Goal: Task Accomplishment & Management: Manage account settings

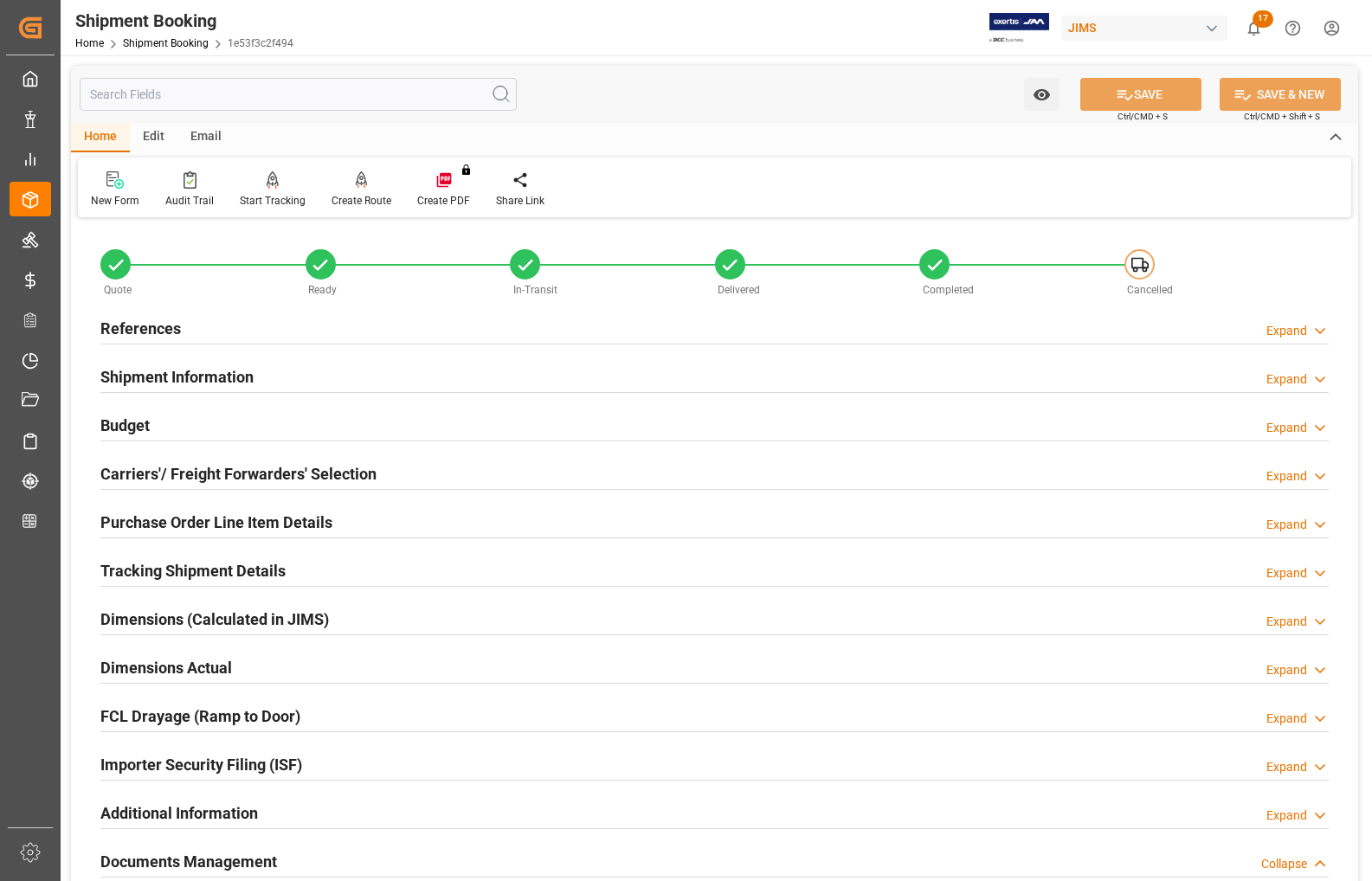
scroll to position [541, 0]
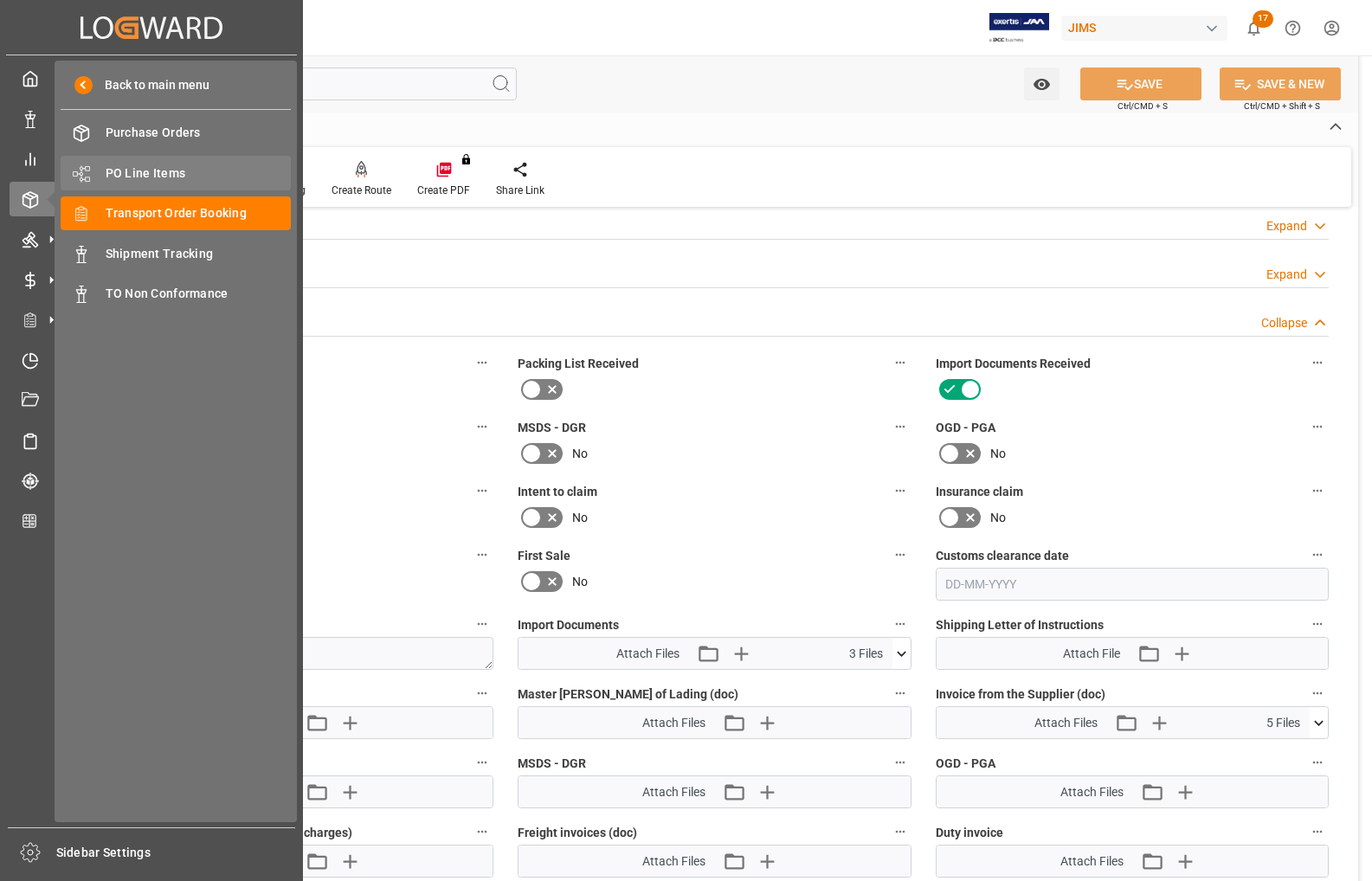
click at [149, 169] on span "PO Line Items" at bounding box center [198, 173] width 186 height 18
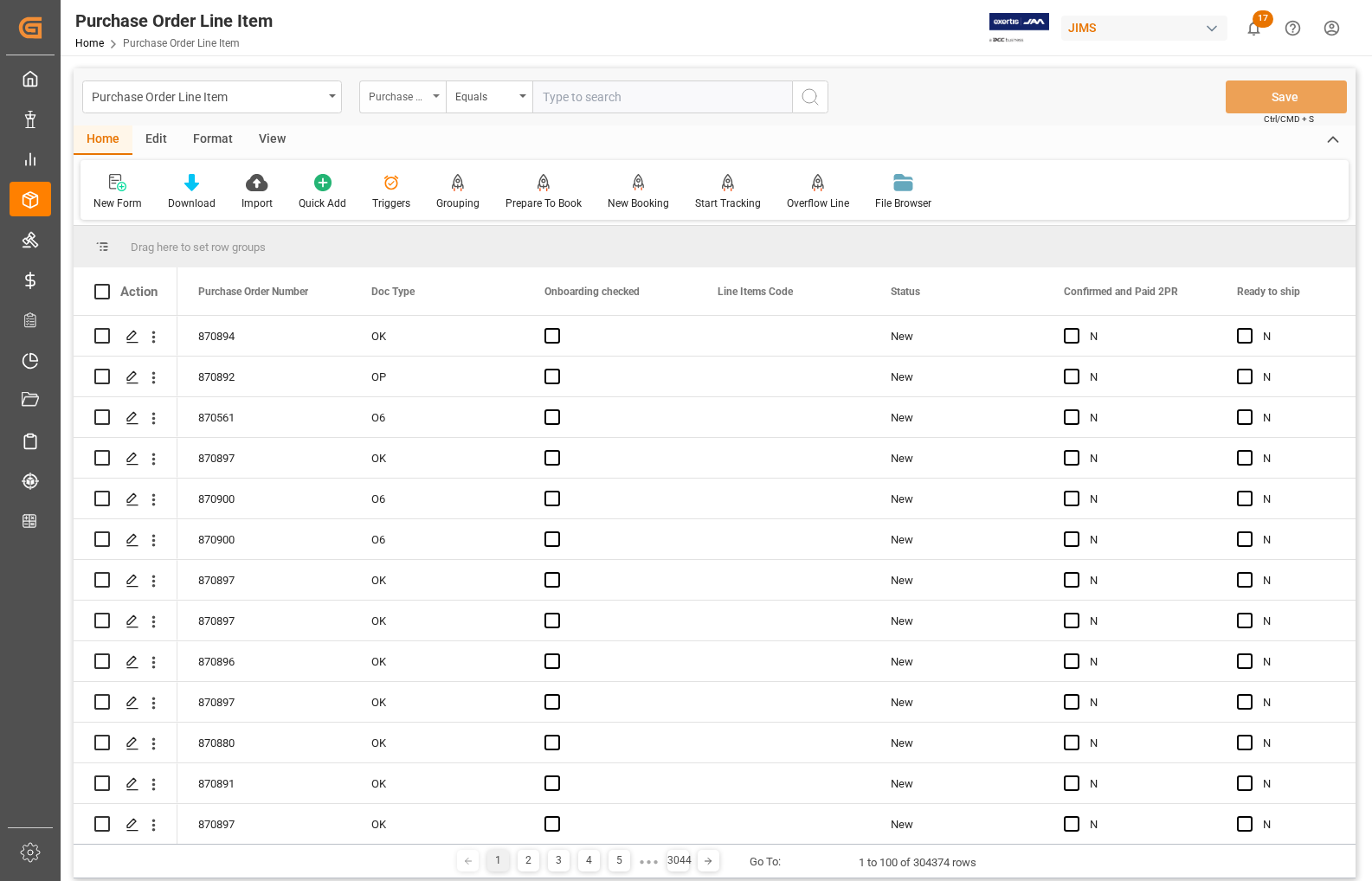
click at [417, 101] on div "Purchase Order Number" at bounding box center [398, 95] width 59 height 20
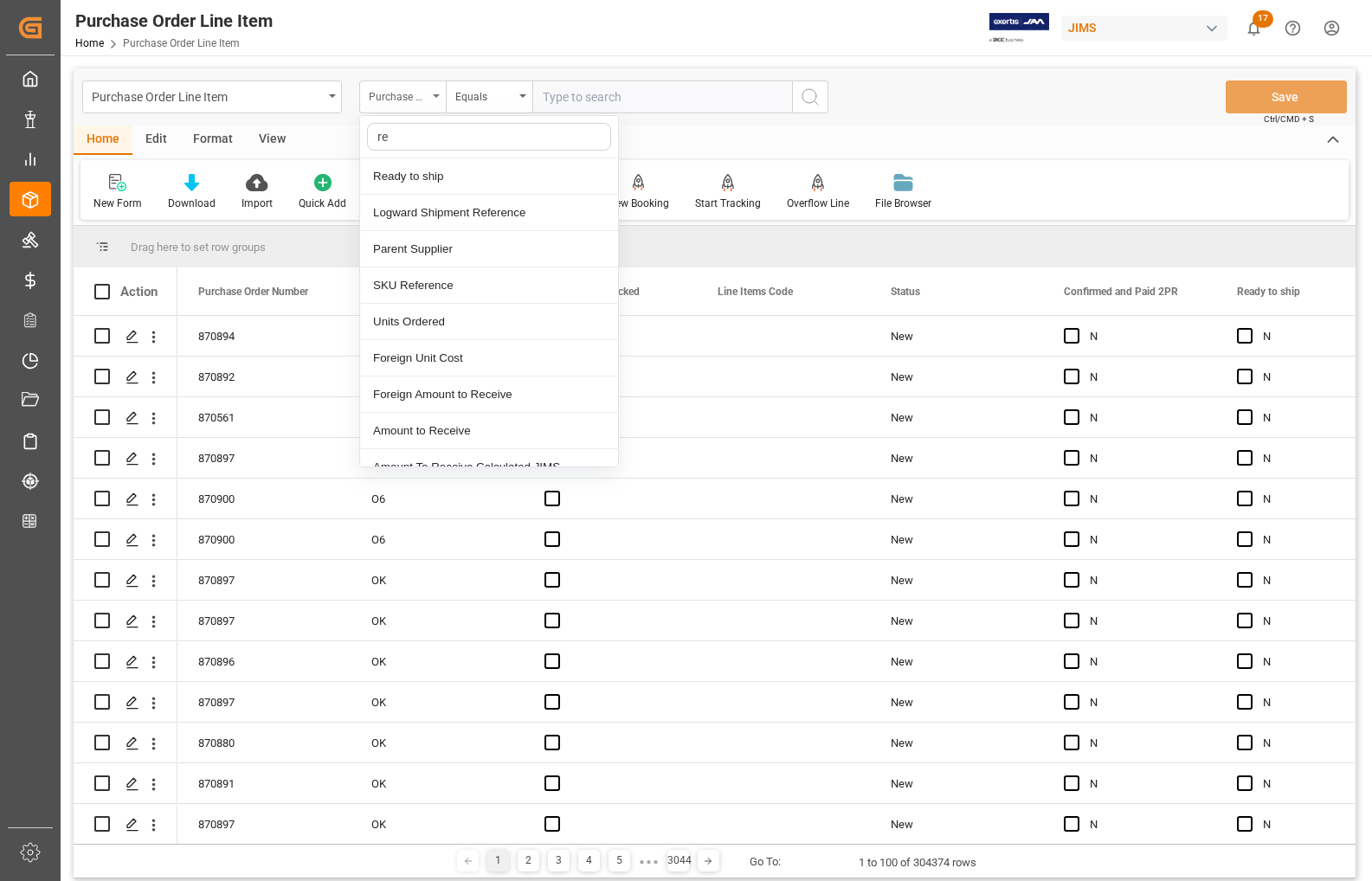
type input "ref"
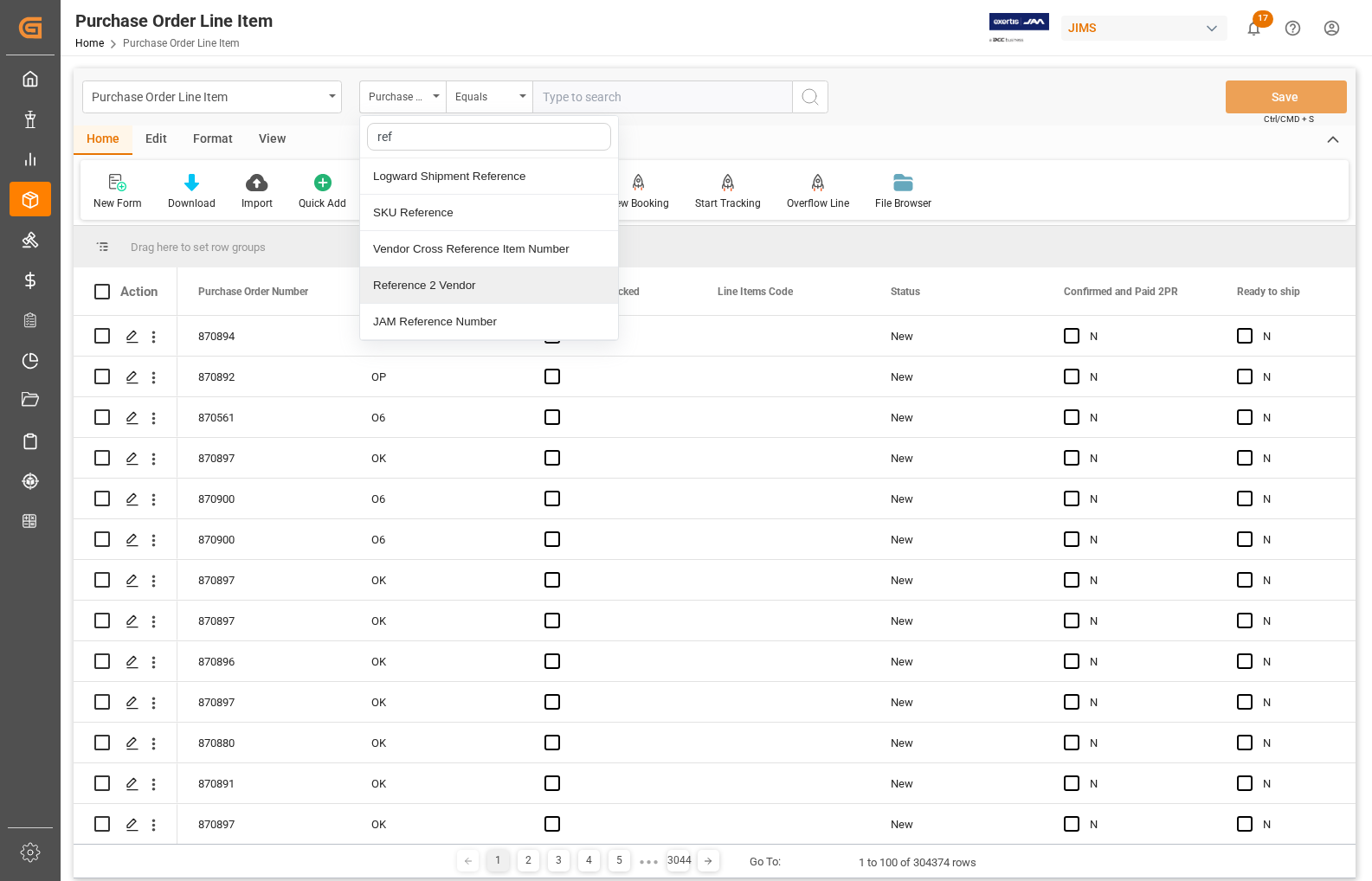
click at [400, 285] on div "Reference 2 Vendor" at bounding box center [489, 285] width 258 height 37
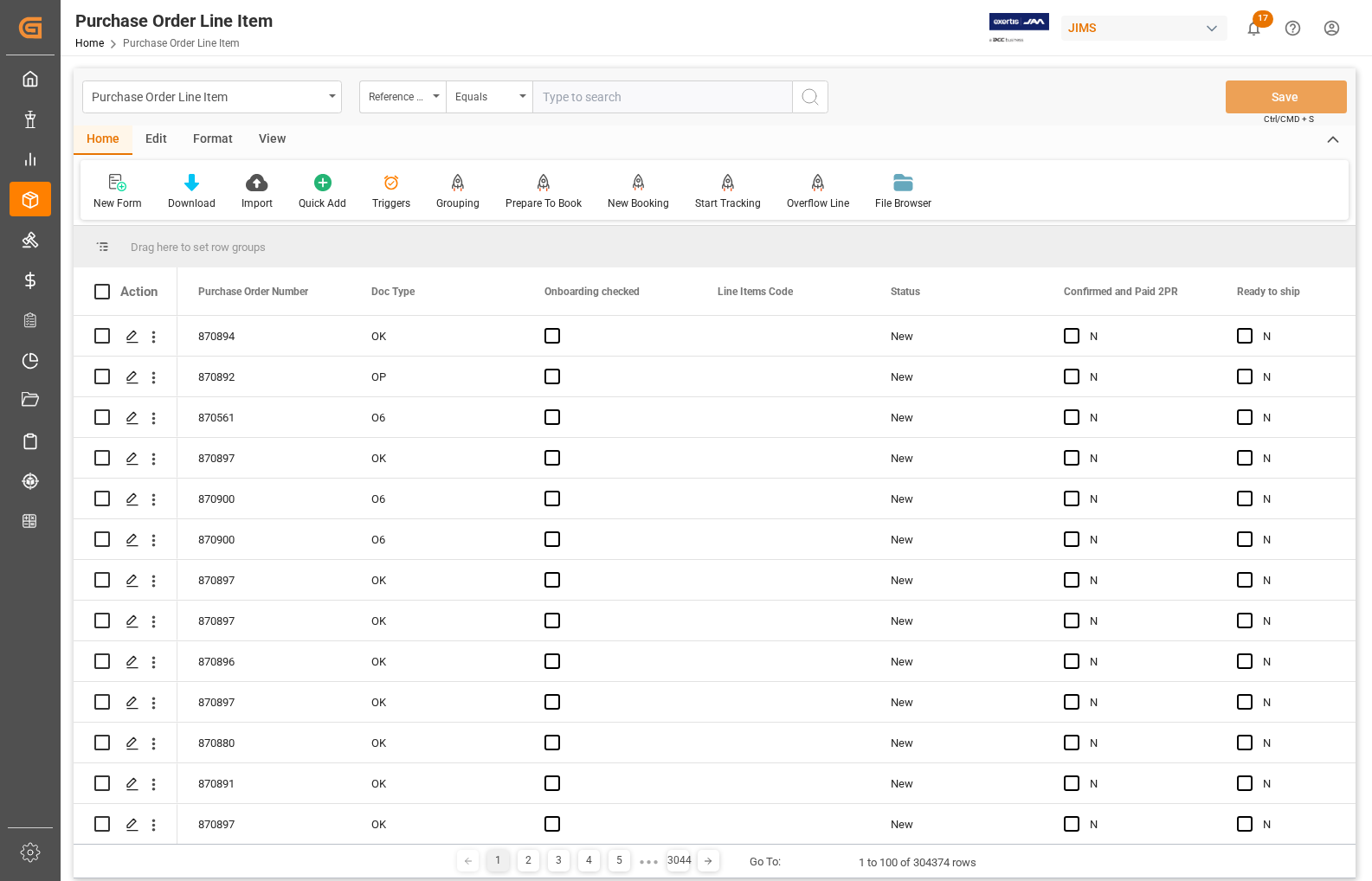
click at [260, 140] on div "View" at bounding box center [272, 140] width 53 height 29
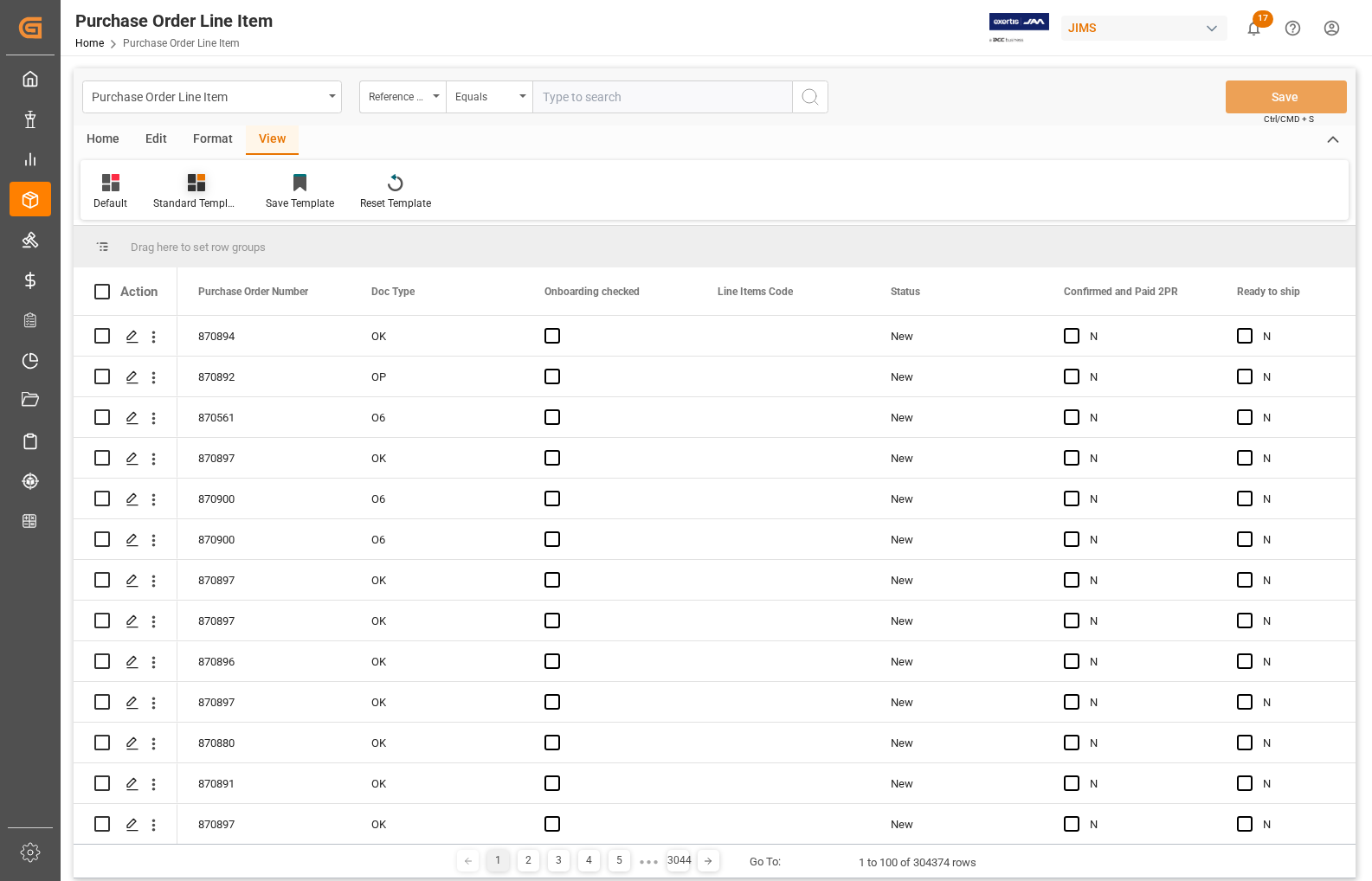
click at [184, 202] on div "Standard Templates" at bounding box center [196, 202] width 87 height 15
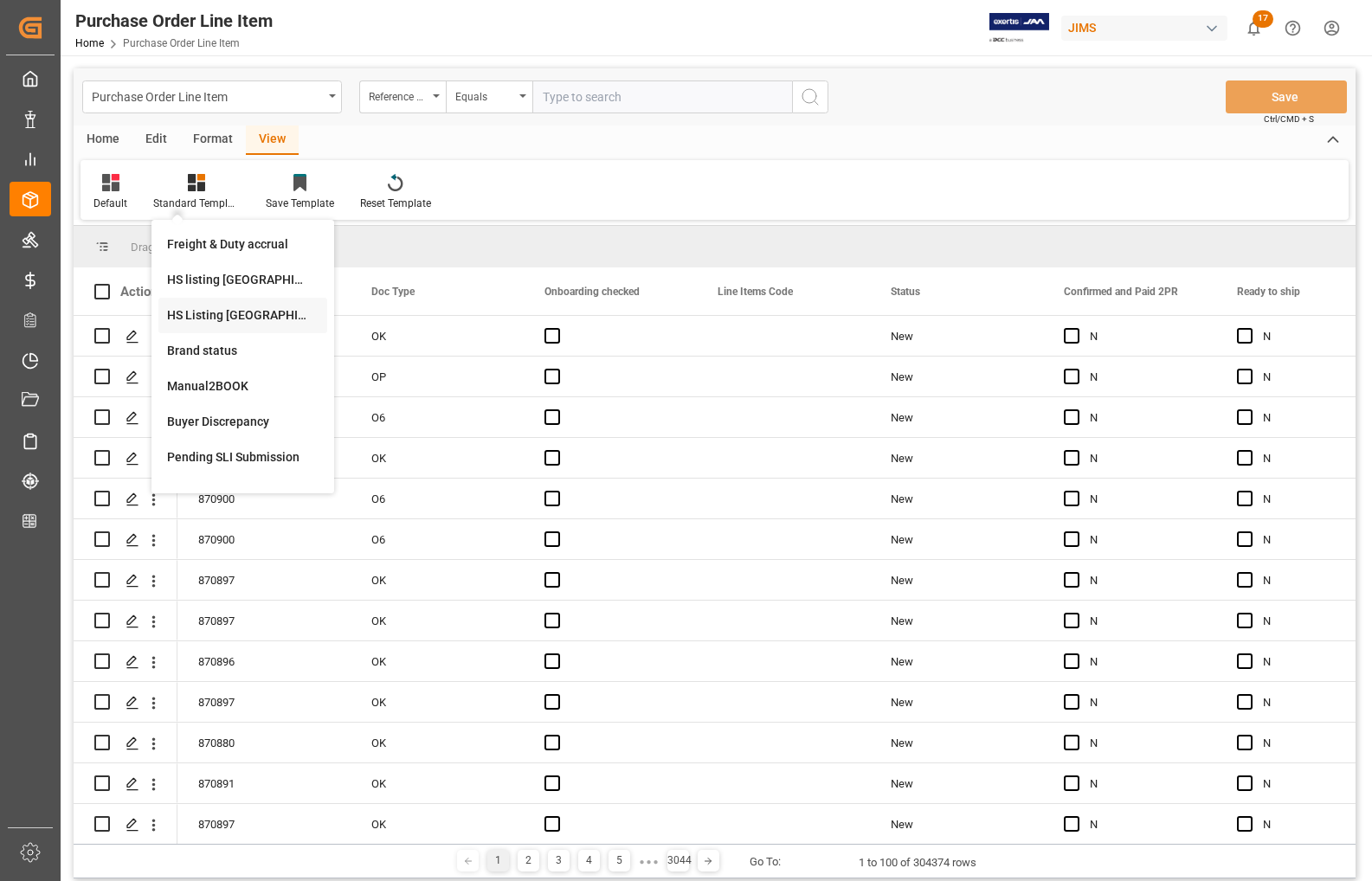
click at [210, 318] on div "HS Listing [GEOGRAPHIC_DATA]" at bounding box center [243, 316] width 152 height 18
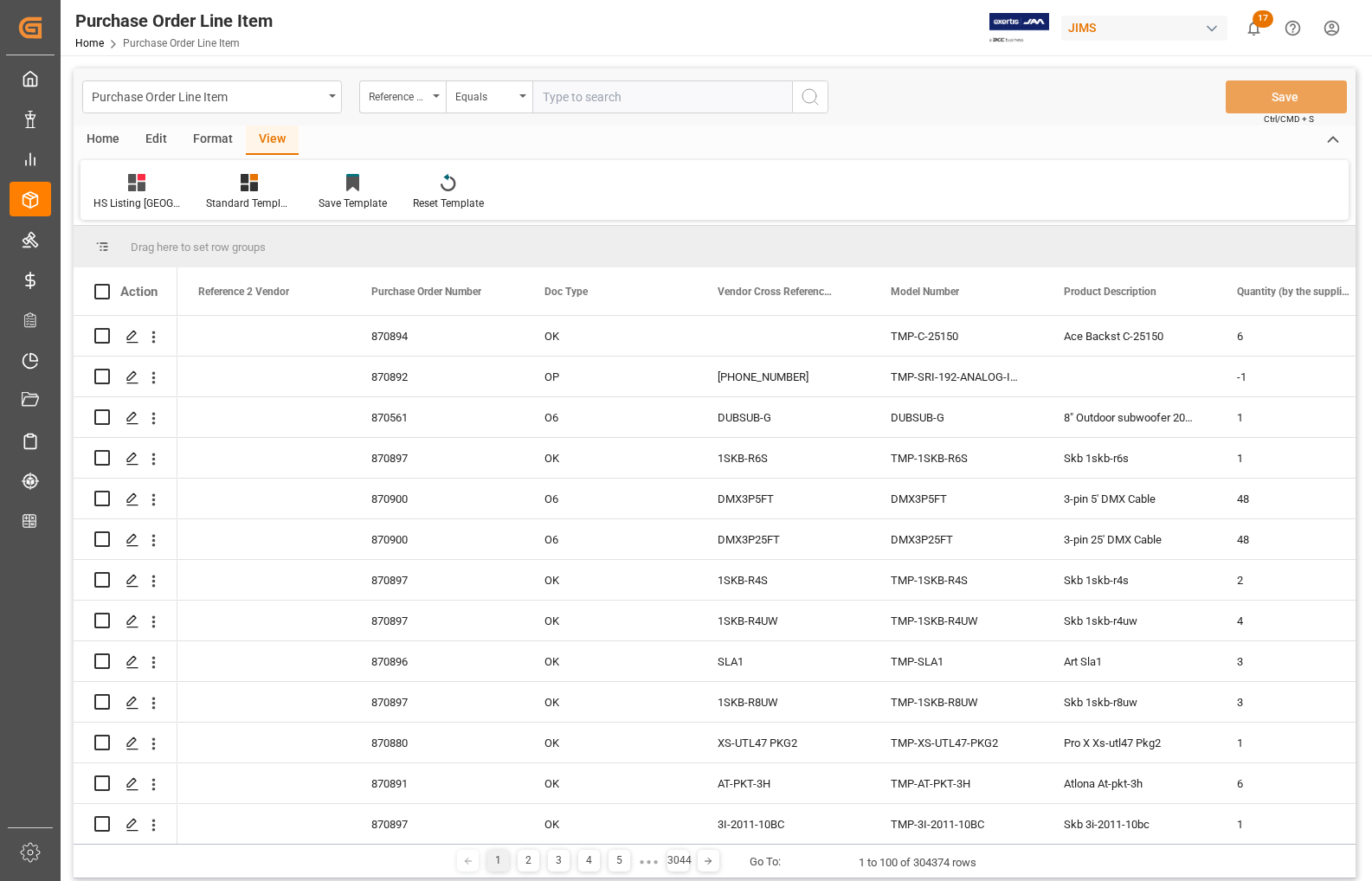
click at [585, 95] on input "text" at bounding box center [662, 96] width 260 height 33
type input "77-11438-CN"
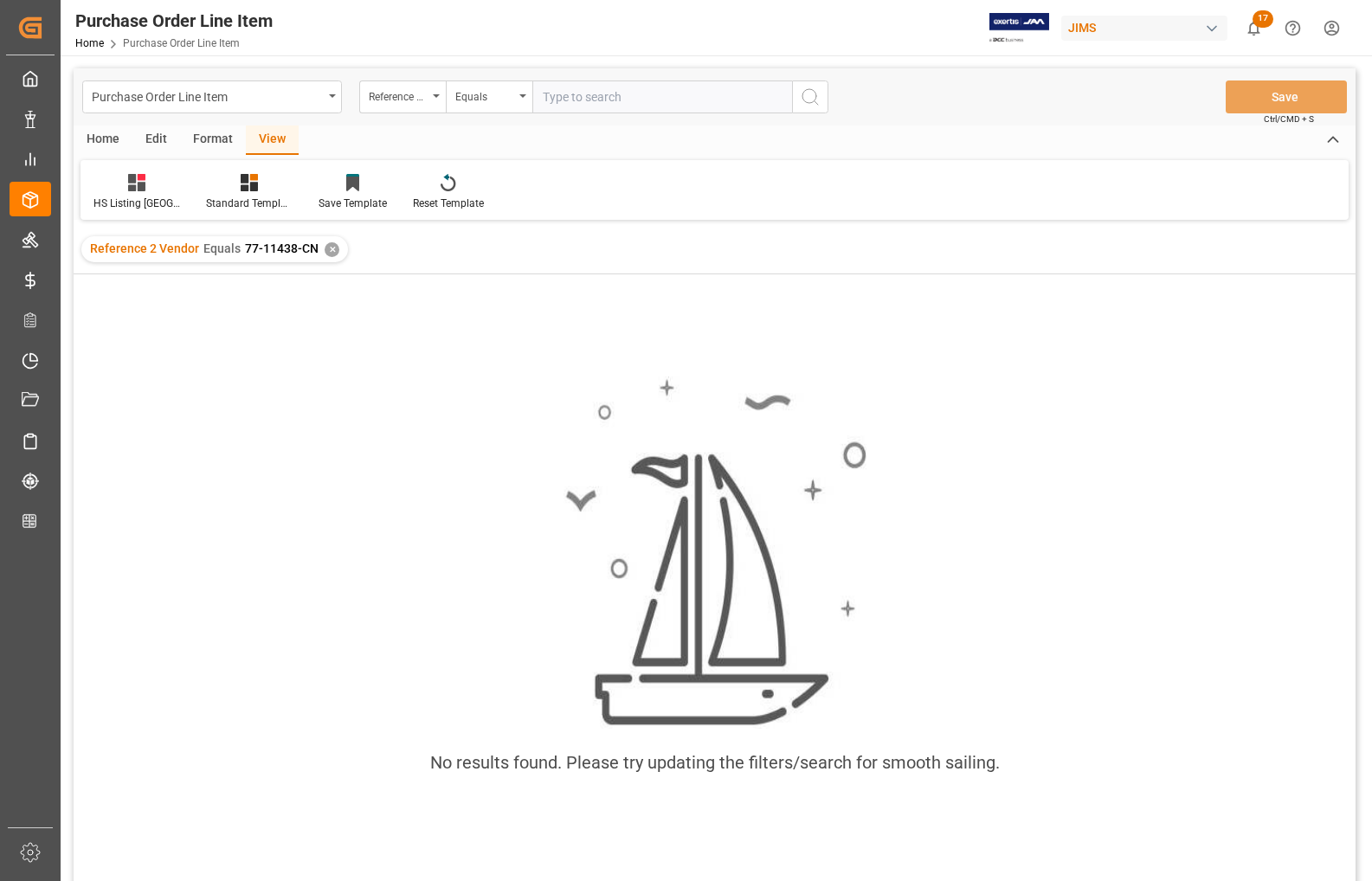
click at [587, 98] on input "text" at bounding box center [662, 96] width 260 height 33
click at [327, 249] on div "✕" at bounding box center [332, 250] width 15 height 15
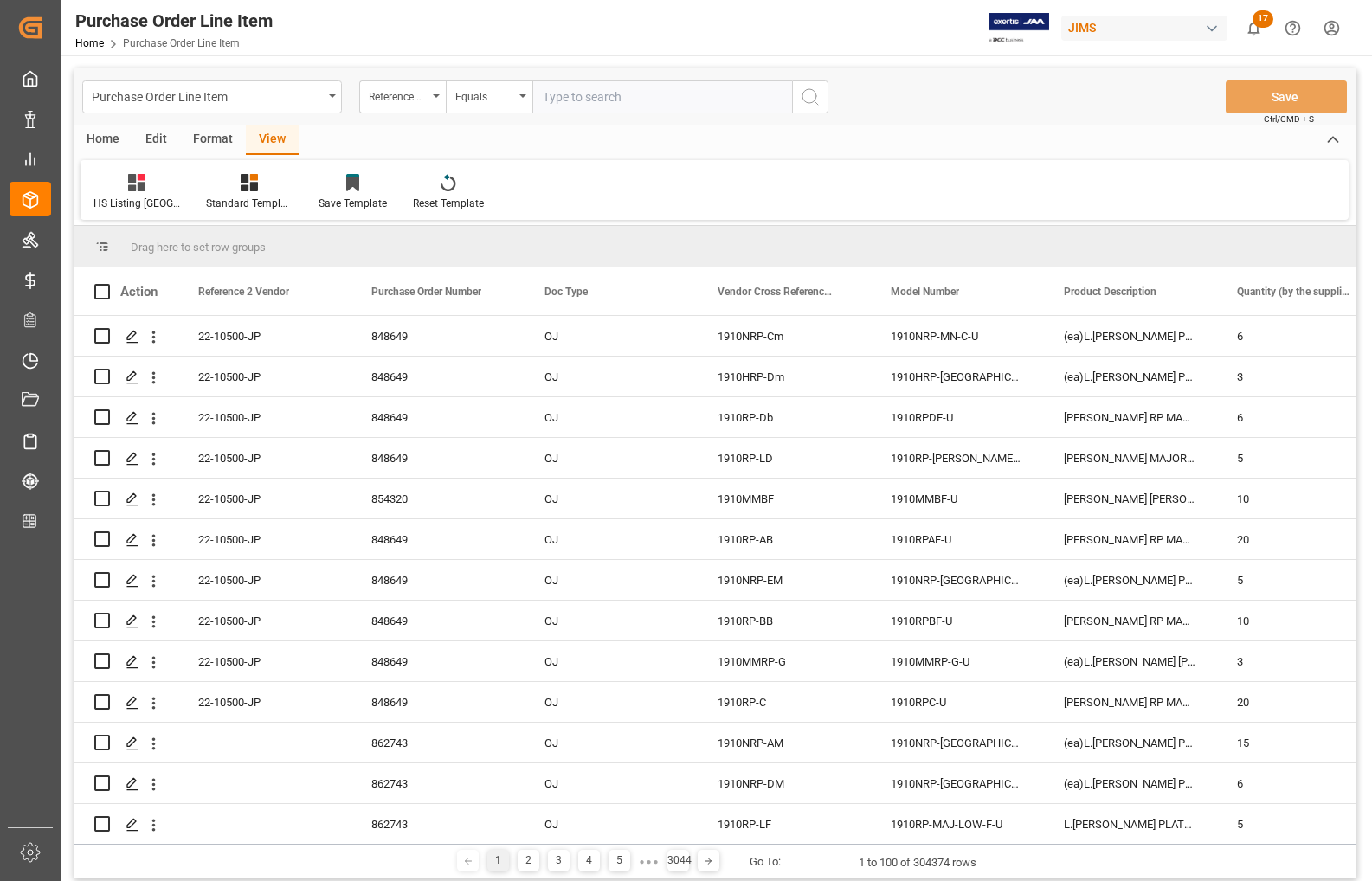
click at [561, 97] on input "text" at bounding box center [662, 96] width 260 height 33
type input "77-11438-CN"
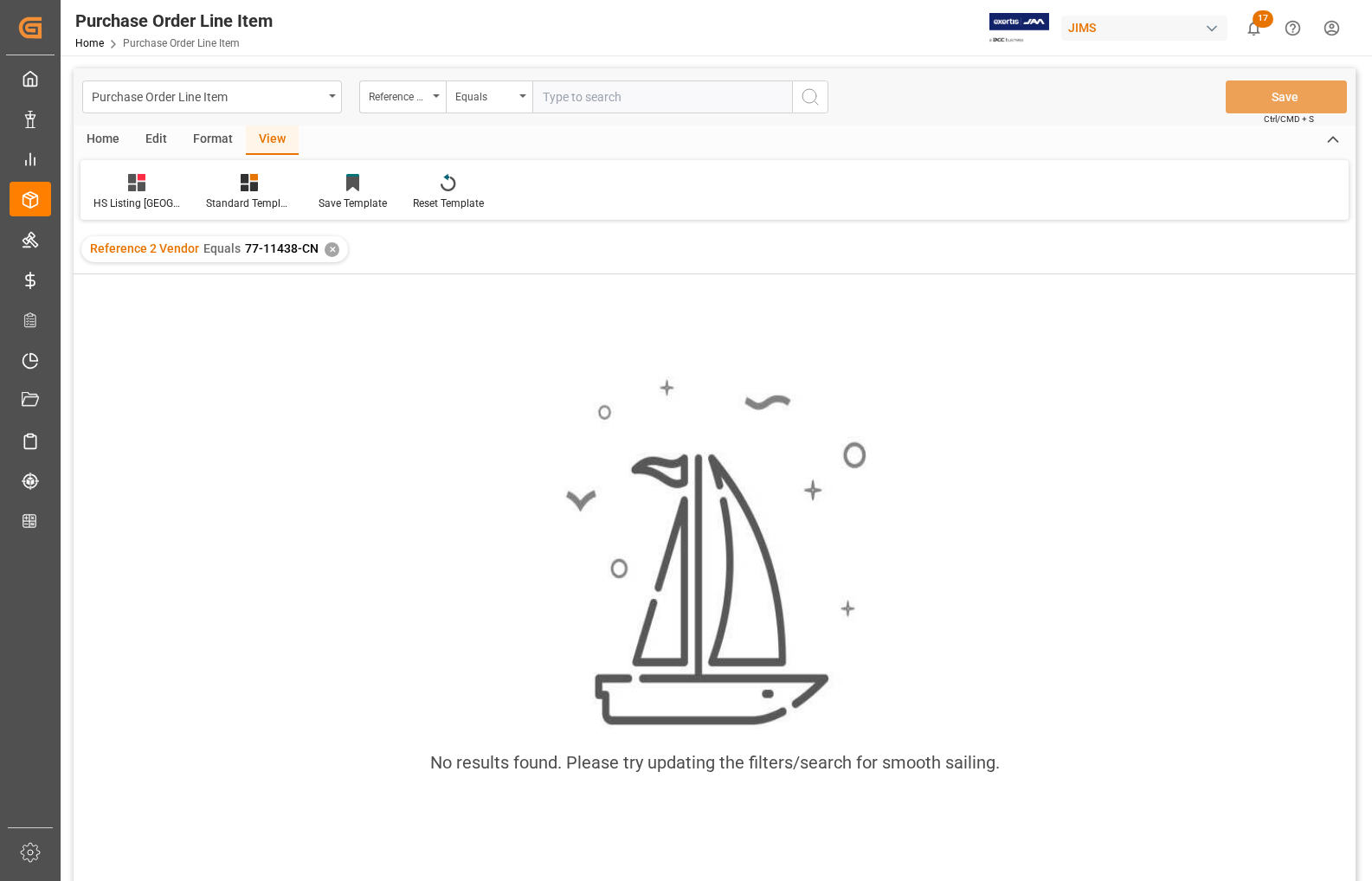
click at [325, 247] on div "✕" at bounding box center [332, 250] width 15 height 15
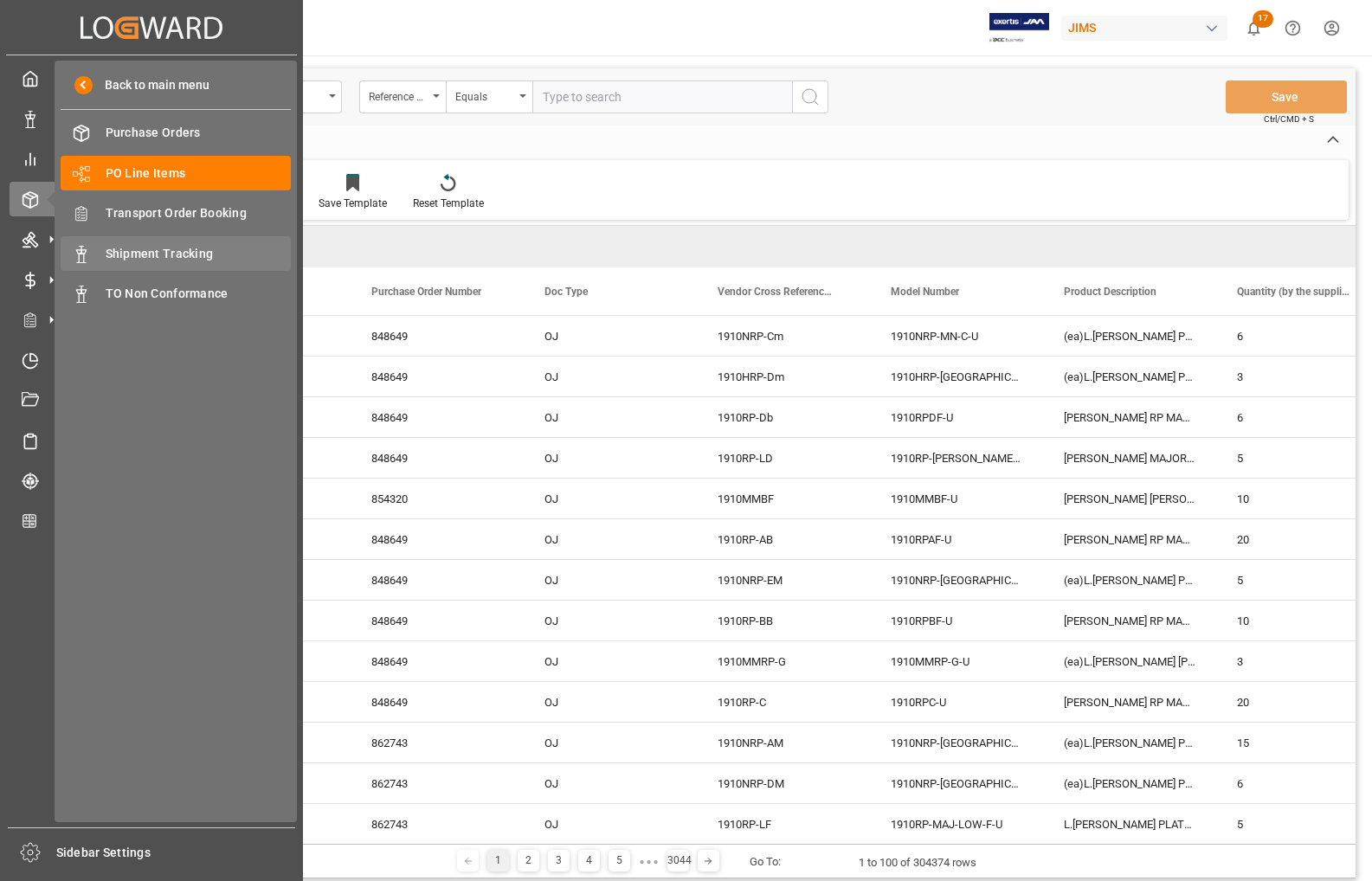
click at [126, 252] on span "Shipment Tracking" at bounding box center [198, 254] width 186 height 18
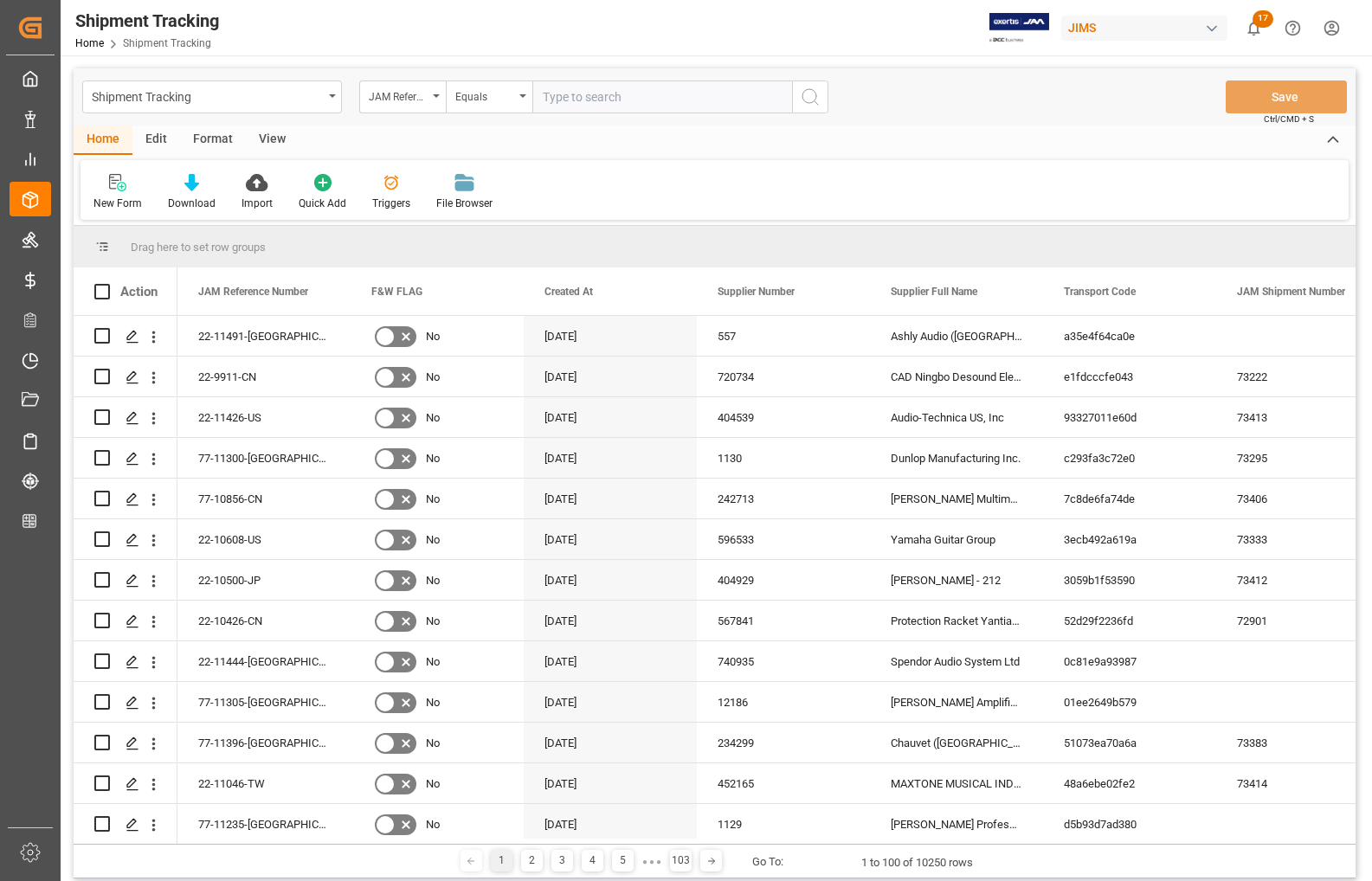
click at [613, 102] on input "text" at bounding box center [662, 96] width 260 height 33
type input "77-11438-CN"
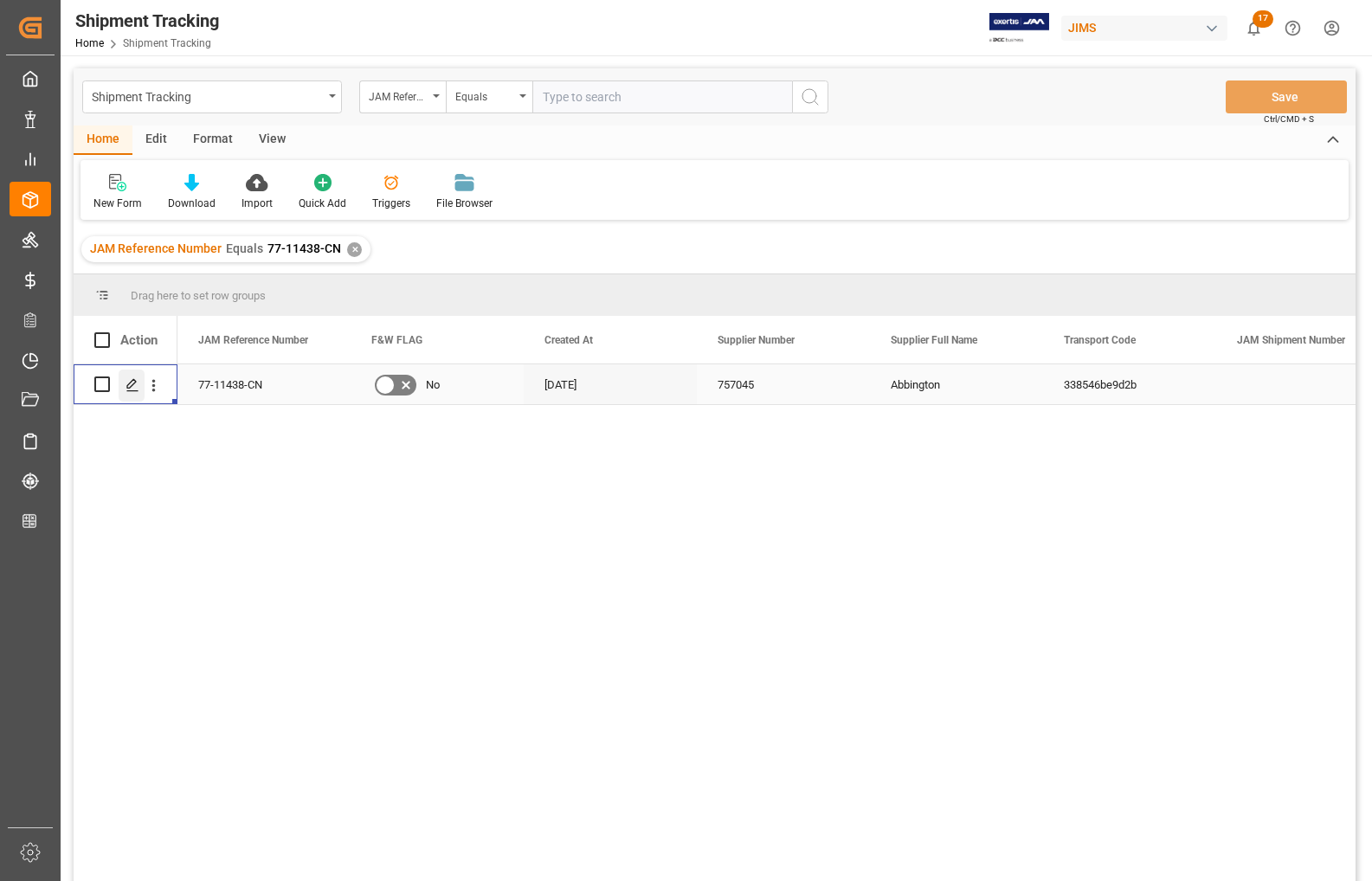
click at [128, 382] on icon "Press SPACE to select this row." at bounding box center [133, 385] width 14 height 14
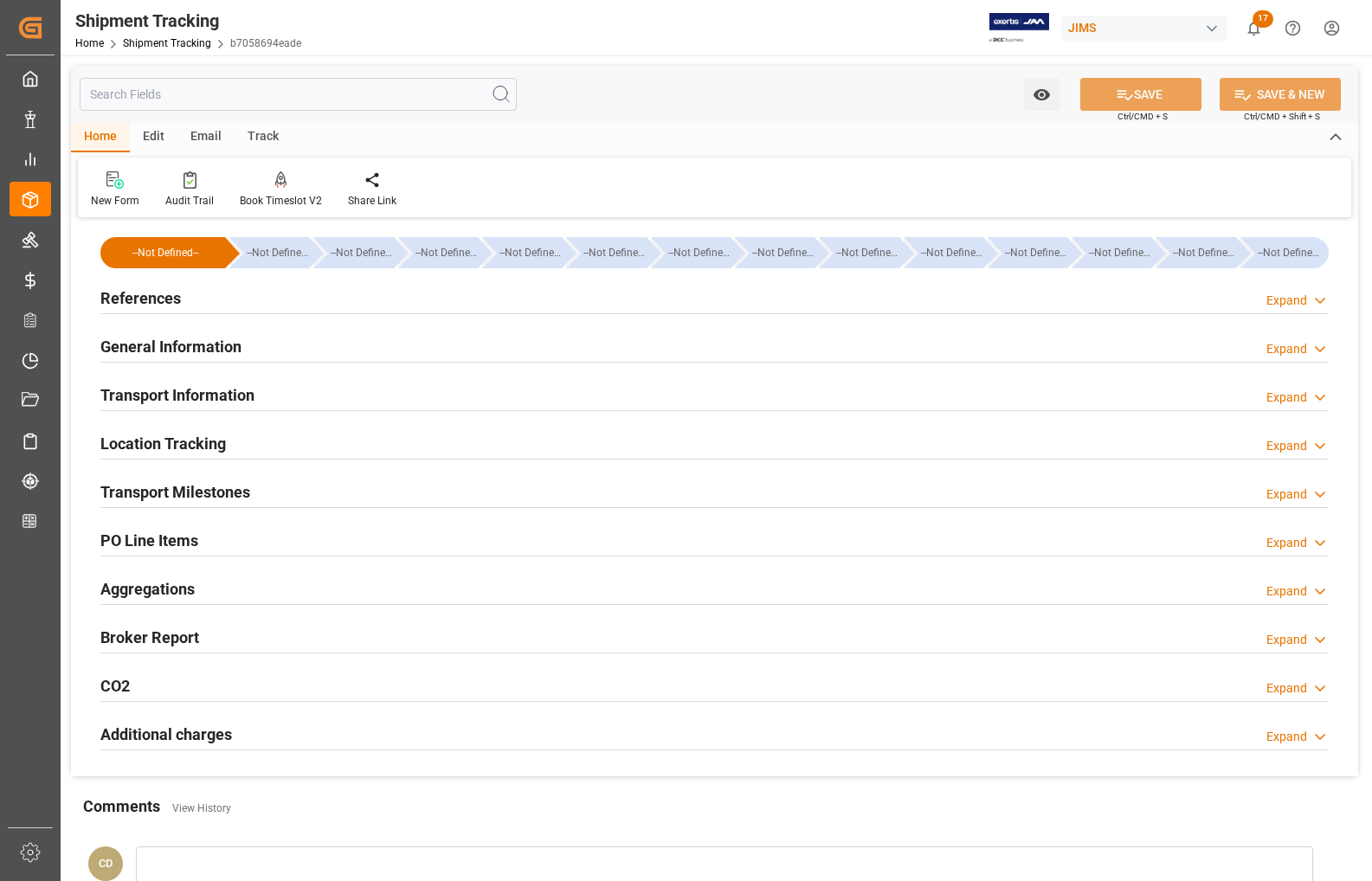
click at [164, 493] on h2 "Transport Milestones" at bounding box center [176, 492] width 150 height 23
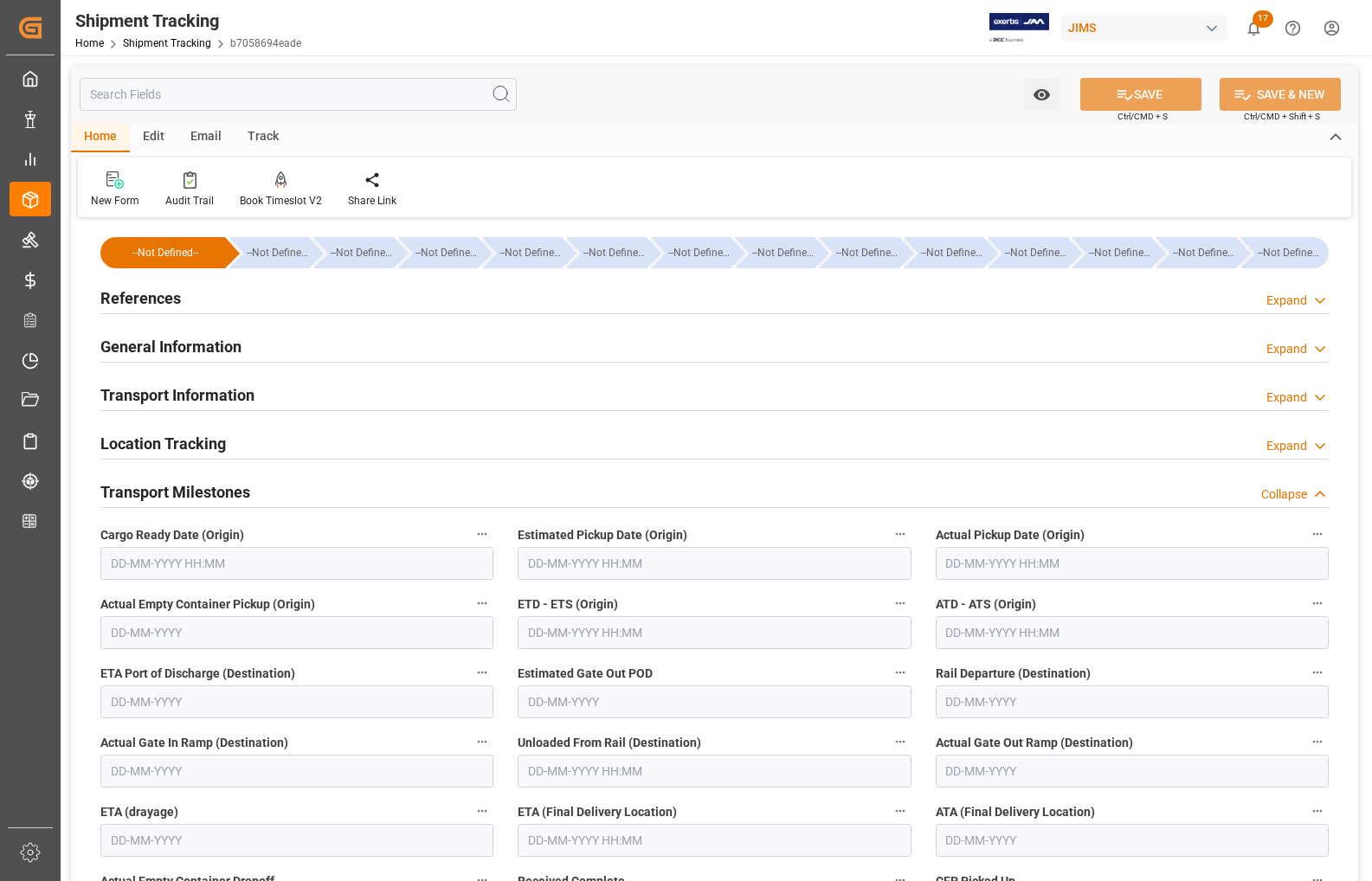
click at [157, 560] on input "text" at bounding box center [297, 563] width 393 height 33
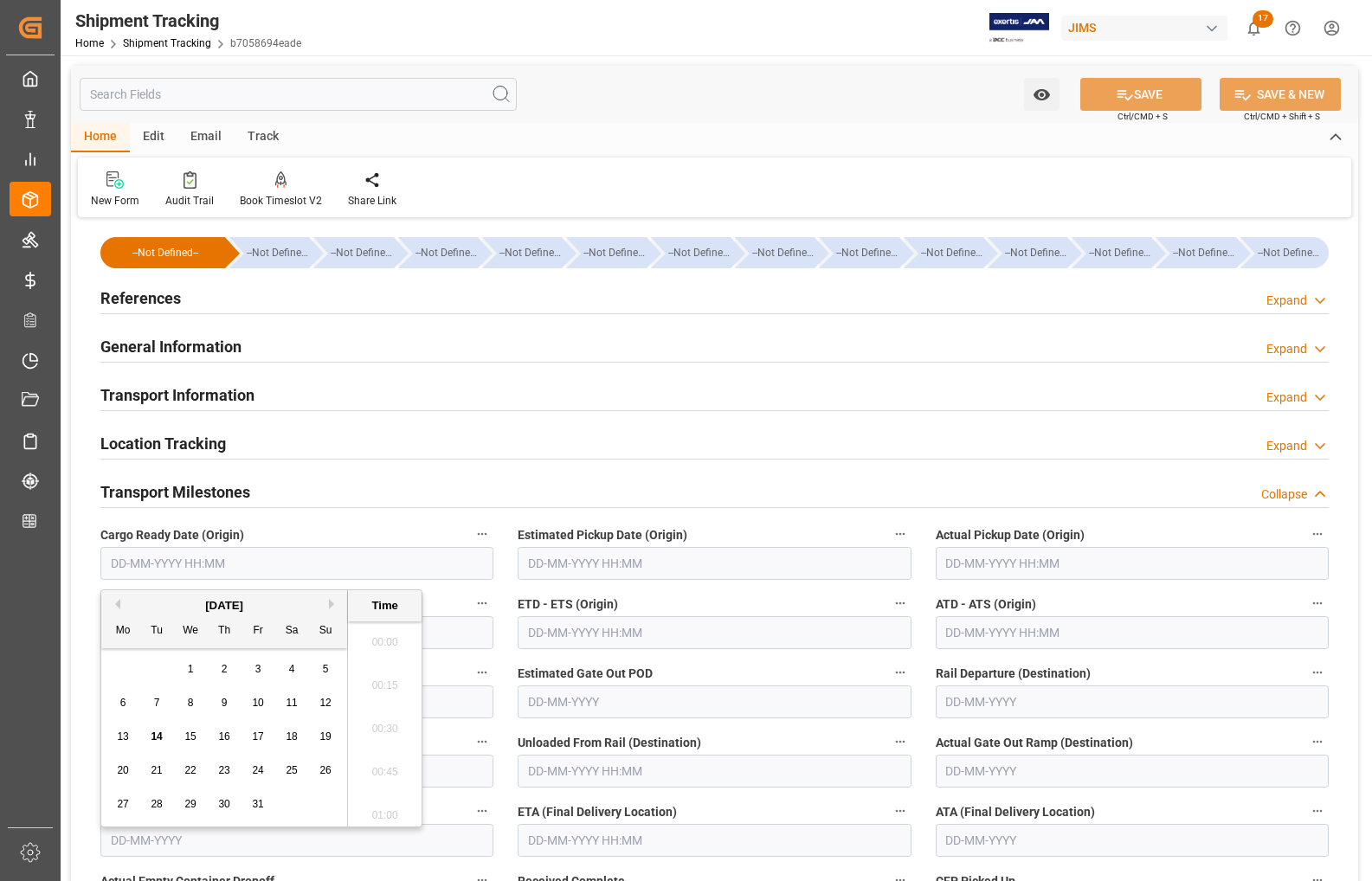
scroll to position [2515, 0]
click at [106, 746] on div "13 14 15 16 17 18 19" at bounding box center [224, 737] width 236 height 34
click at [256, 701] on span "10" at bounding box center [257, 703] width 12 height 12
type input "[DATE] 00:00"
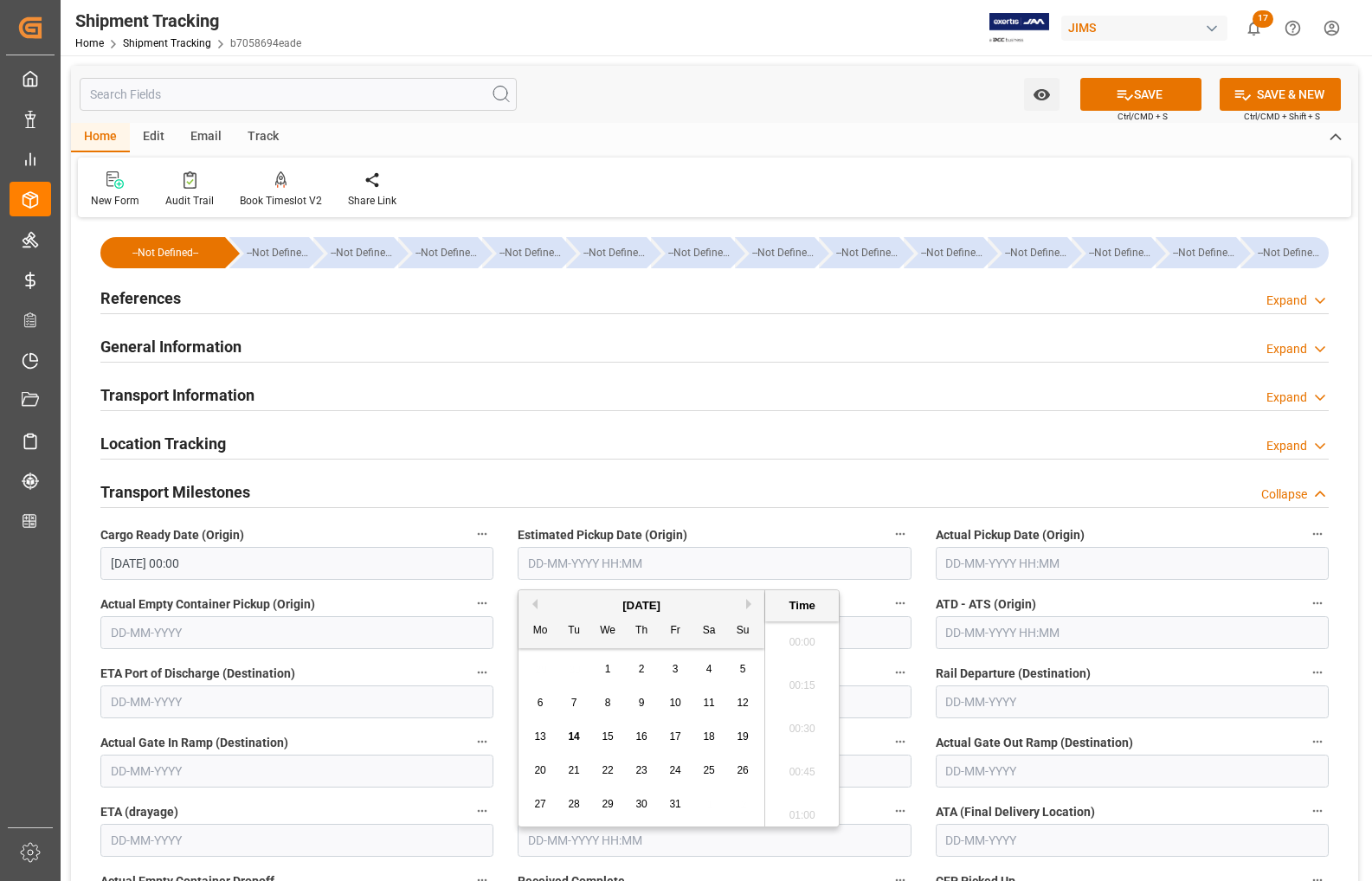
click at [656, 559] on input "text" at bounding box center [714, 563] width 393 height 33
click at [677, 703] on span "10" at bounding box center [674, 703] width 12 height 12
type input "[DATE] 00:00"
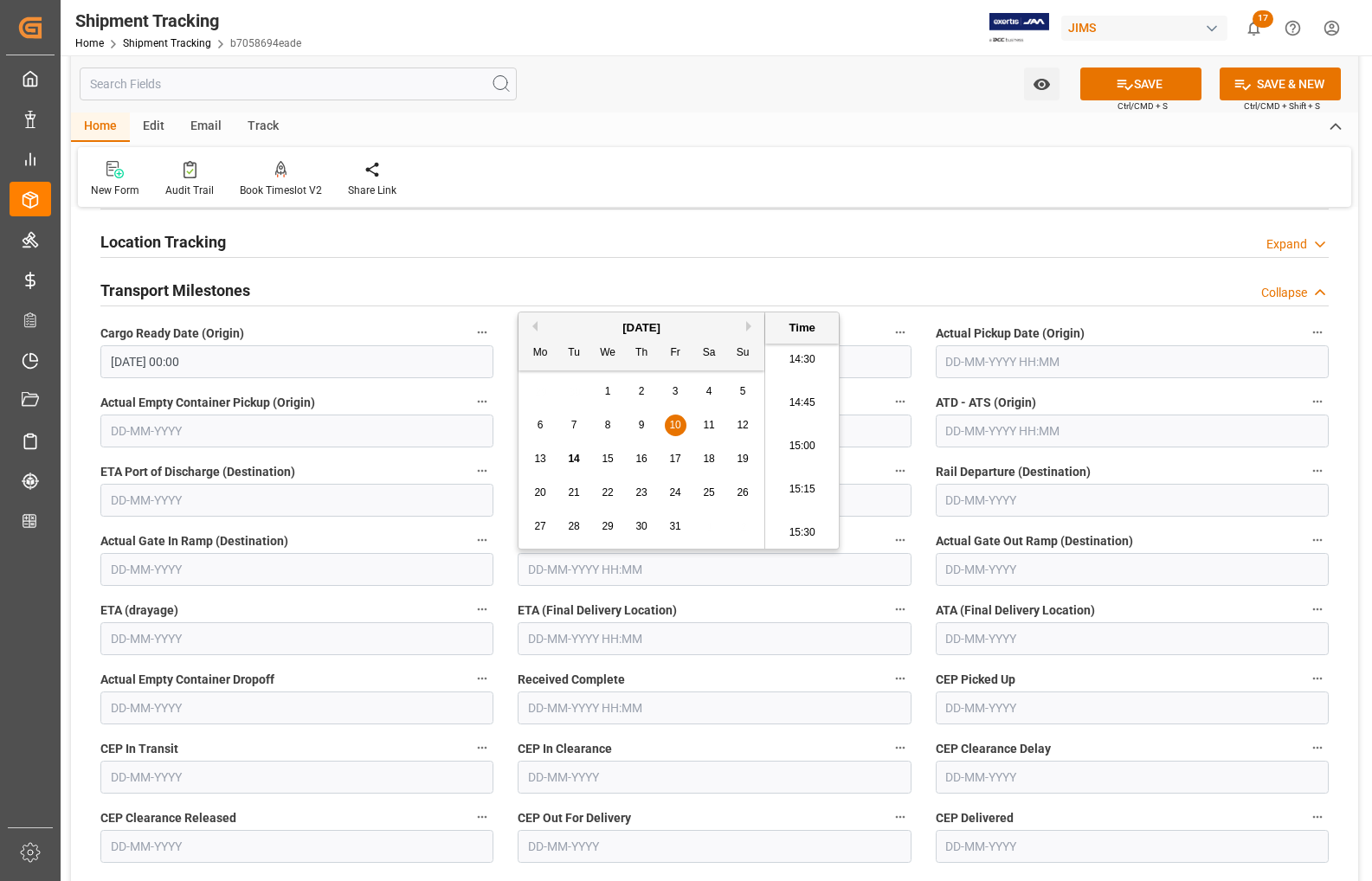
scroll to position [325, 0]
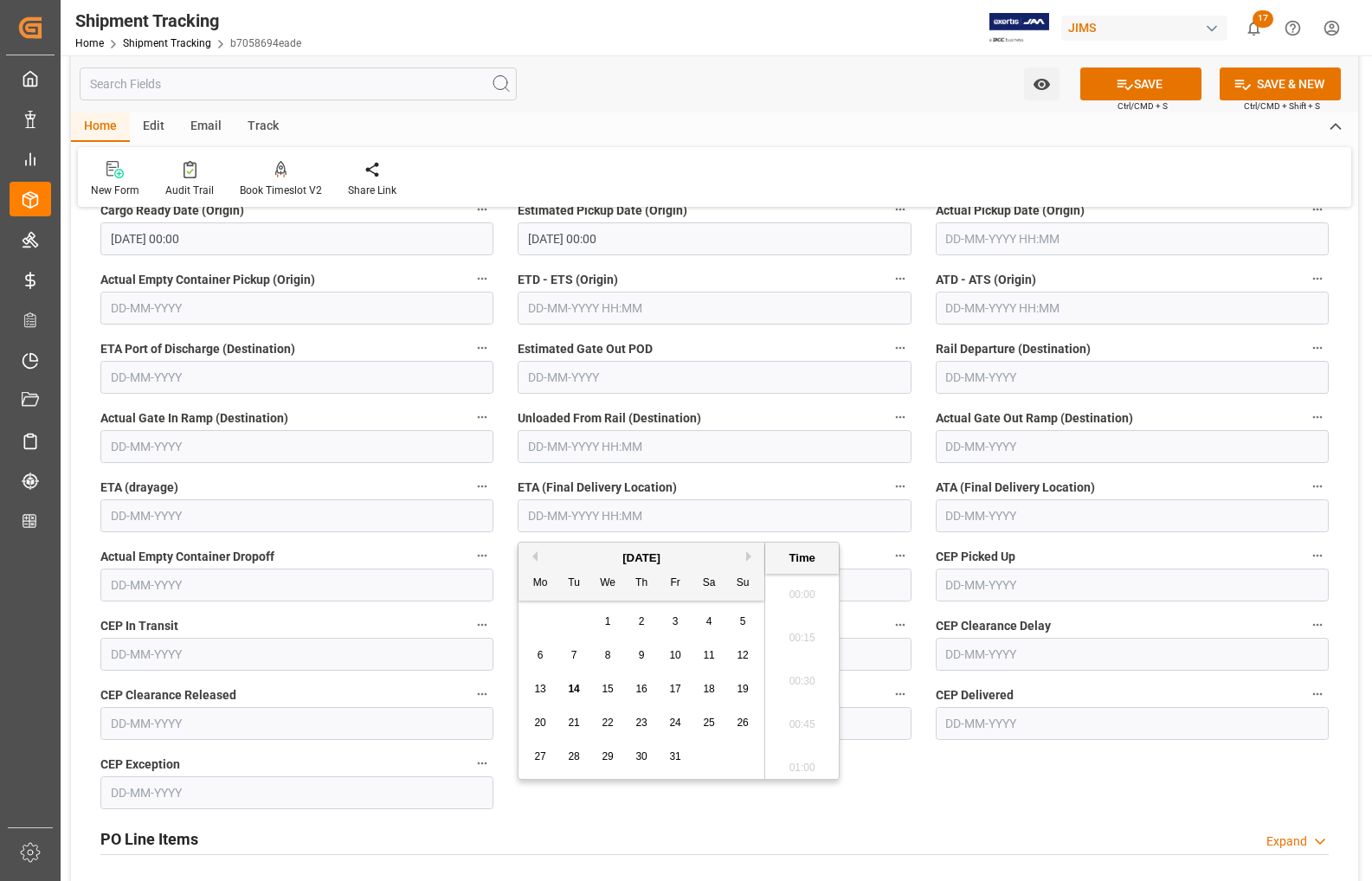
click at [649, 522] on input "text" at bounding box center [714, 515] width 393 height 33
click at [525, 706] on div "20 21 22 23 24 25 26" at bounding box center [641, 723] width 236 height 34
click at [607, 694] on span "15" at bounding box center [607, 689] width 12 height 12
type input "[DATE] 00:00"
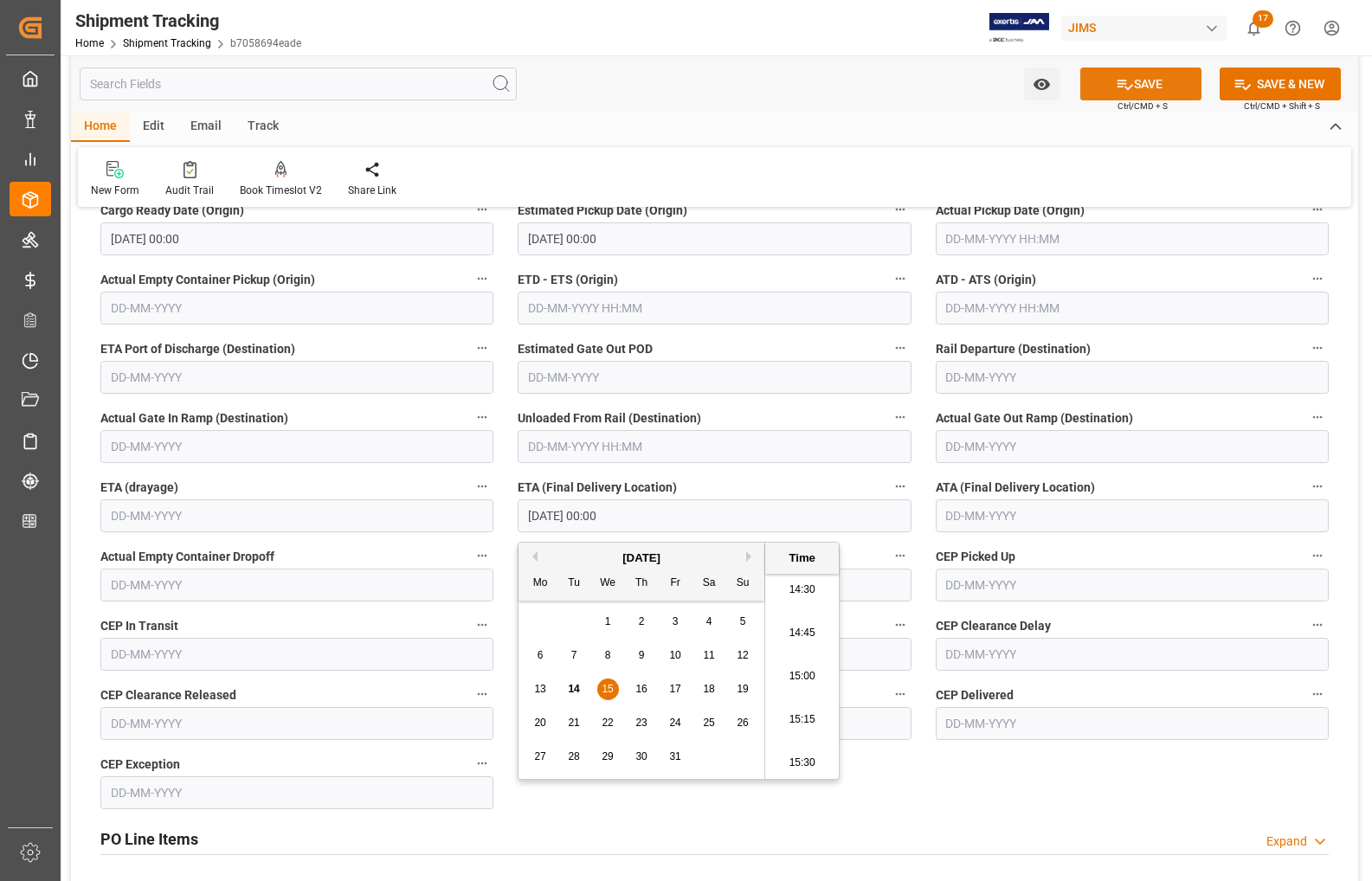
click at [1109, 92] on button "SAVE" at bounding box center [1141, 84] width 121 height 33
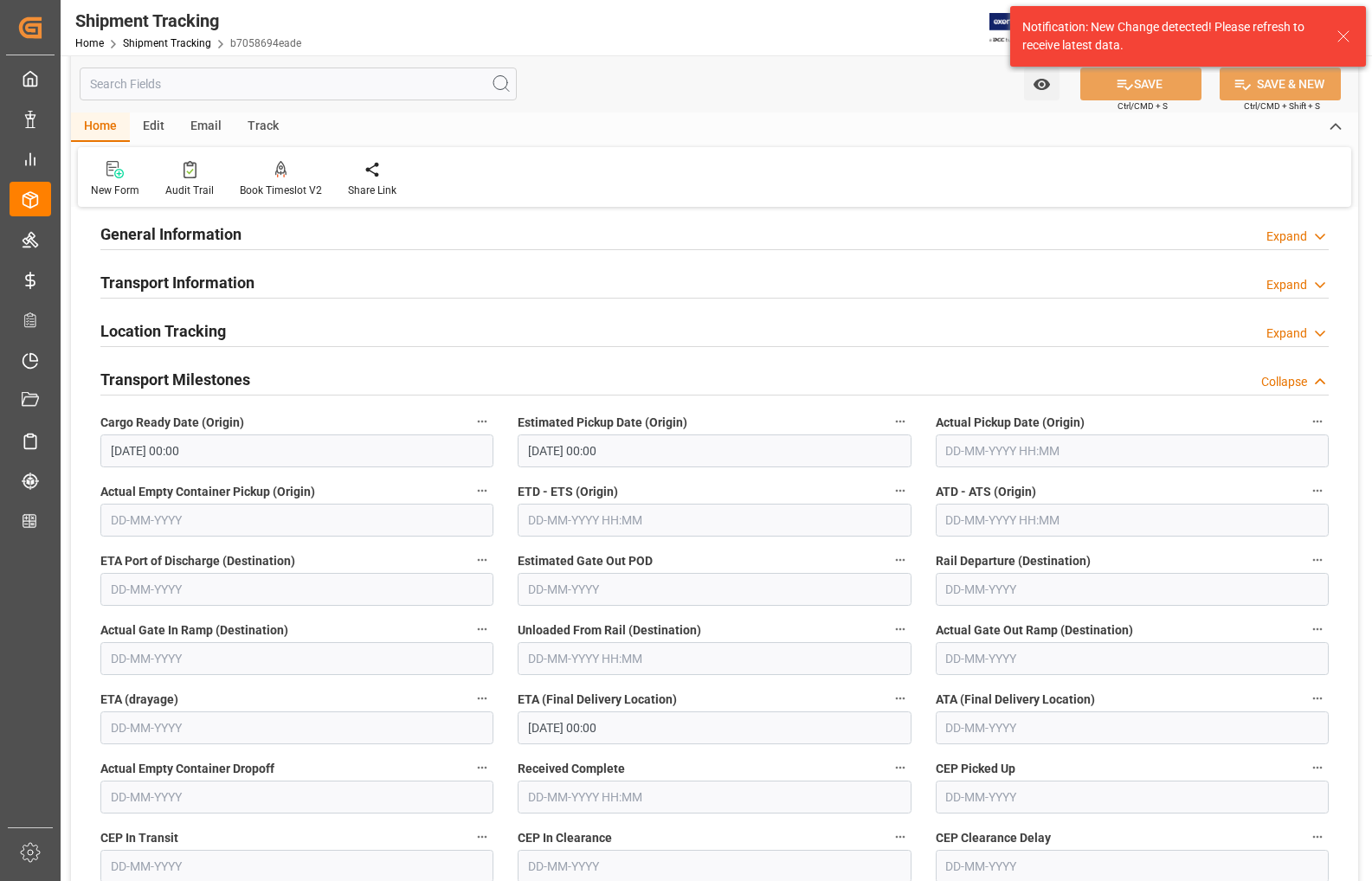
scroll to position [108, 0]
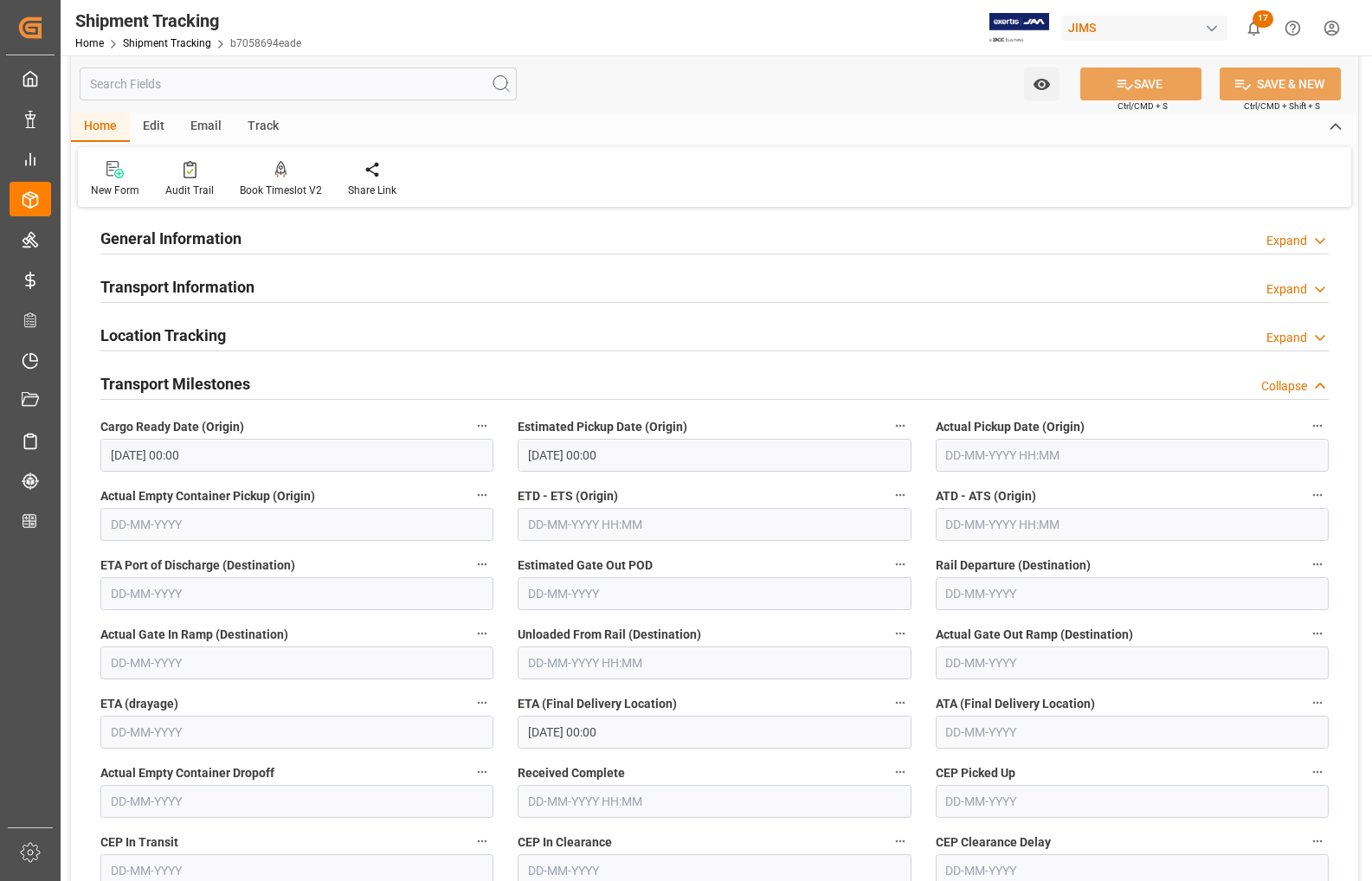
click at [161, 375] on h2 "Transport Milestones" at bounding box center [176, 383] width 150 height 23
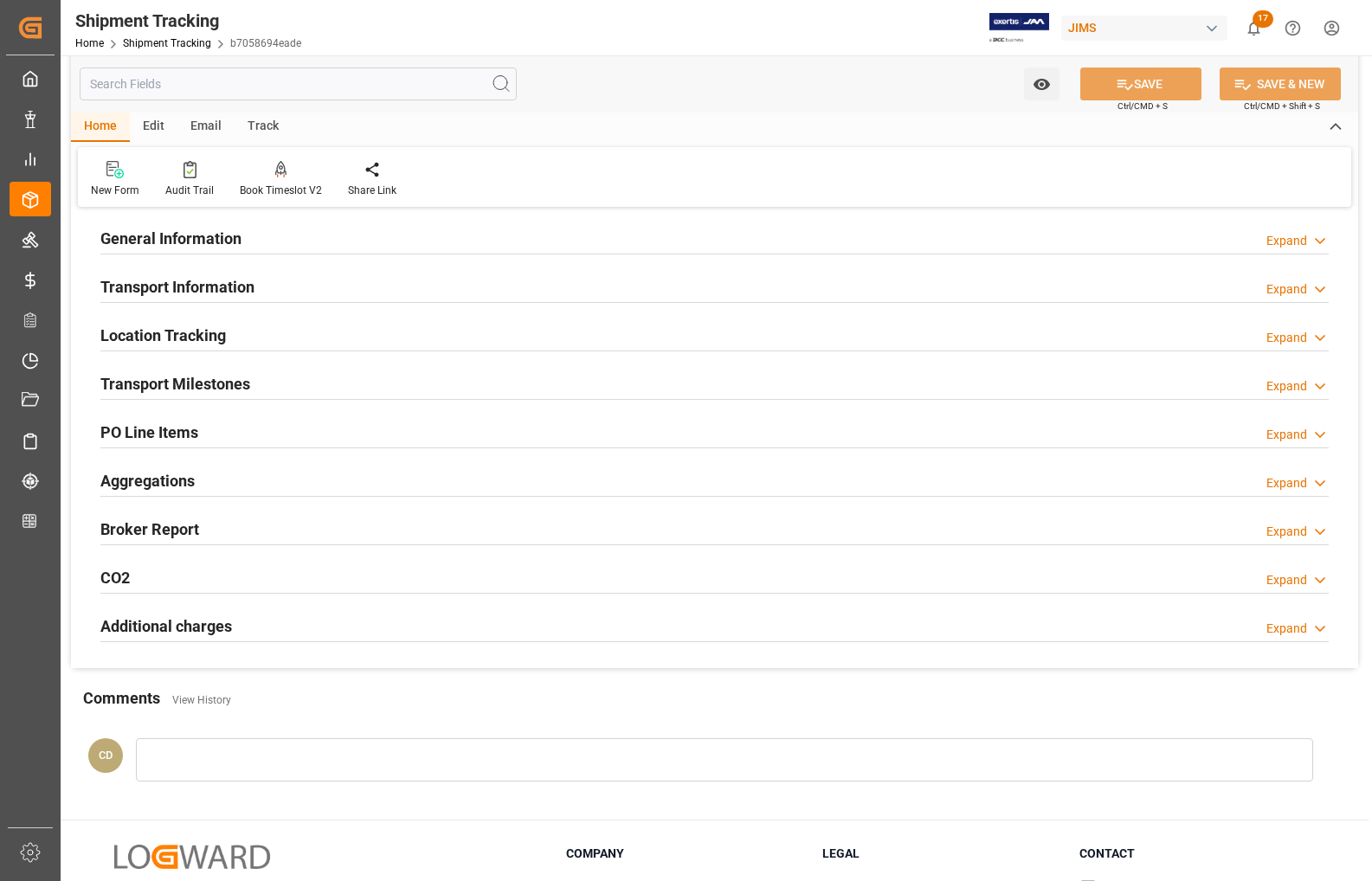
click at [153, 329] on h2 "Location Tracking" at bounding box center [163, 335] width 126 height 23
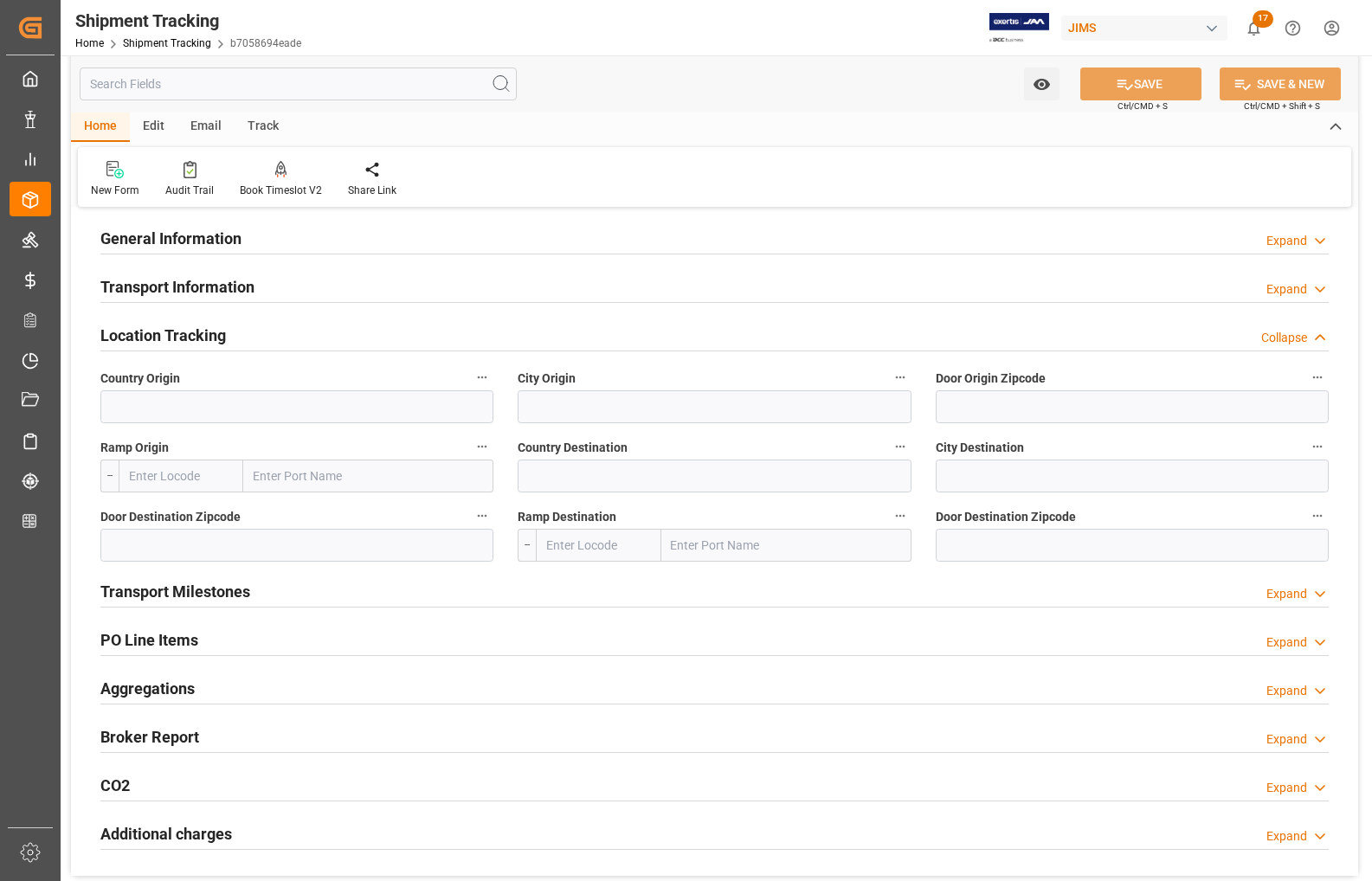
click at [123, 336] on h2 "Location Tracking" at bounding box center [163, 335] width 126 height 23
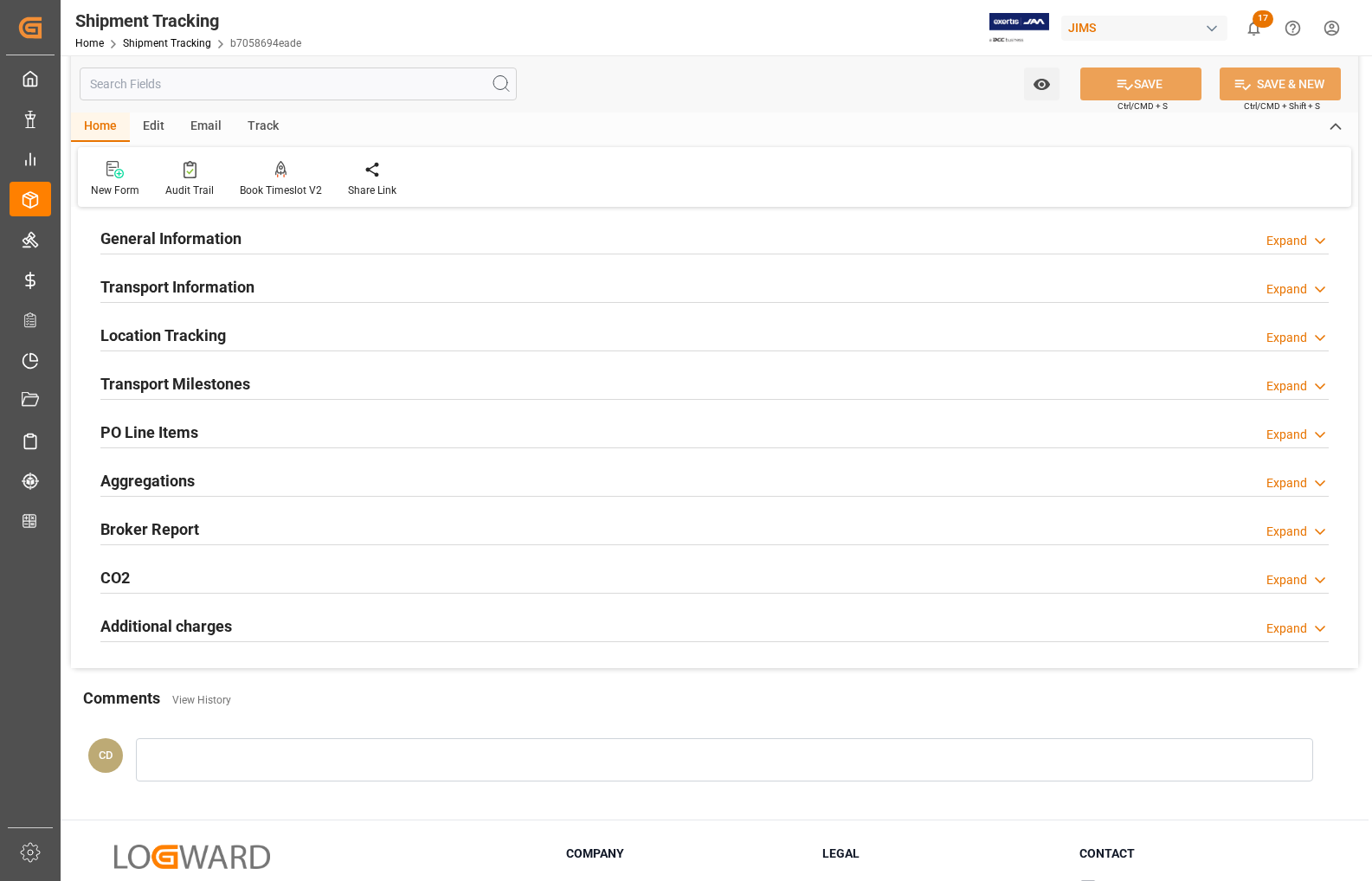
click at [123, 279] on h2 "Transport Information" at bounding box center [178, 287] width 154 height 23
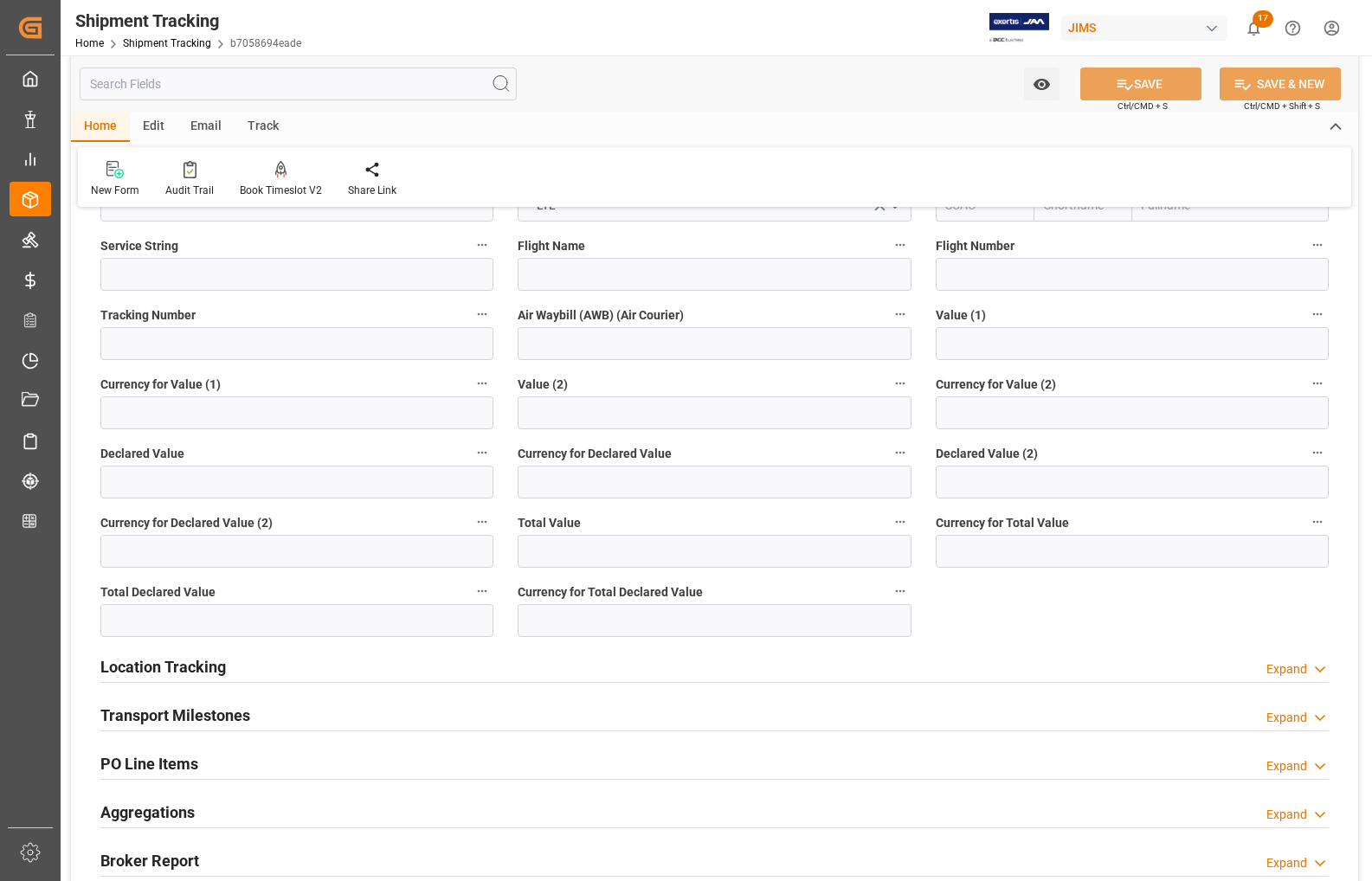
scroll to position [432, 0]
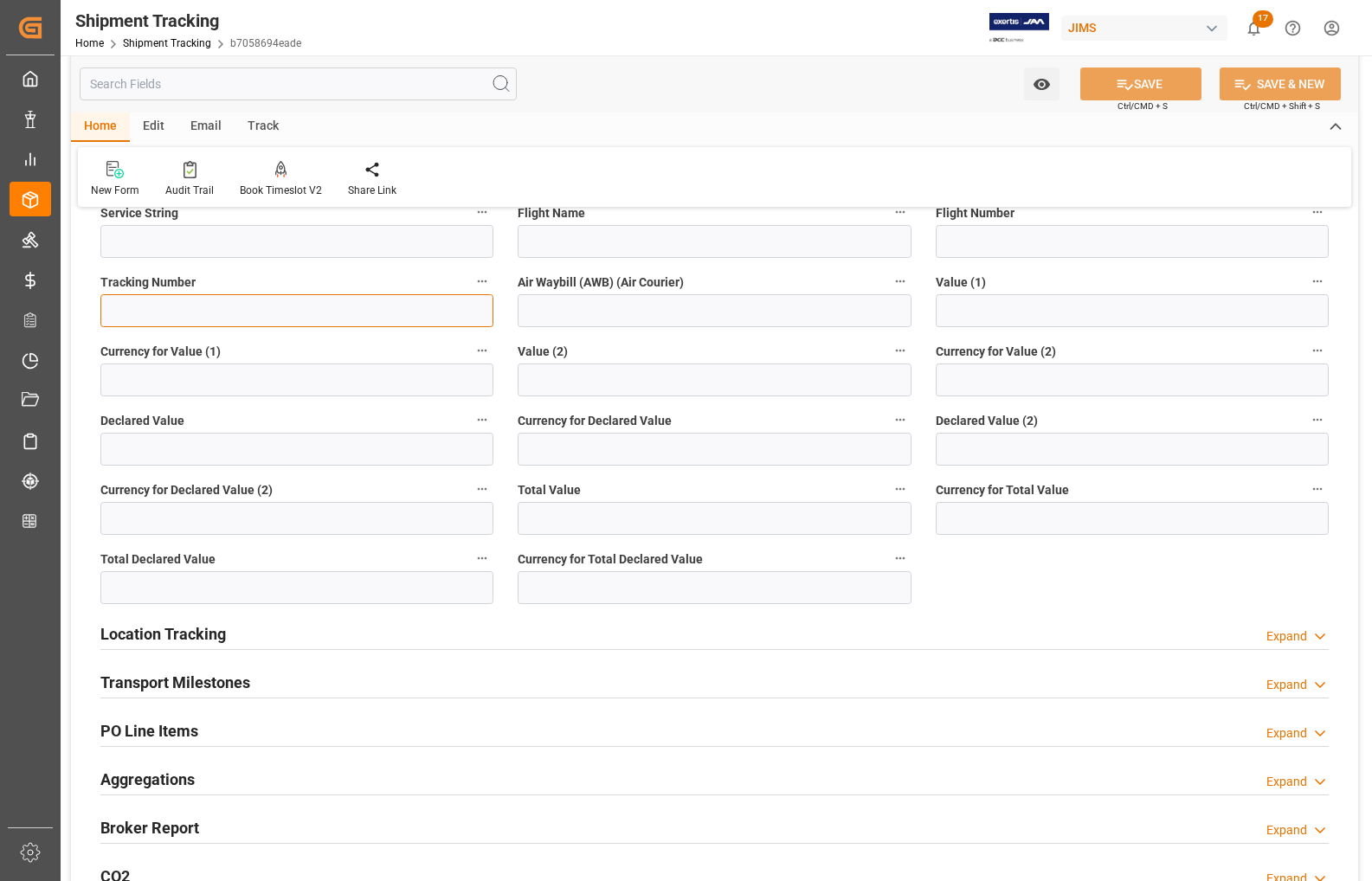
click at [213, 311] on input at bounding box center [297, 310] width 393 height 33
paste input "885028726481"
type input "885028726481"
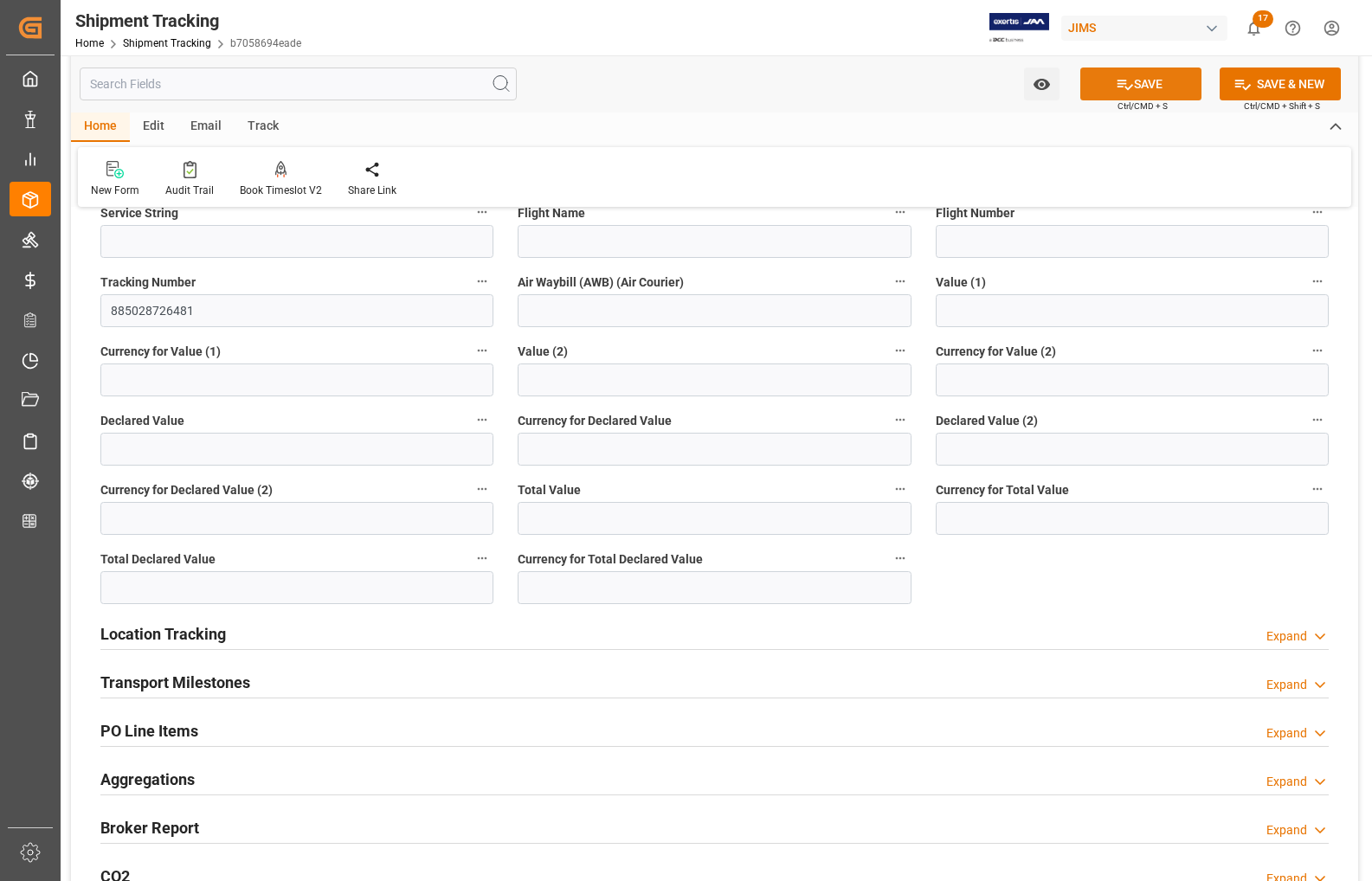
click at [1128, 78] on icon at bounding box center [1125, 84] width 18 height 18
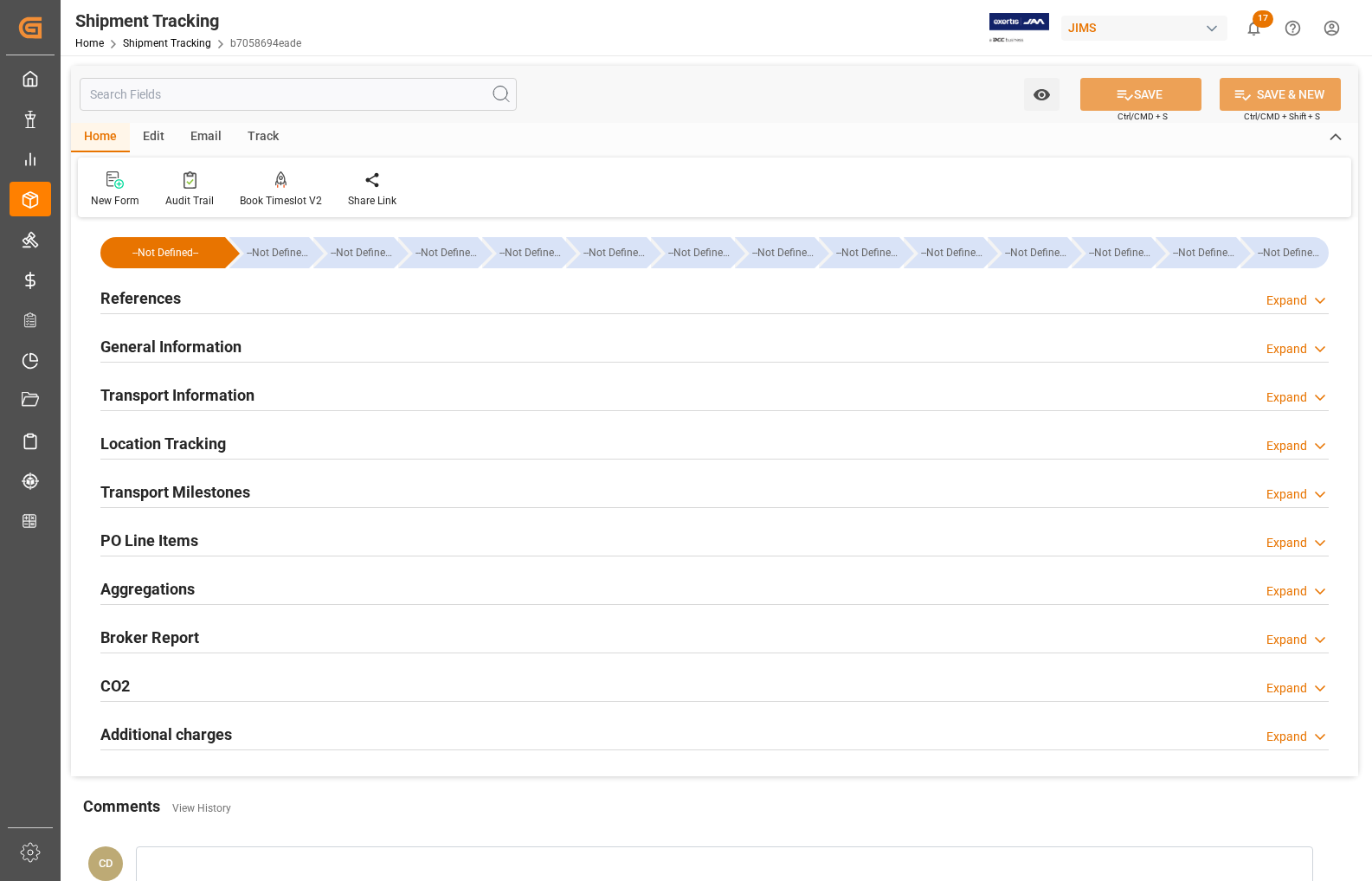
click at [150, 394] on h2 "Transport Information" at bounding box center [178, 395] width 154 height 23
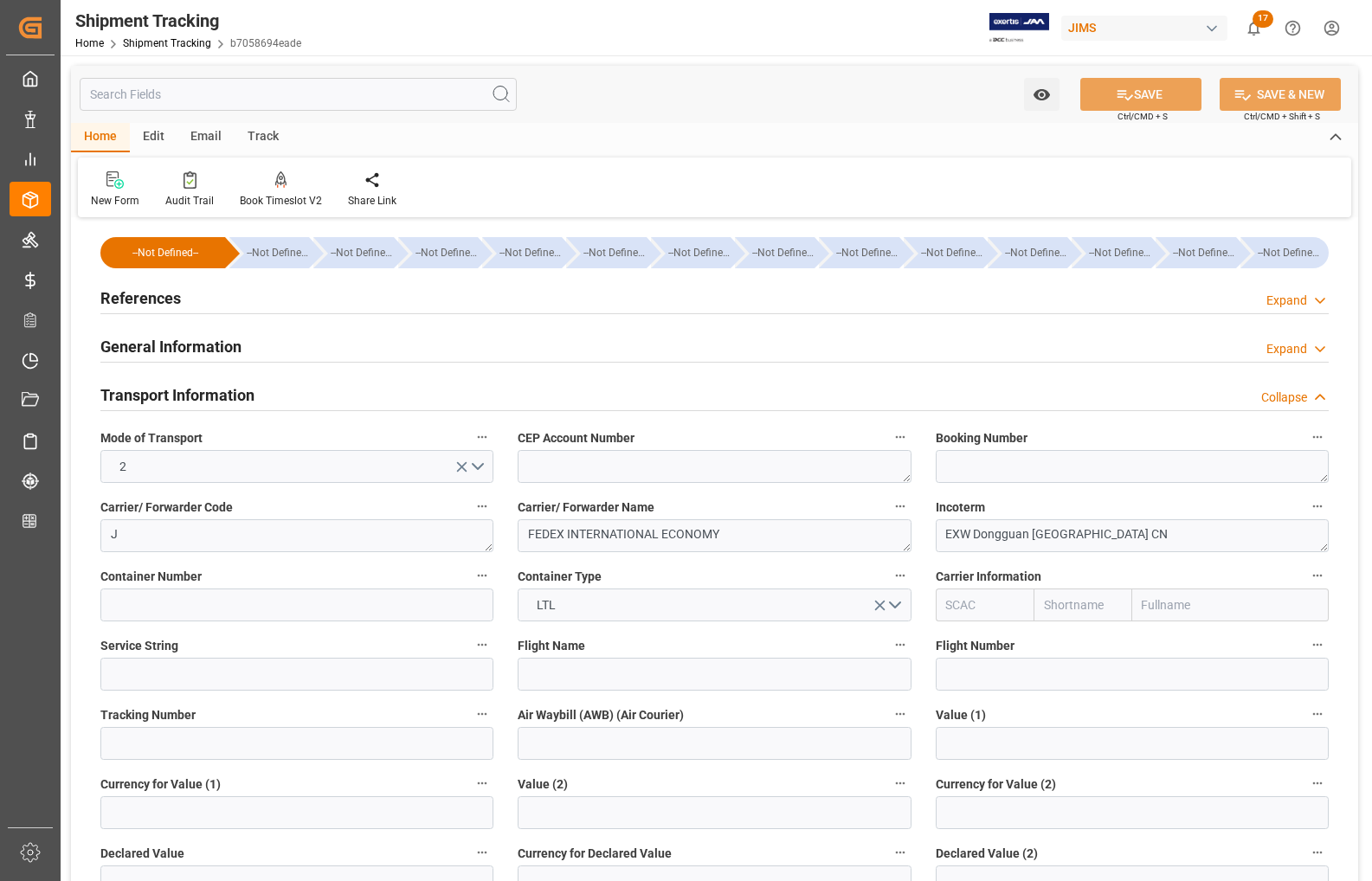
scroll to position [217, 0]
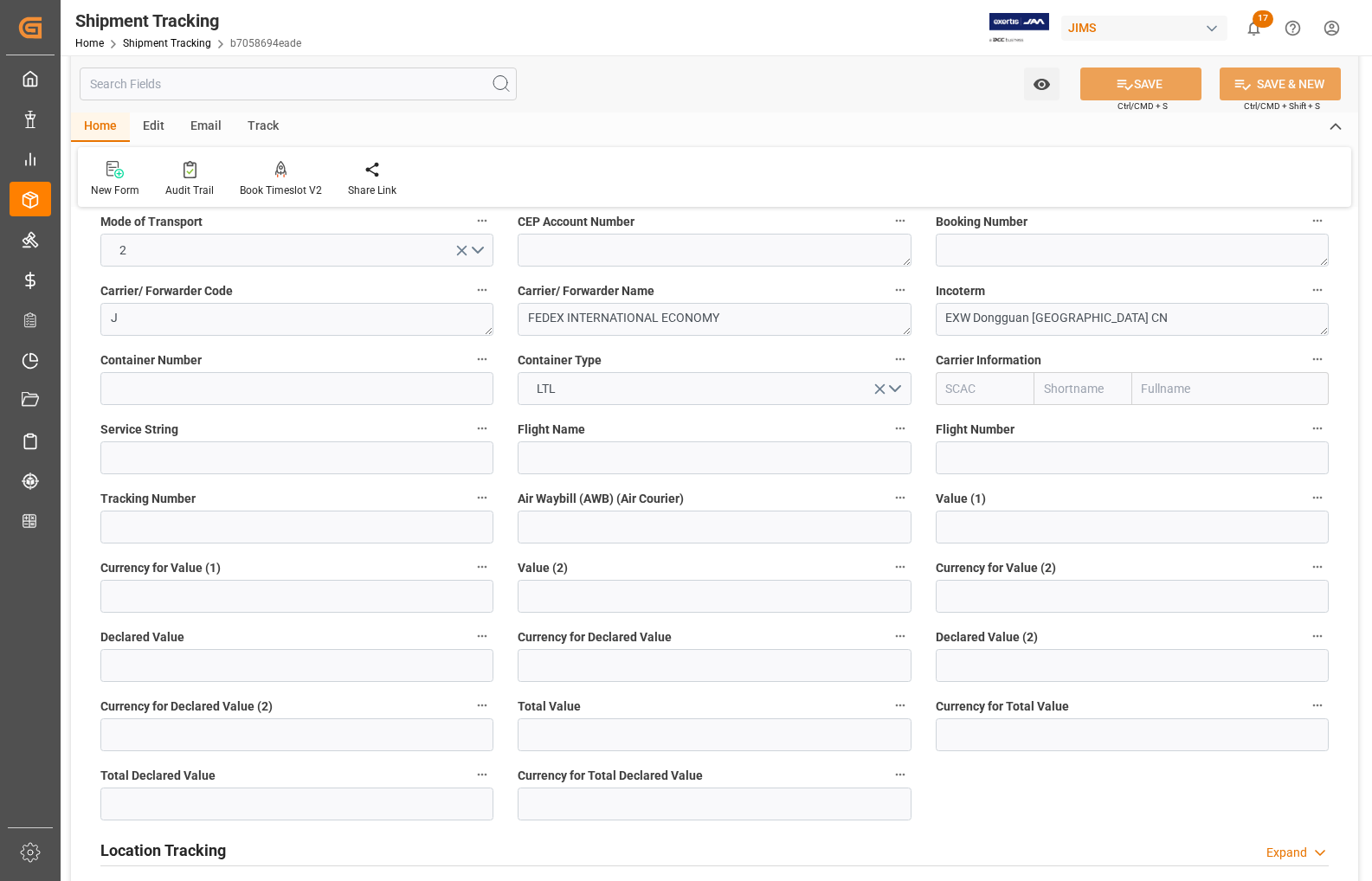
click at [621, 169] on div "New Form Audit Trail Book Timeslot V2 Book a Timeslot for the shipment Share Li…" at bounding box center [715, 177] width 1274 height 60
click at [148, 531] on input at bounding box center [297, 527] width 393 height 33
paste input "885028726481"
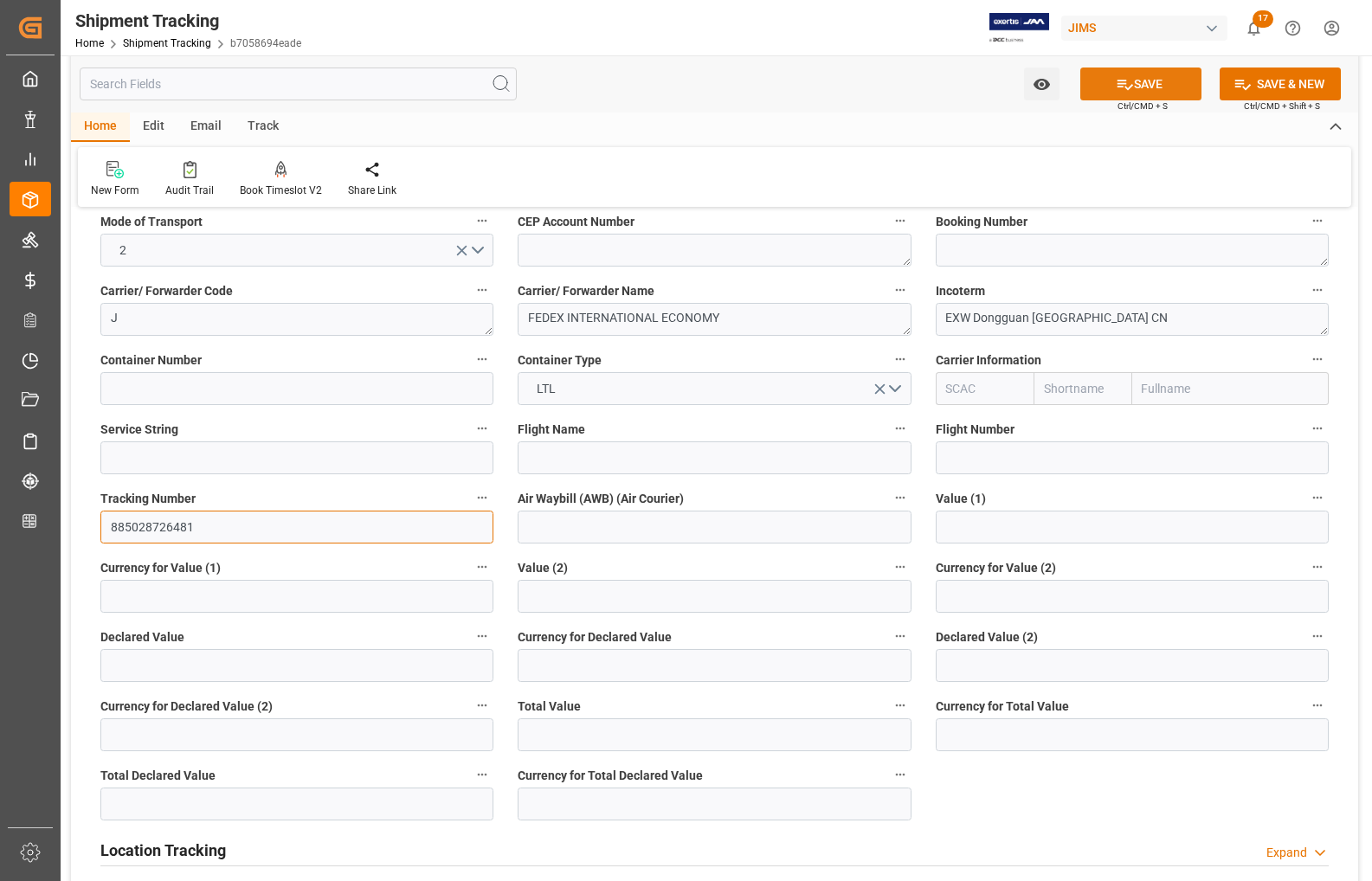
type input "885028726481"
click at [1124, 82] on icon at bounding box center [1125, 84] width 18 height 18
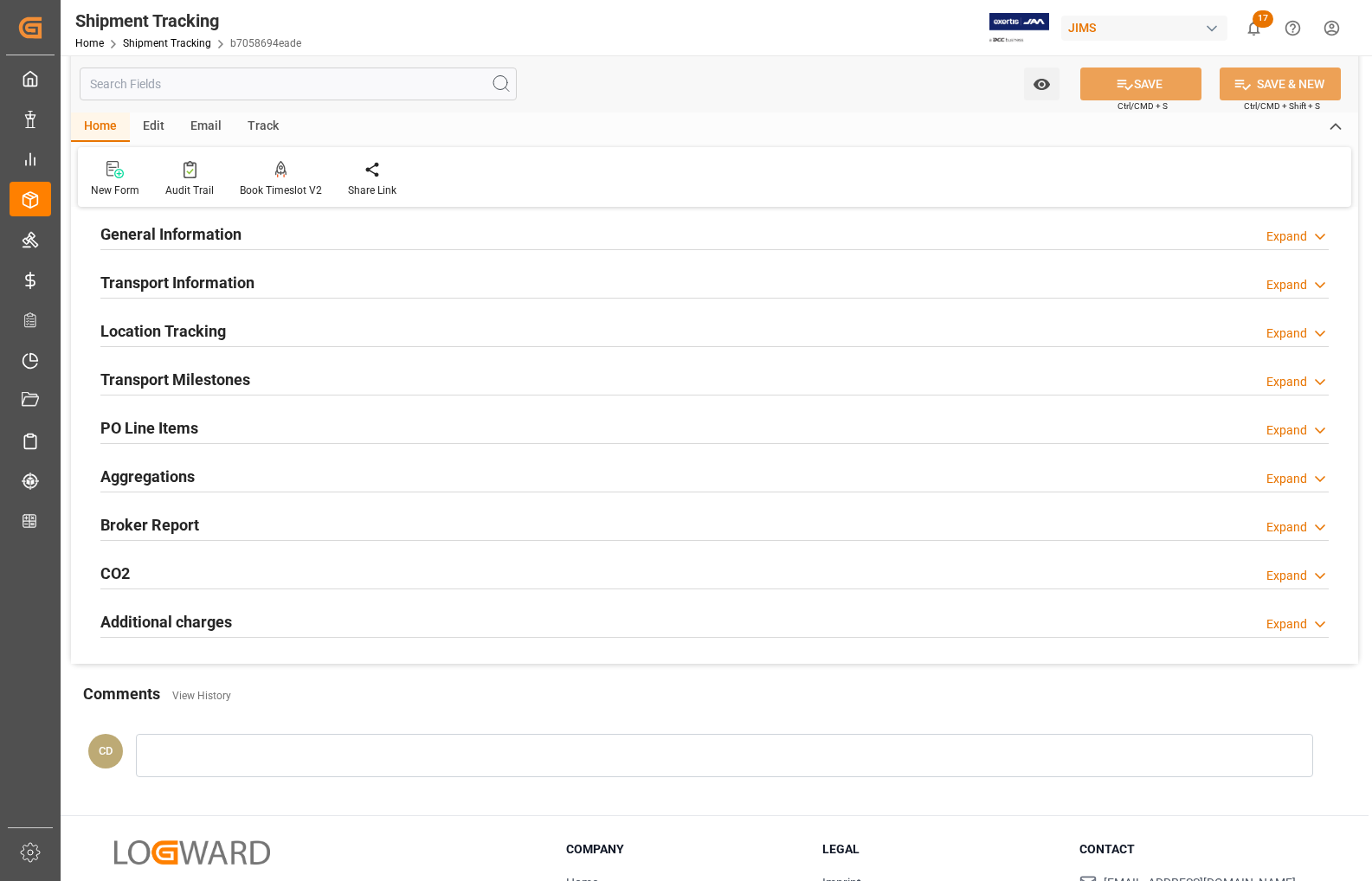
scroll to position [0, 0]
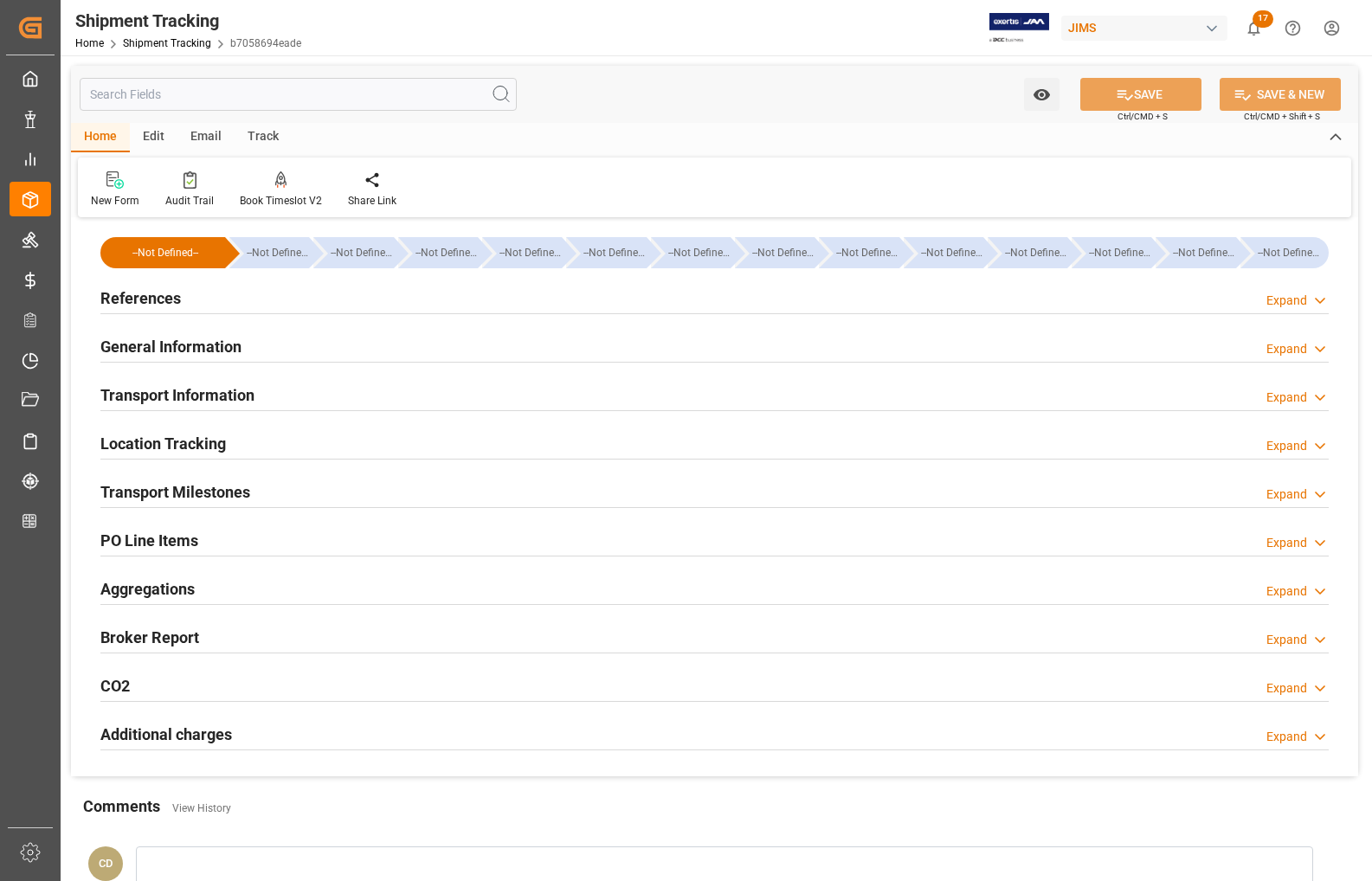
click at [109, 295] on h2 "References" at bounding box center [141, 298] width 80 height 23
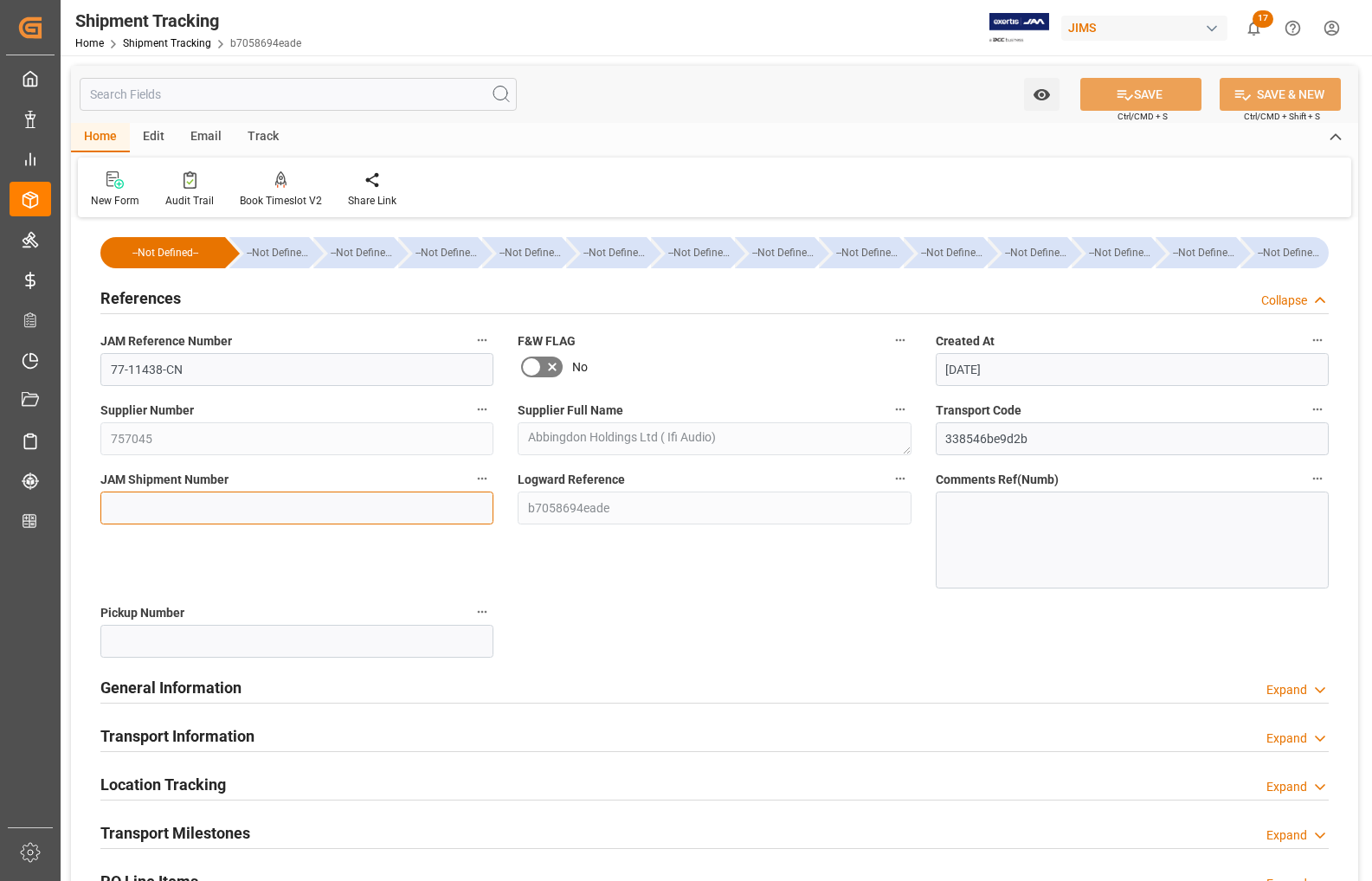
click at [164, 502] on input at bounding box center [297, 507] width 393 height 33
type input "73415"
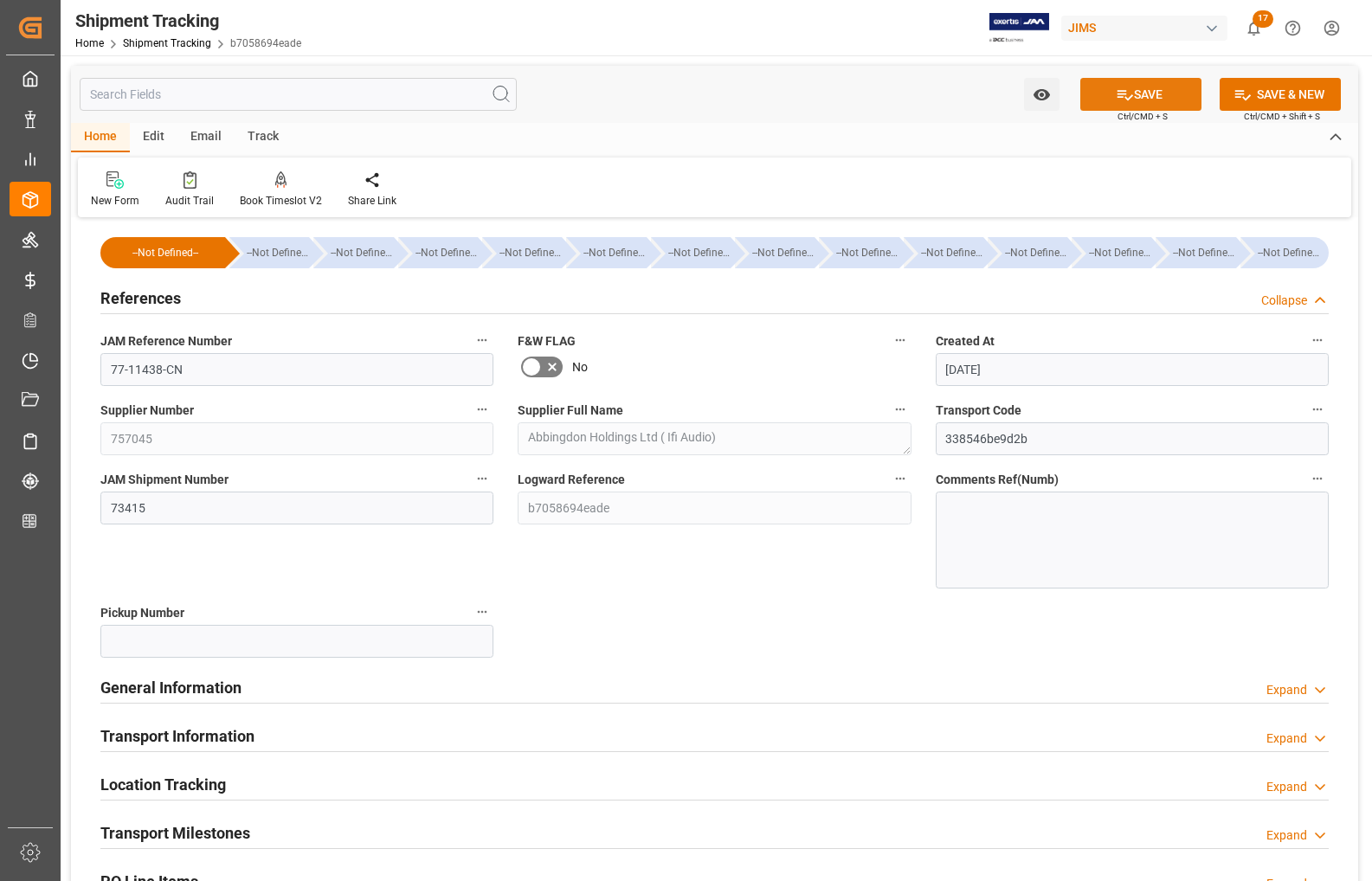
click at [1123, 92] on icon at bounding box center [1125, 95] width 18 height 18
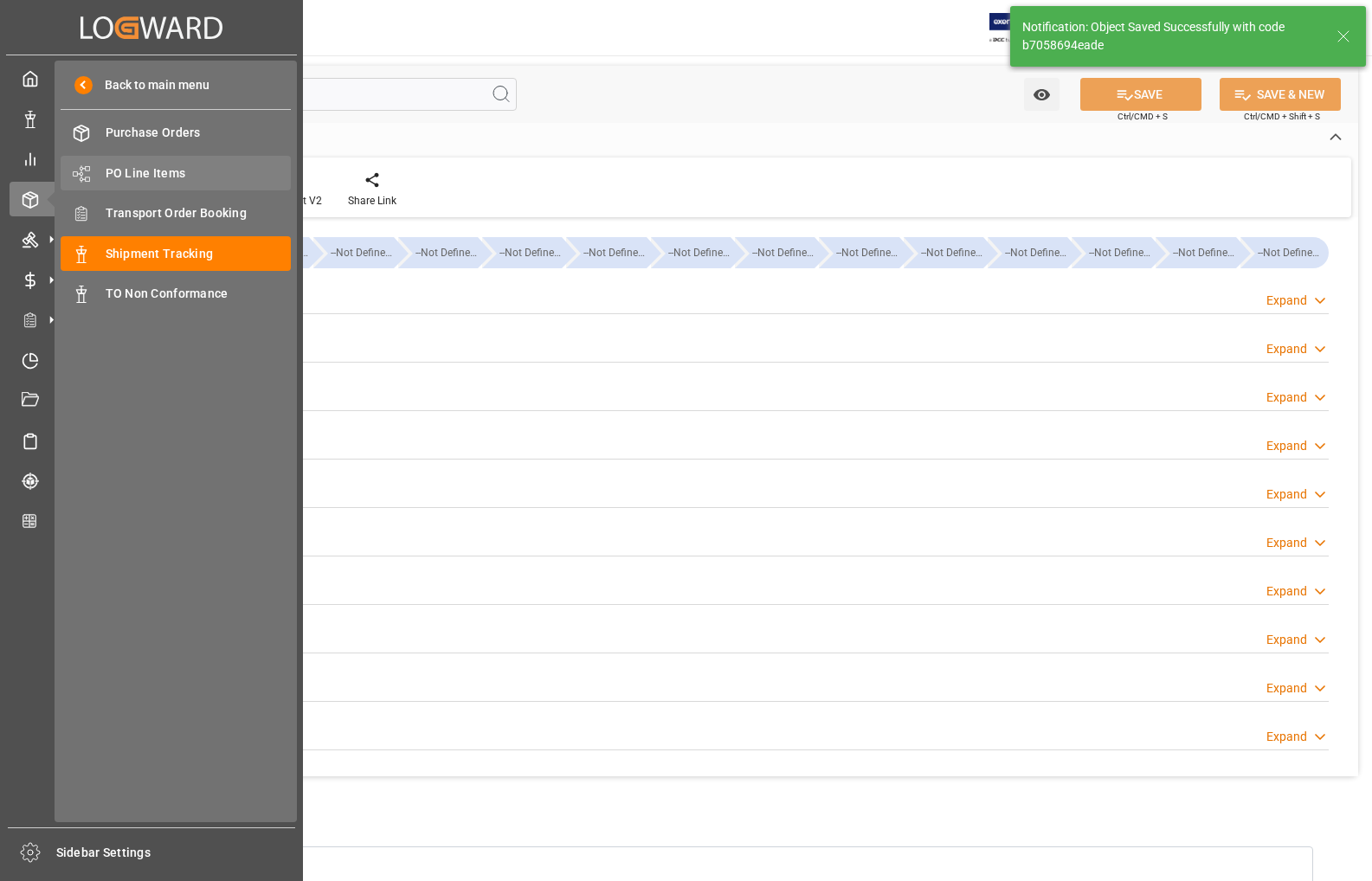
click at [128, 169] on span "PO Line Items" at bounding box center [198, 173] width 186 height 18
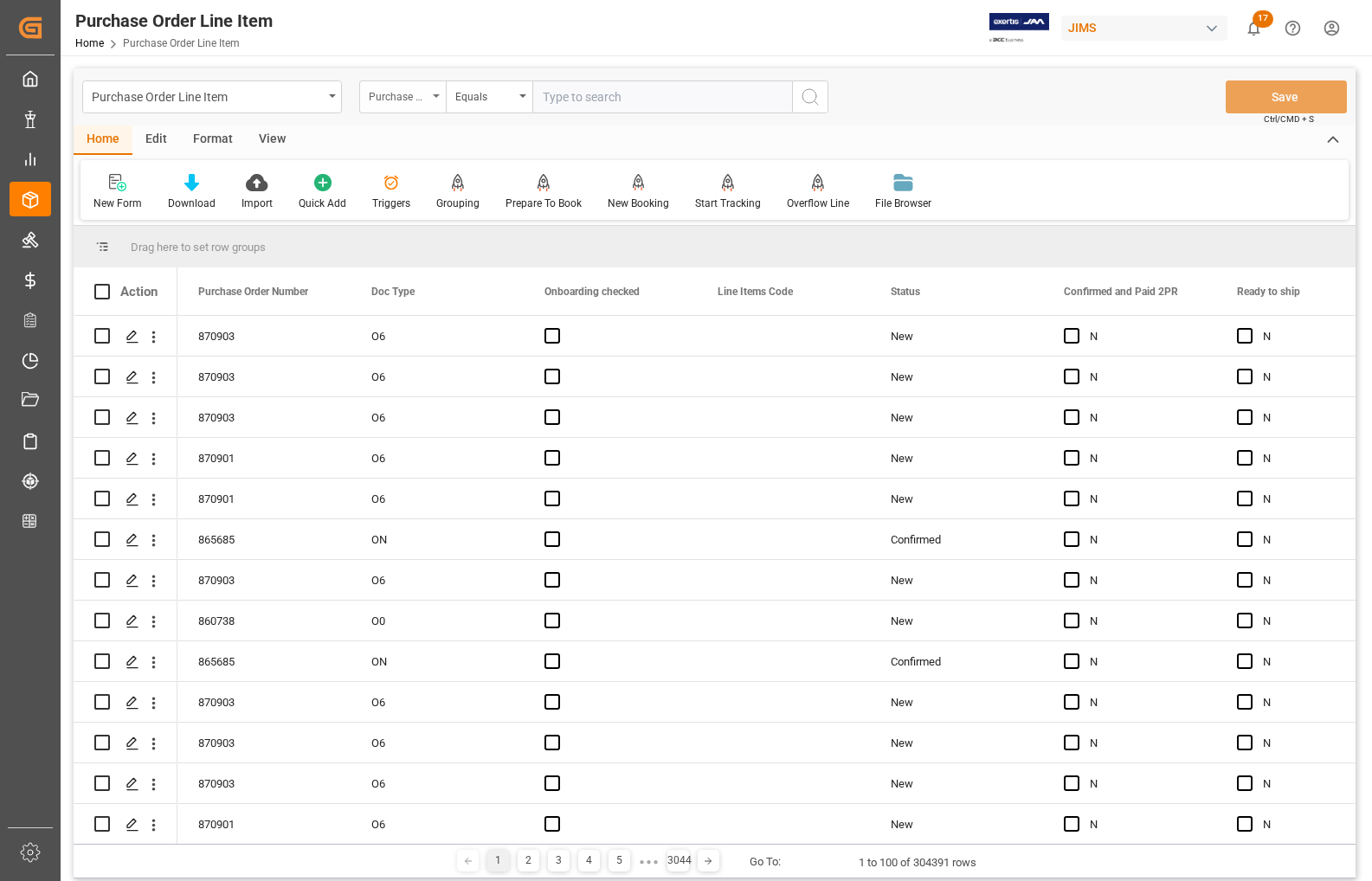
click at [403, 95] on div "Purchase Order Number" at bounding box center [398, 95] width 59 height 20
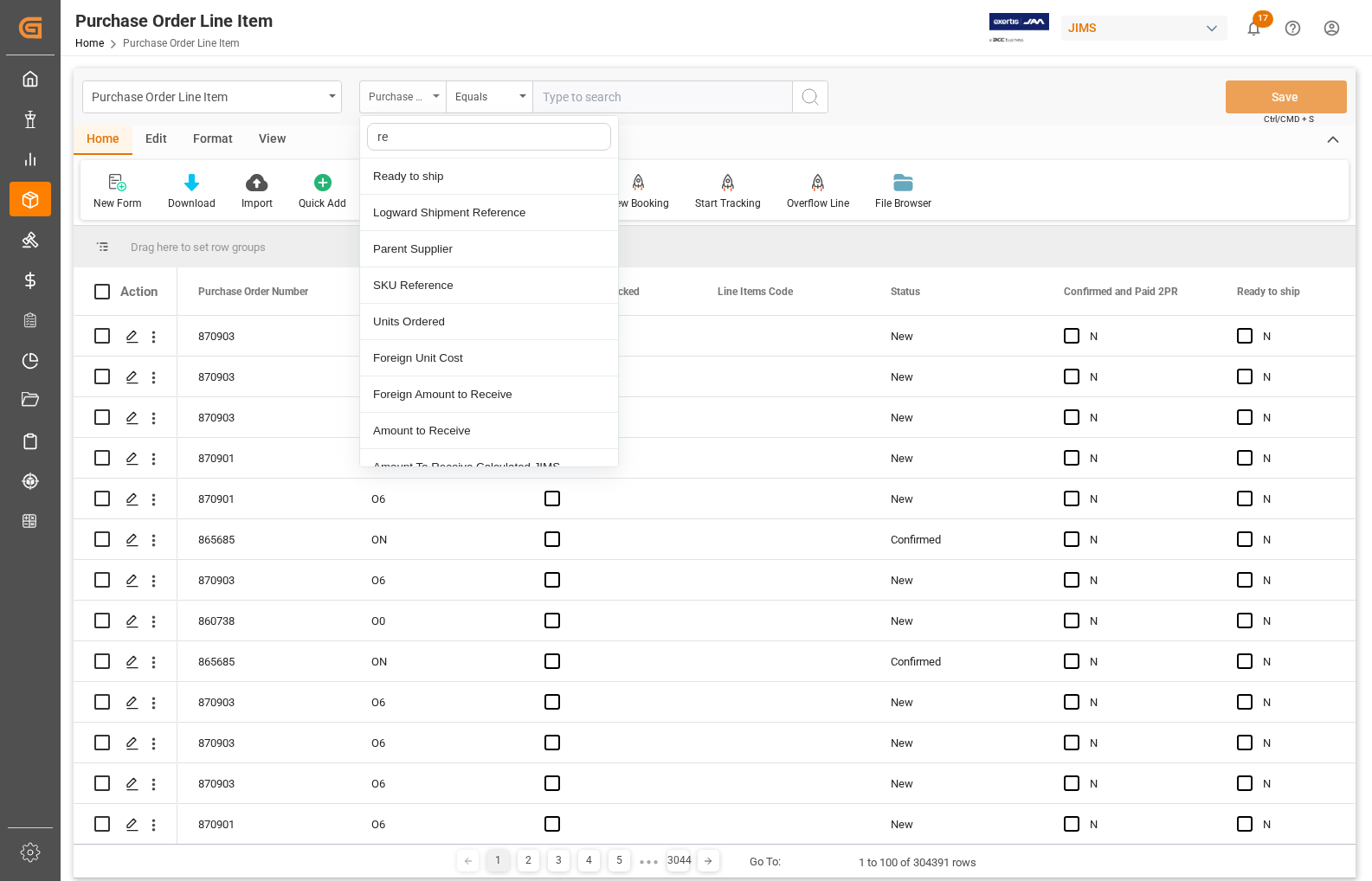
type input "ref"
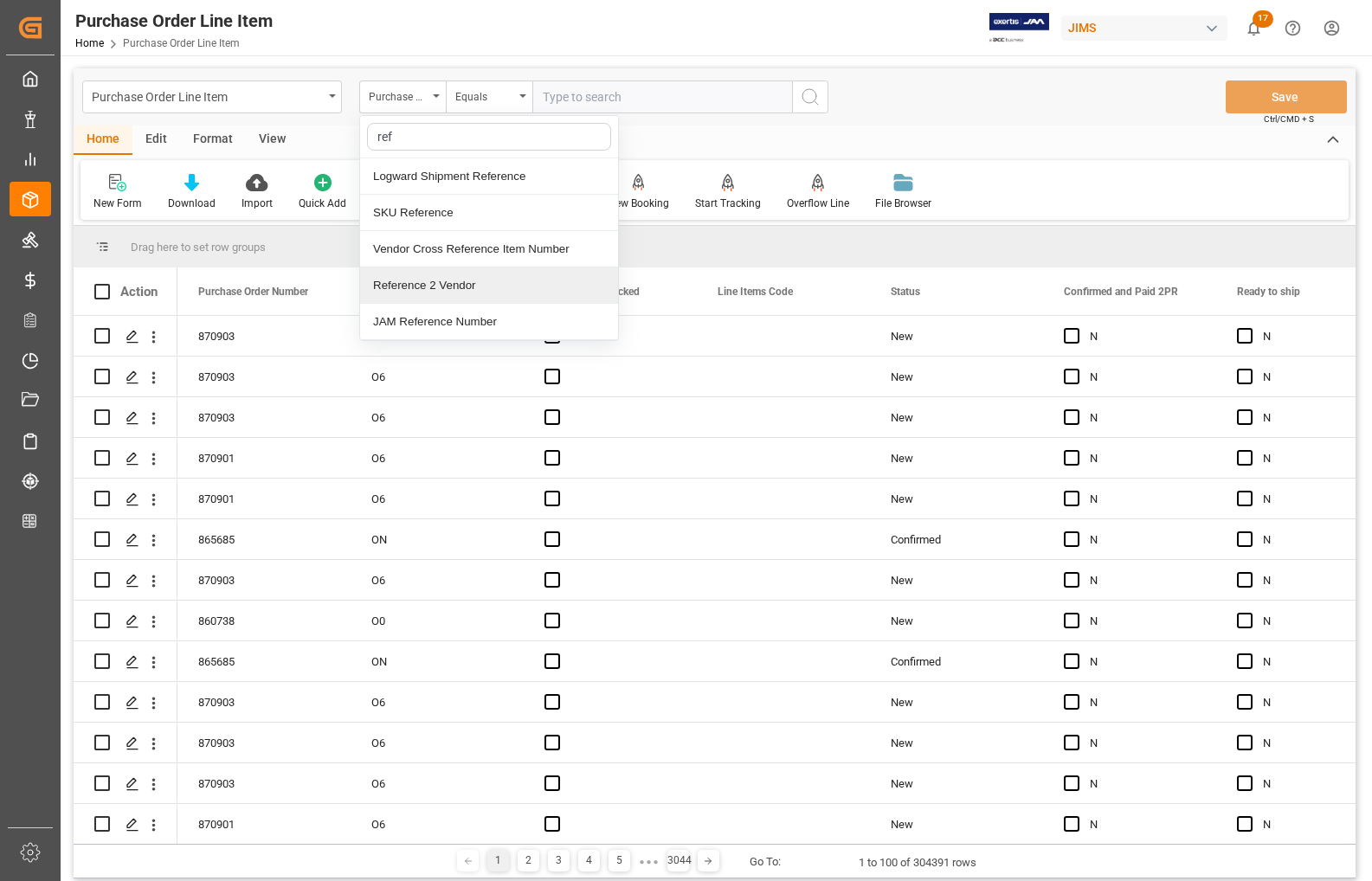
click at [405, 283] on div "Reference 2 Vendor" at bounding box center [489, 285] width 258 height 37
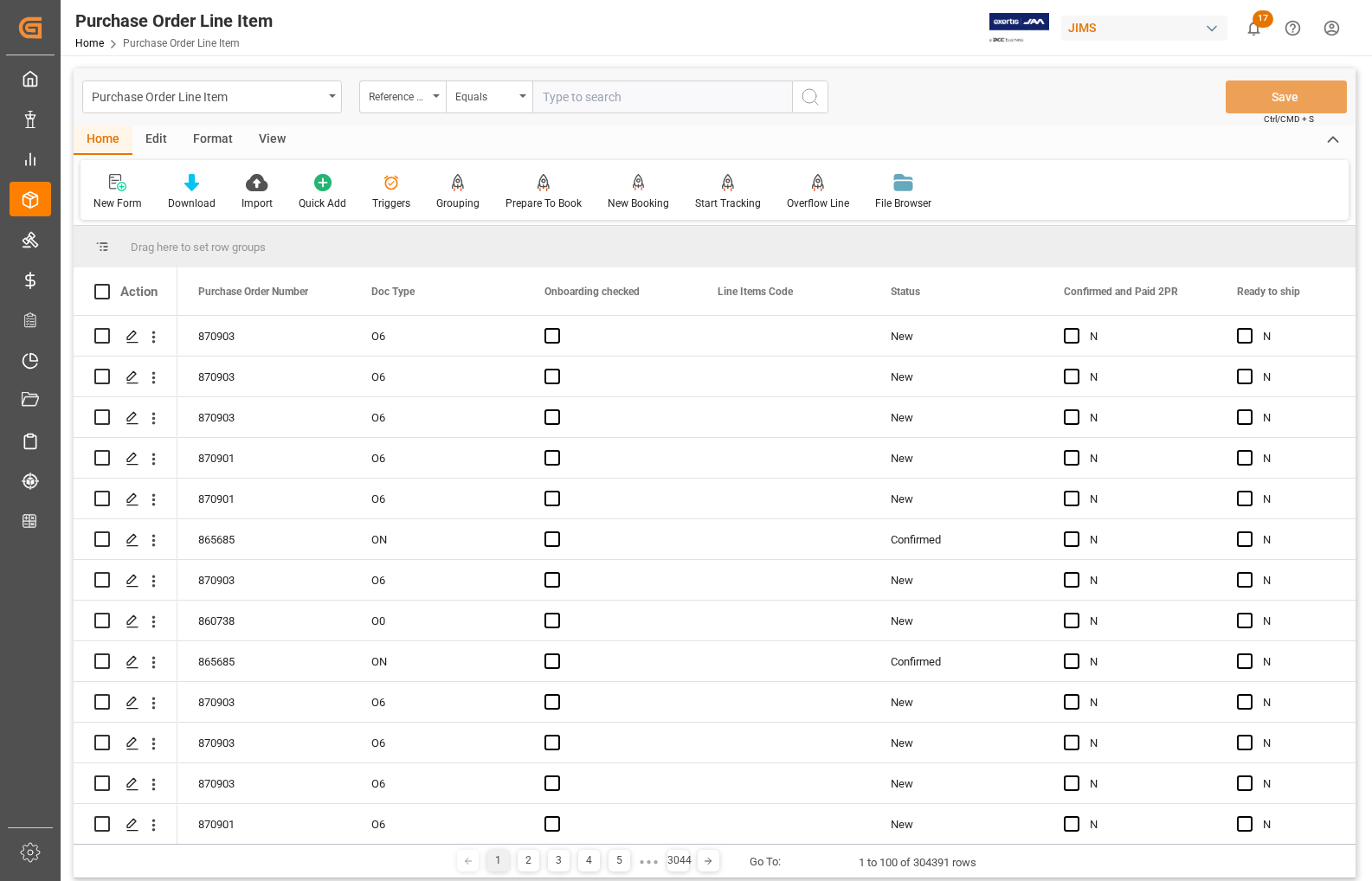
click at [262, 140] on div "View" at bounding box center [272, 140] width 53 height 29
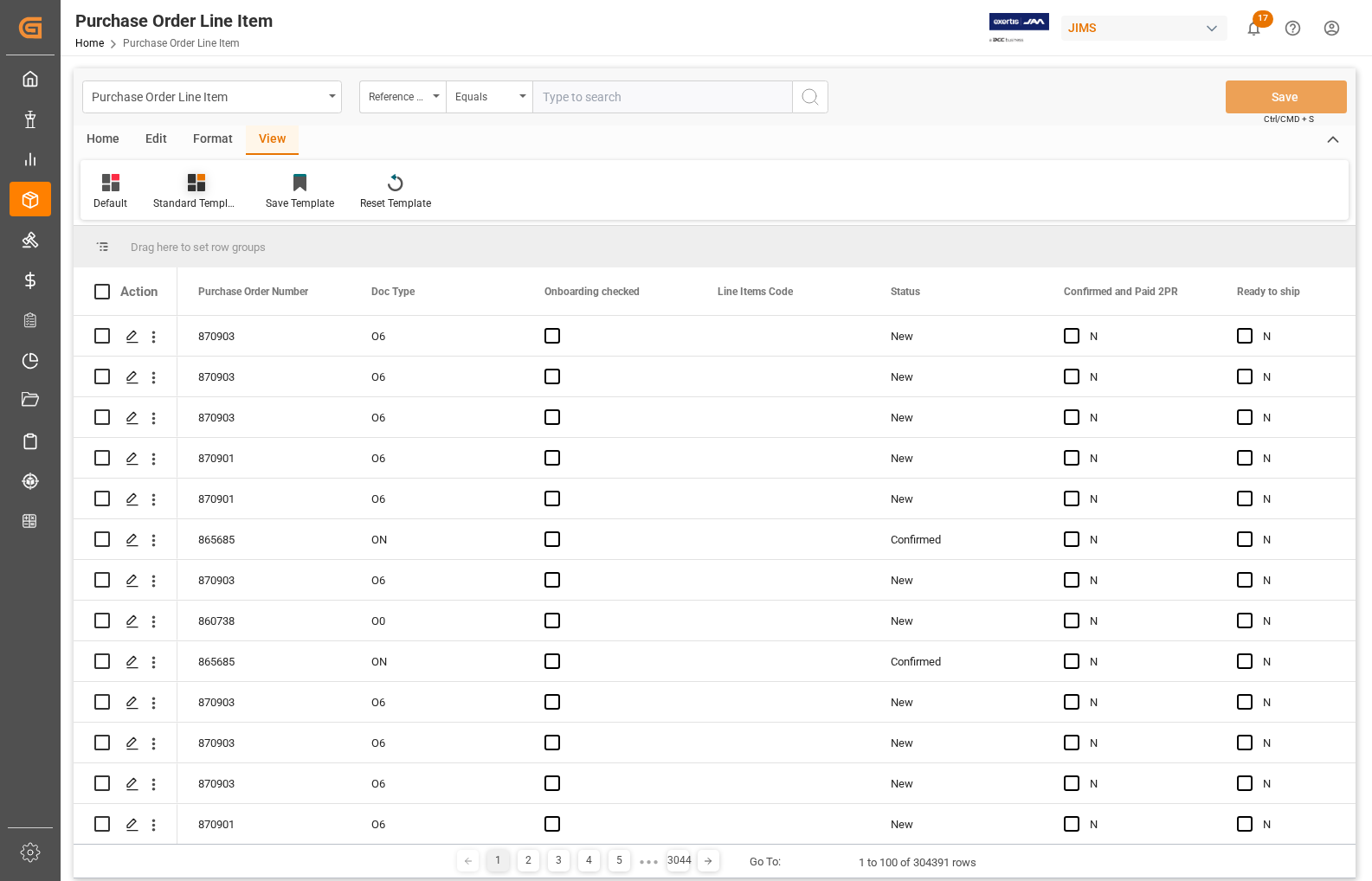
click at [187, 202] on div "Standard Templates" at bounding box center [196, 202] width 87 height 15
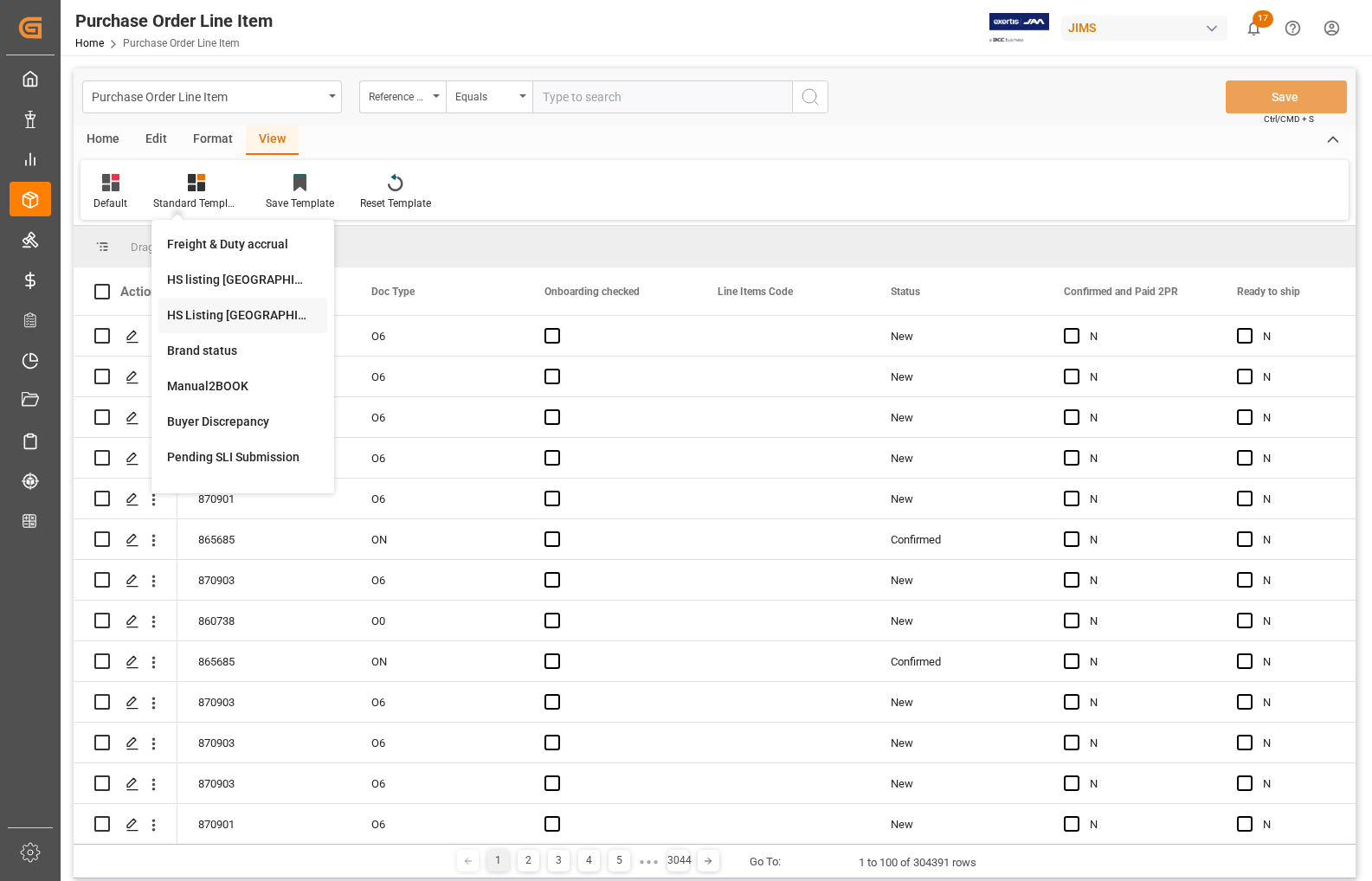
click at [199, 314] on div "HS Listing [GEOGRAPHIC_DATA]" at bounding box center [243, 316] width 152 height 18
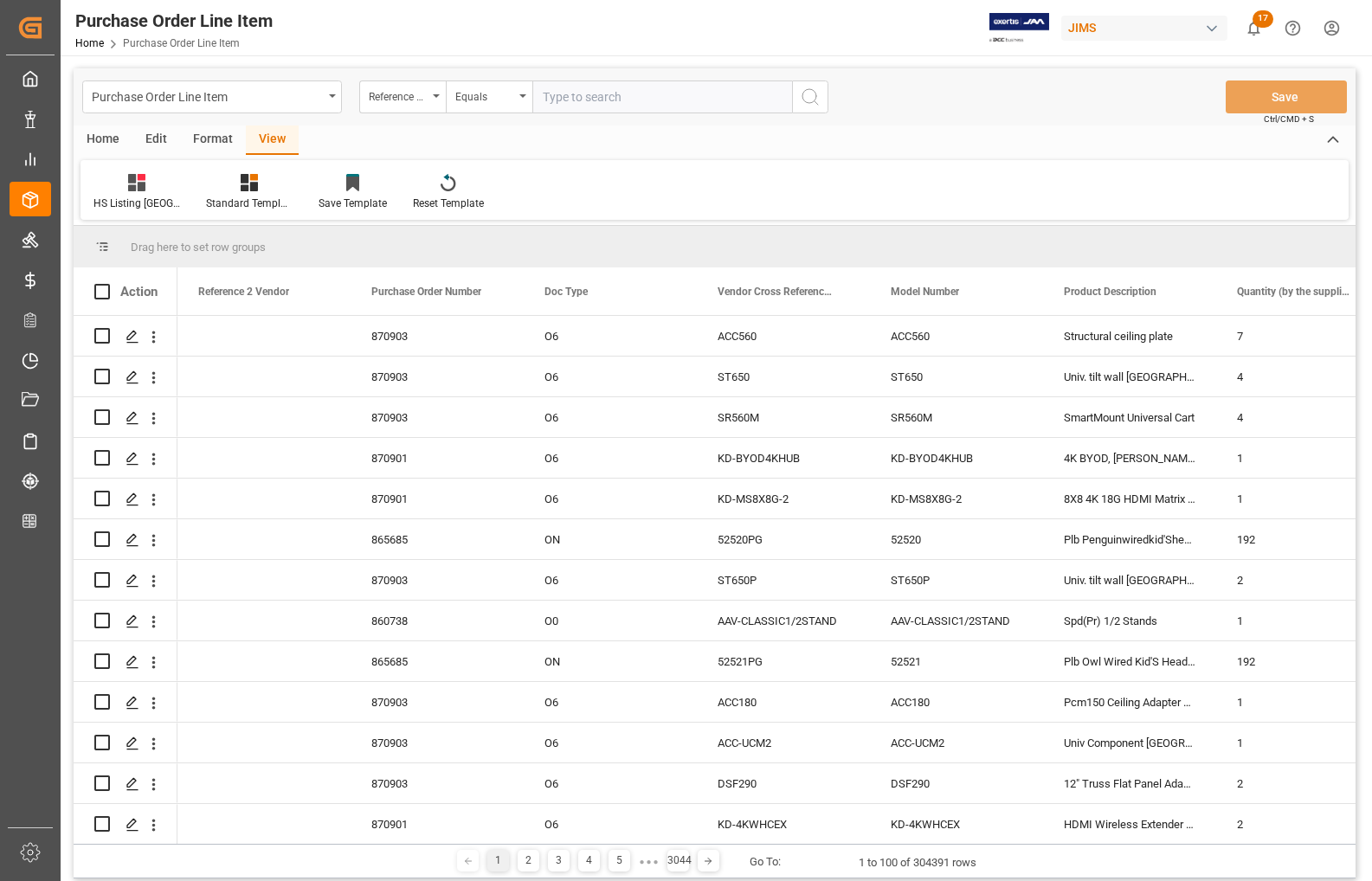
click at [581, 97] on input "text" at bounding box center [662, 96] width 260 height 33
type input "77-11438-CN"
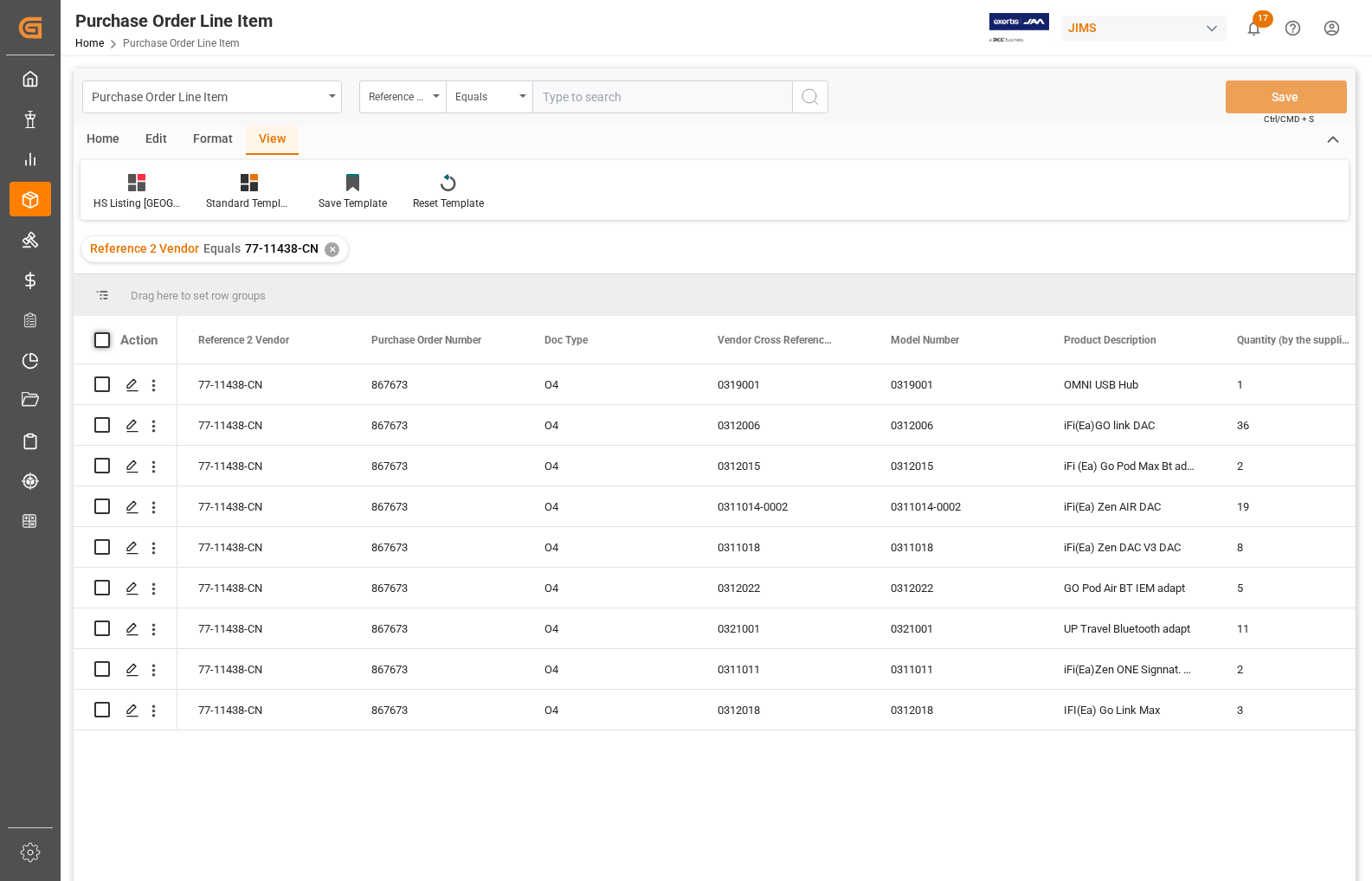
click at [100, 340] on span at bounding box center [102, 340] width 15 height 15
click at [107, 333] on input "checkbox" at bounding box center [107, 333] width 0 height 0
checkbox input "true"
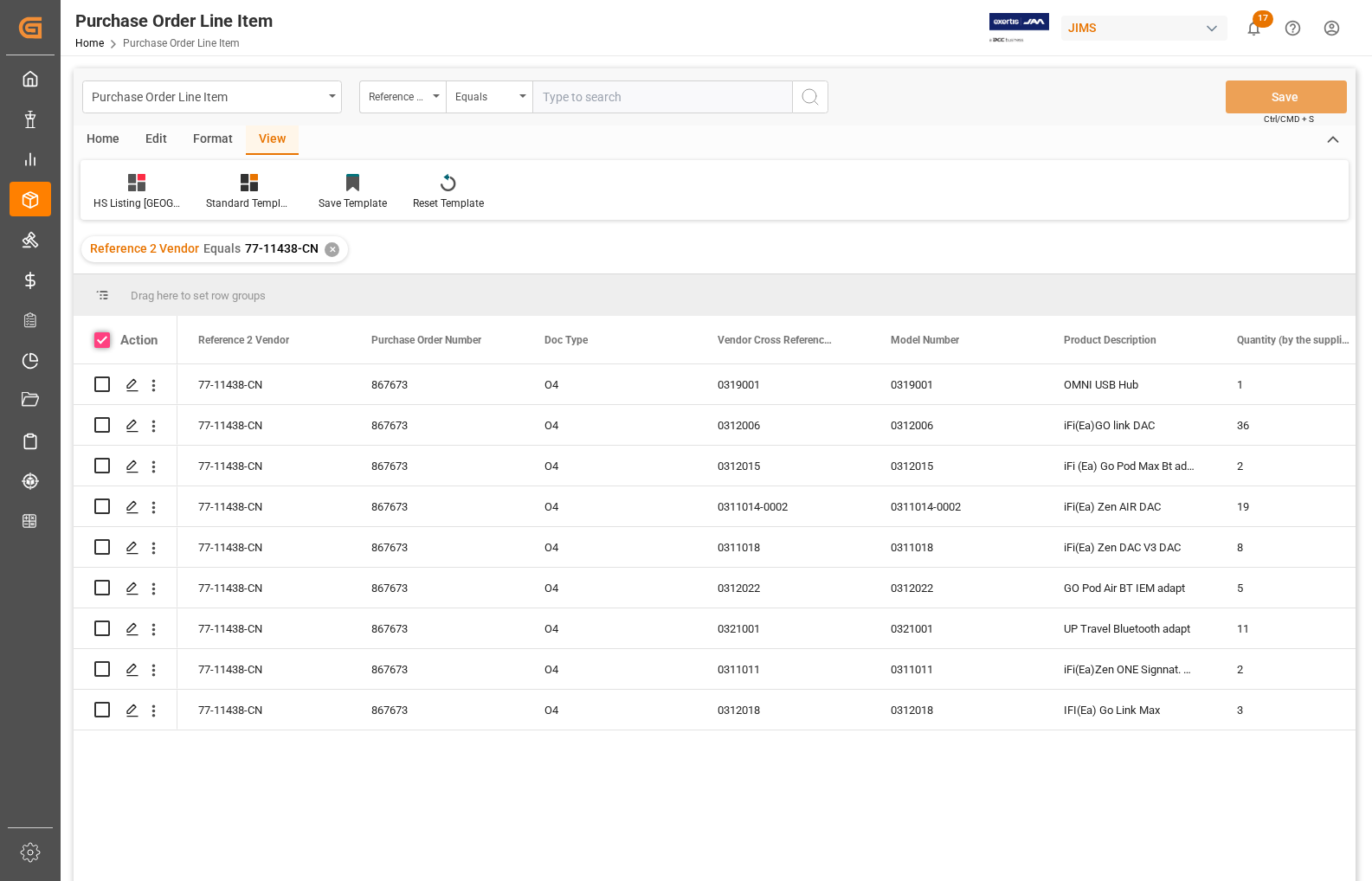
checkbox input "true"
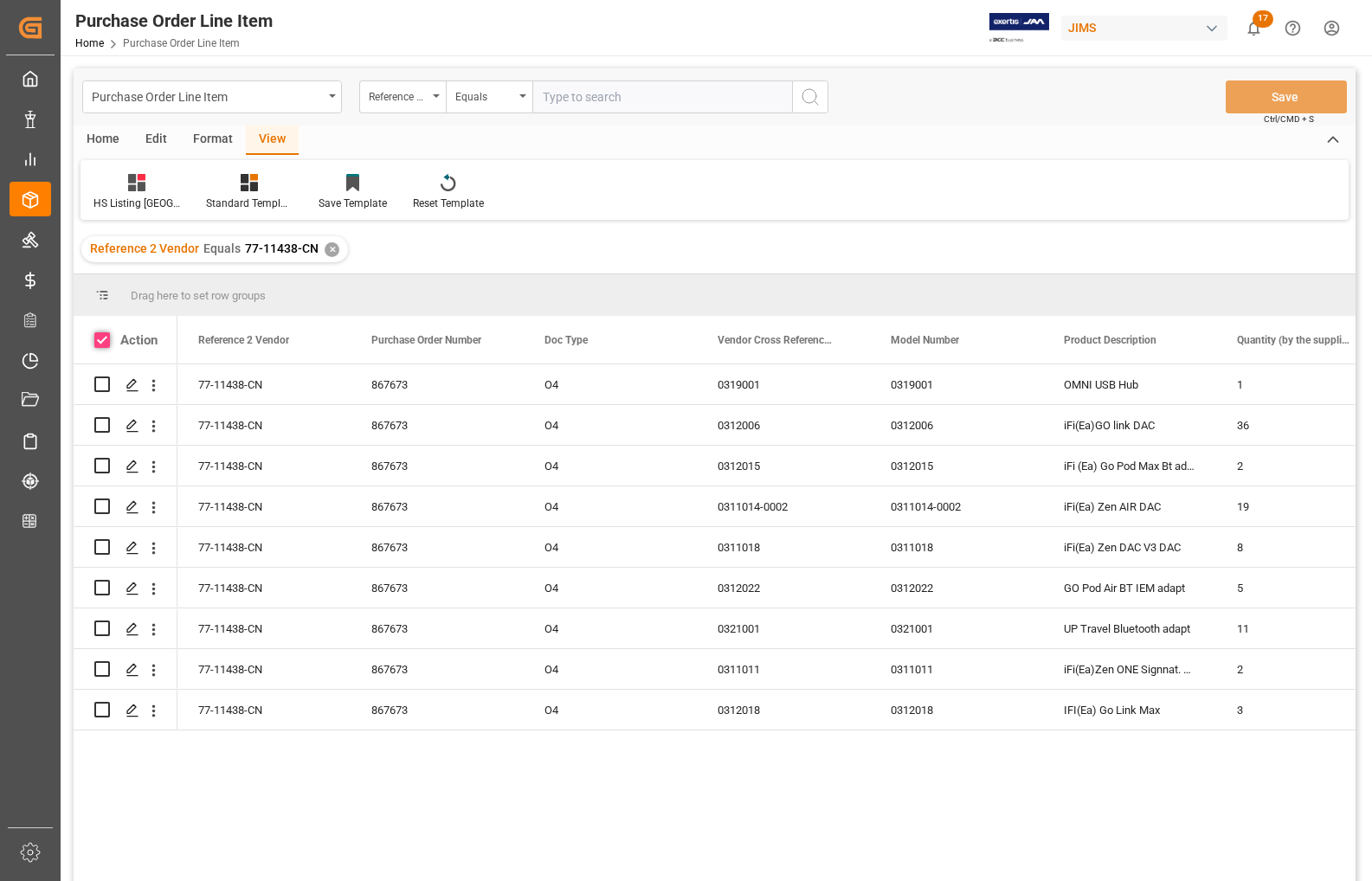
checkbox input "true"
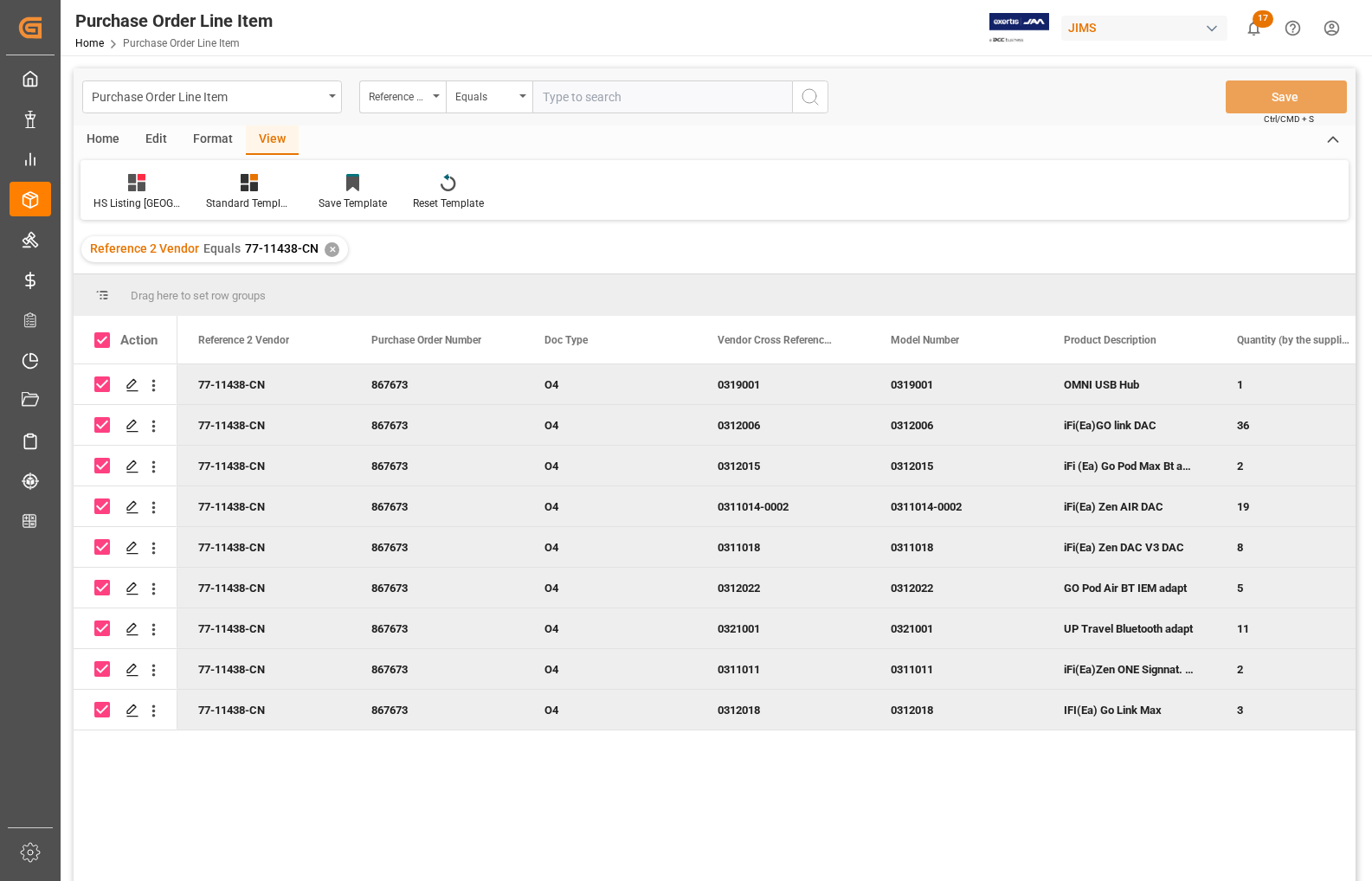
click at [108, 139] on div "Home" at bounding box center [103, 140] width 59 height 29
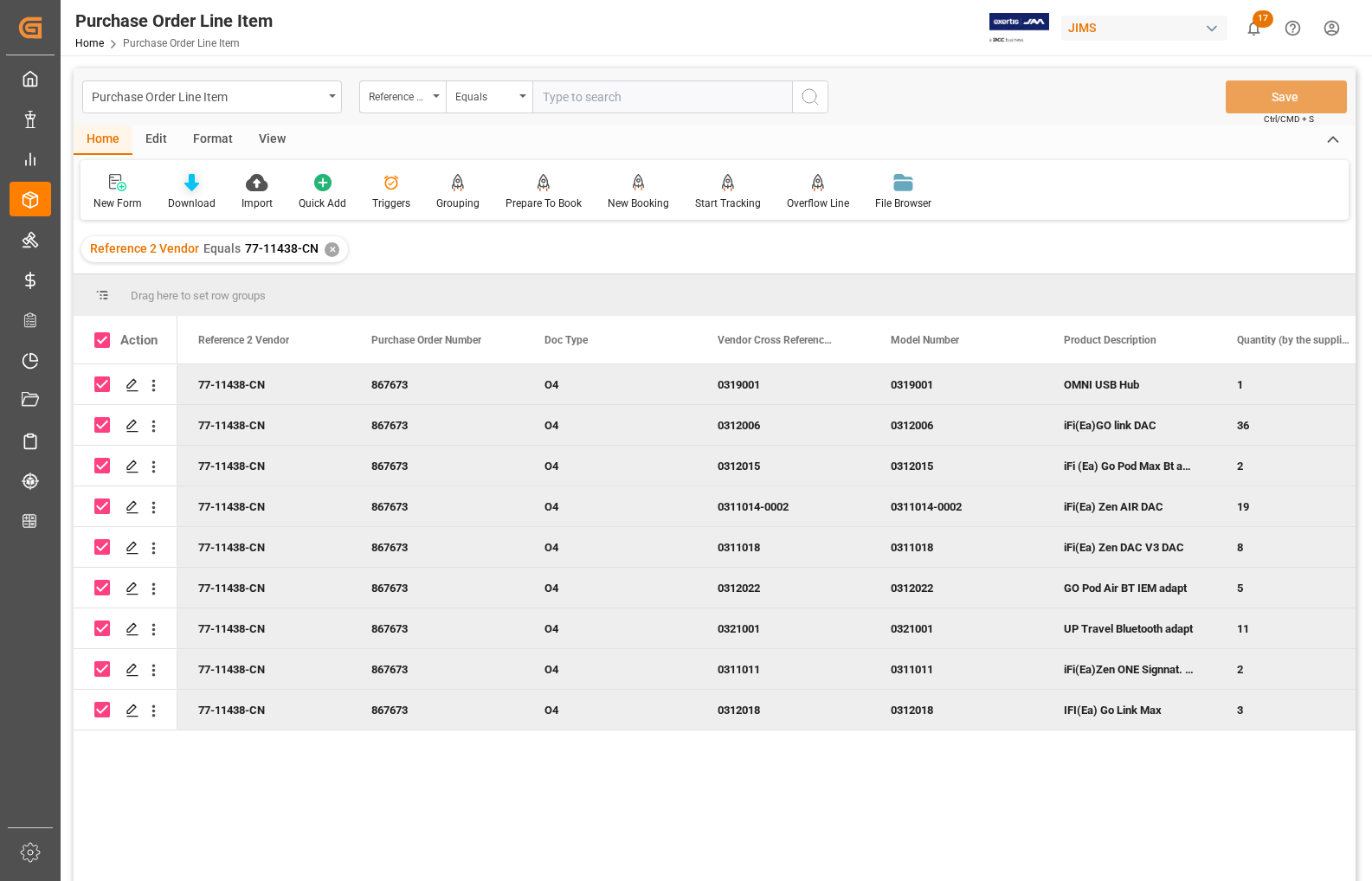
click at [195, 200] on div "Download" at bounding box center [191, 202] width 47 height 15
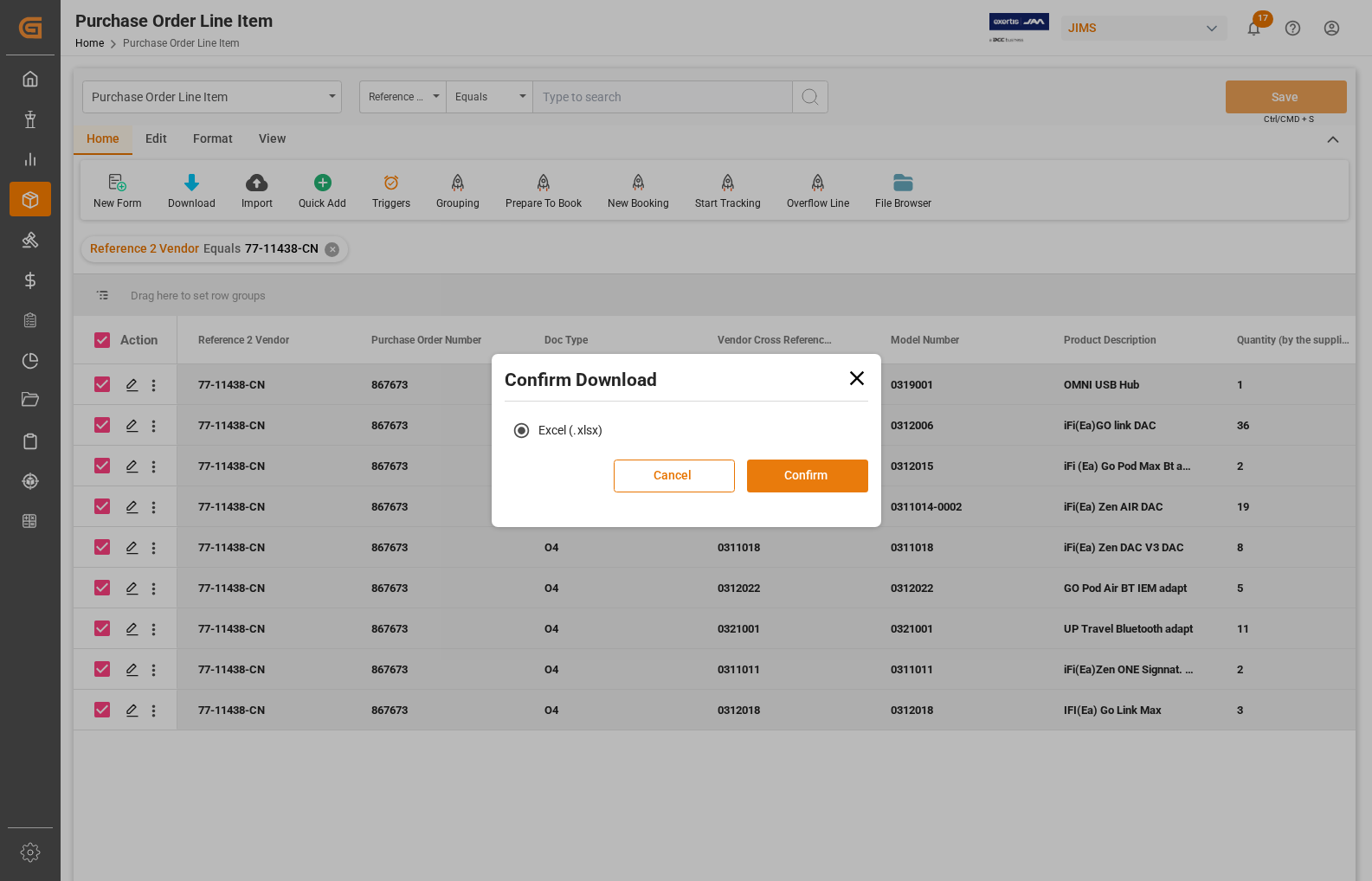
click at [772, 479] on button "Confirm" at bounding box center [808, 475] width 121 height 33
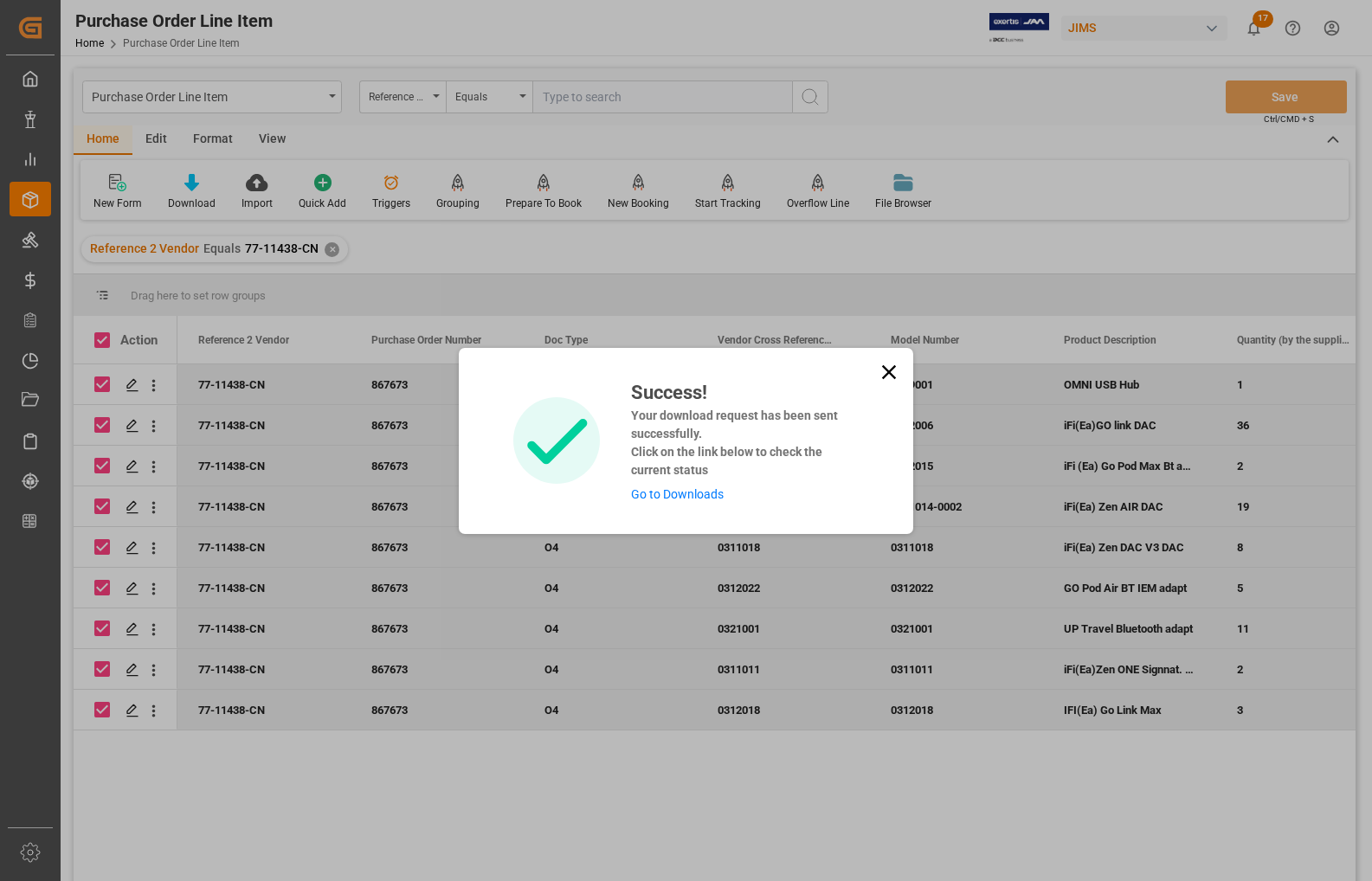
click at [687, 490] on link "Go to Downloads" at bounding box center [678, 494] width 93 height 14
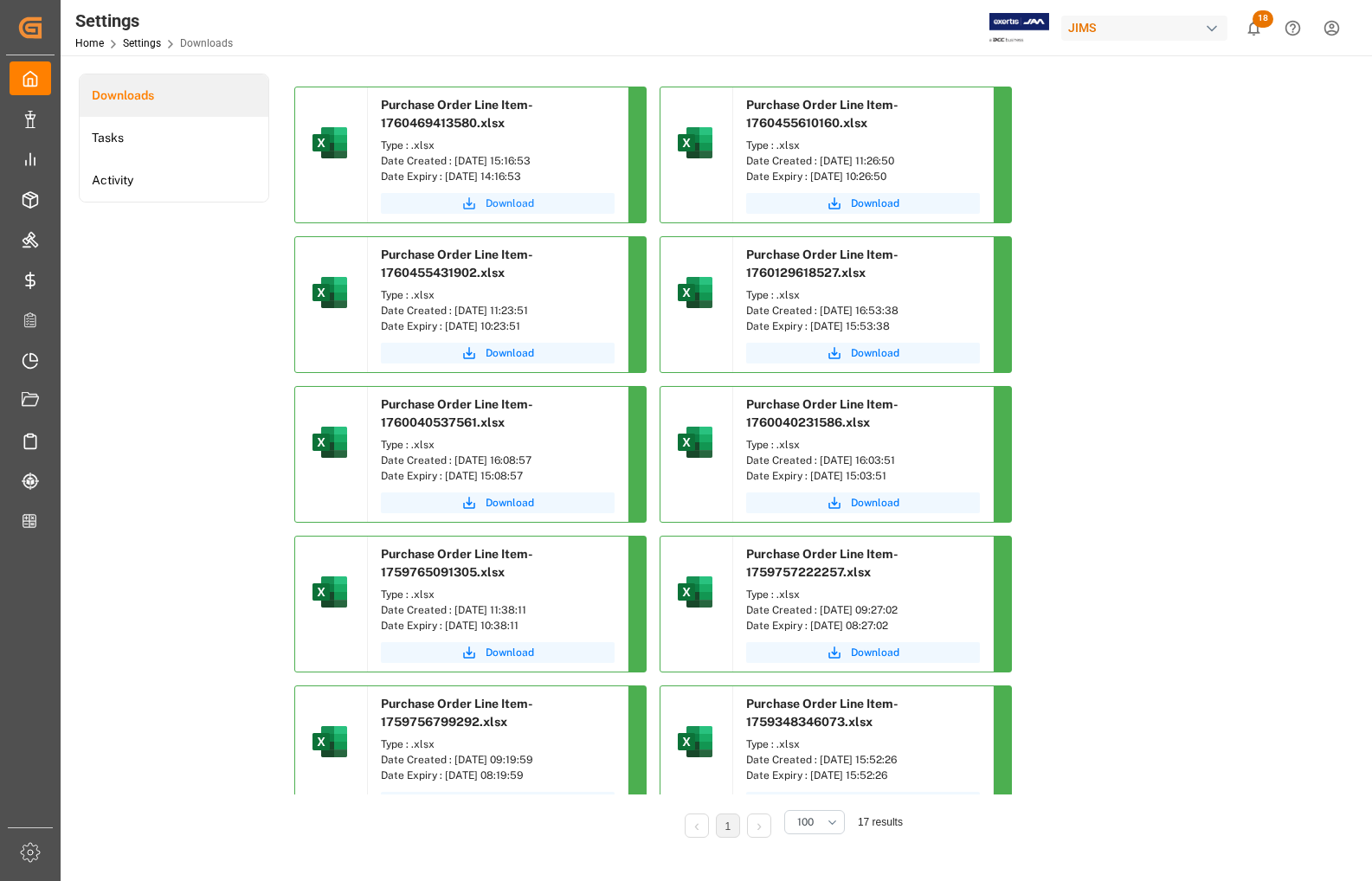
click at [496, 202] on span "Download" at bounding box center [510, 202] width 48 height 15
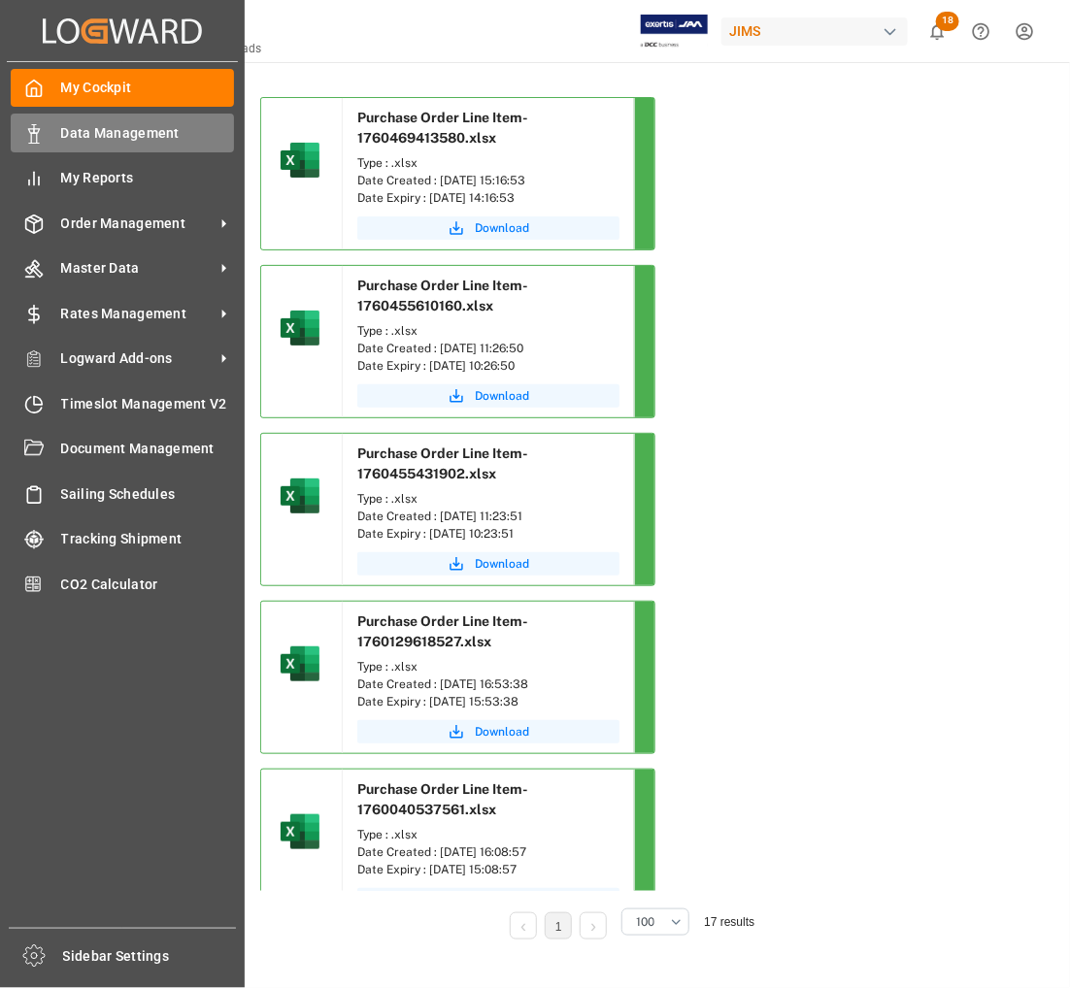
click at [79, 132] on span "Data Management" at bounding box center [148, 133] width 174 height 20
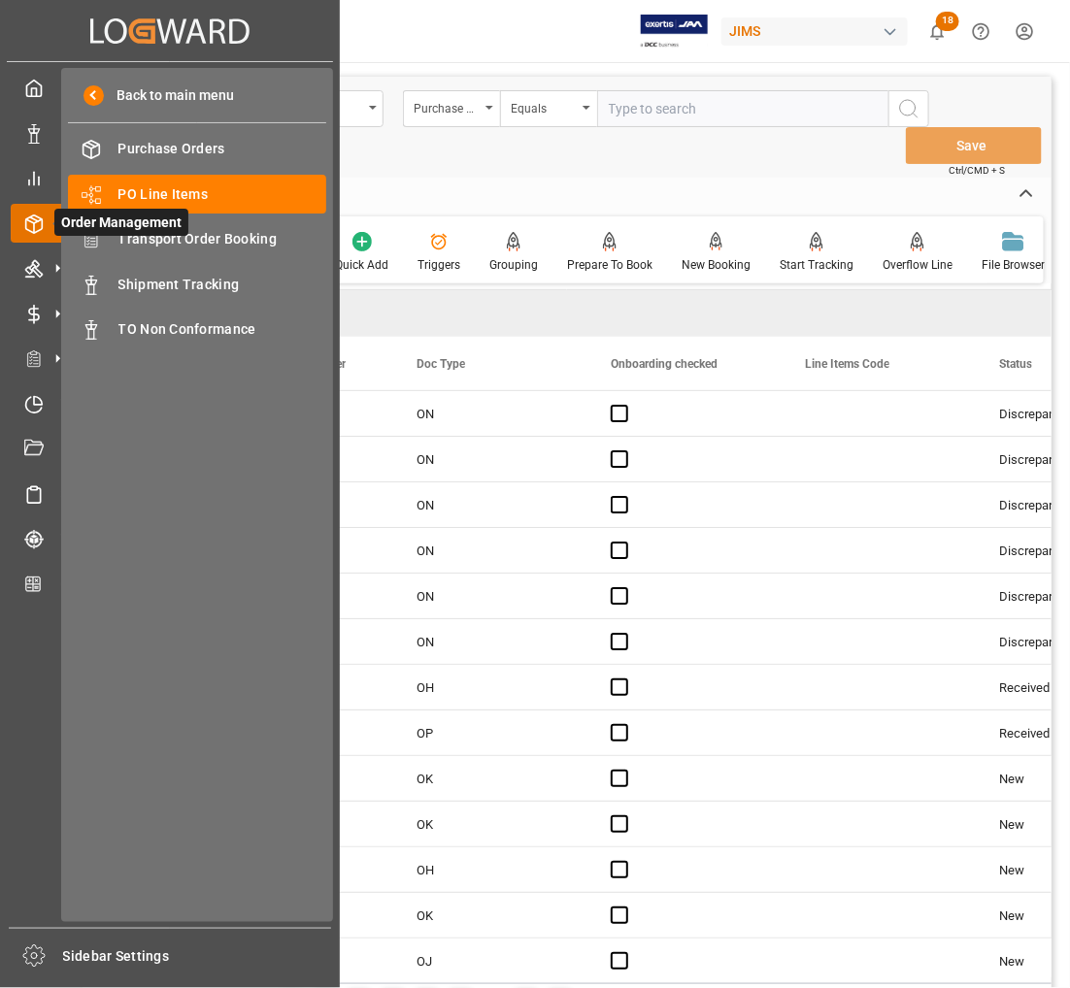
click at [163, 235] on span "Order Management" at bounding box center [121, 222] width 134 height 27
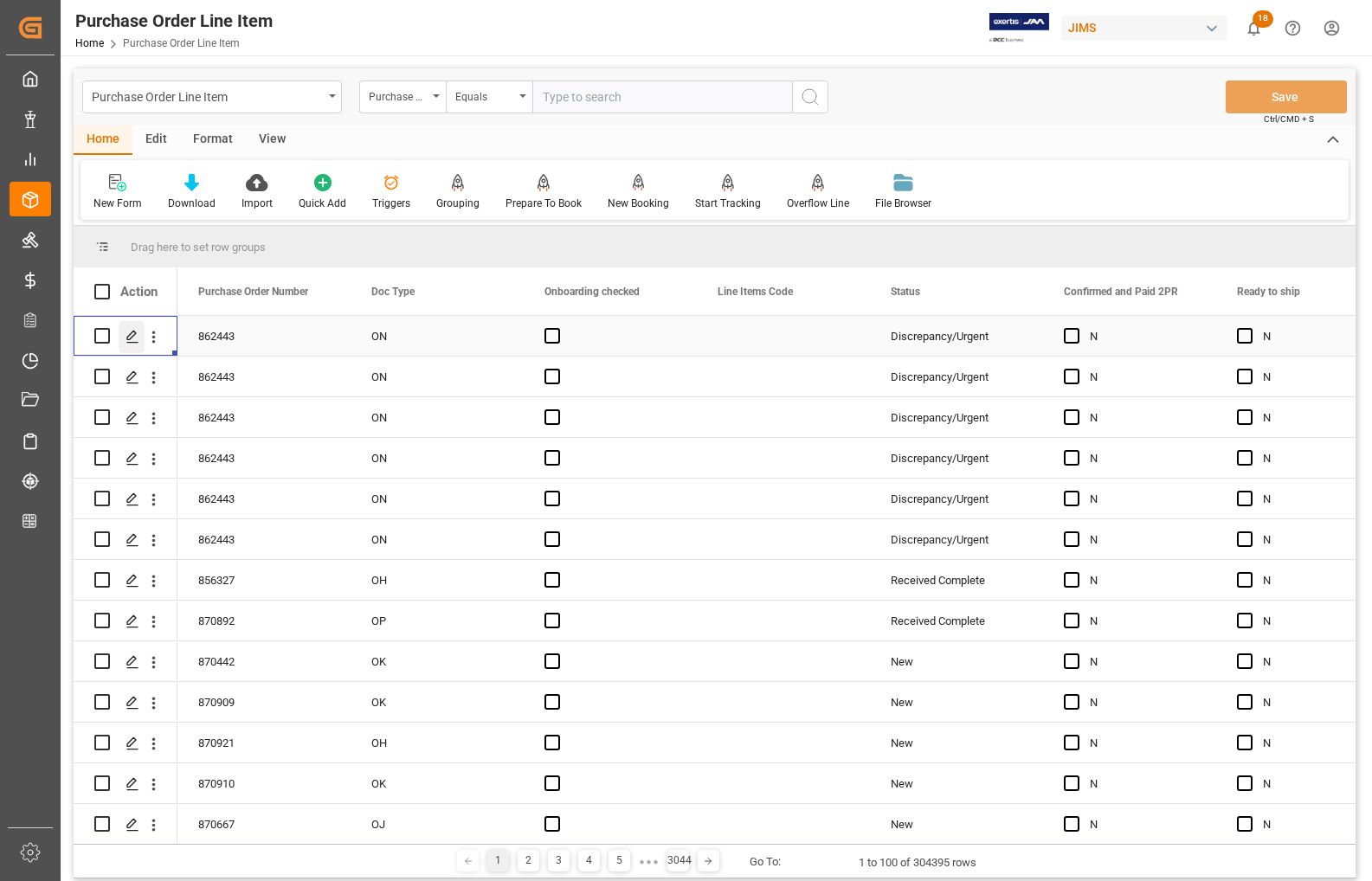
click at [134, 339] on icon "Press SPACE to select this row." at bounding box center [133, 337] width 14 height 14
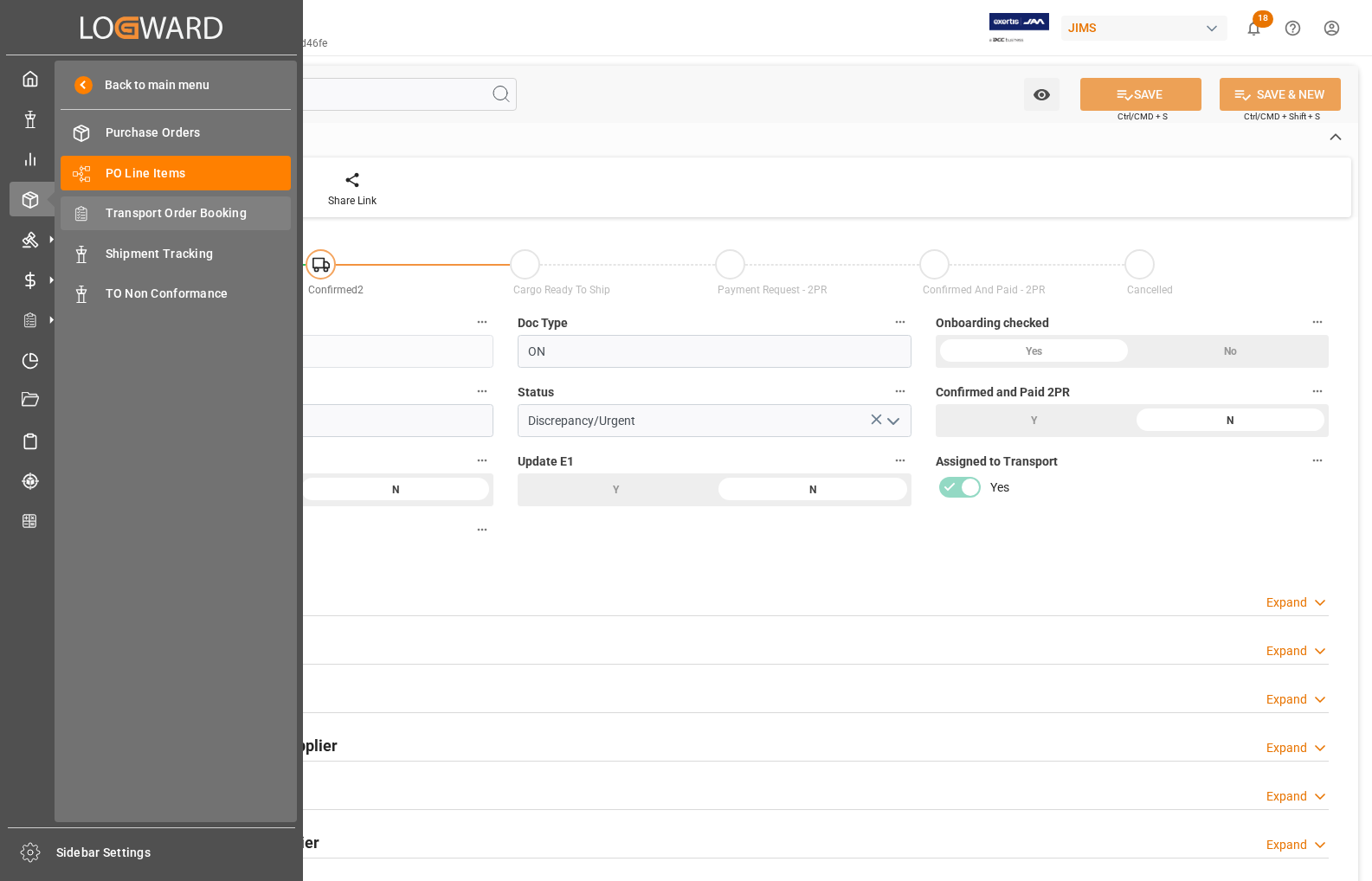
click at [152, 213] on span "Transport Order Booking" at bounding box center [198, 213] width 186 height 18
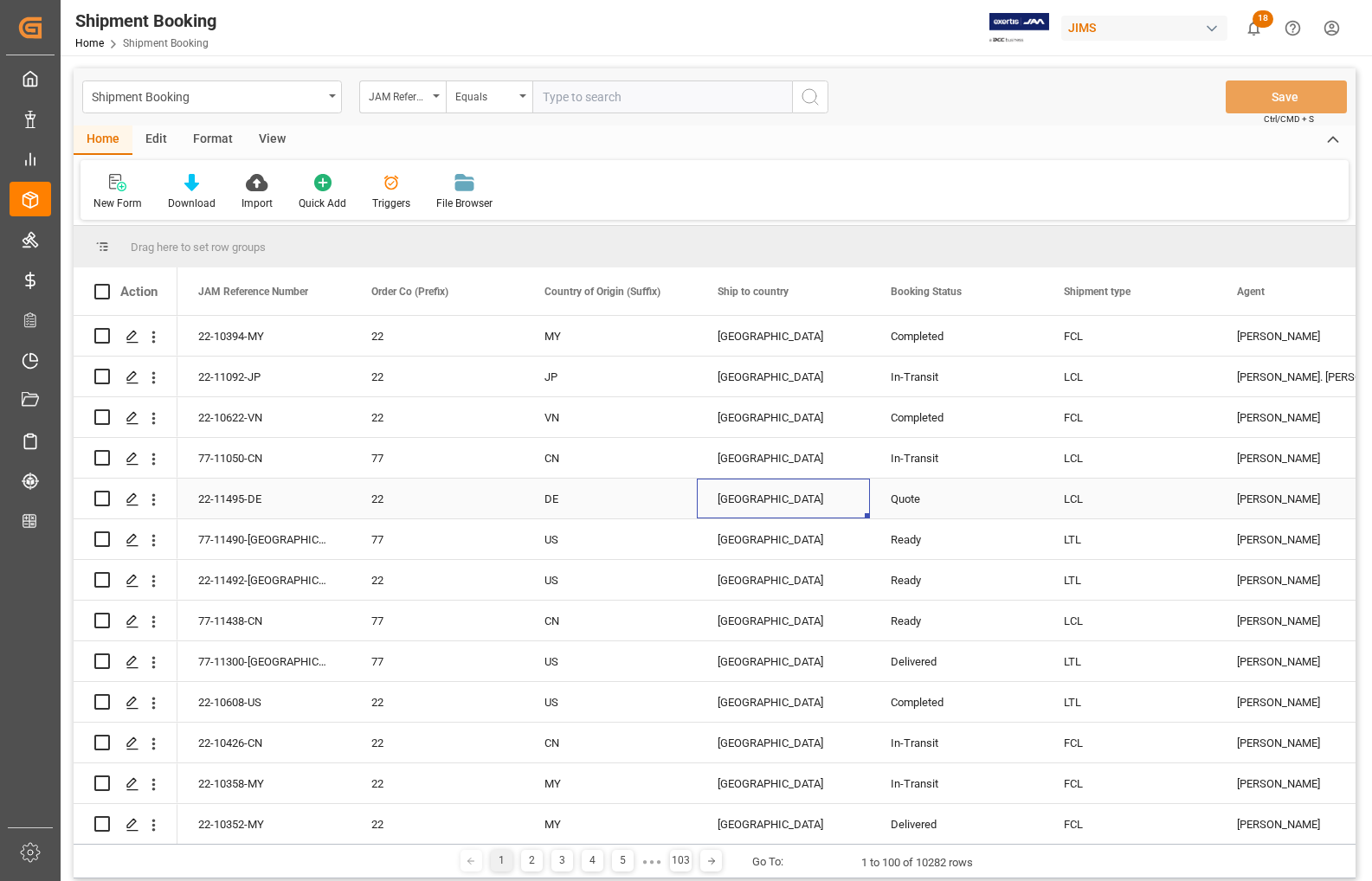
click at [845, 504] on div "[GEOGRAPHIC_DATA]" at bounding box center [784, 499] width 132 height 40
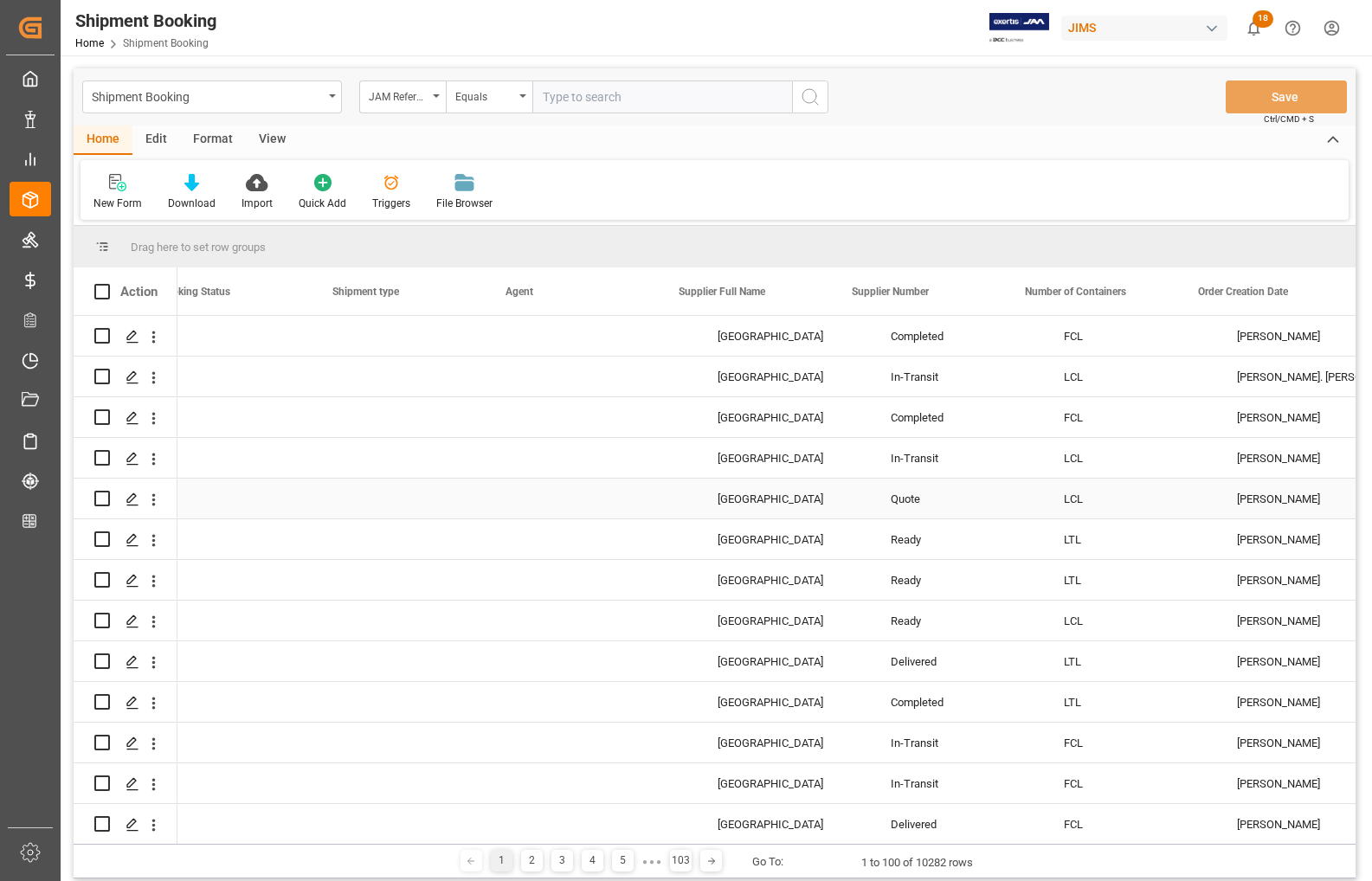
scroll to position [0, 731]
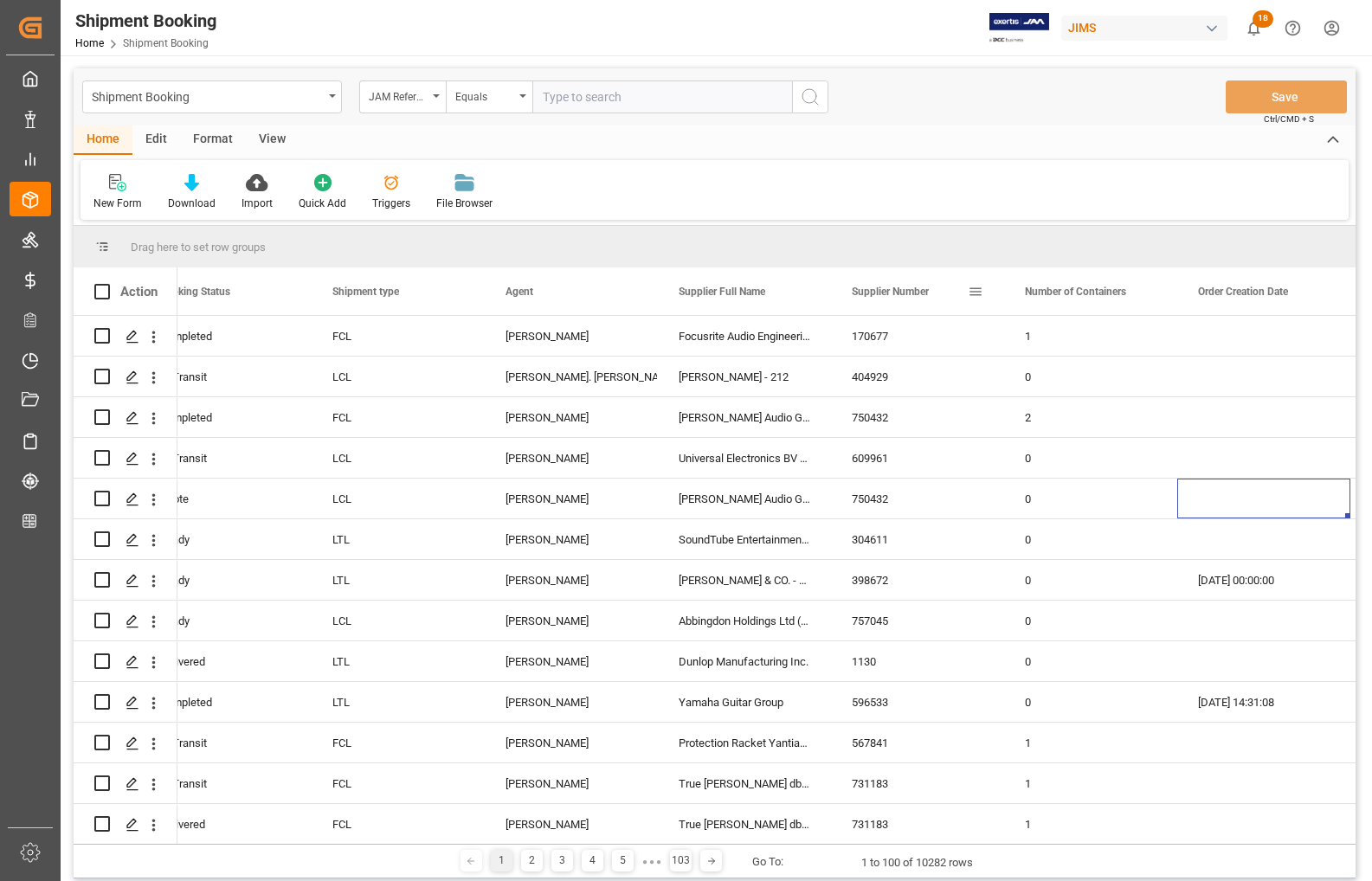
click at [971, 292] on span at bounding box center [975, 291] width 15 height 15
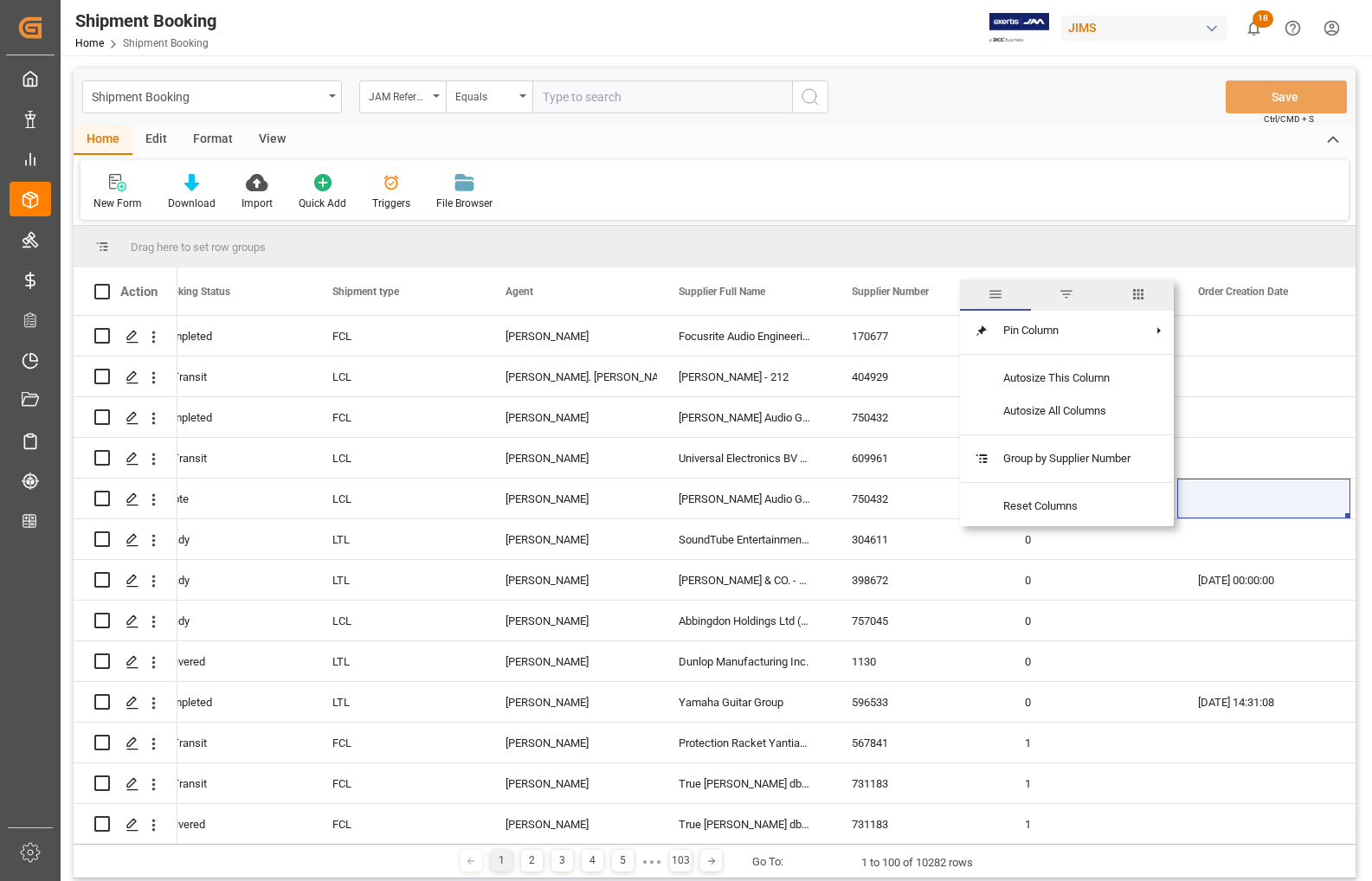
click at [1062, 292] on span "filter" at bounding box center [1066, 293] width 15 height 15
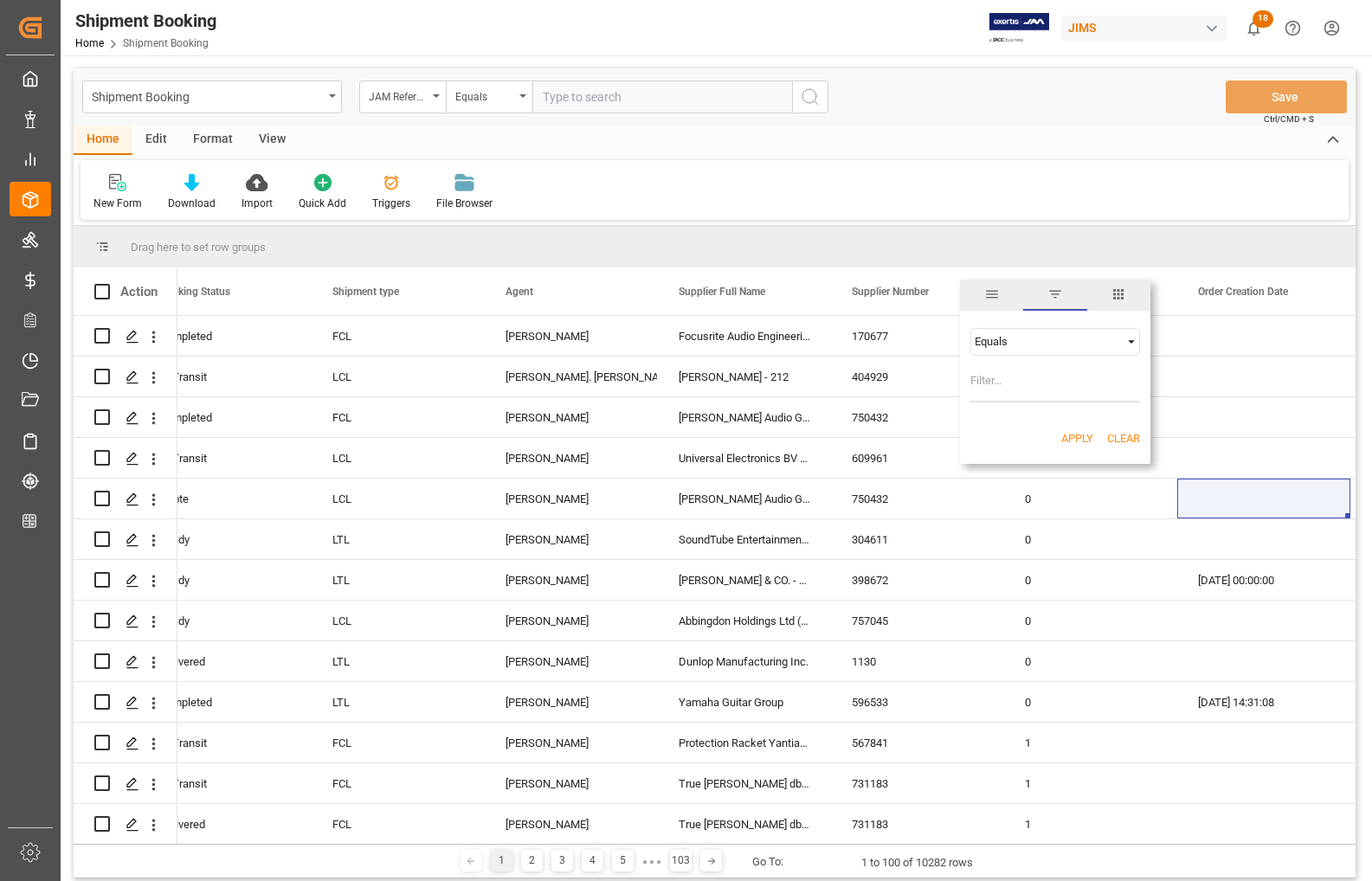
click at [988, 370] on input "Filter Value" at bounding box center [1055, 385] width 169 height 35
type input "168204"
click at [1063, 438] on button "Apply" at bounding box center [1078, 438] width 32 height 17
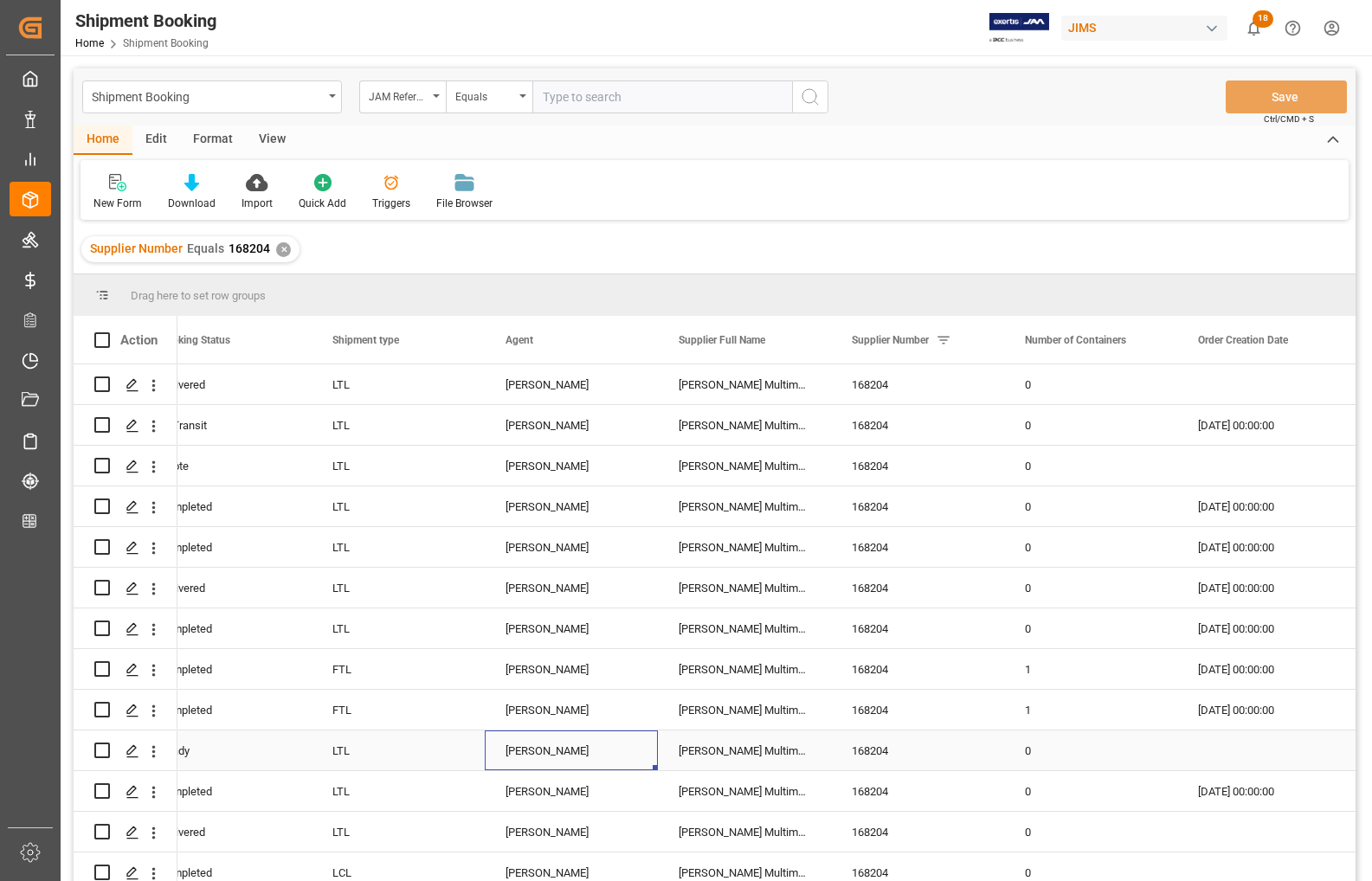
click at [542, 731] on div "[PERSON_NAME]" at bounding box center [572, 751] width 132 height 40
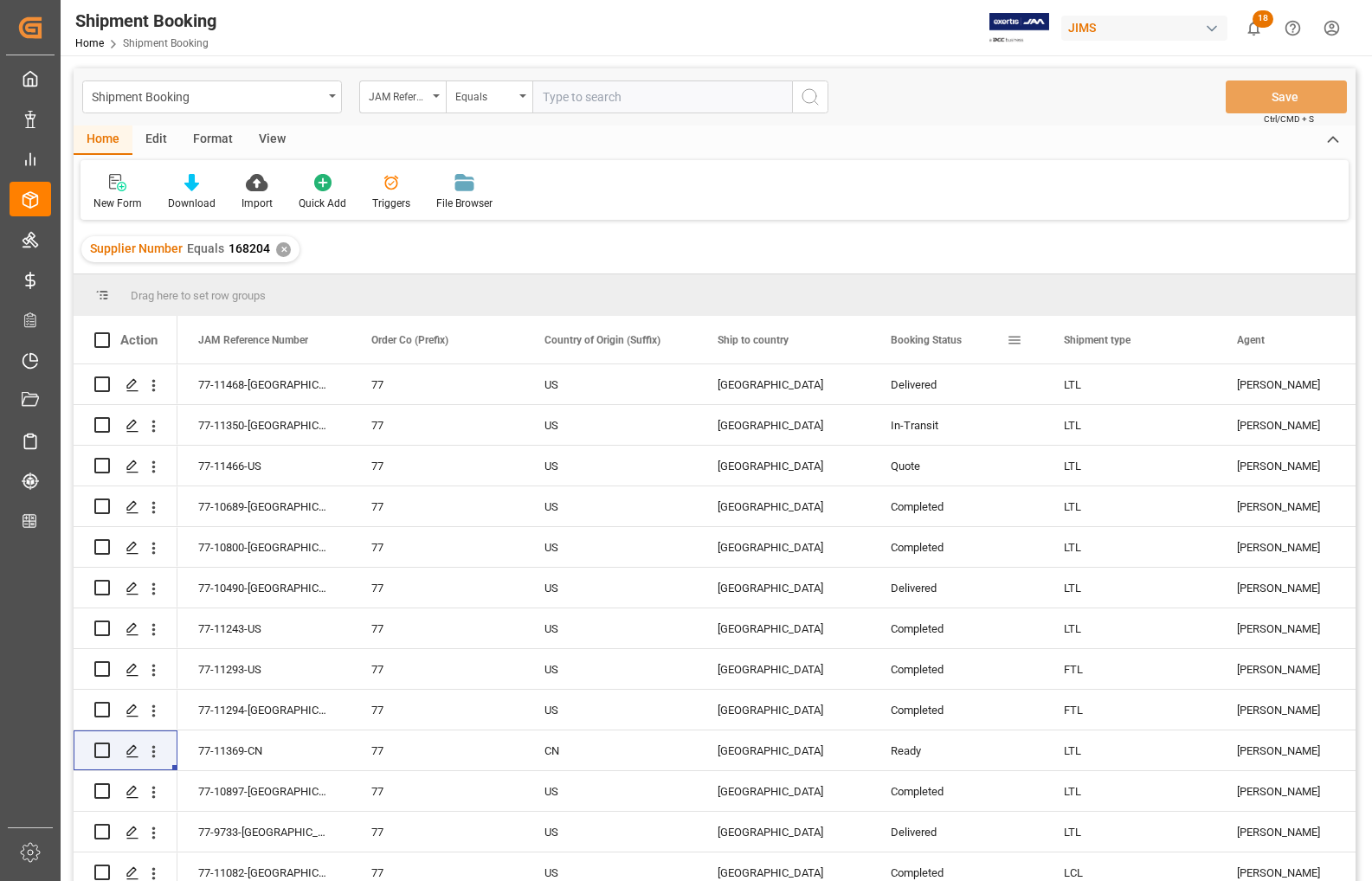
click at [976, 343] on div "Booking Status" at bounding box center [949, 339] width 116 height 47
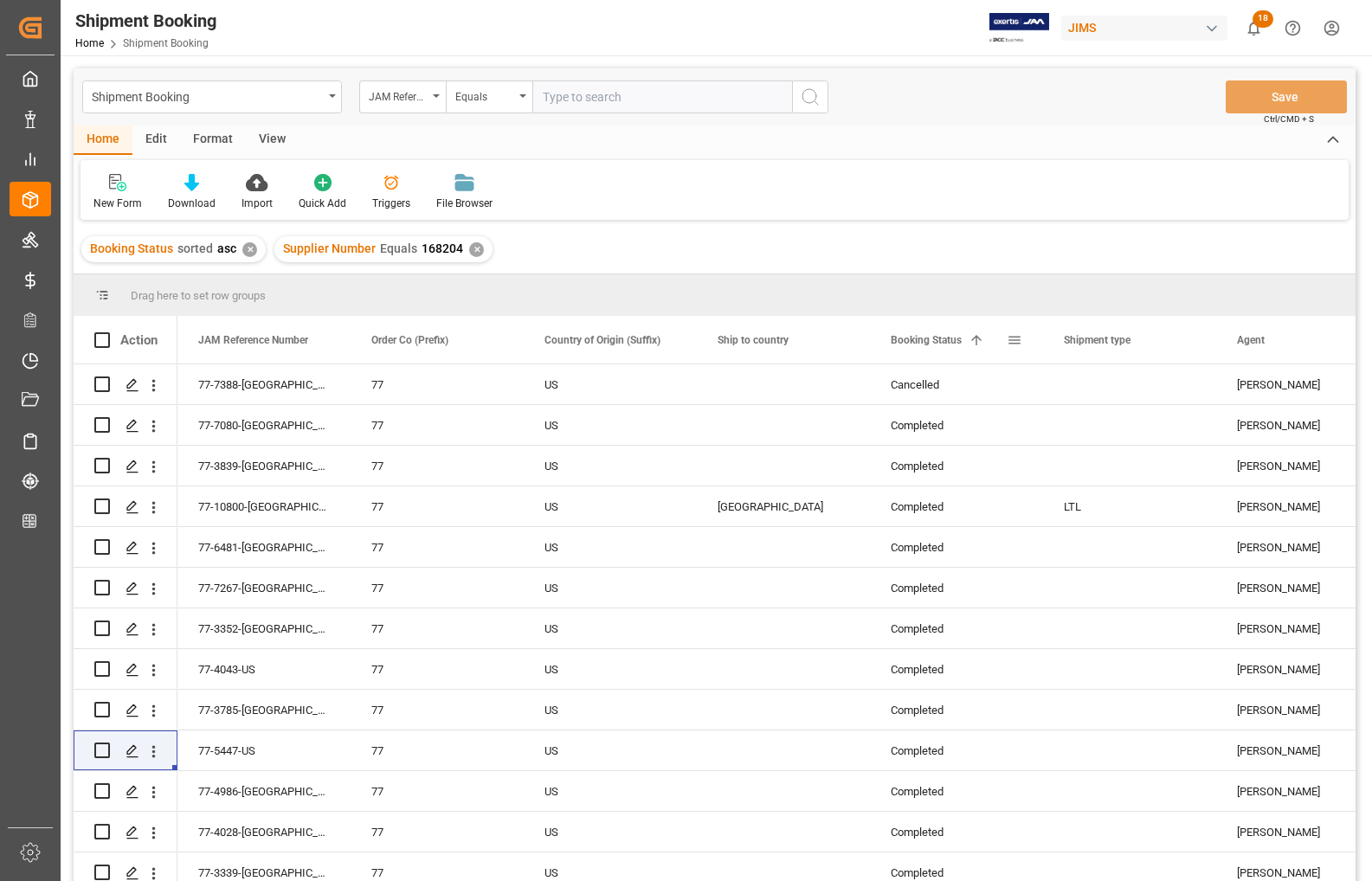
click at [971, 339] on span at bounding box center [976, 340] width 15 height 15
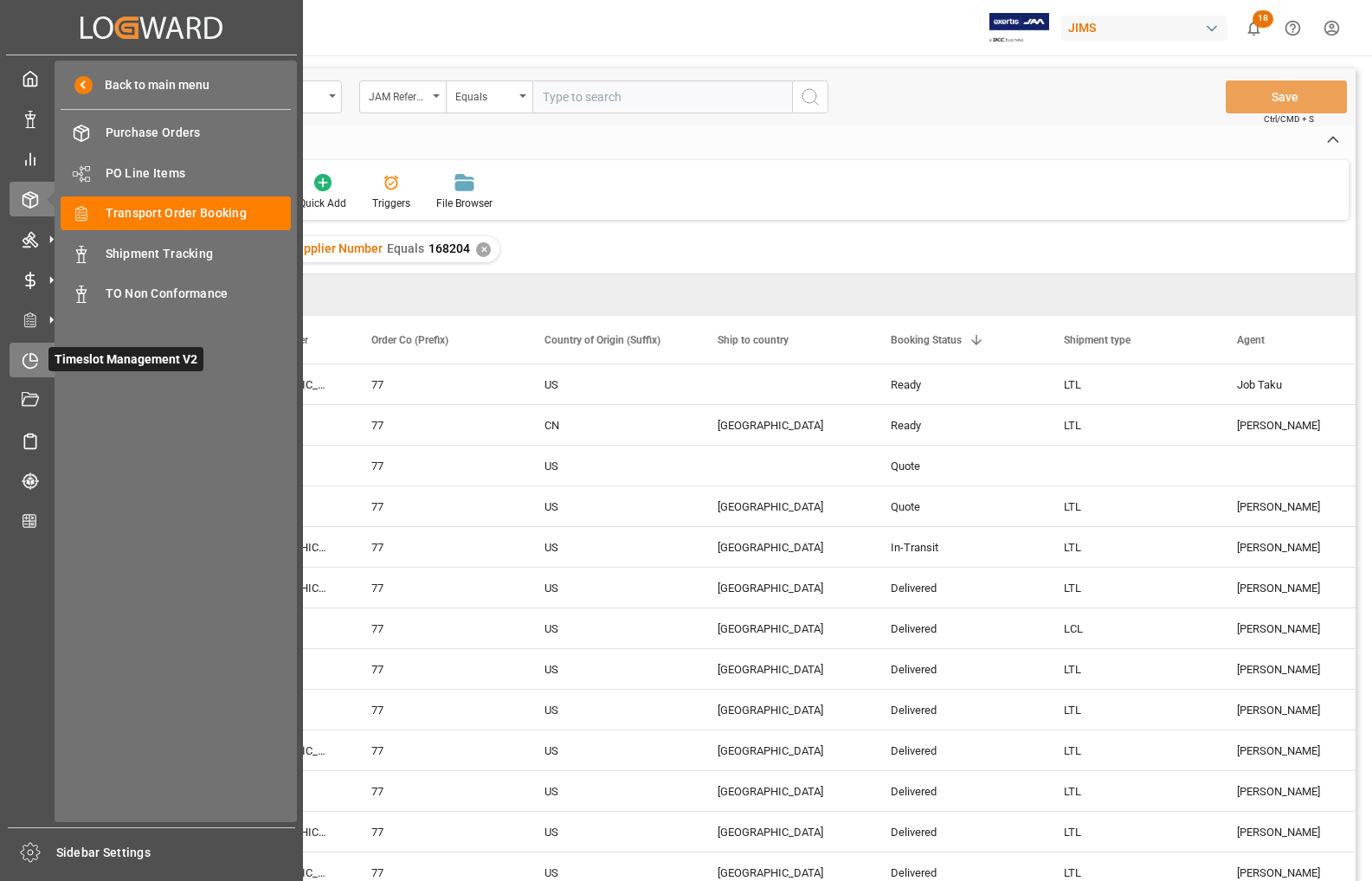
click at [39, 361] on div "Timeslot Management V2 Timeslot Management V2" at bounding box center [152, 359] width 284 height 34
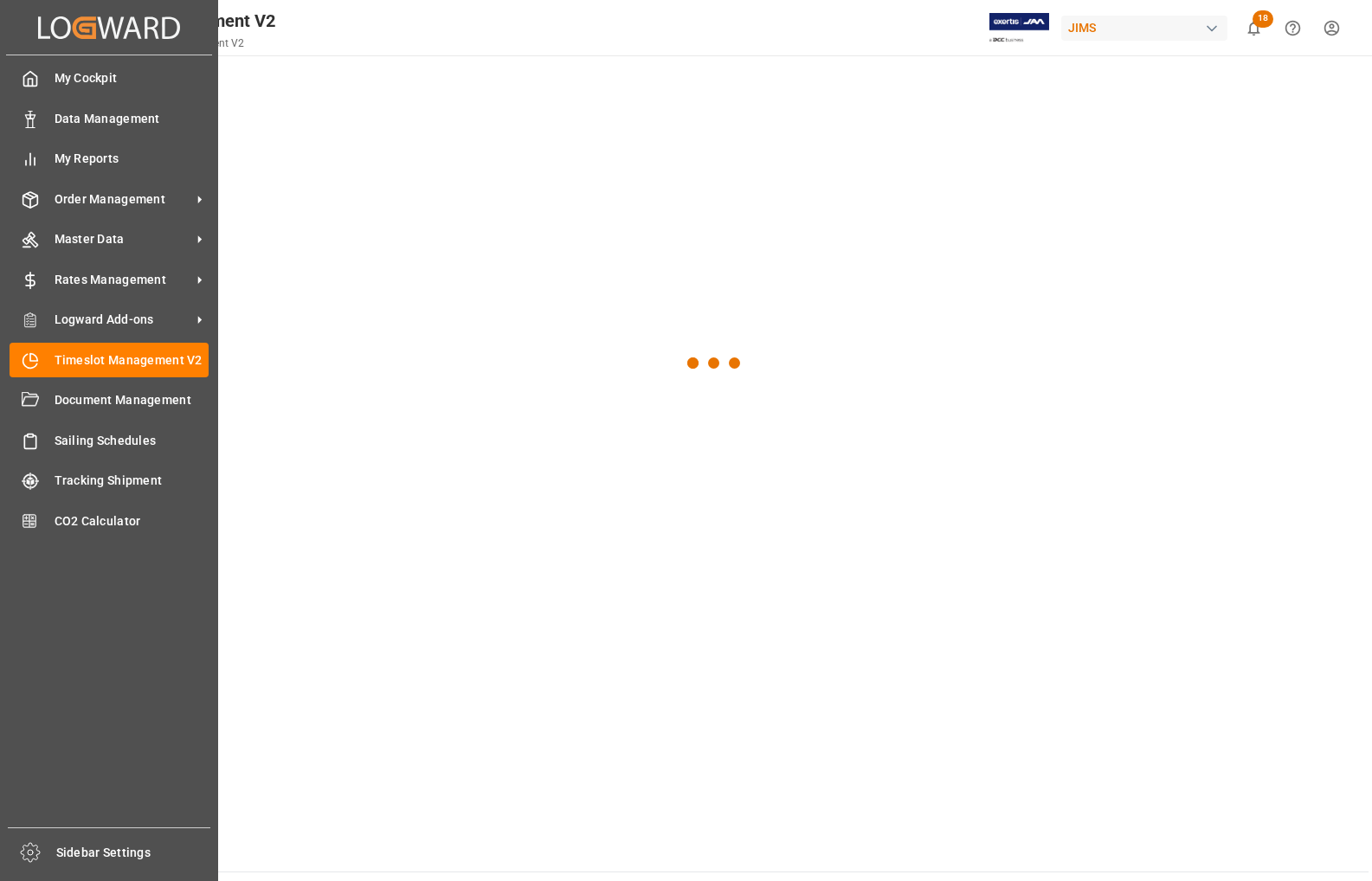
click at [39, 361] on div "Timeslot Management V2 Timeslot Management V2" at bounding box center [109, 359] width 199 height 34
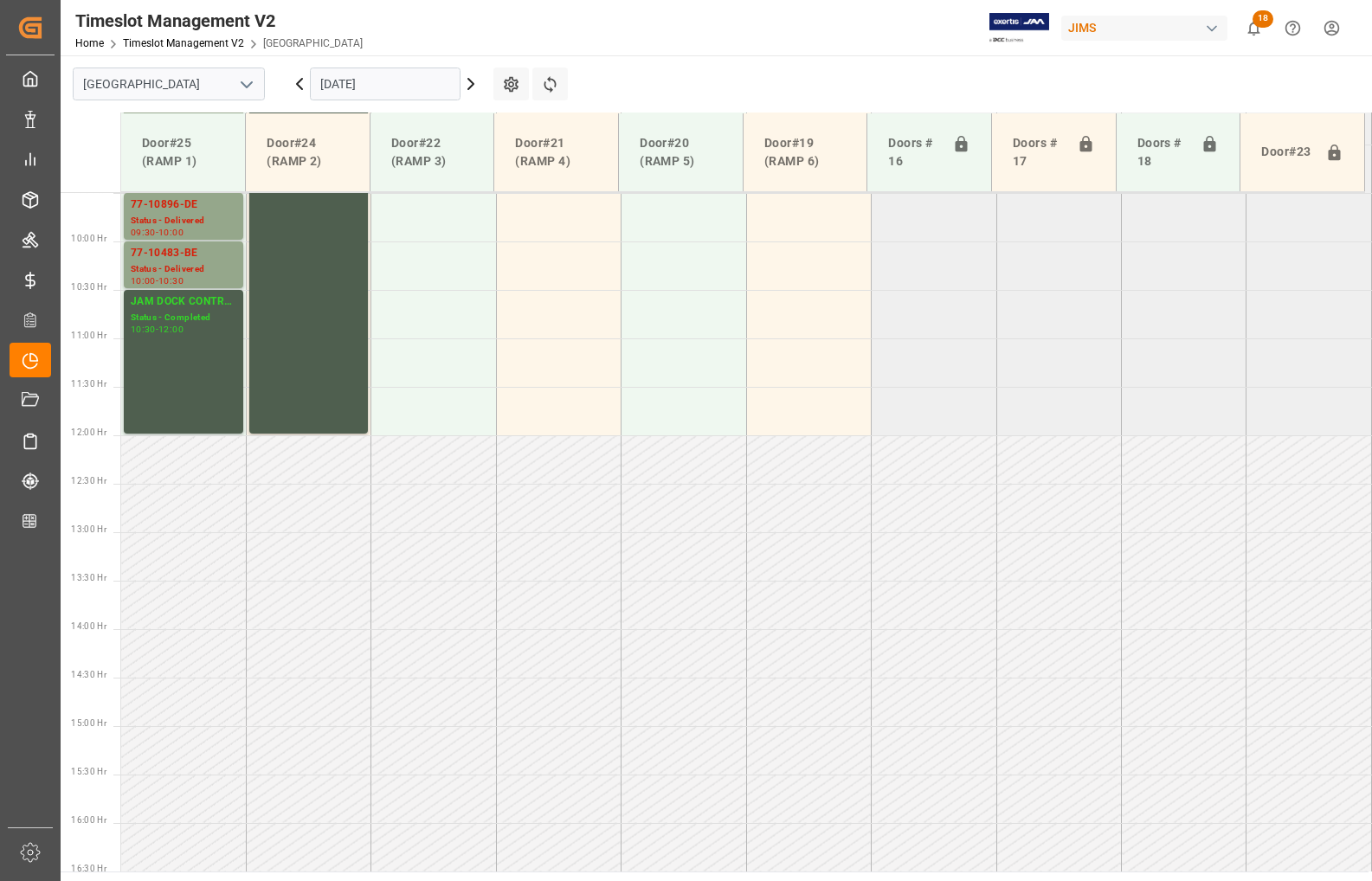
scroll to position [487, 0]
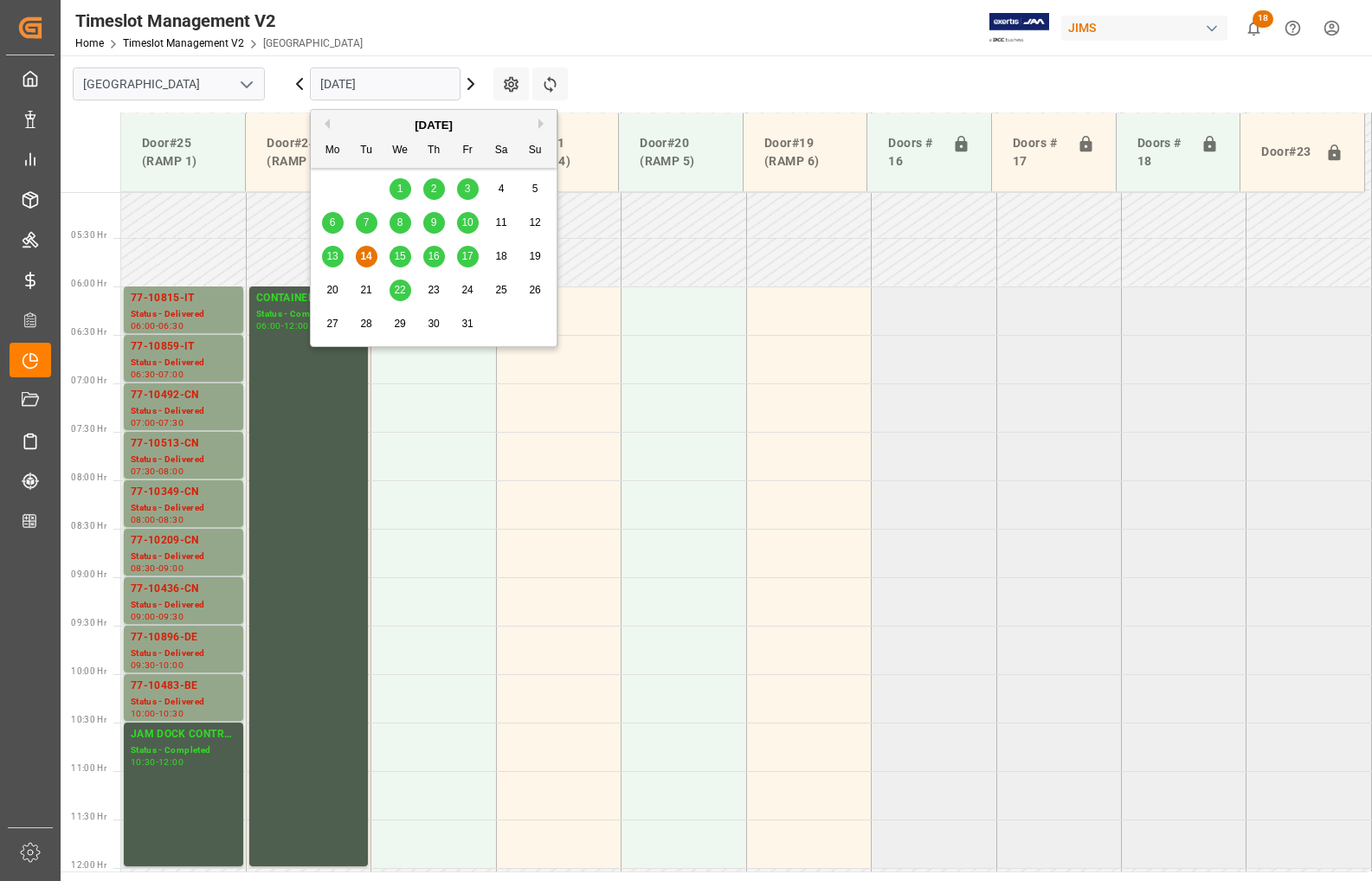
click at [374, 85] on input "[DATE]" at bounding box center [384, 84] width 151 height 33
click at [393, 255] on div "15" at bounding box center [401, 257] width 21 height 21
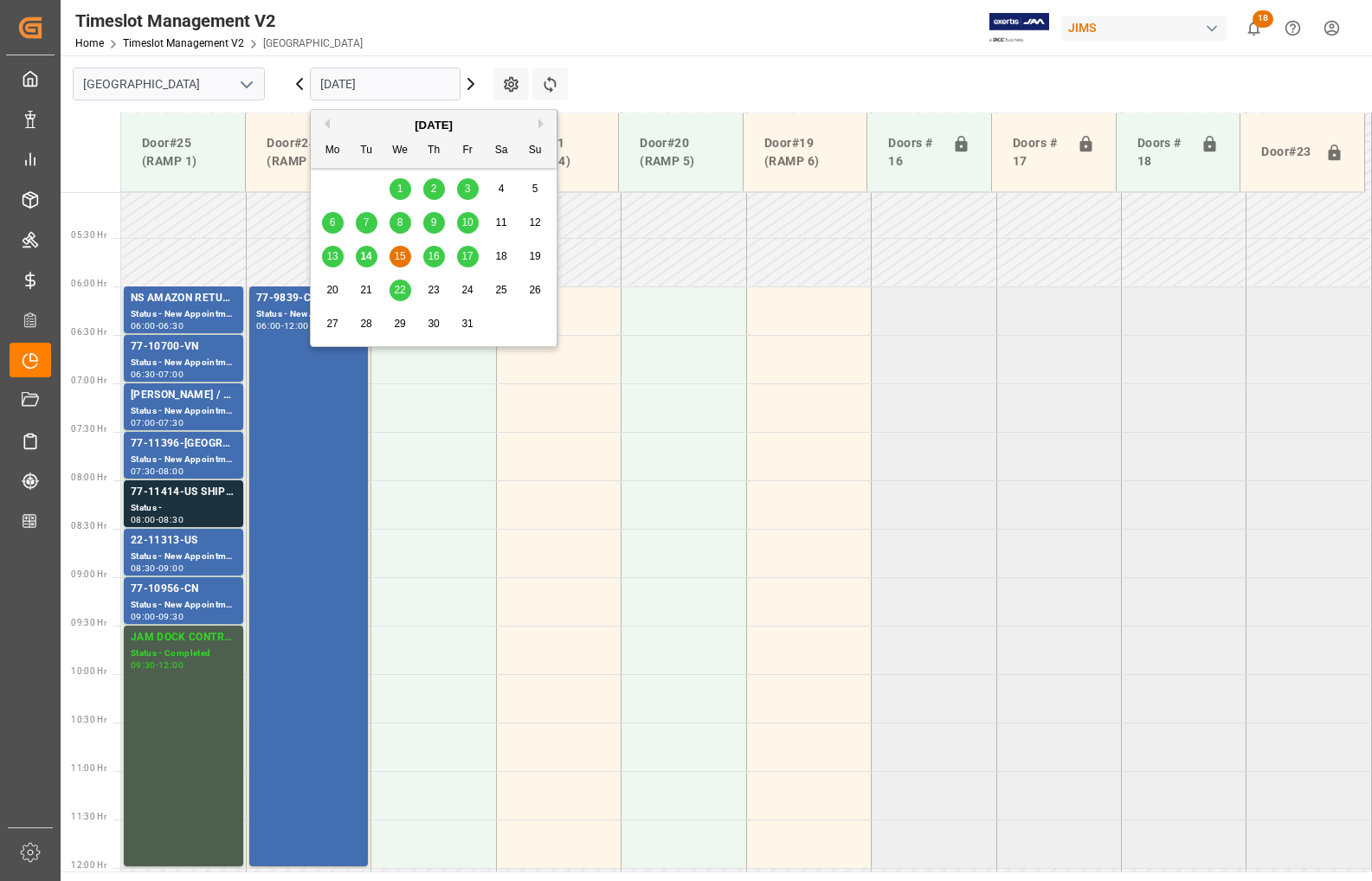
click at [411, 82] on input "[DATE]" at bounding box center [384, 84] width 151 height 33
click at [433, 256] on span "16" at bounding box center [433, 257] width 12 height 12
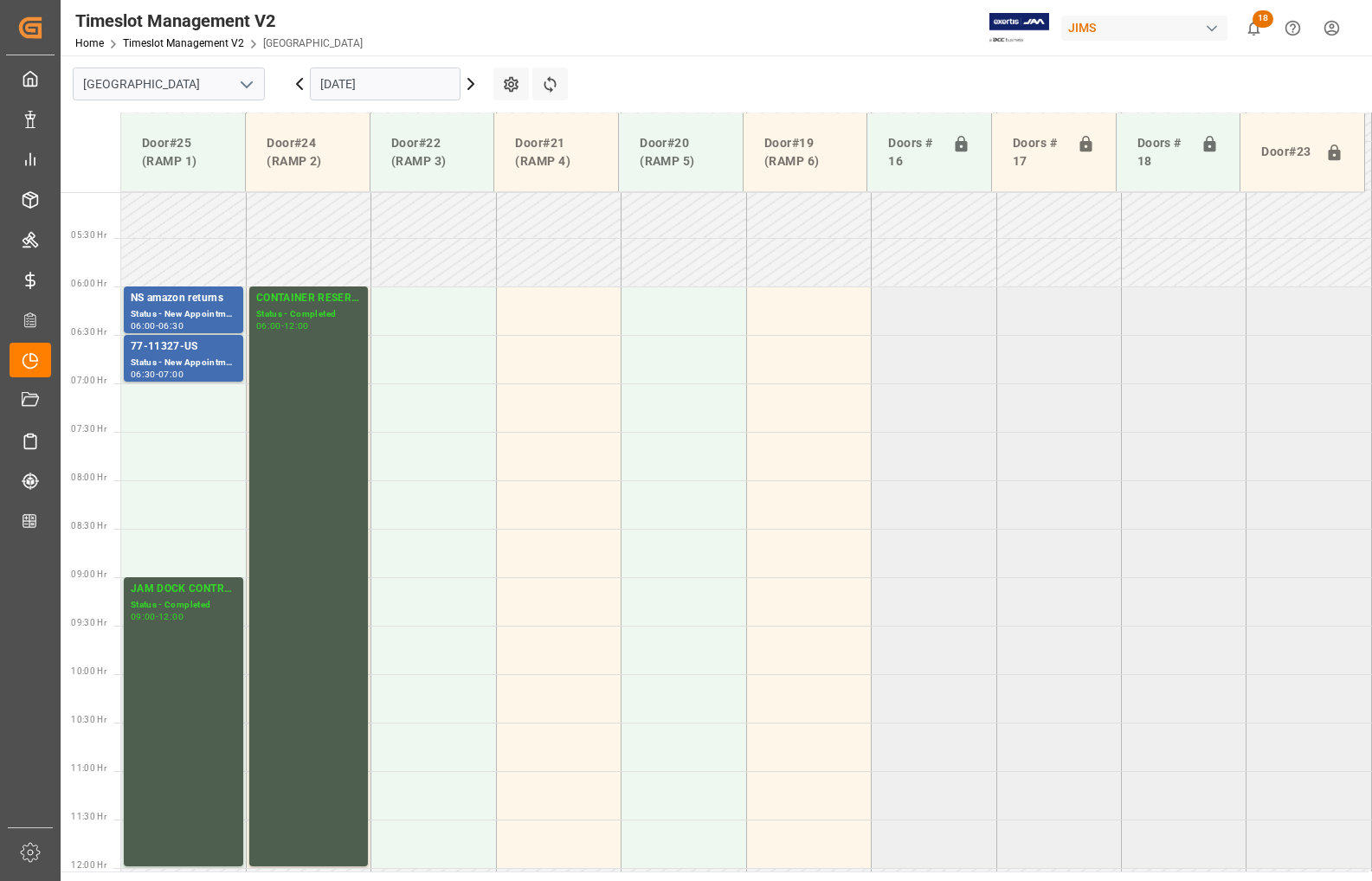
click at [338, 74] on input "[DATE]" at bounding box center [384, 84] width 151 height 33
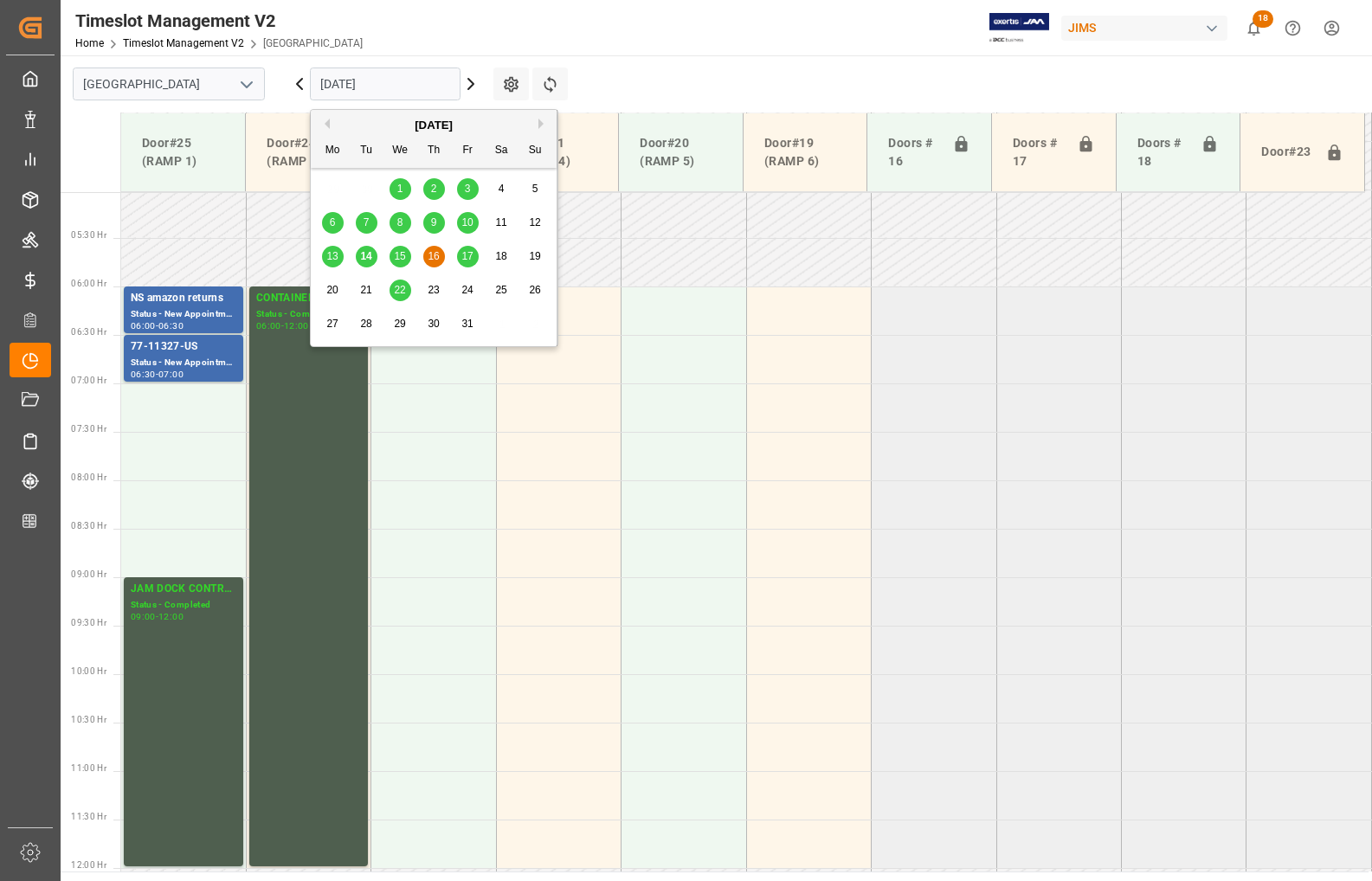
click at [435, 221] on span "9" at bounding box center [434, 223] width 6 height 12
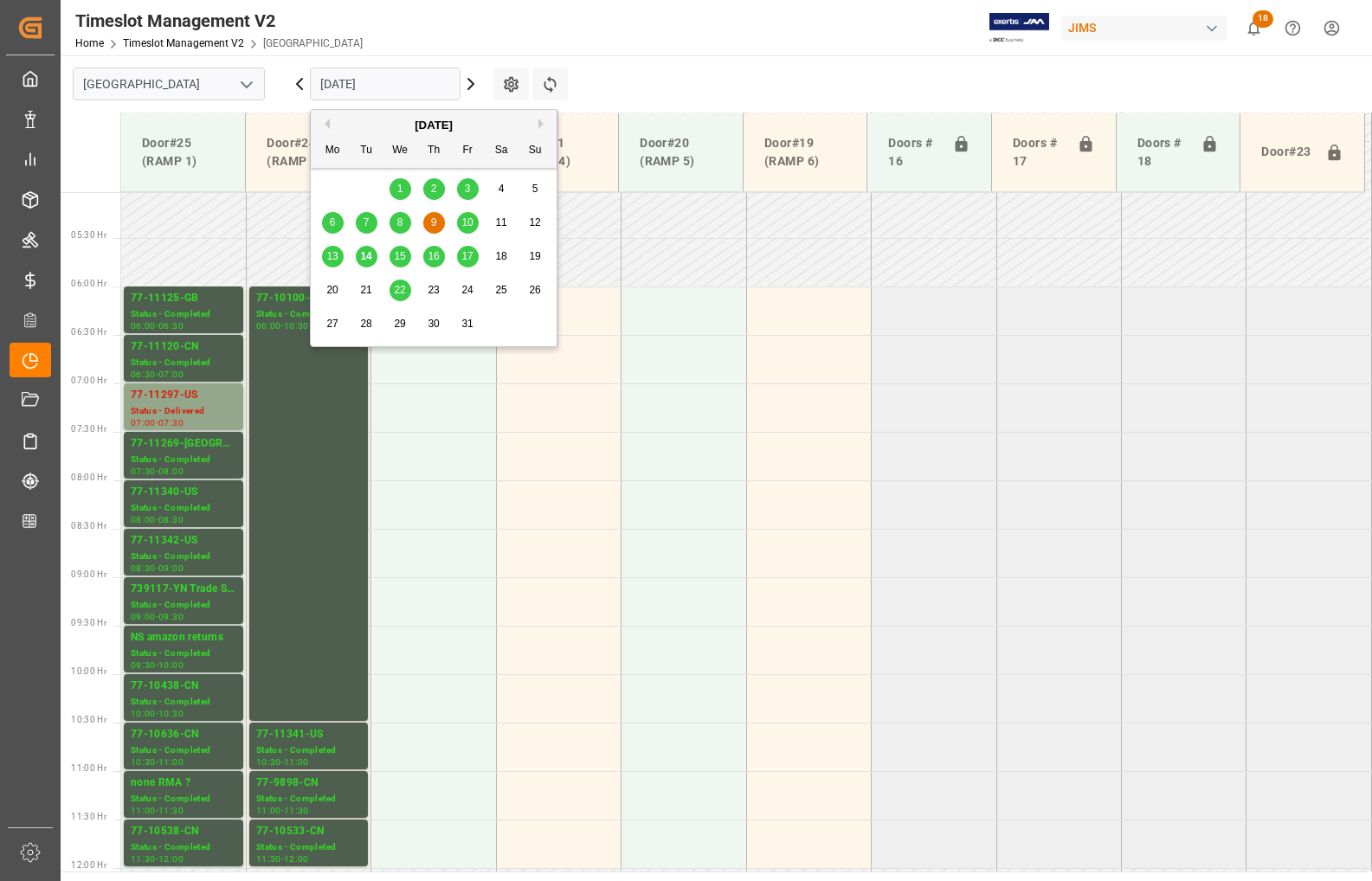
click at [351, 85] on input "[DATE]" at bounding box center [384, 84] width 151 height 33
click at [464, 223] on span "10" at bounding box center [467, 223] width 12 height 12
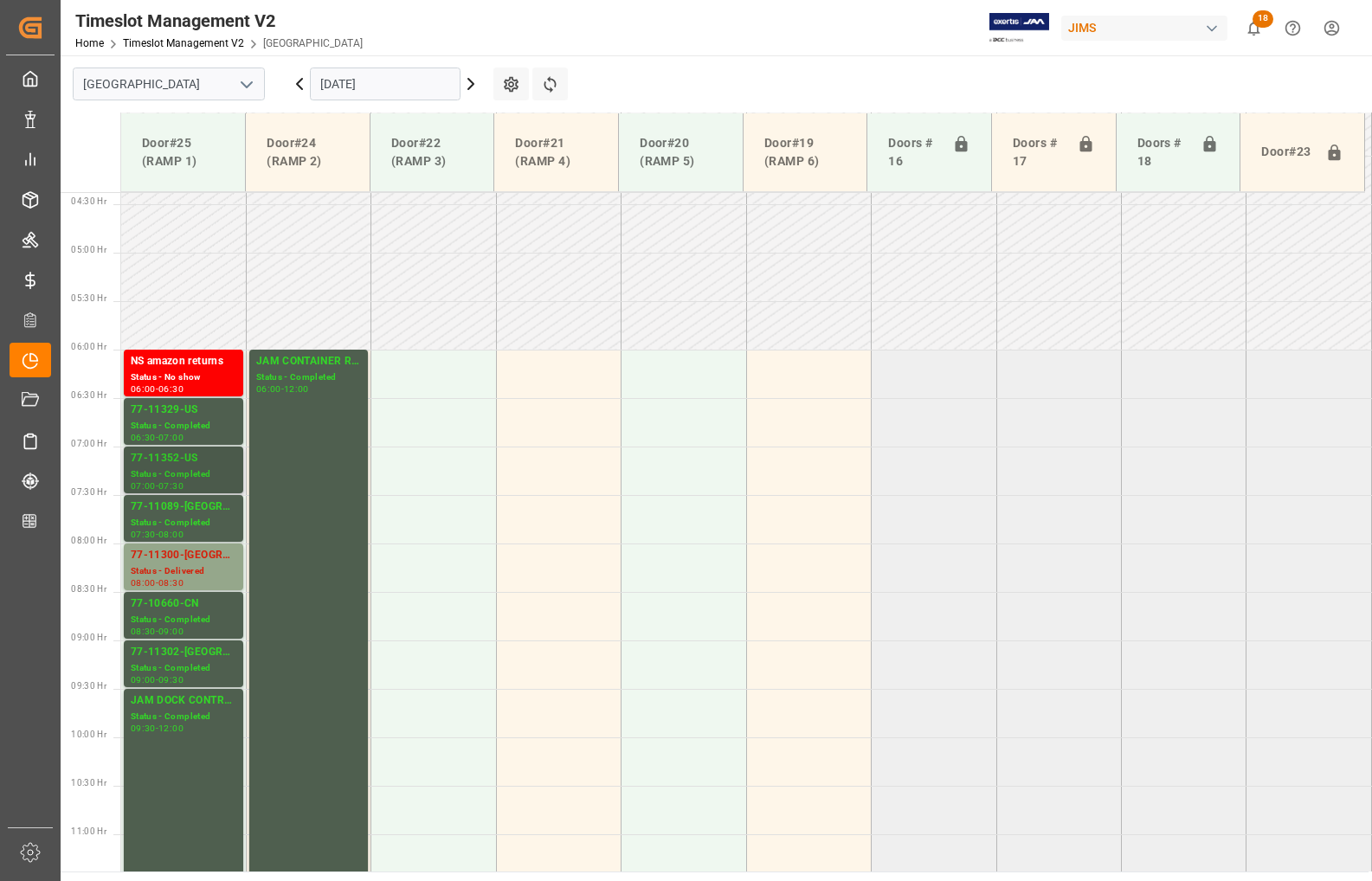
scroll to position [472, 0]
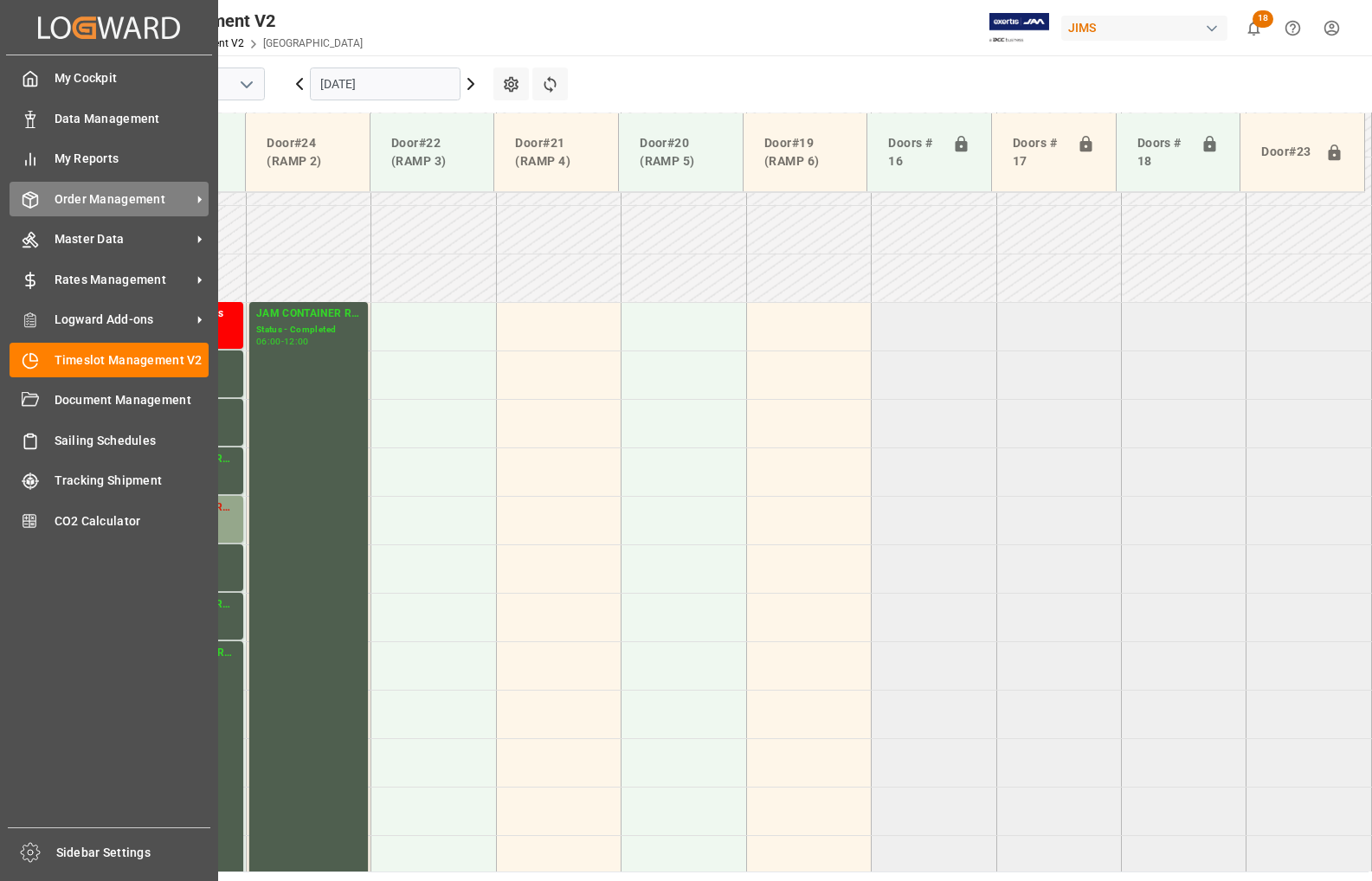
click at [58, 197] on span "Order Management" at bounding box center [122, 200] width 136 height 18
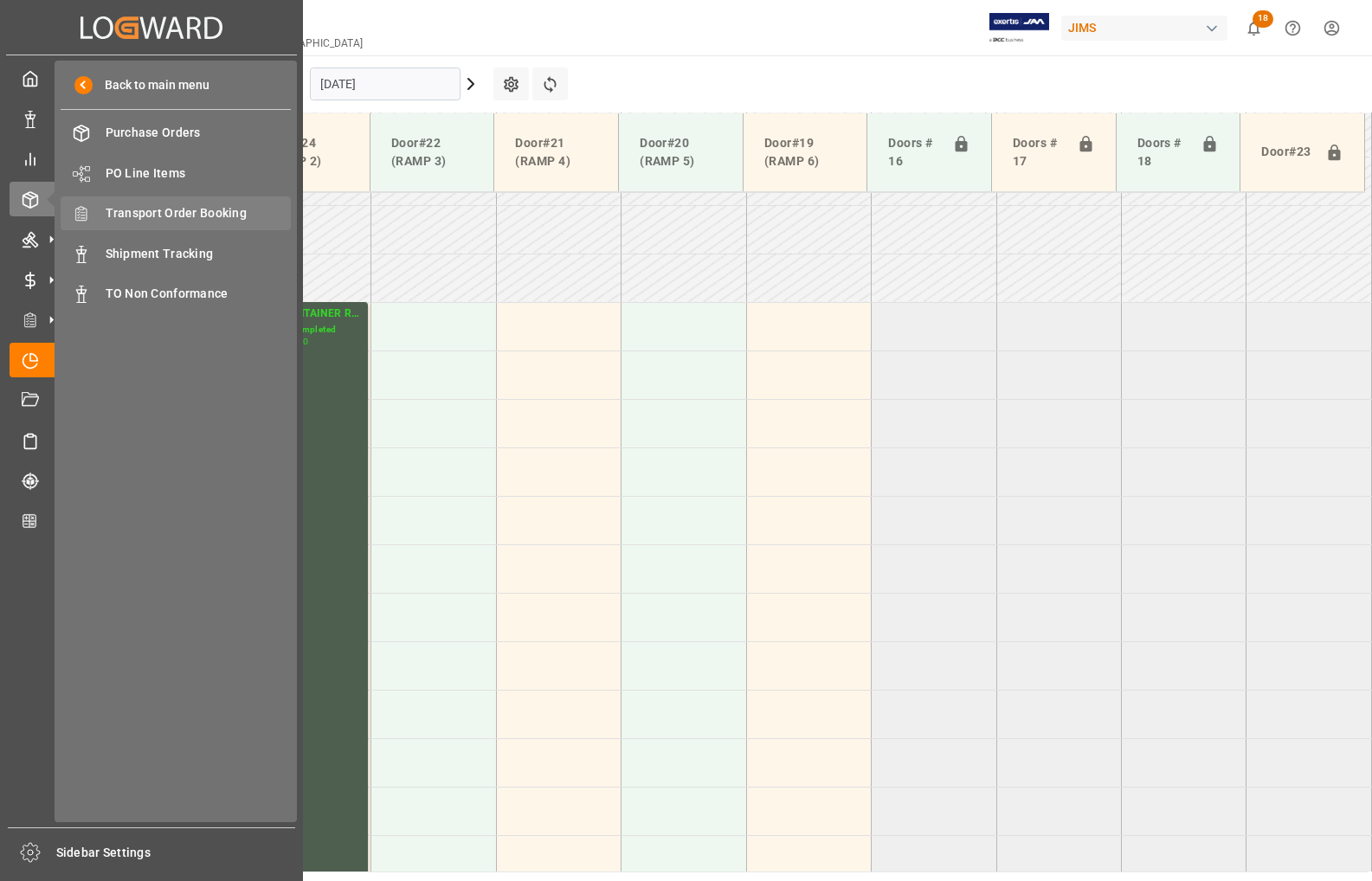
click at [165, 206] on span "Transport Order Booking" at bounding box center [198, 213] width 186 height 18
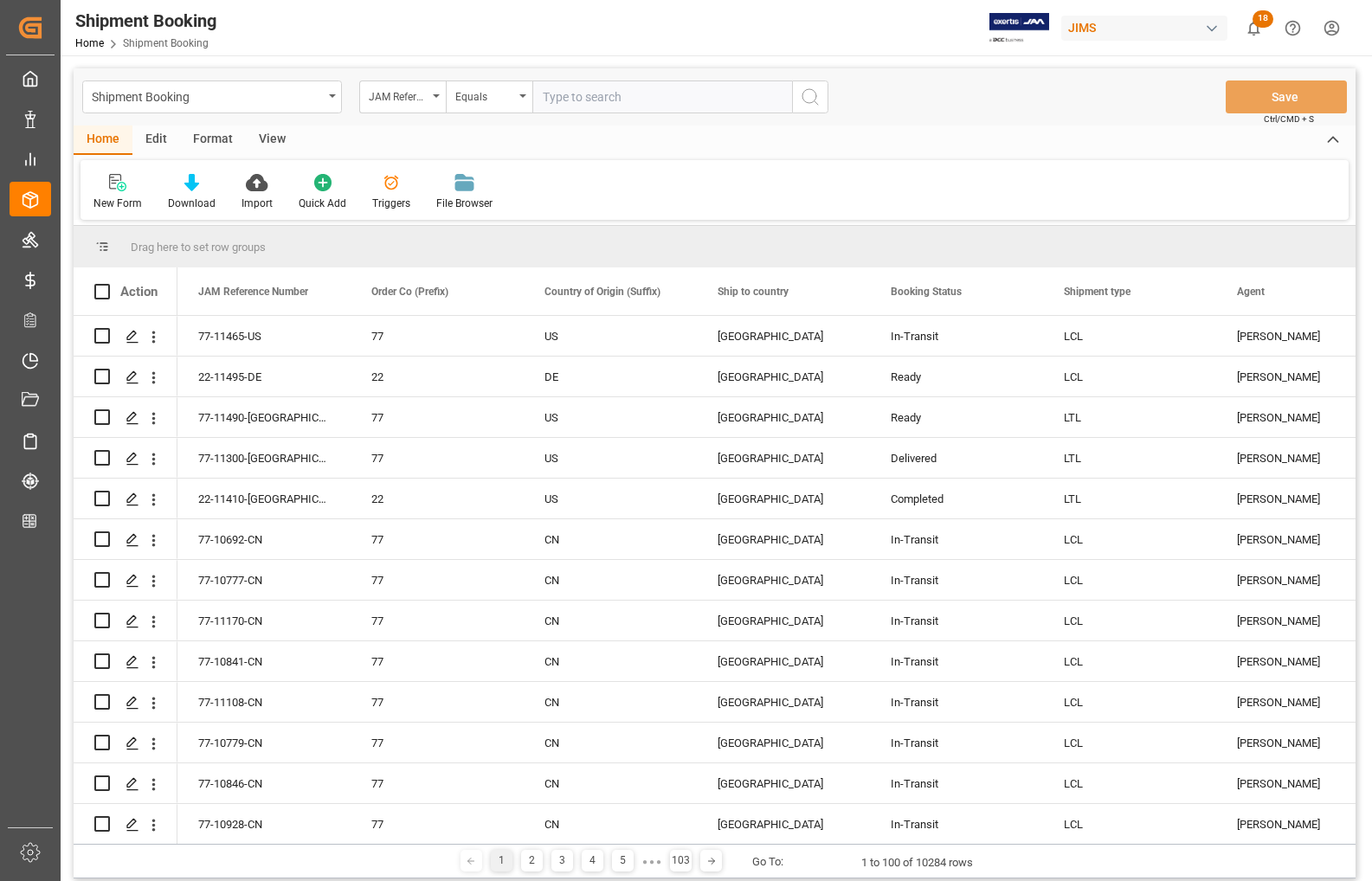
click at [578, 98] on input "text" at bounding box center [662, 96] width 260 height 33
type input "77-11438-CN"
click at [810, 96] on icon "search button" at bounding box center [810, 96] width 21 height 21
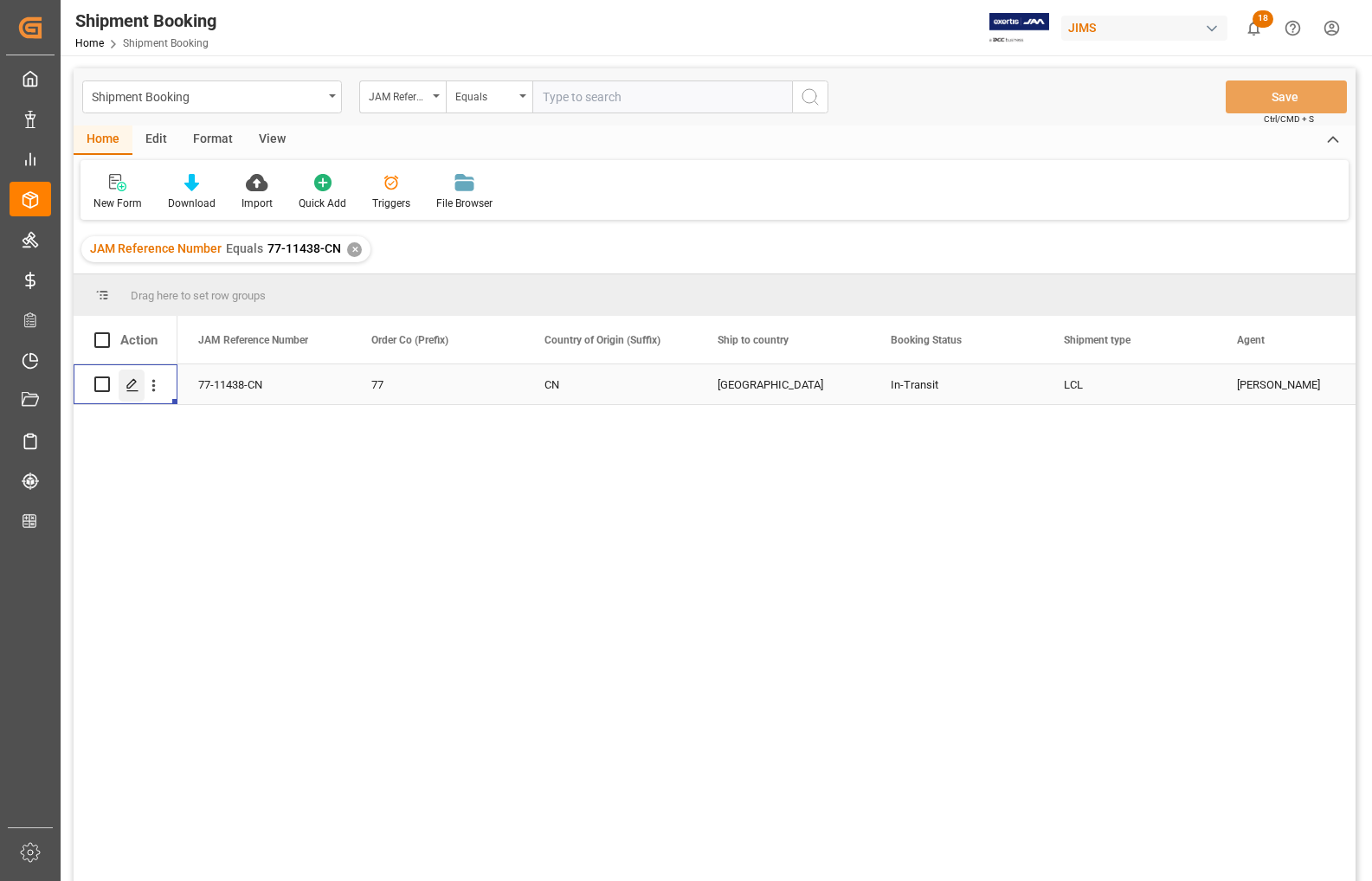
click at [130, 385] on icon "Press SPACE to select this row." at bounding box center [133, 385] width 14 height 14
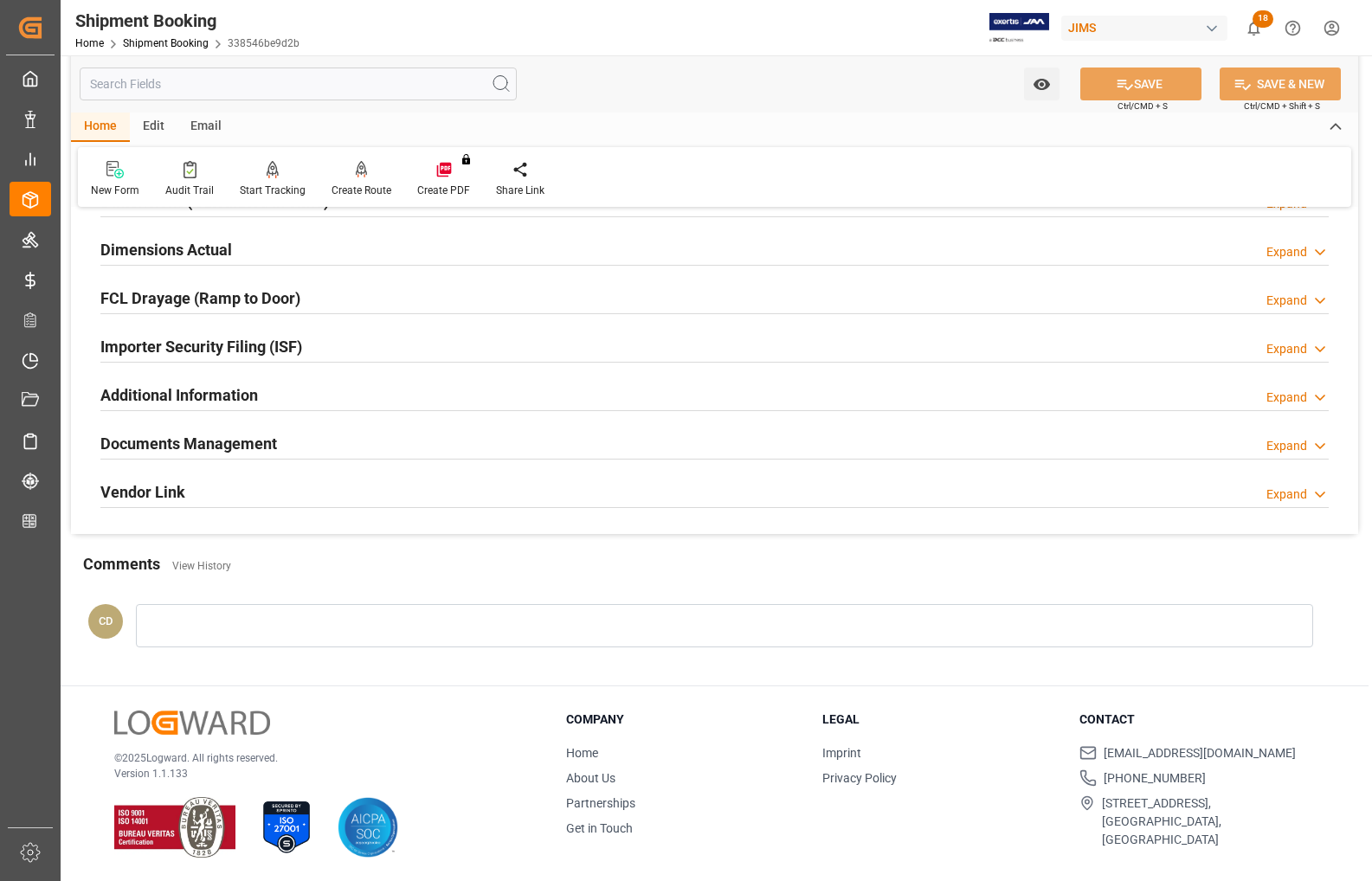
scroll to position [420, 0]
click at [141, 438] on h2 "Documents Management" at bounding box center [189, 442] width 177 height 23
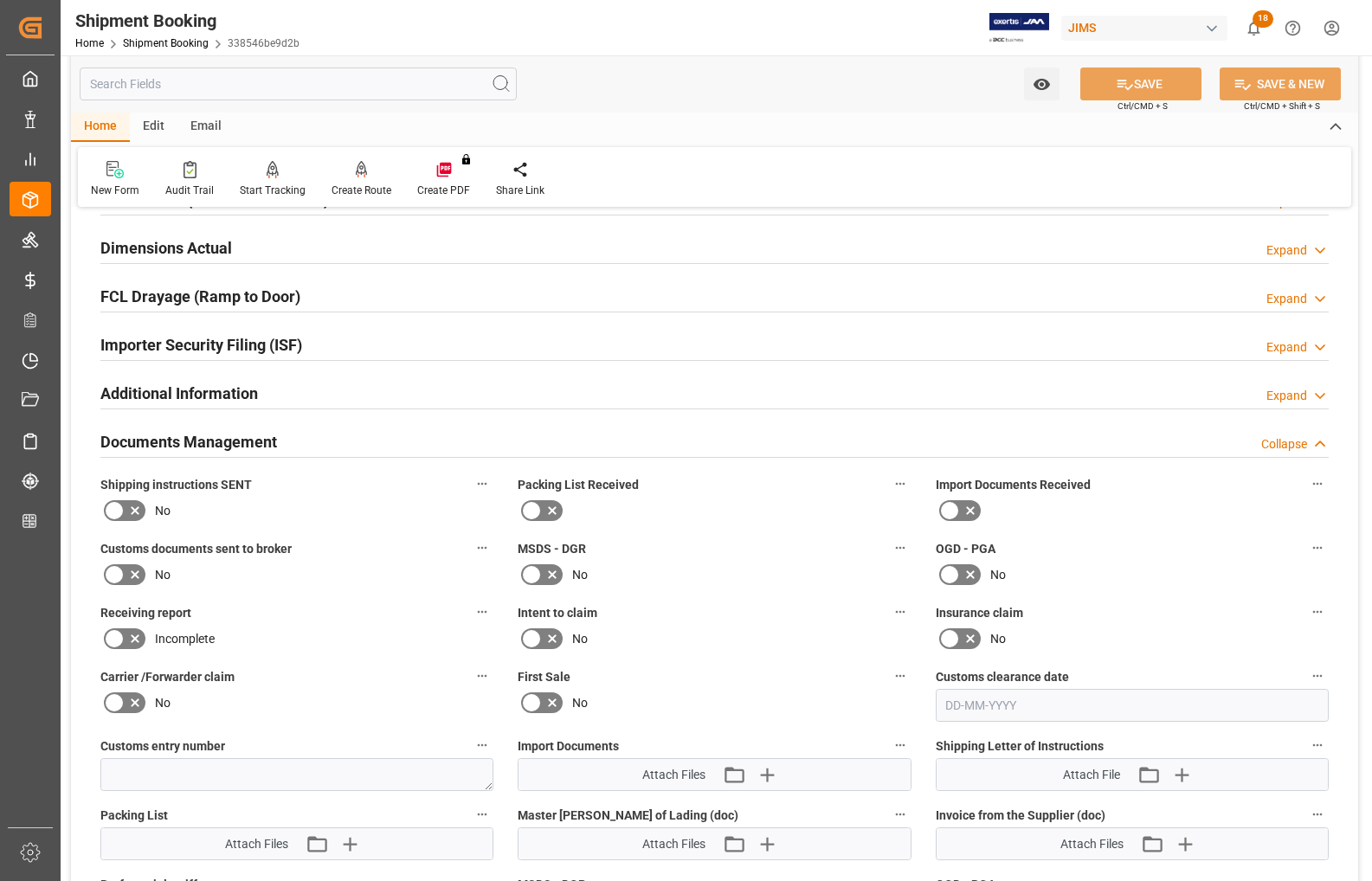
click at [542, 512] on icon at bounding box center [552, 510] width 21 height 21
click at [0, 0] on input "checkbox" at bounding box center [0, 0] width 0 height 0
click at [971, 507] on icon at bounding box center [970, 510] width 21 height 21
click at [0, 0] on input "checkbox" at bounding box center [0, 0] width 0 height 0
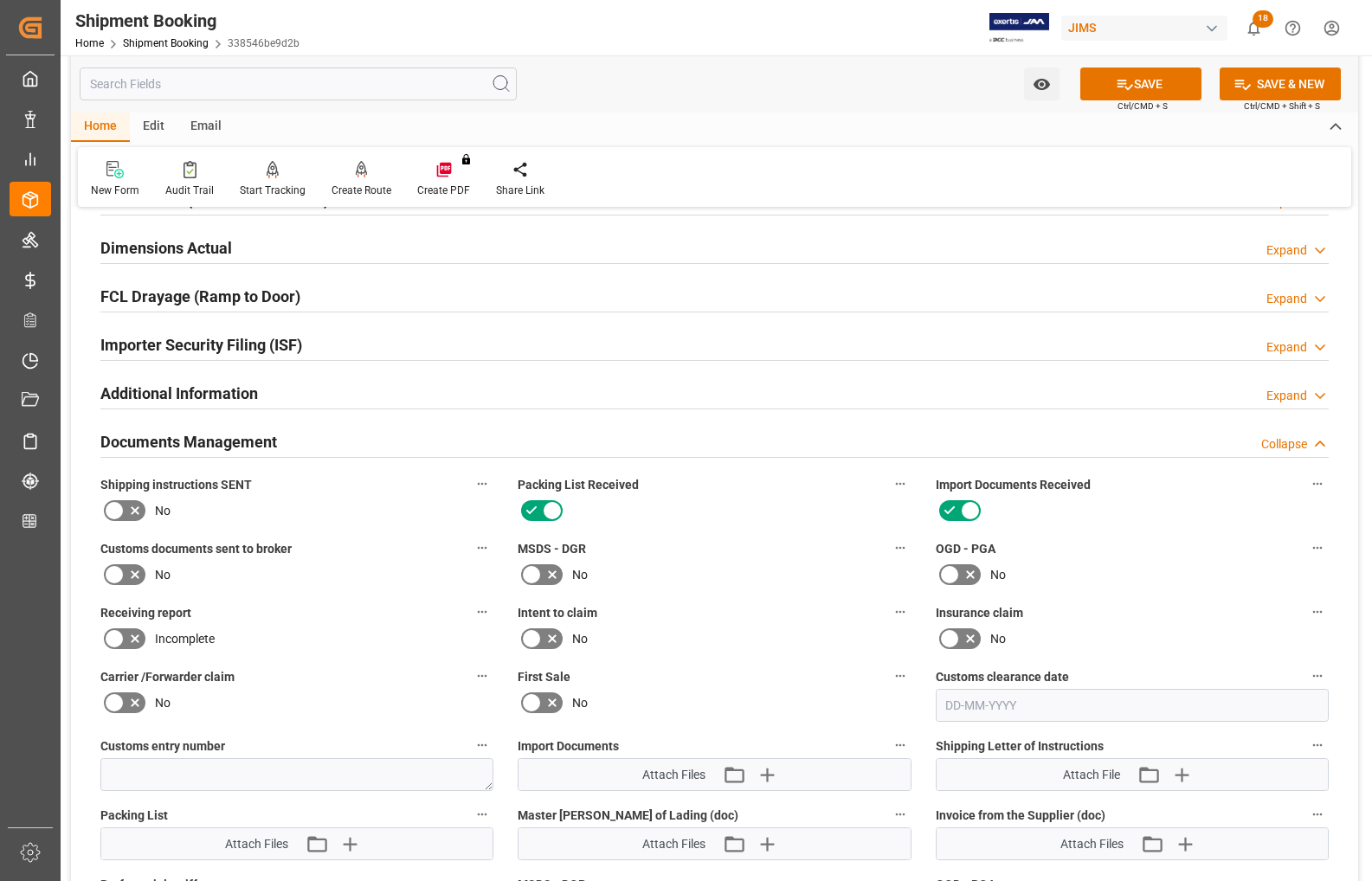
click at [117, 573] on icon at bounding box center [113, 574] width 21 height 21
click at [0, 0] on input "checkbox" at bounding box center [0, 0] width 0 height 0
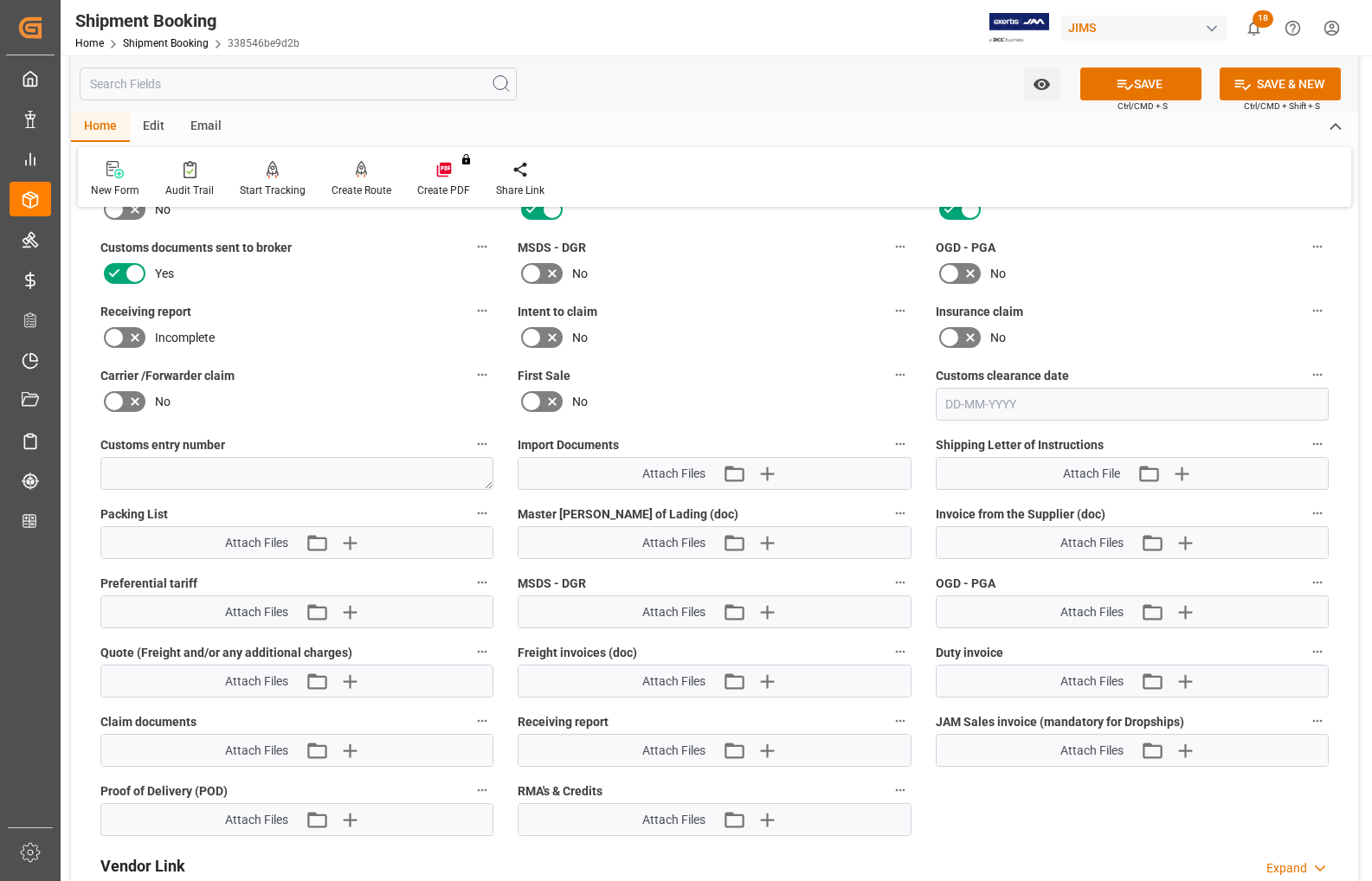
scroll to position [745, 0]
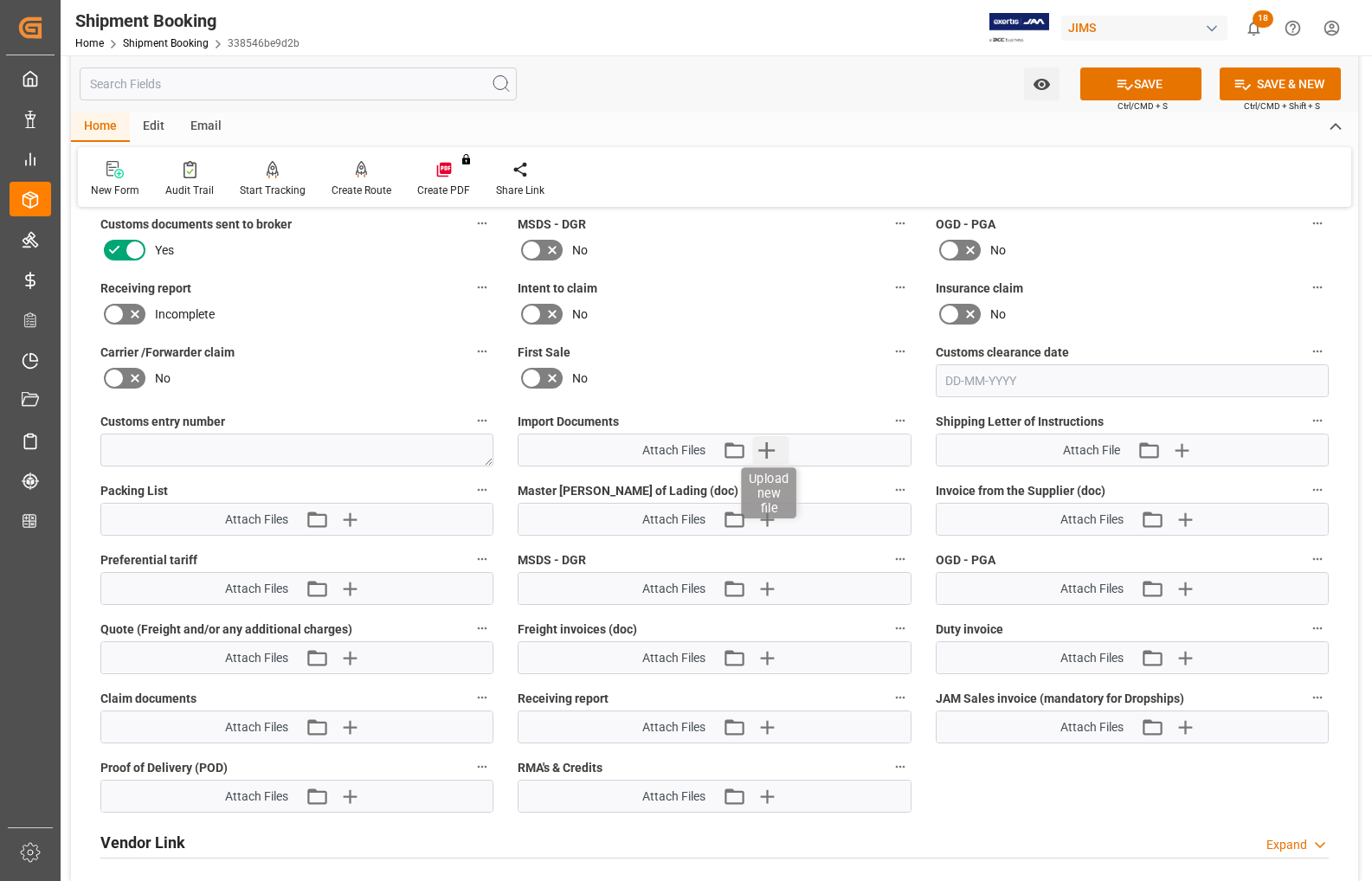
click at [764, 446] on icon "button" at bounding box center [766, 449] width 28 height 28
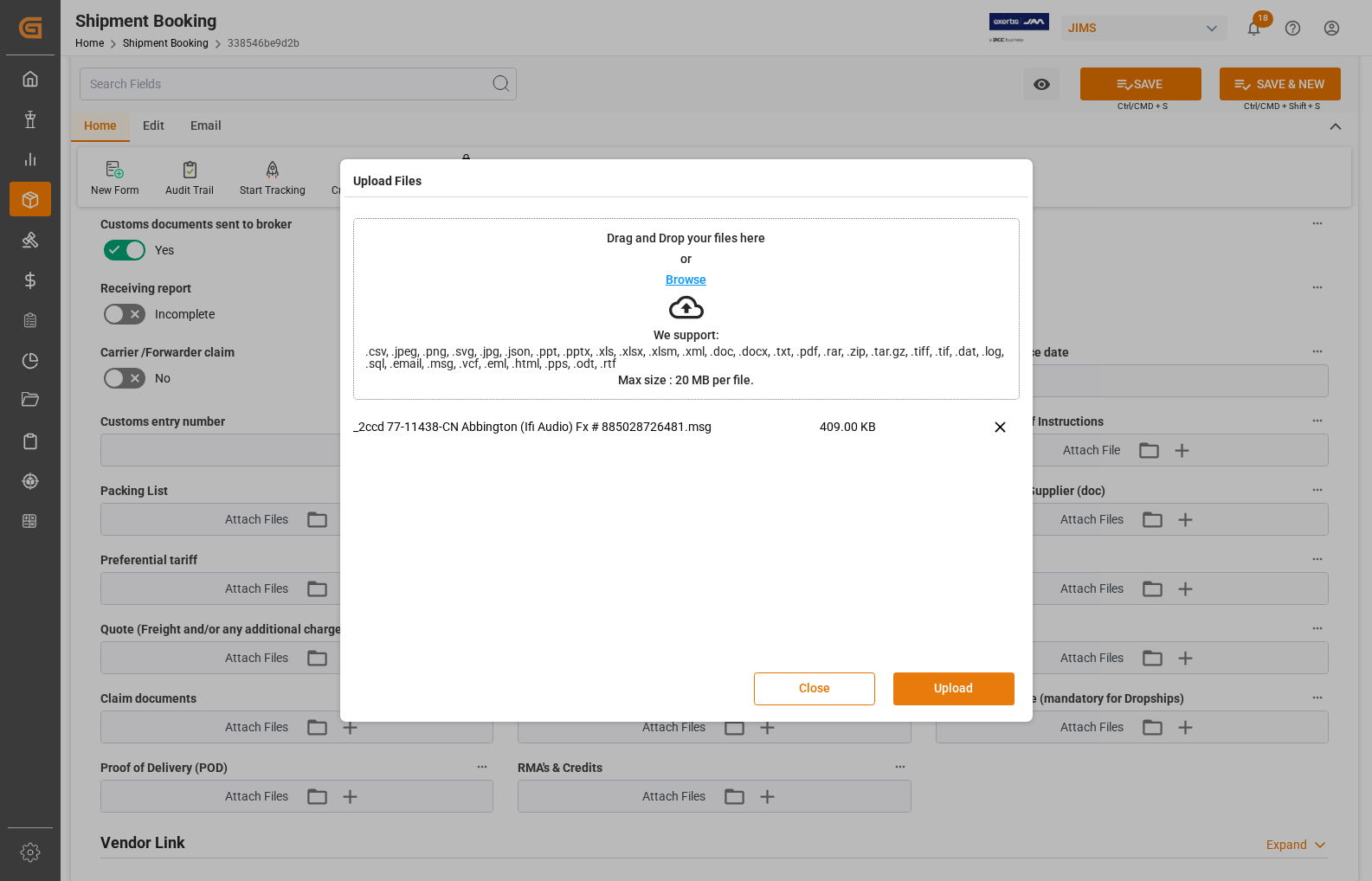
click at [950, 687] on button "Upload" at bounding box center [955, 688] width 121 height 33
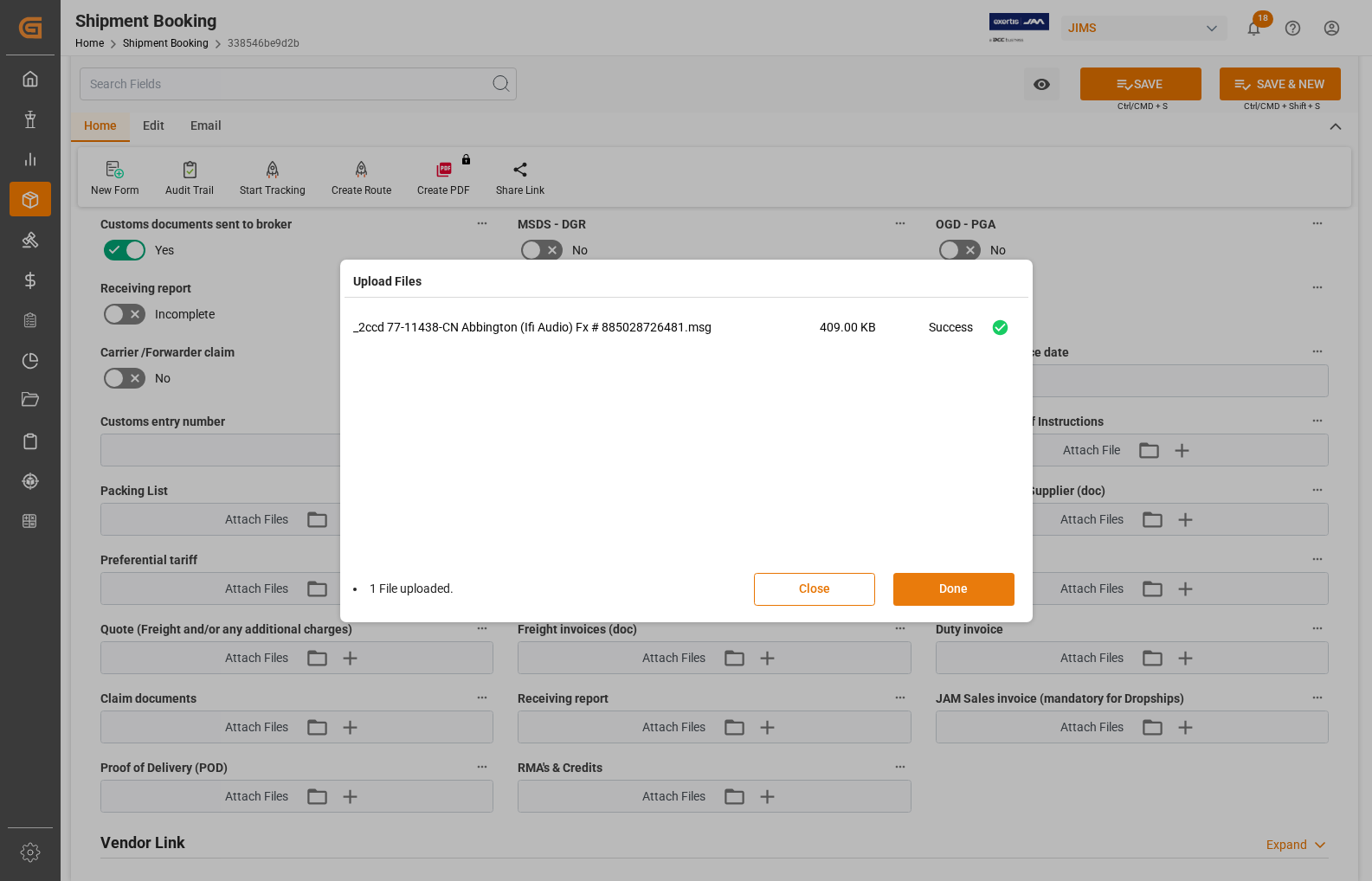
click at [957, 586] on button "Done" at bounding box center [955, 589] width 121 height 33
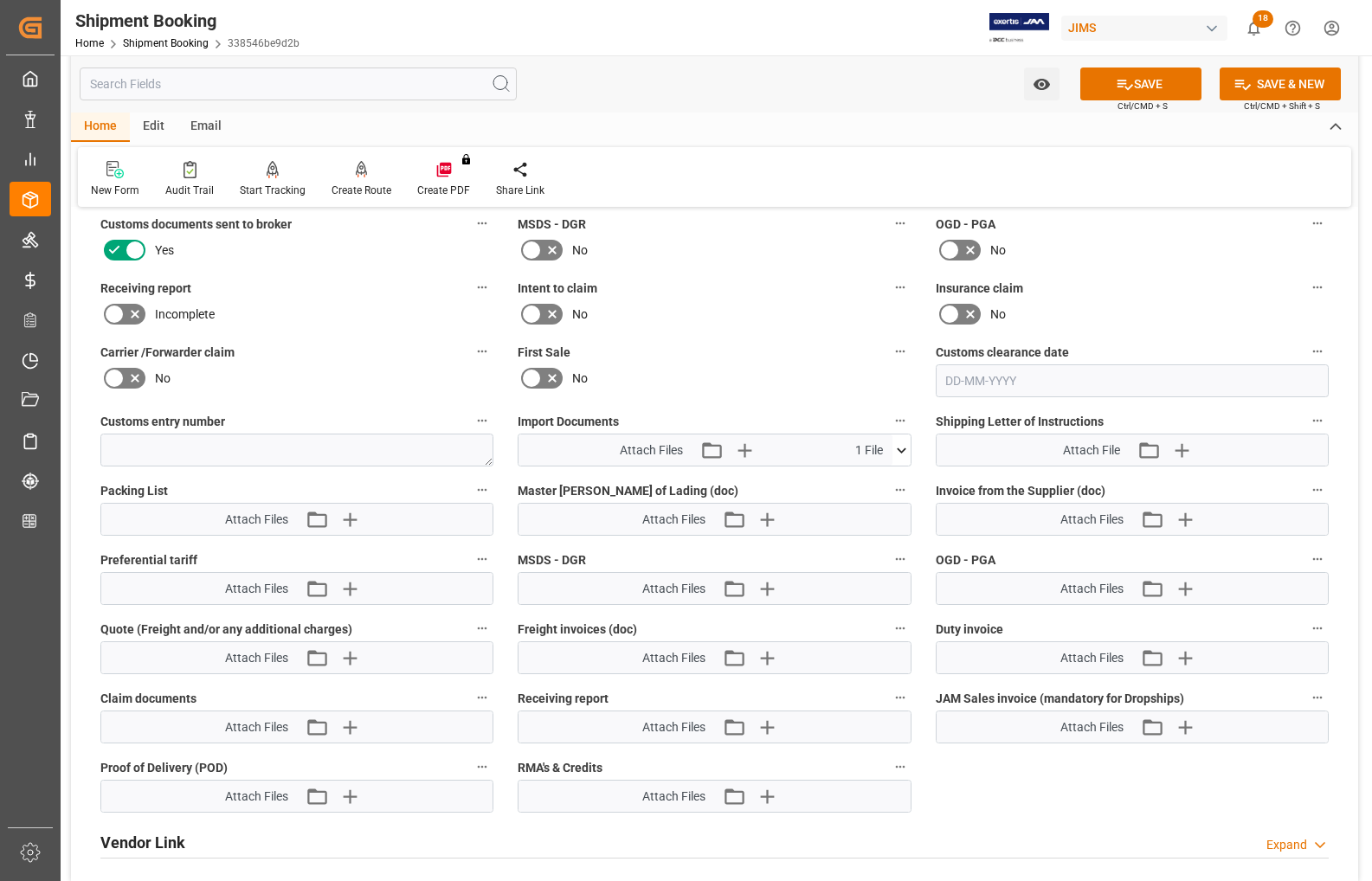
click at [895, 446] on icon at bounding box center [902, 450] width 18 height 18
click at [745, 443] on icon "button" at bounding box center [744, 450] width 16 height 16
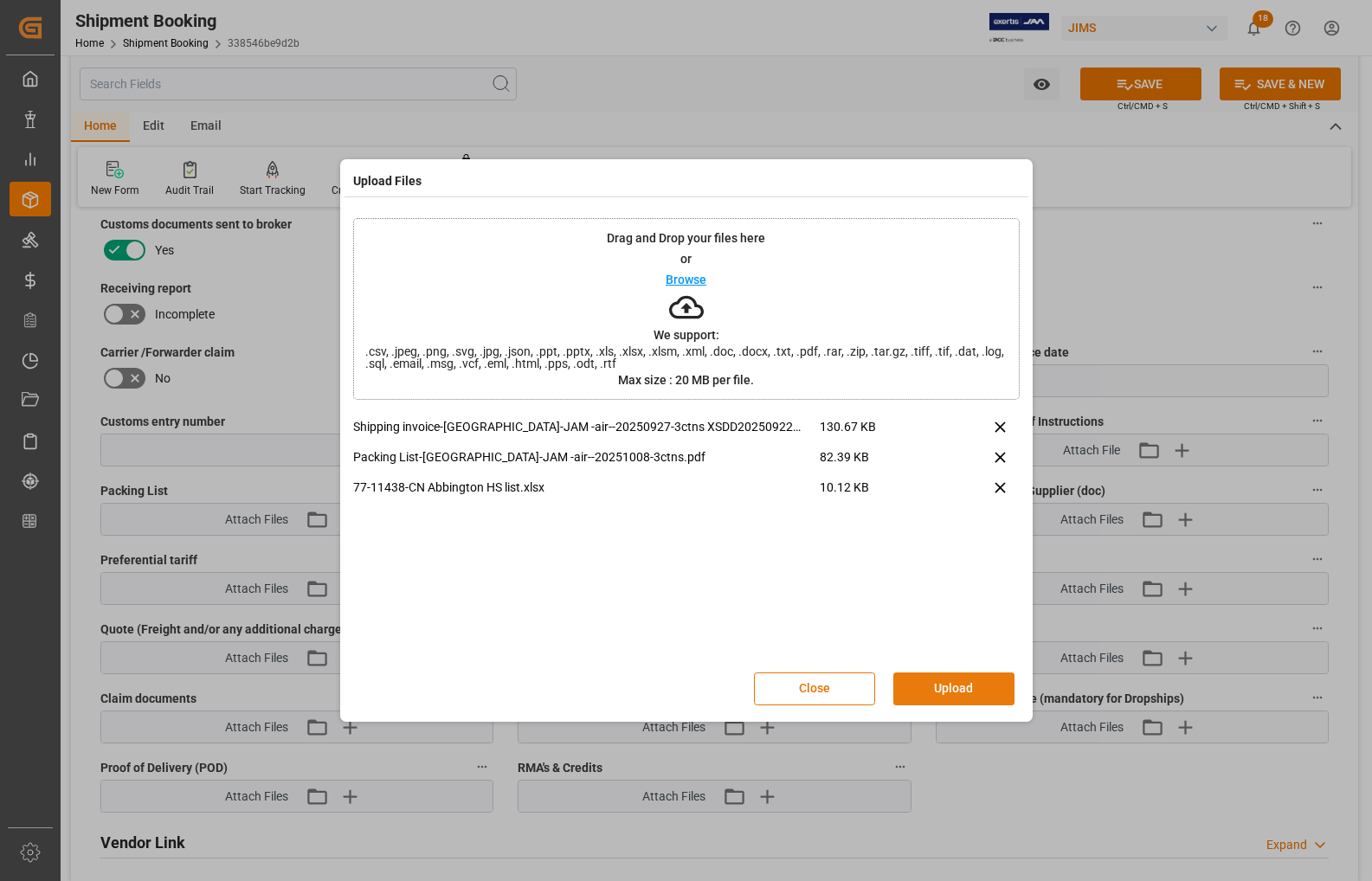
click at [936, 691] on button "Upload" at bounding box center [955, 688] width 121 height 33
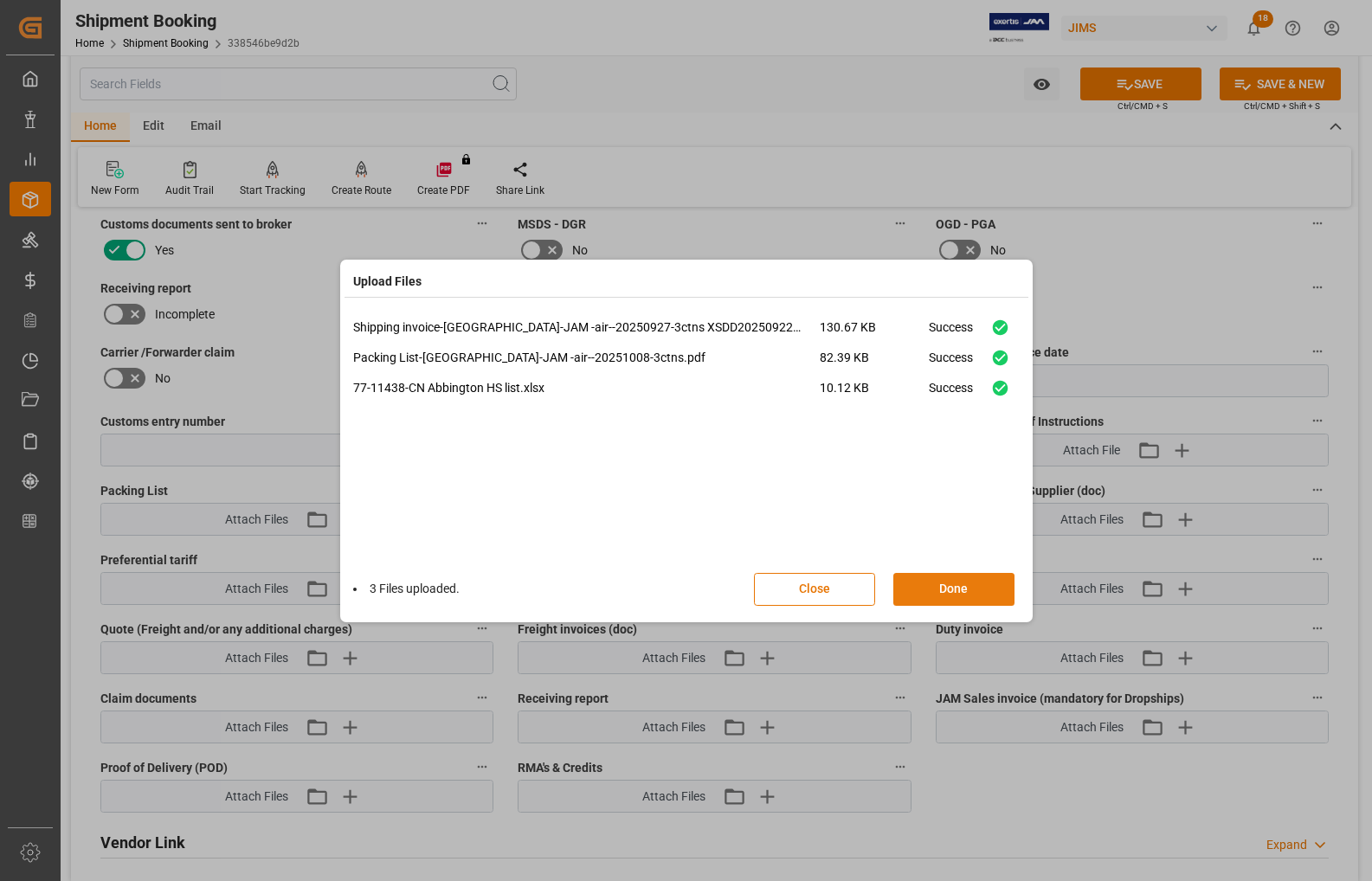
click at [946, 577] on button "Done" at bounding box center [955, 589] width 121 height 33
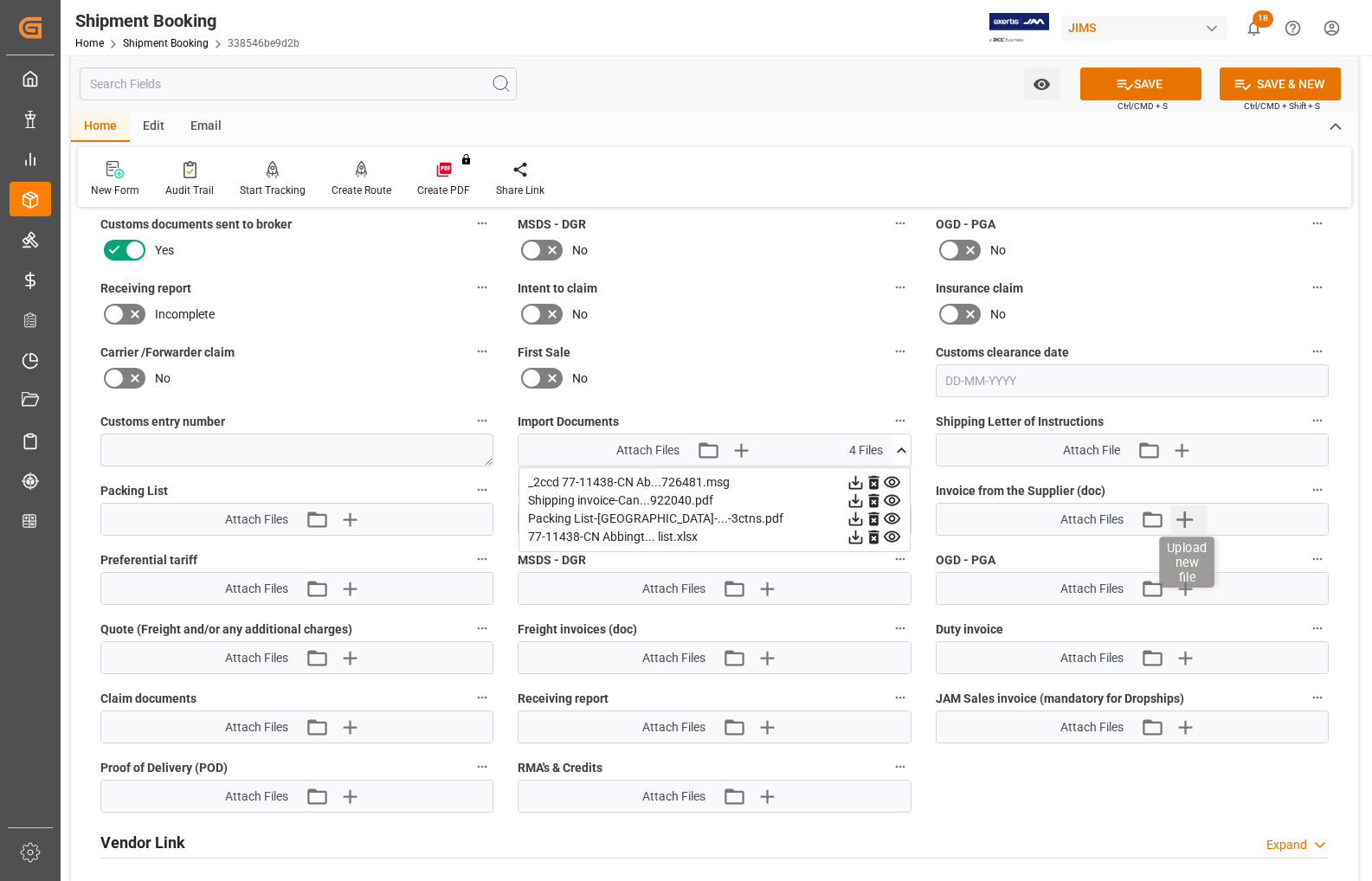
click at [1184, 519] on icon "button" at bounding box center [1184, 519] width 28 height 28
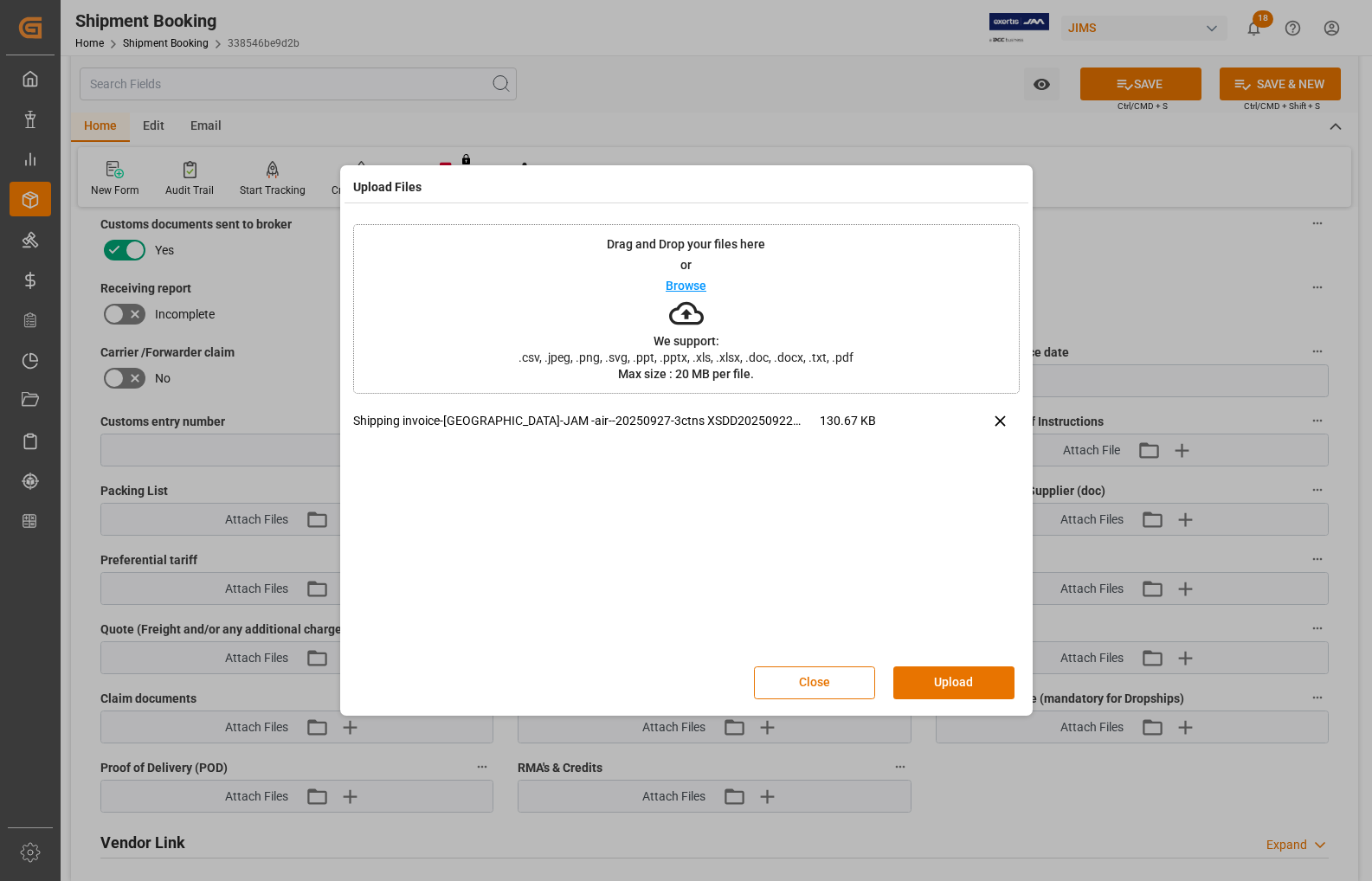
click at [924, 692] on button "Upload" at bounding box center [955, 682] width 121 height 33
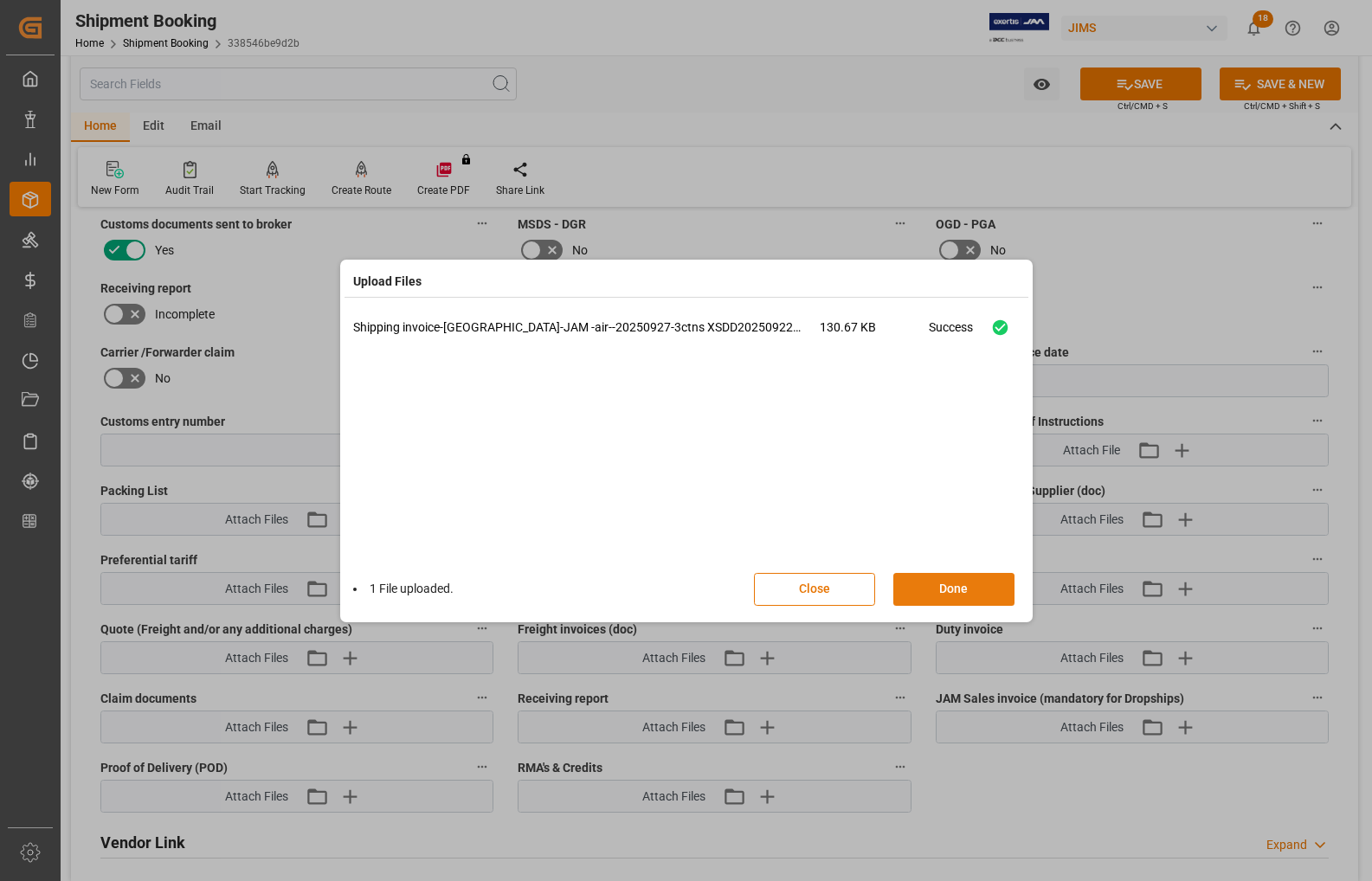
click at [950, 595] on button "Done" at bounding box center [955, 589] width 121 height 33
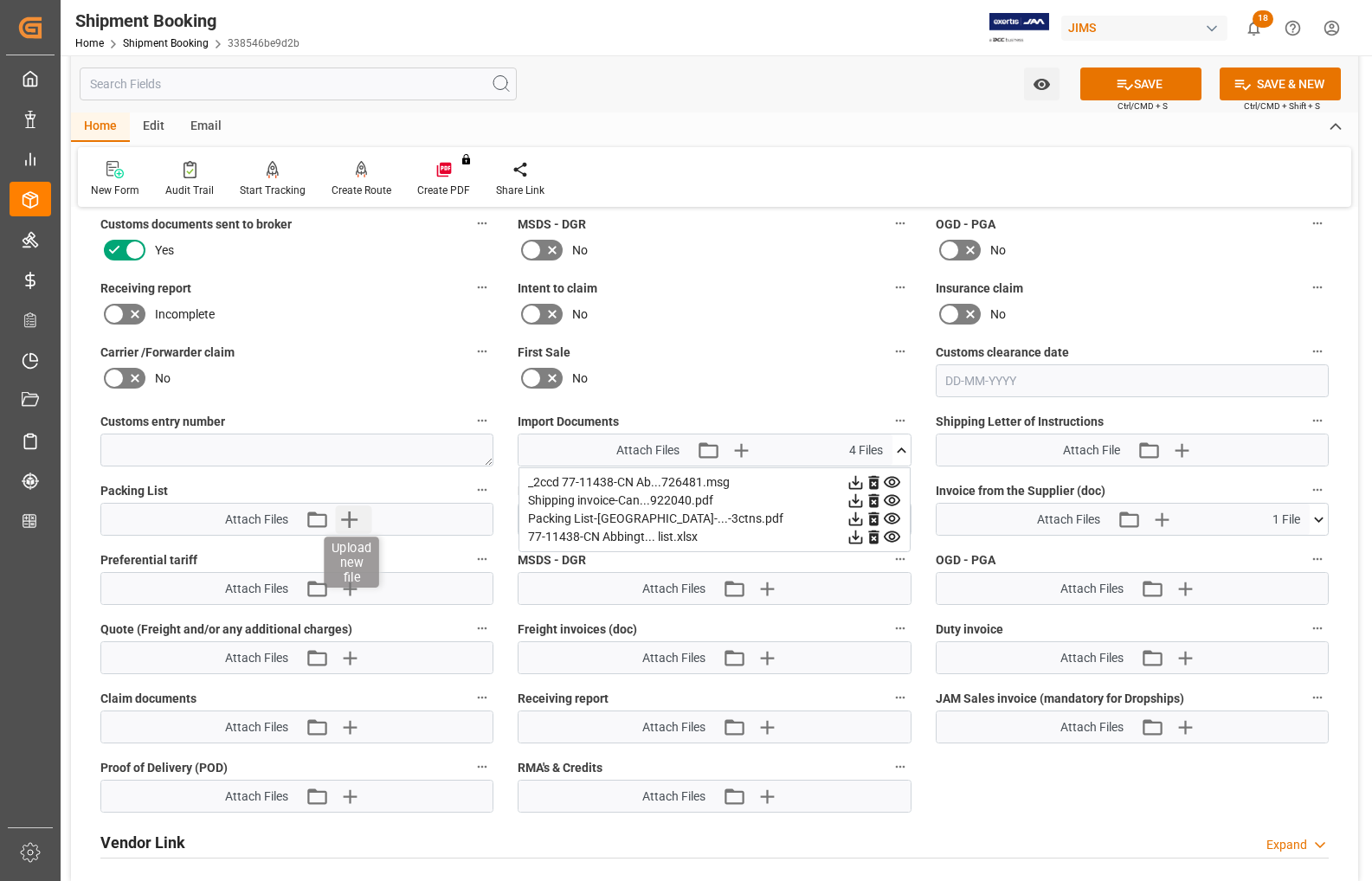
click at [349, 519] on icon "button" at bounding box center [349, 520] width 16 height 16
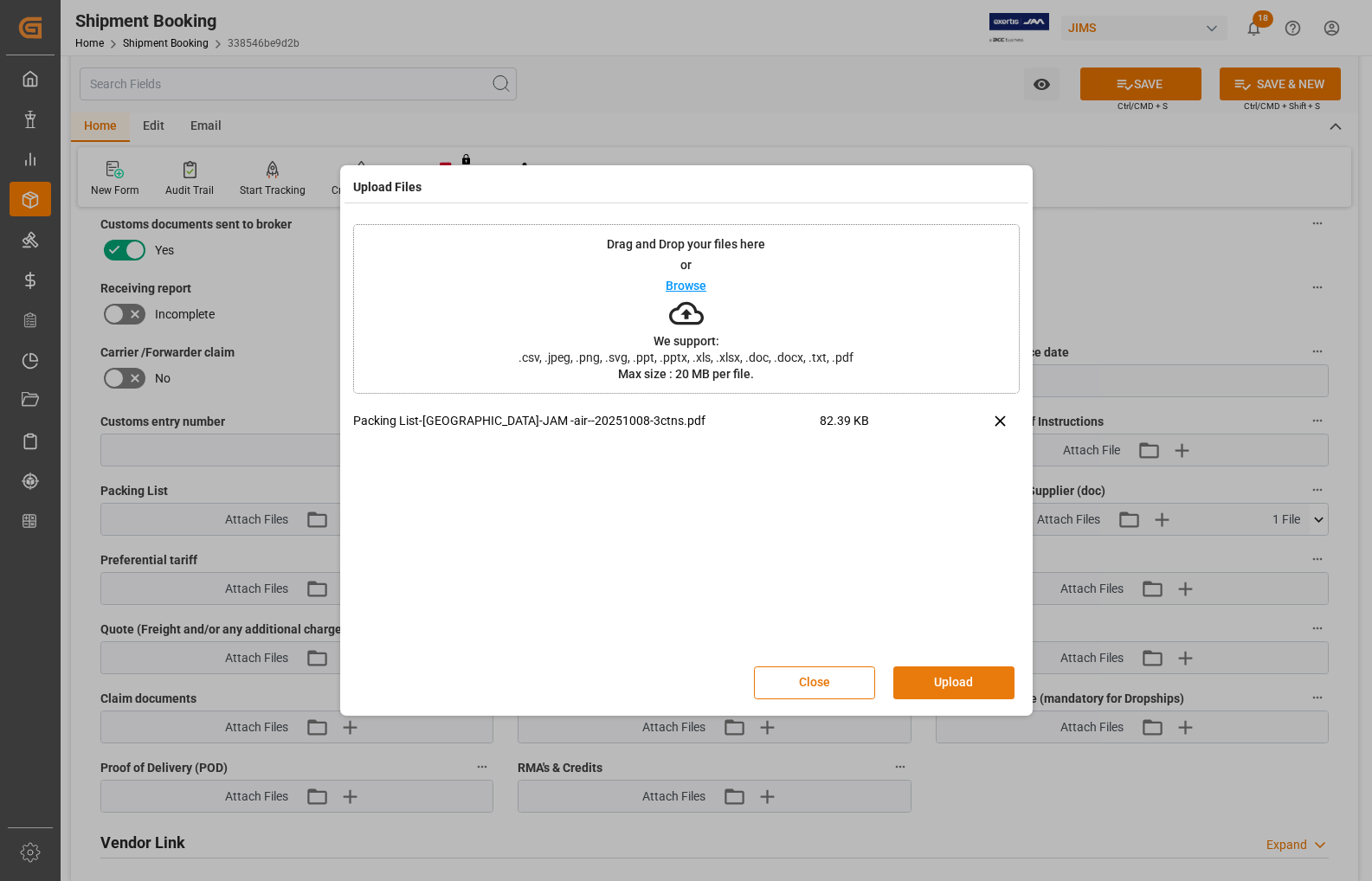
click at [955, 682] on button "Upload" at bounding box center [955, 682] width 121 height 33
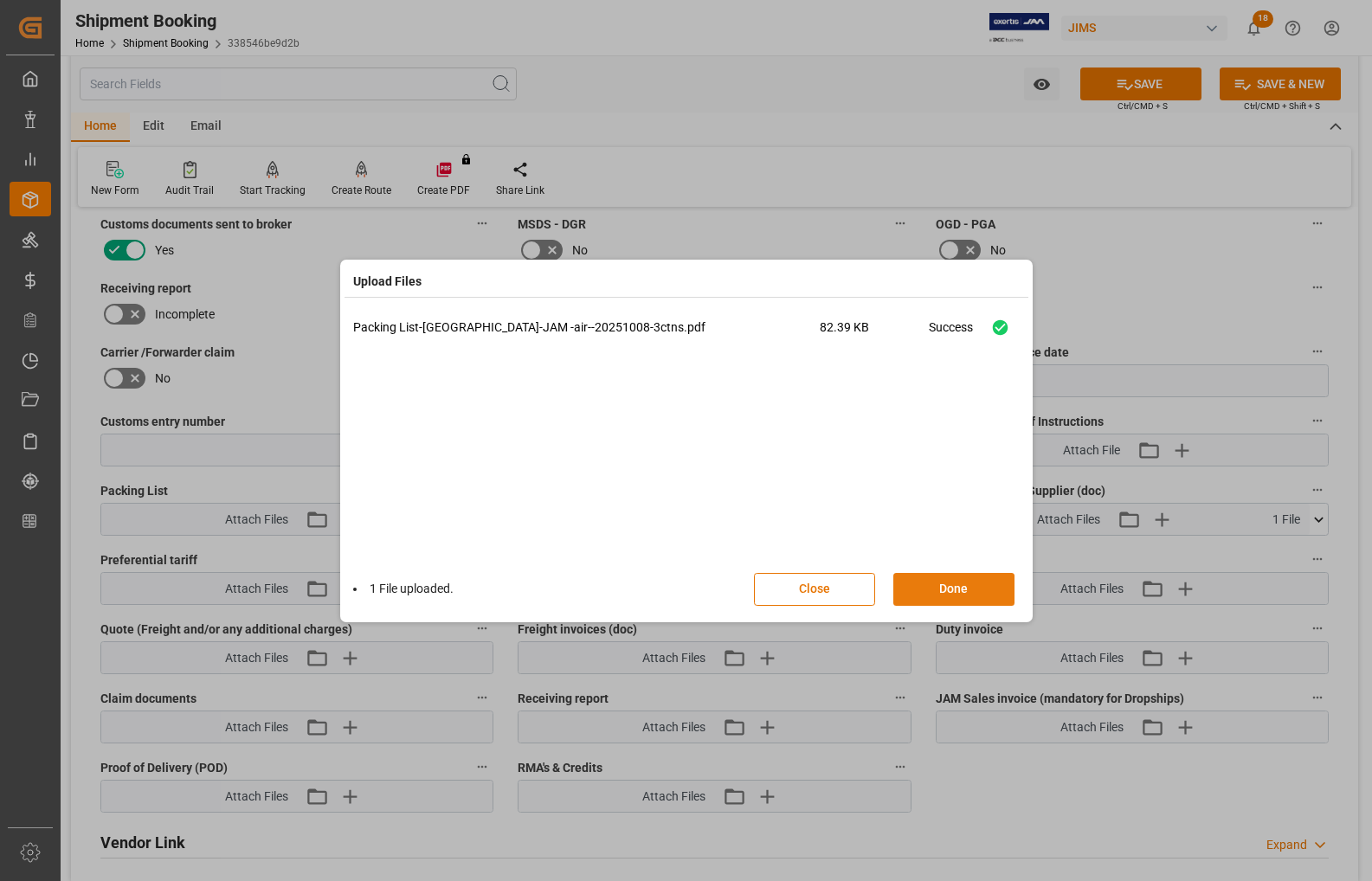
click at [957, 591] on button "Done" at bounding box center [955, 589] width 121 height 33
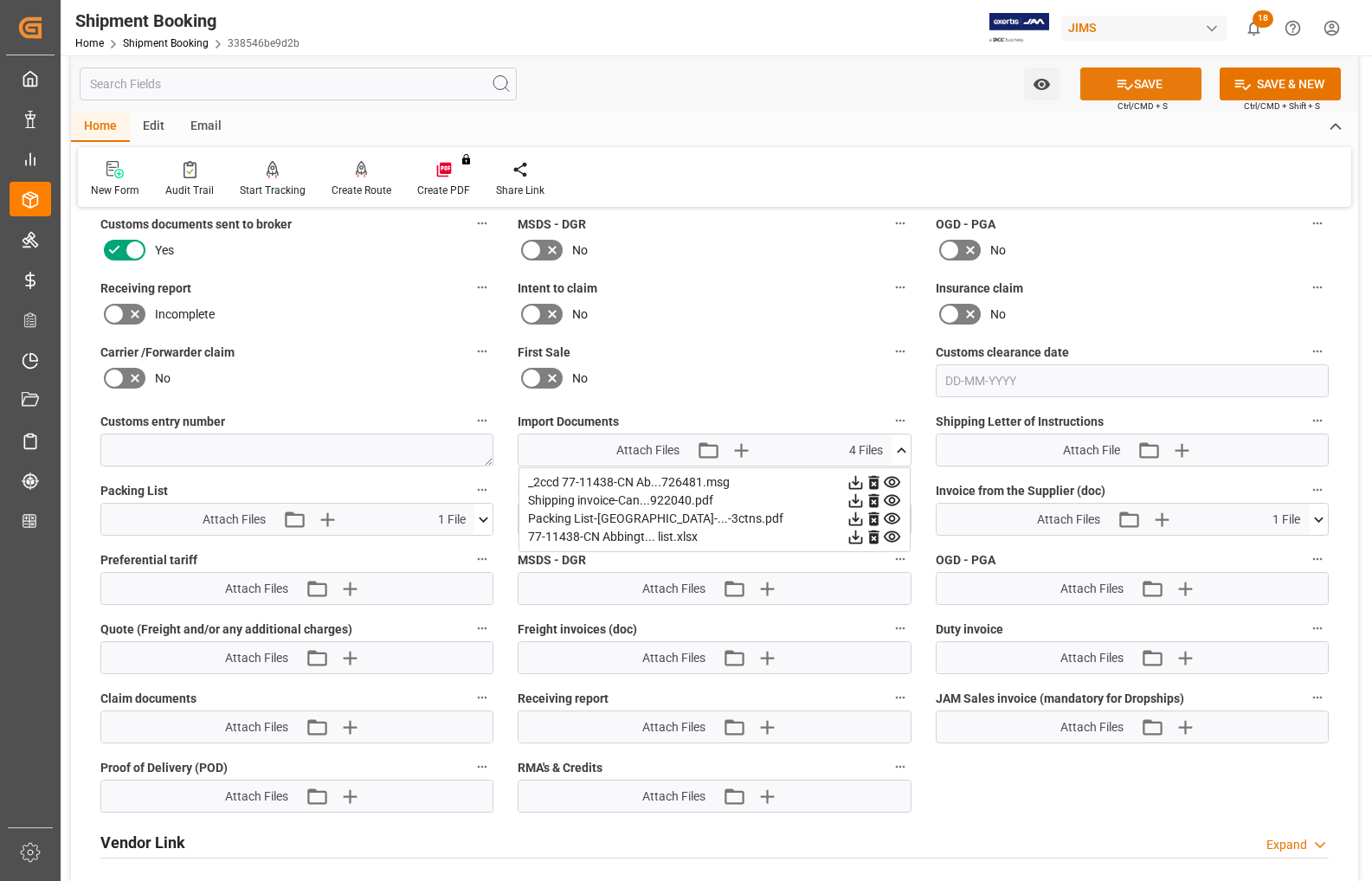
click at [1118, 83] on icon at bounding box center [1125, 85] width 15 height 11
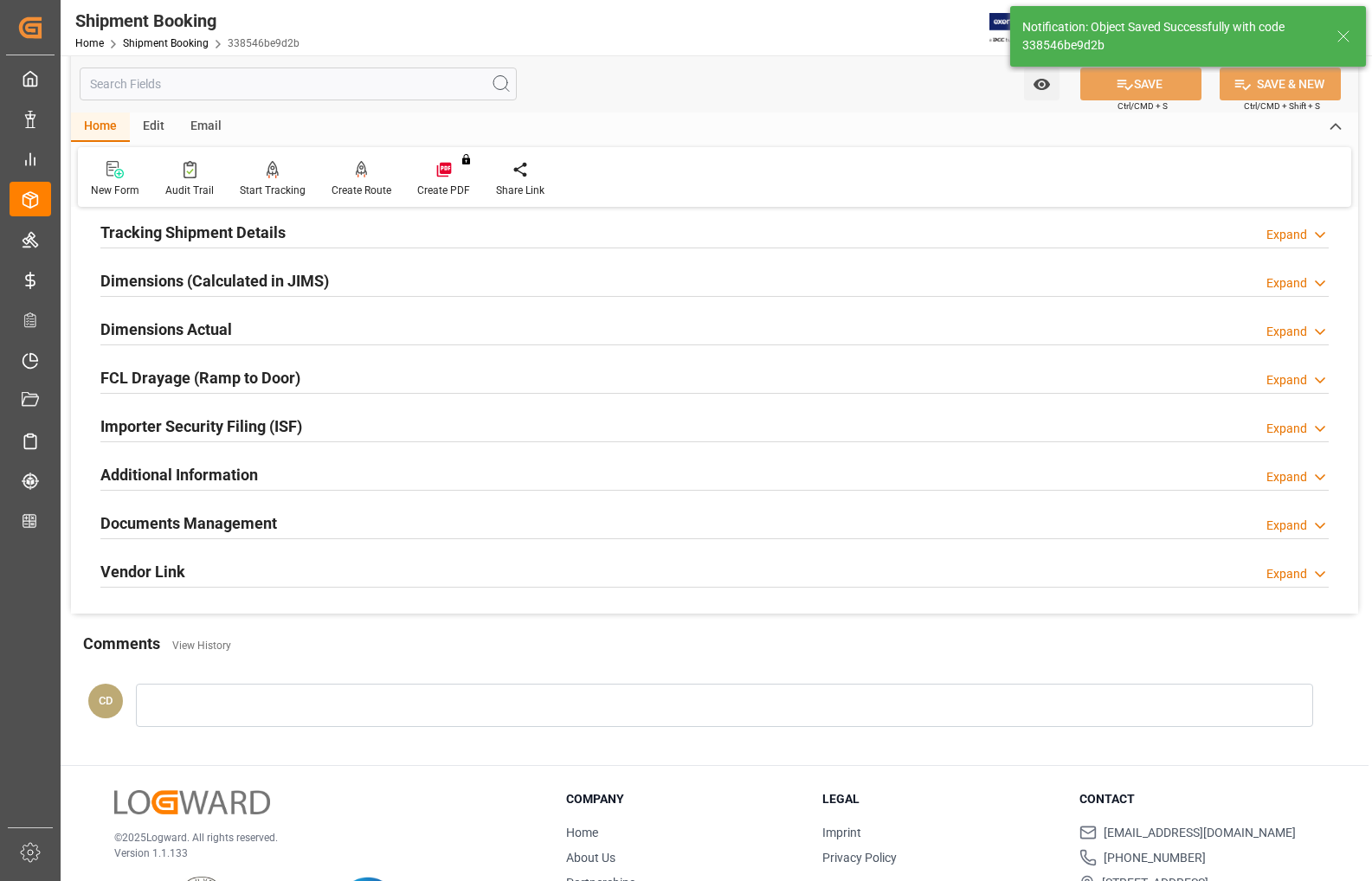
scroll to position [203, 0]
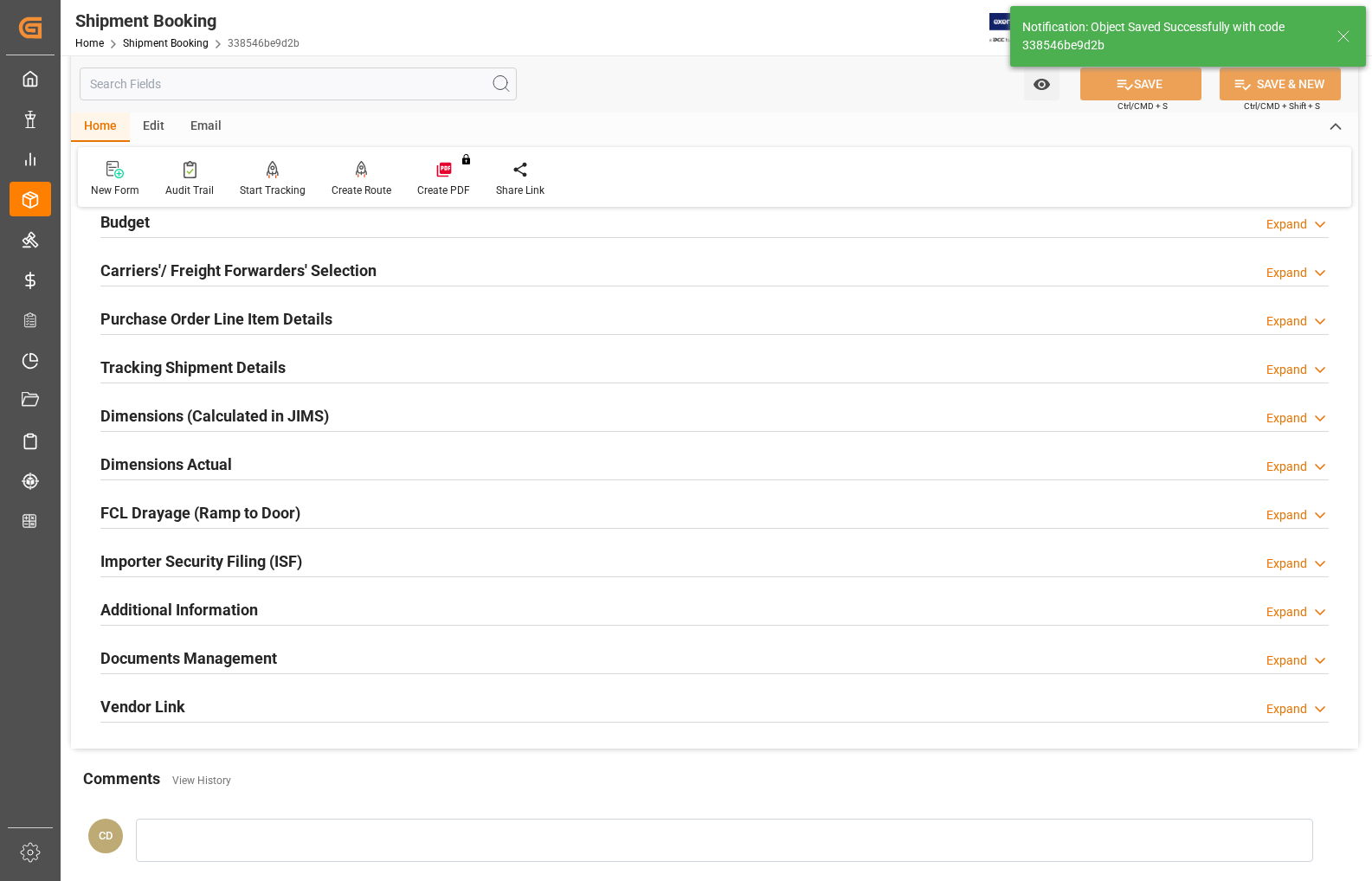
click at [169, 459] on h2 "Dimensions Actual" at bounding box center [167, 465] width 132 height 23
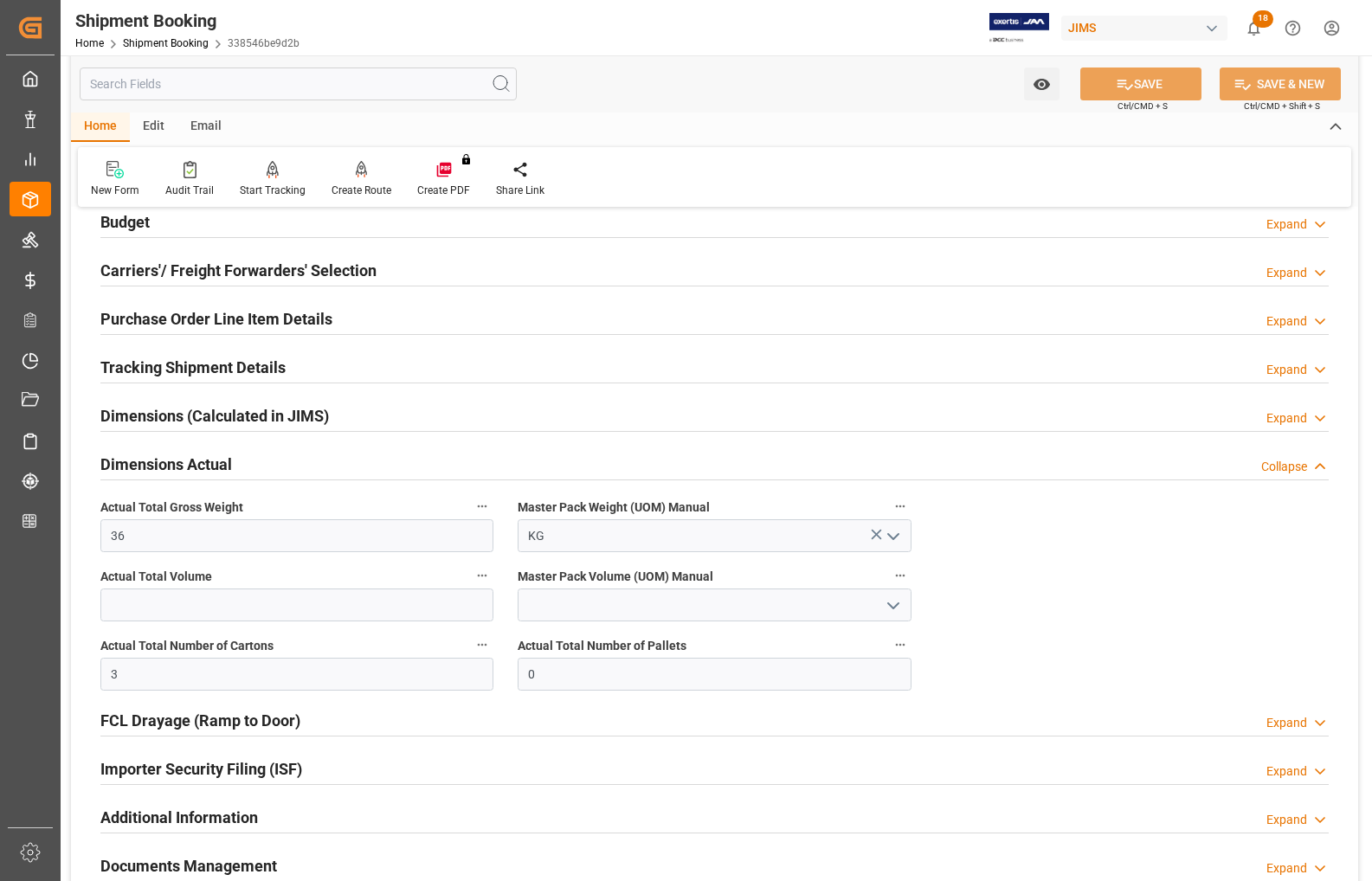
scroll to position [95, 0]
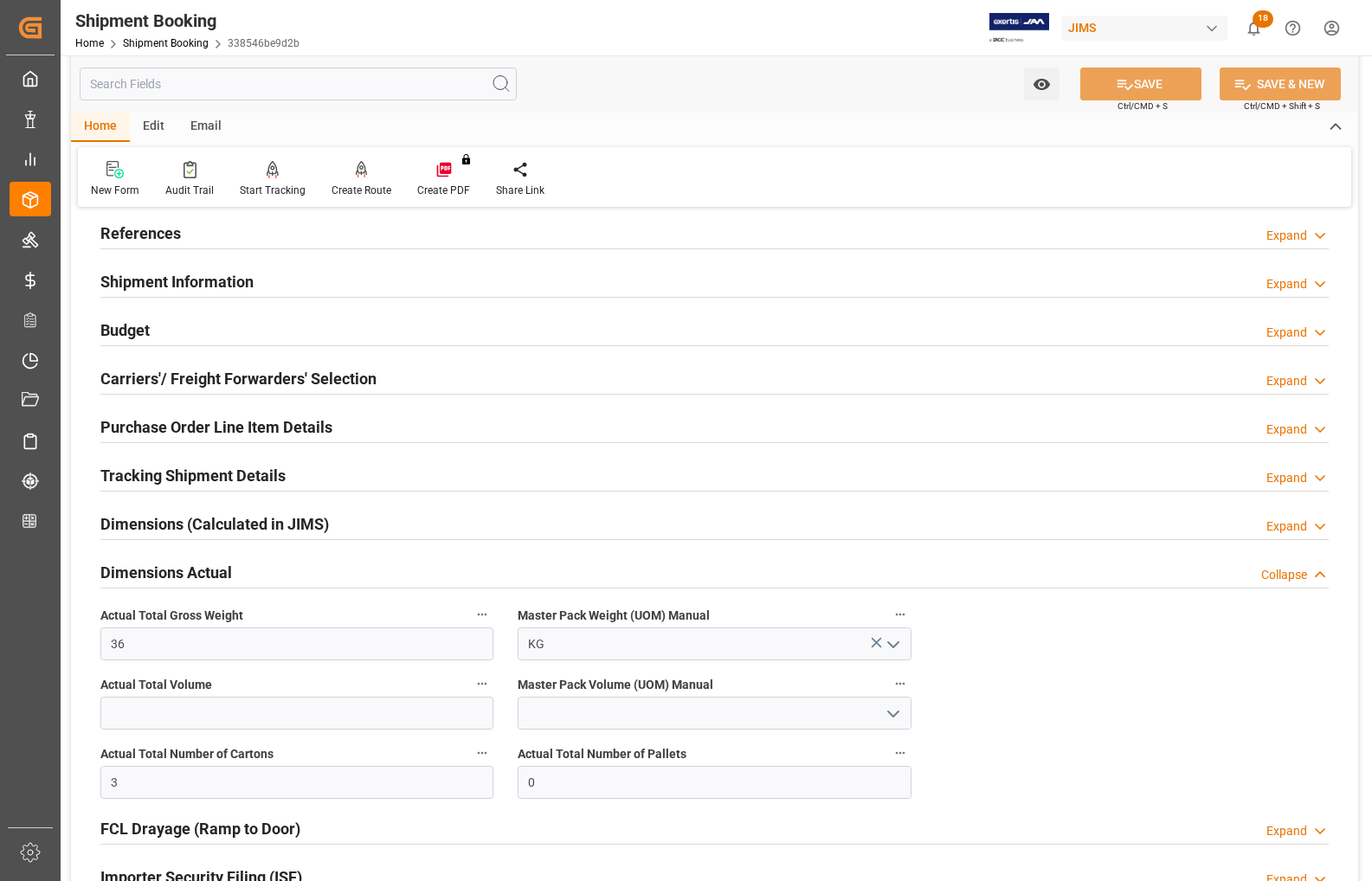
click at [170, 473] on h2 "Tracking Shipment Details" at bounding box center [194, 475] width 186 height 23
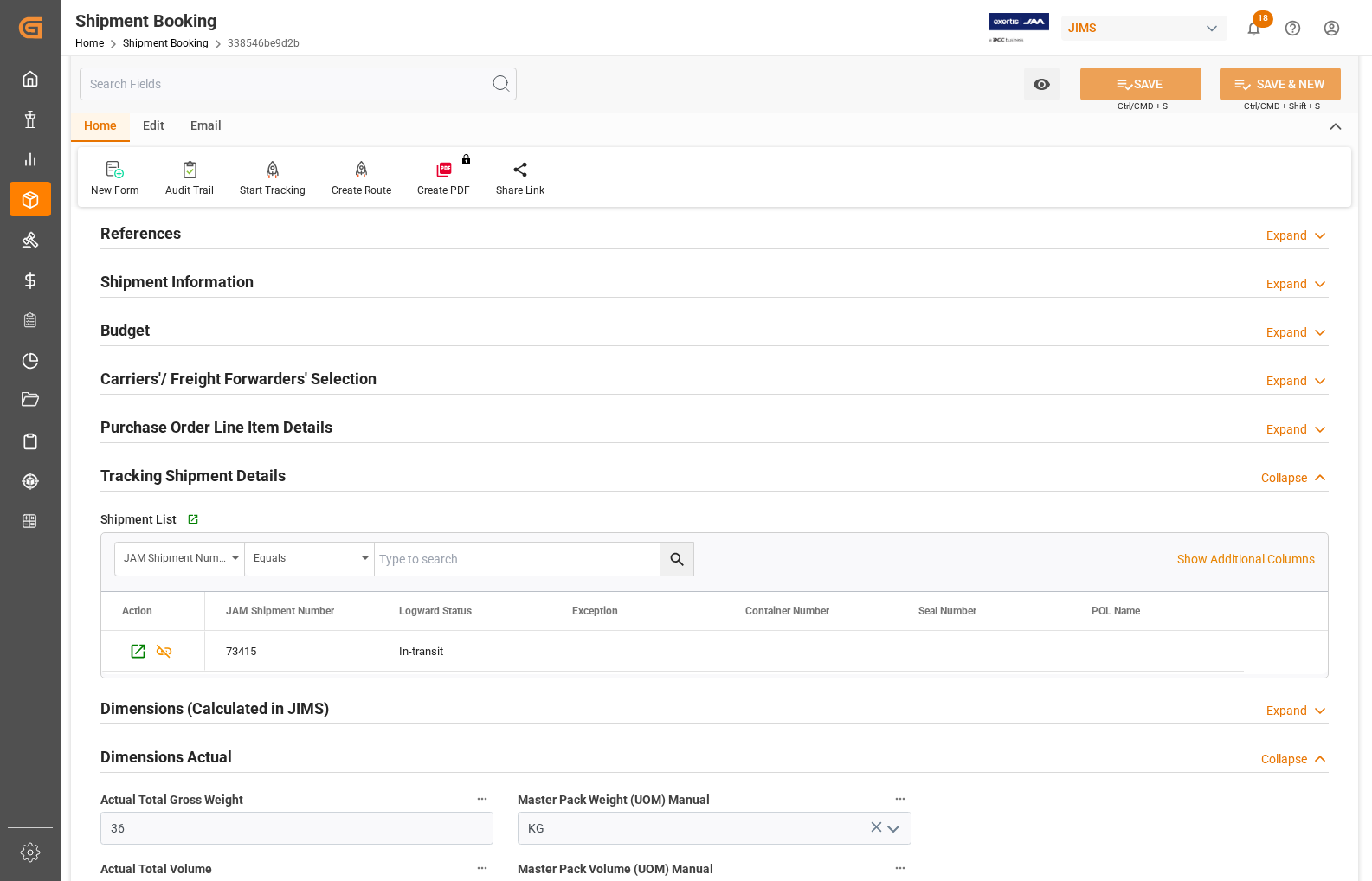
click at [170, 473] on h2 "Tracking Shipment Details" at bounding box center [194, 475] width 186 height 23
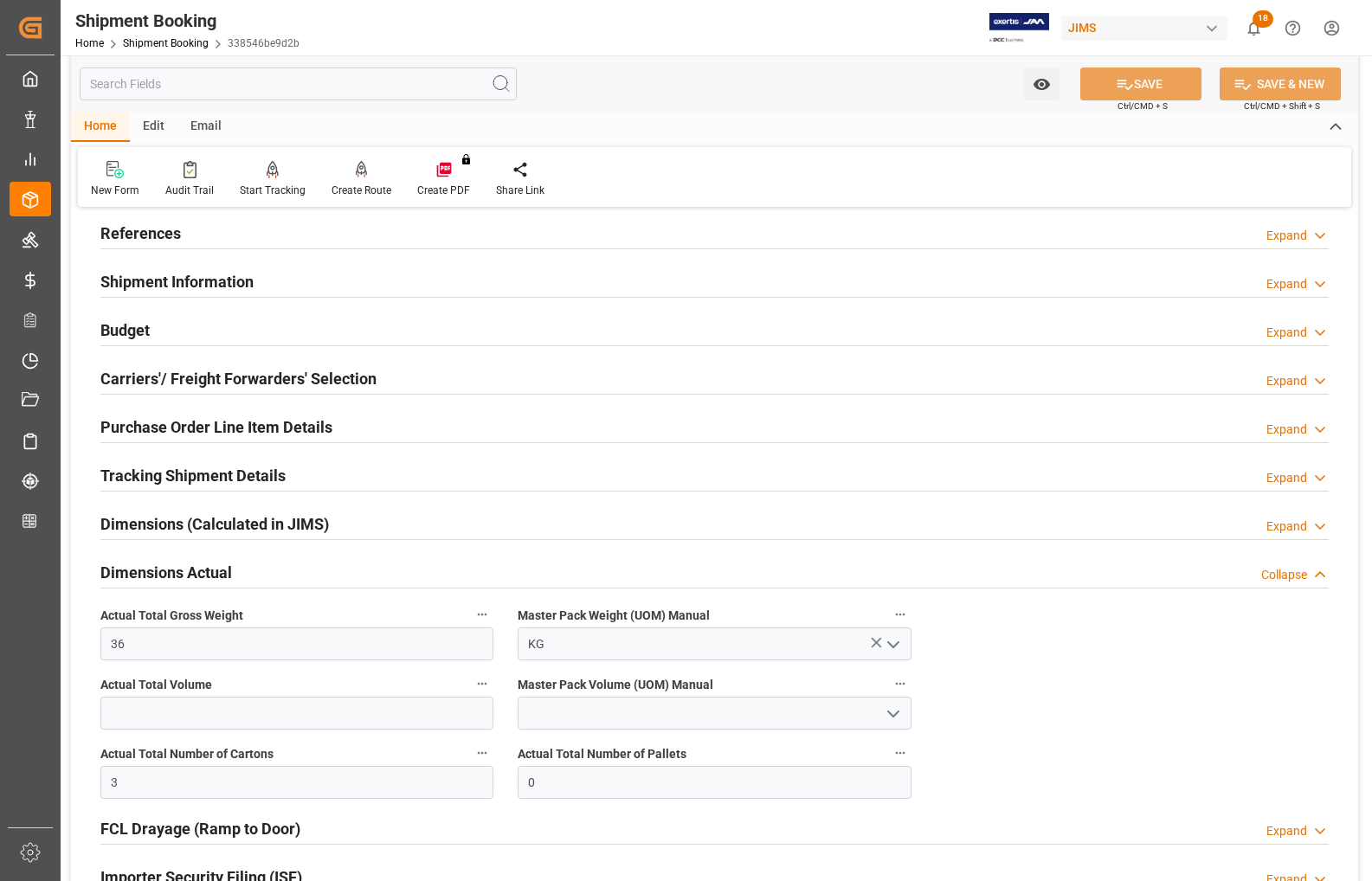
click at [138, 385] on h2 "Carriers'/ Freight Forwarders' Selection" at bounding box center [239, 379] width 277 height 23
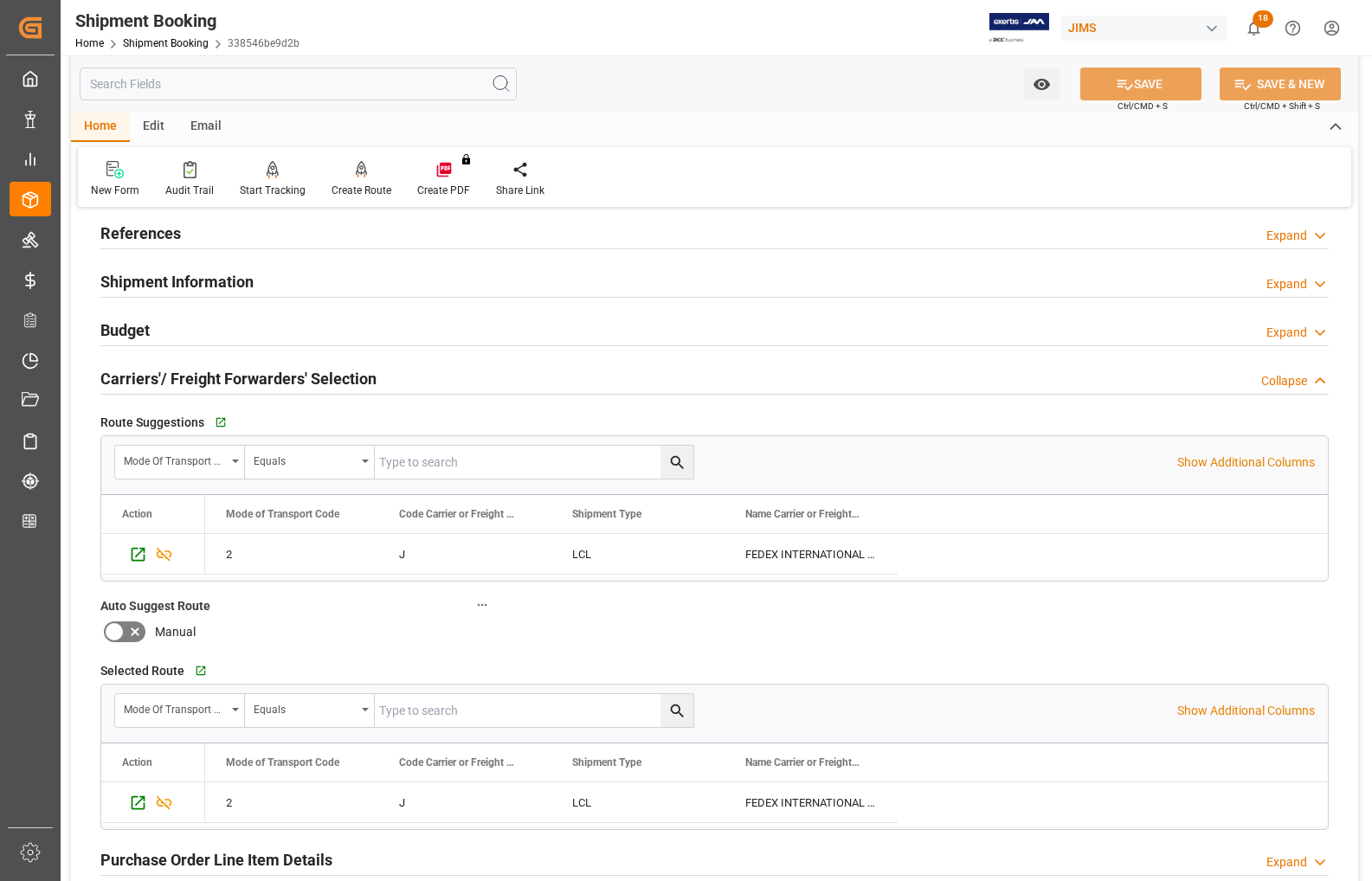
click at [138, 385] on h2 "Carriers'/ Freight Forwarders' Selection" at bounding box center [239, 379] width 277 height 23
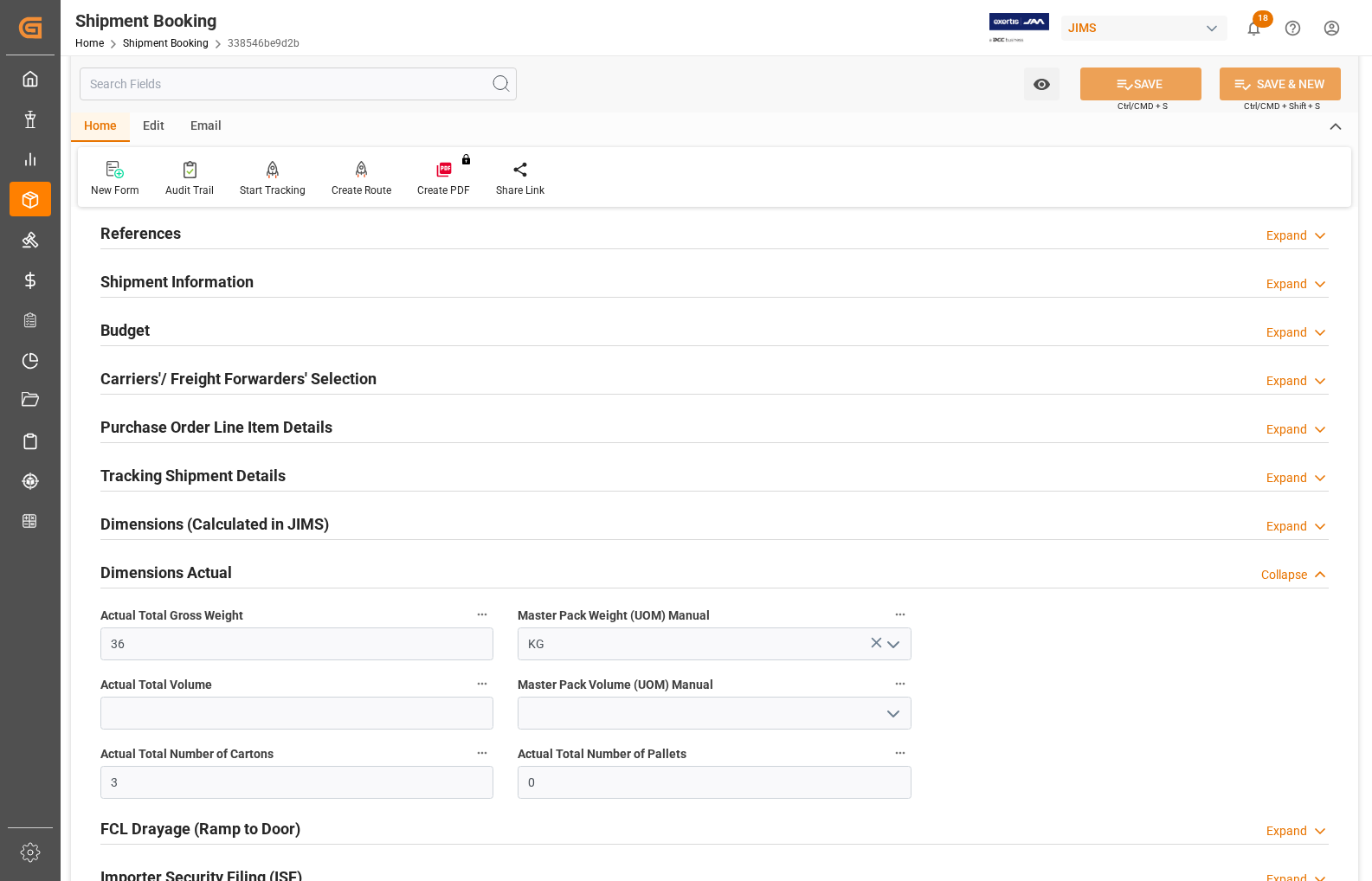
click at [126, 333] on h2 "Budget" at bounding box center [125, 330] width 49 height 23
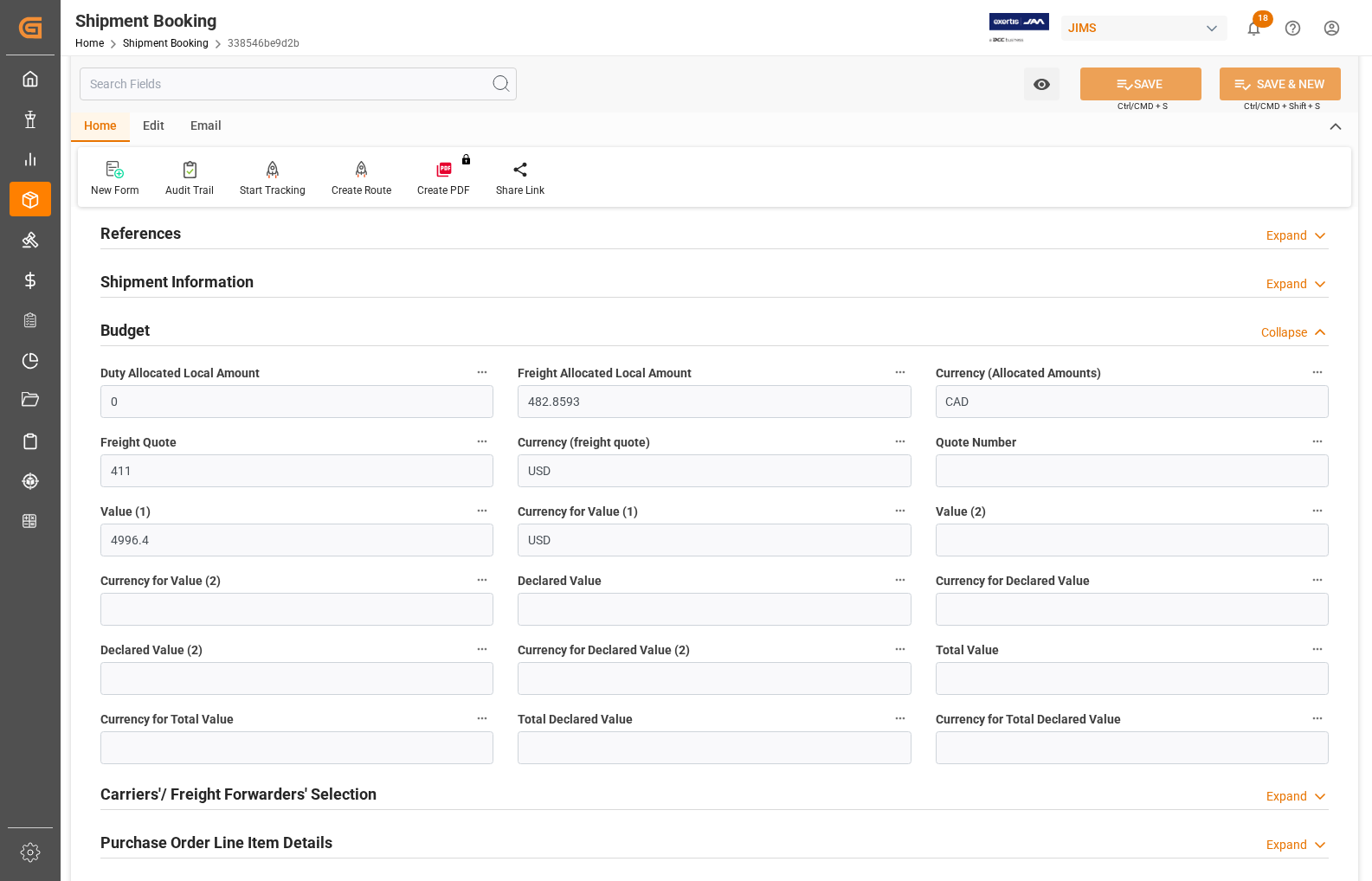
click at [1018, 274] on div "Shipment Information Expand" at bounding box center [715, 280] width 1228 height 33
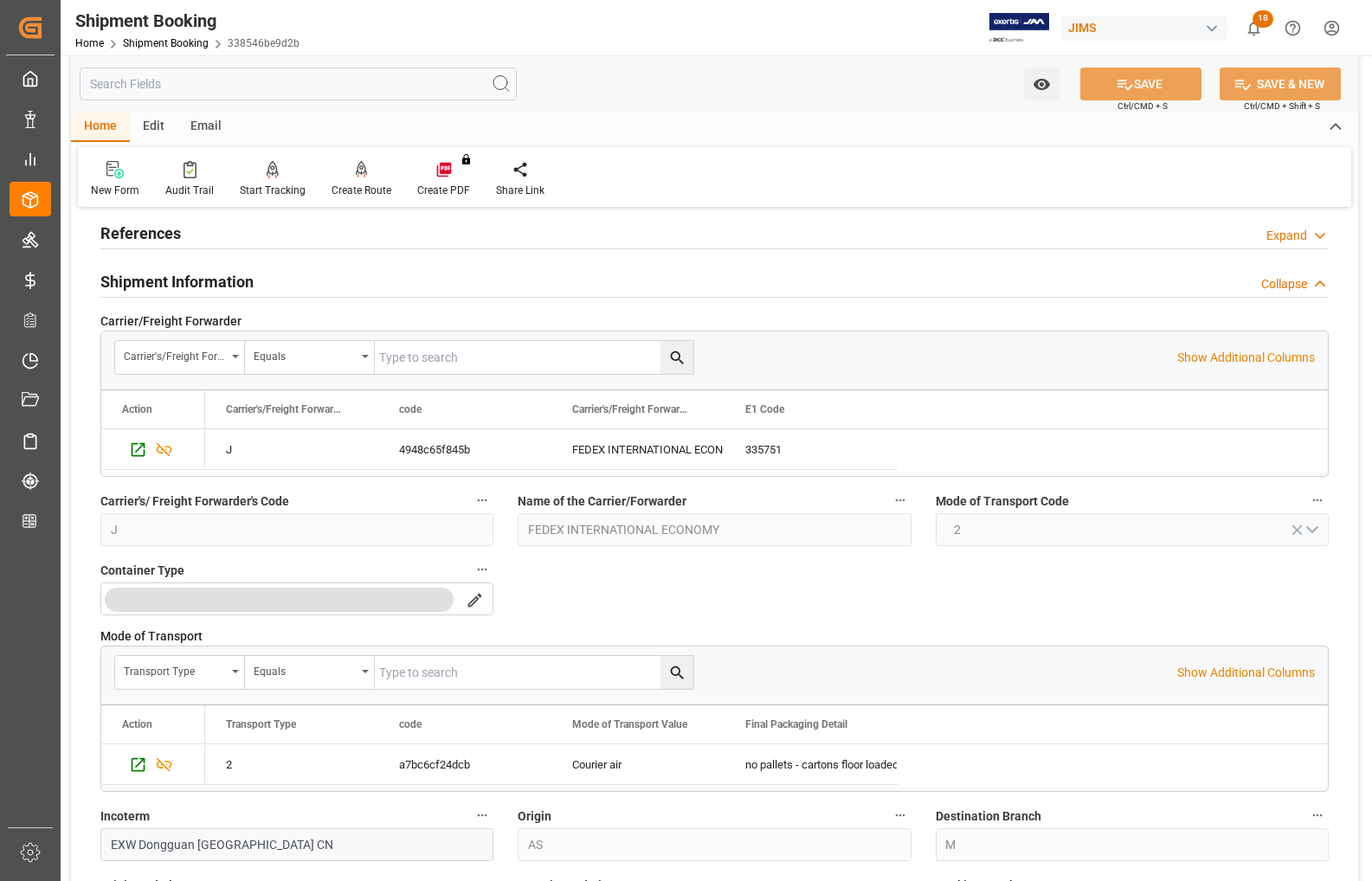
click at [106, 283] on h2 "Shipment Information" at bounding box center [178, 282] width 153 height 23
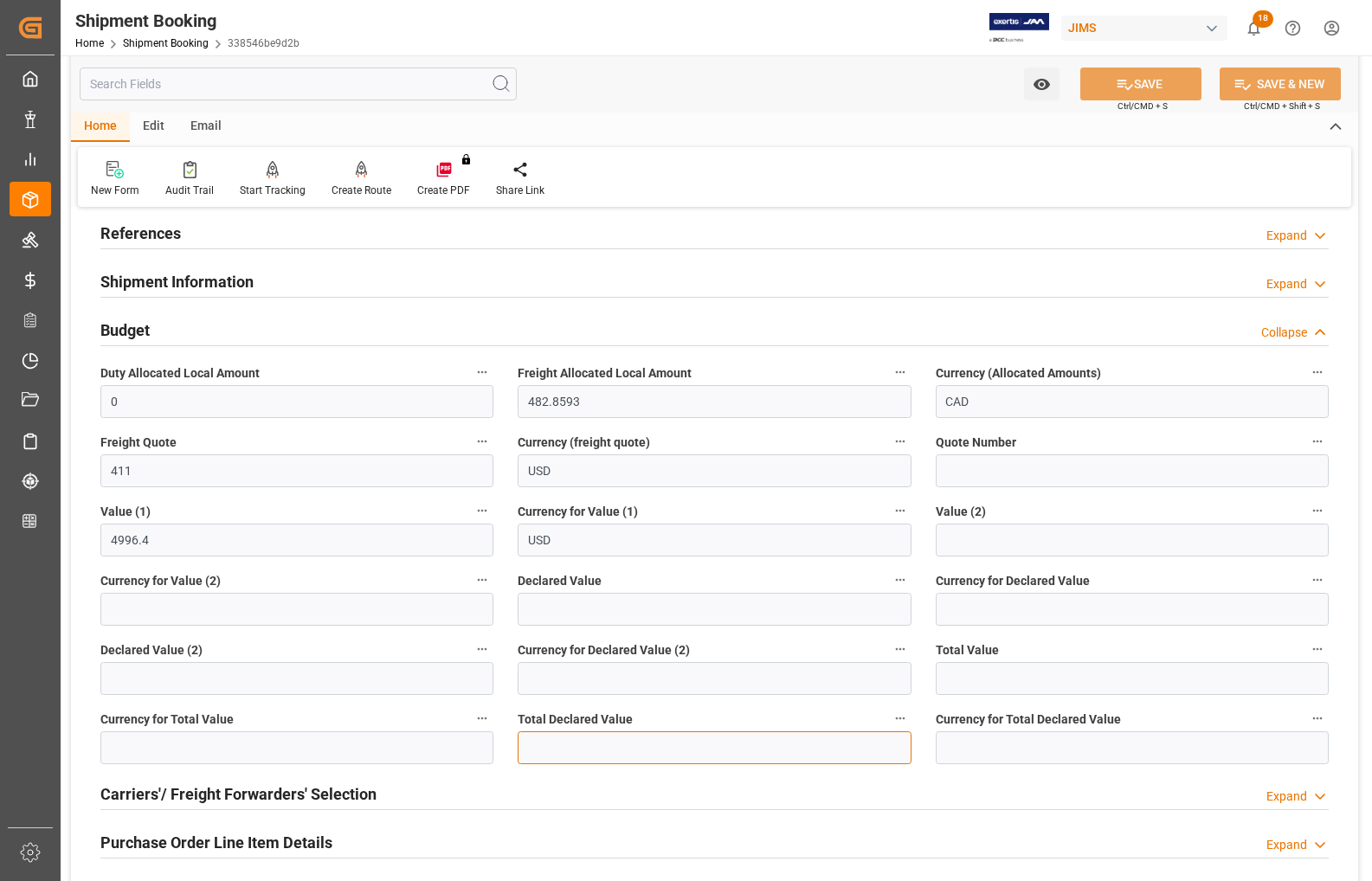
click at [566, 738] on input "text" at bounding box center [714, 747] width 393 height 33
type input "5041.35"
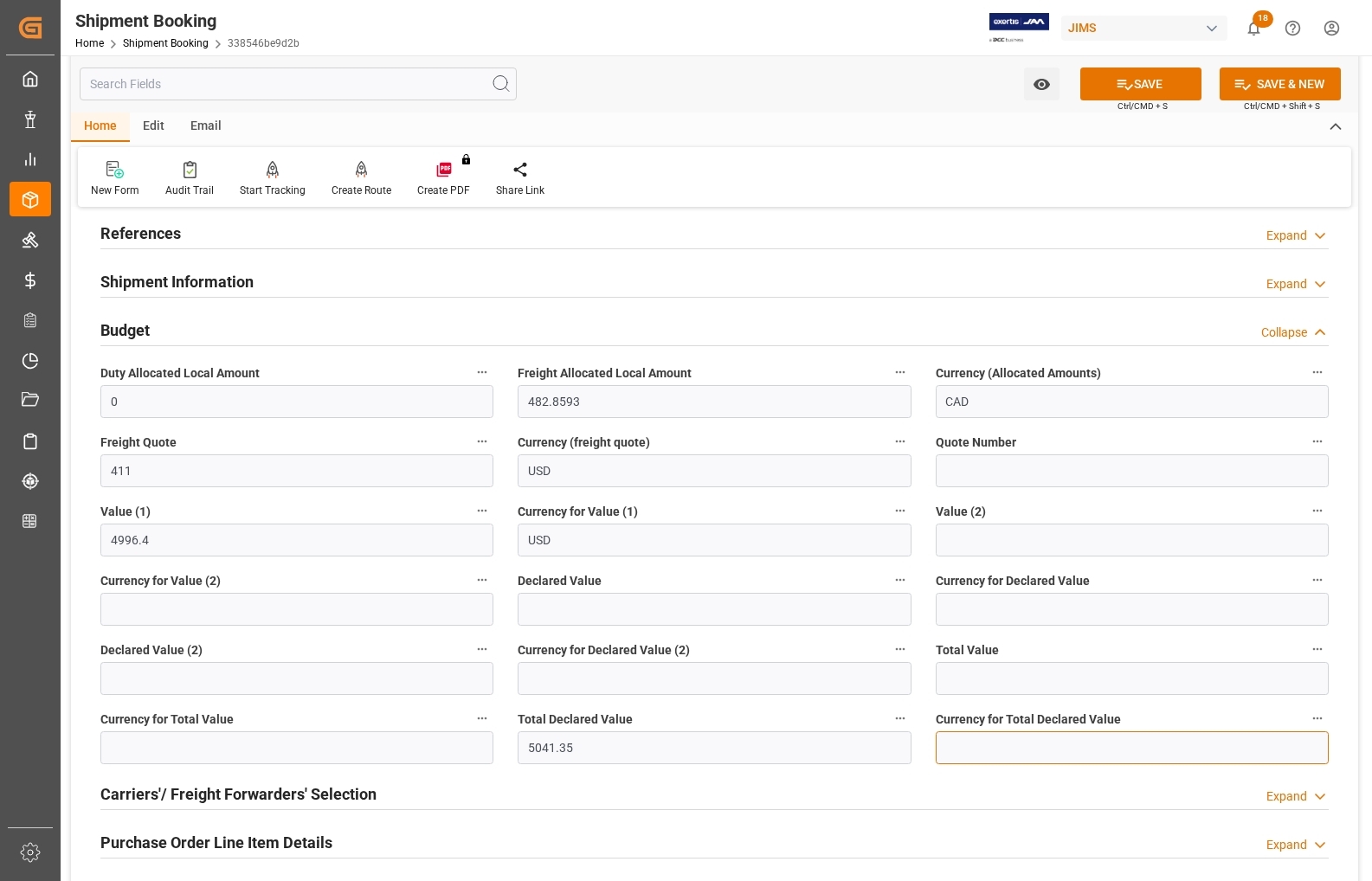
click at [965, 745] on input at bounding box center [1132, 747] width 393 height 33
type input "USD"
click at [1106, 86] on button "SAVE" at bounding box center [1141, 84] width 121 height 33
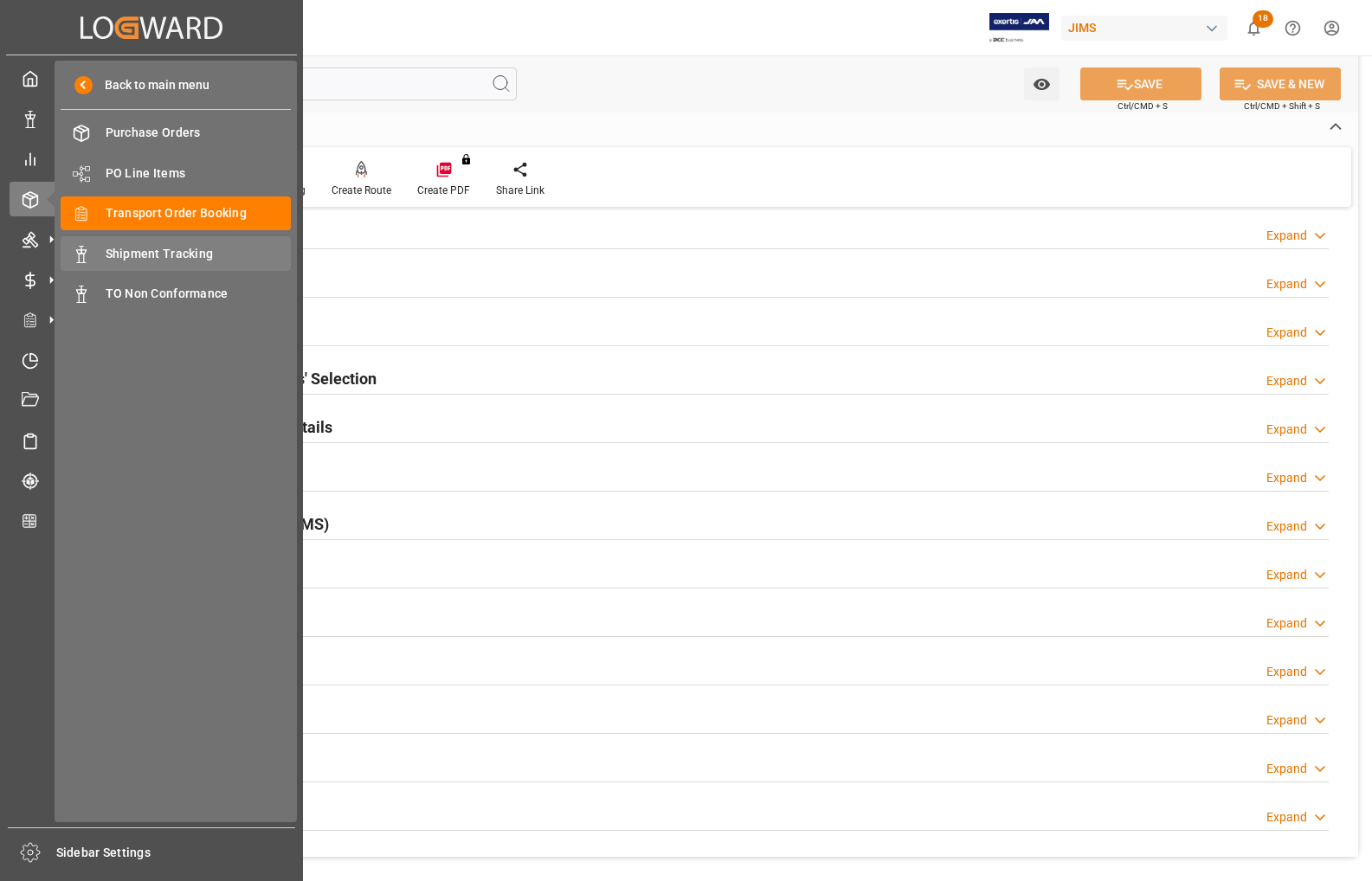
click at [140, 255] on span "Shipment Tracking" at bounding box center [198, 254] width 186 height 18
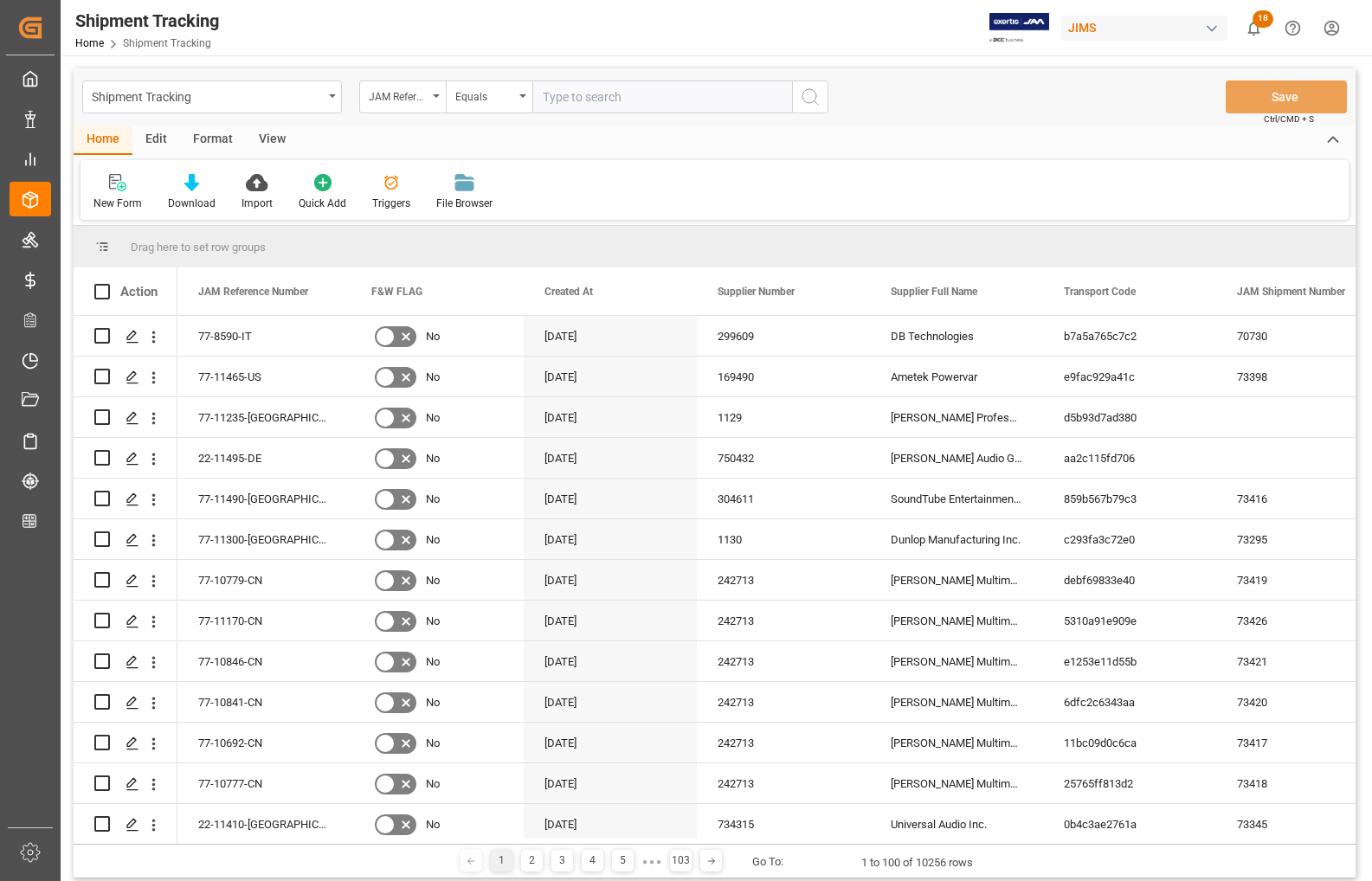
click at [704, 102] on input "text" at bounding box center [662, 96] width 260 height 33
type input "8"
type input "77-11438-cn"
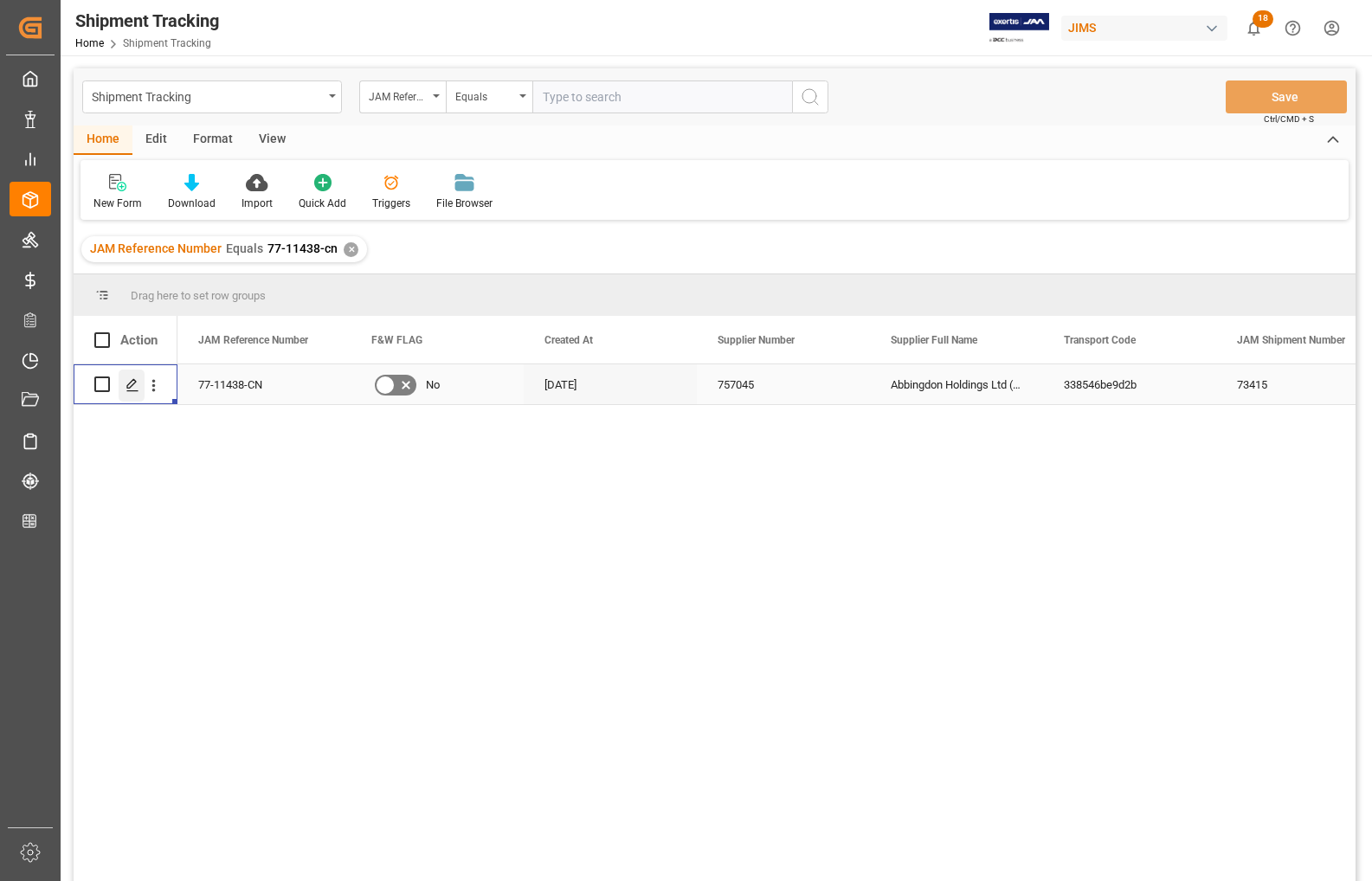
click at [135, 385] on icon "Press SPACE to select this row." at bounding box center [133, 385] width 14 height 14
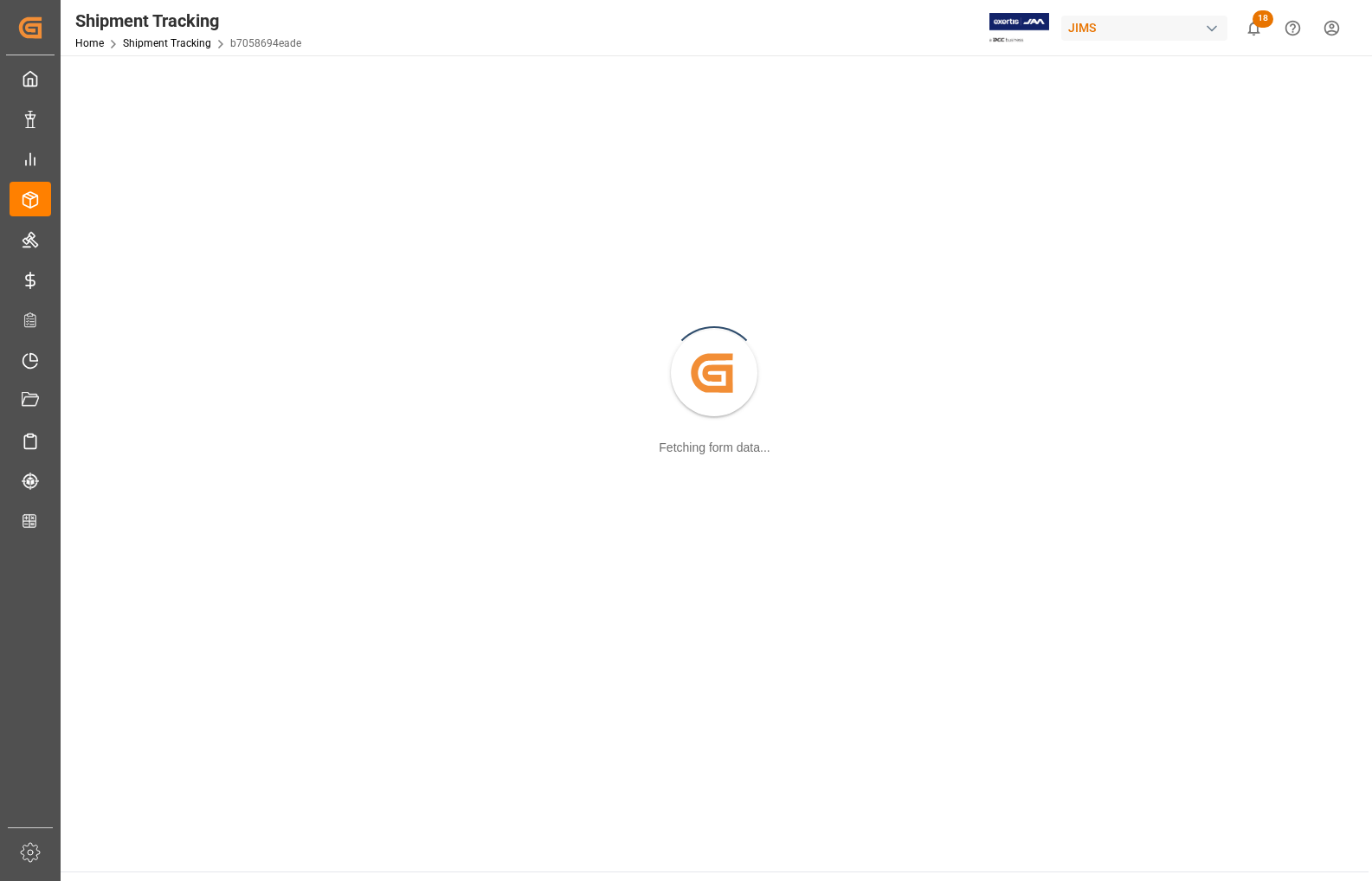
click at [135, 385] on div "Created by potrace 1.15, written by [PERSON_NAME] [DATE]-[DATE] Fetching form d…" at bounding box center [715, 375] width 1287 height 617
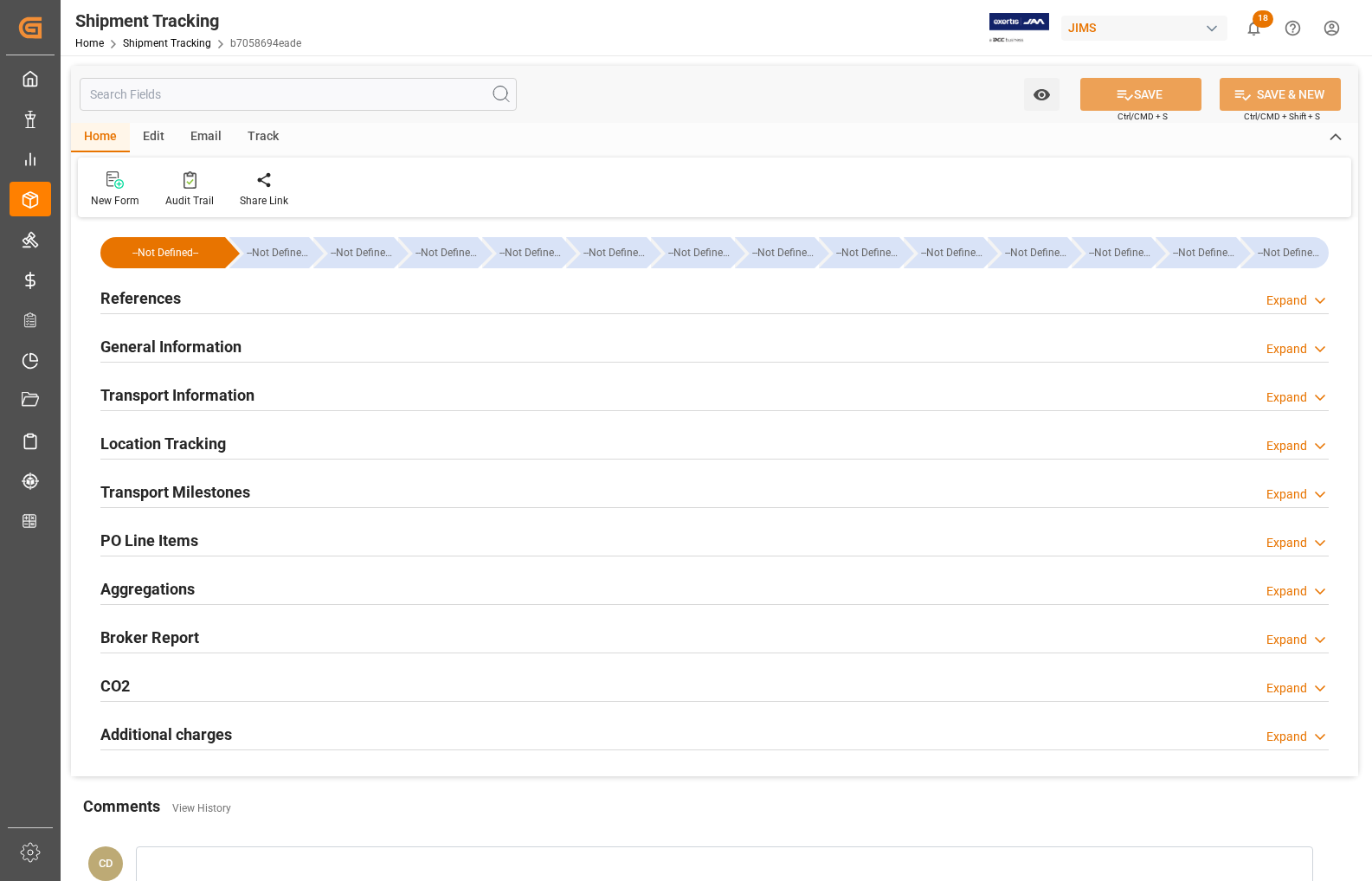
type input "[DATE]"
click at [130, 301] on h2 "References" at bounding box center [141, 298] width 80 height 23
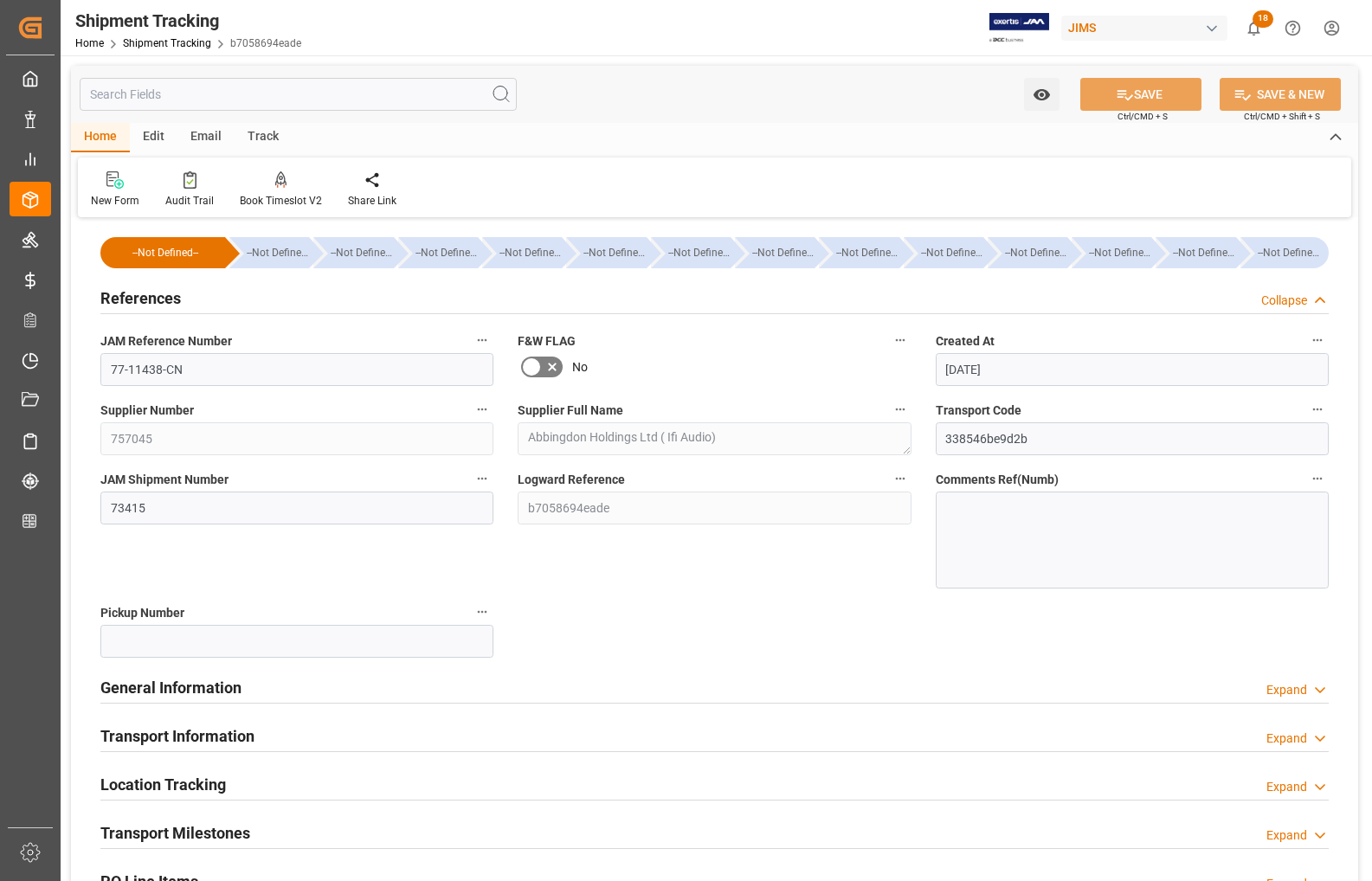
click at [123, 299] on h2 "References" at bounding box center [141, 298] width 80 height 23
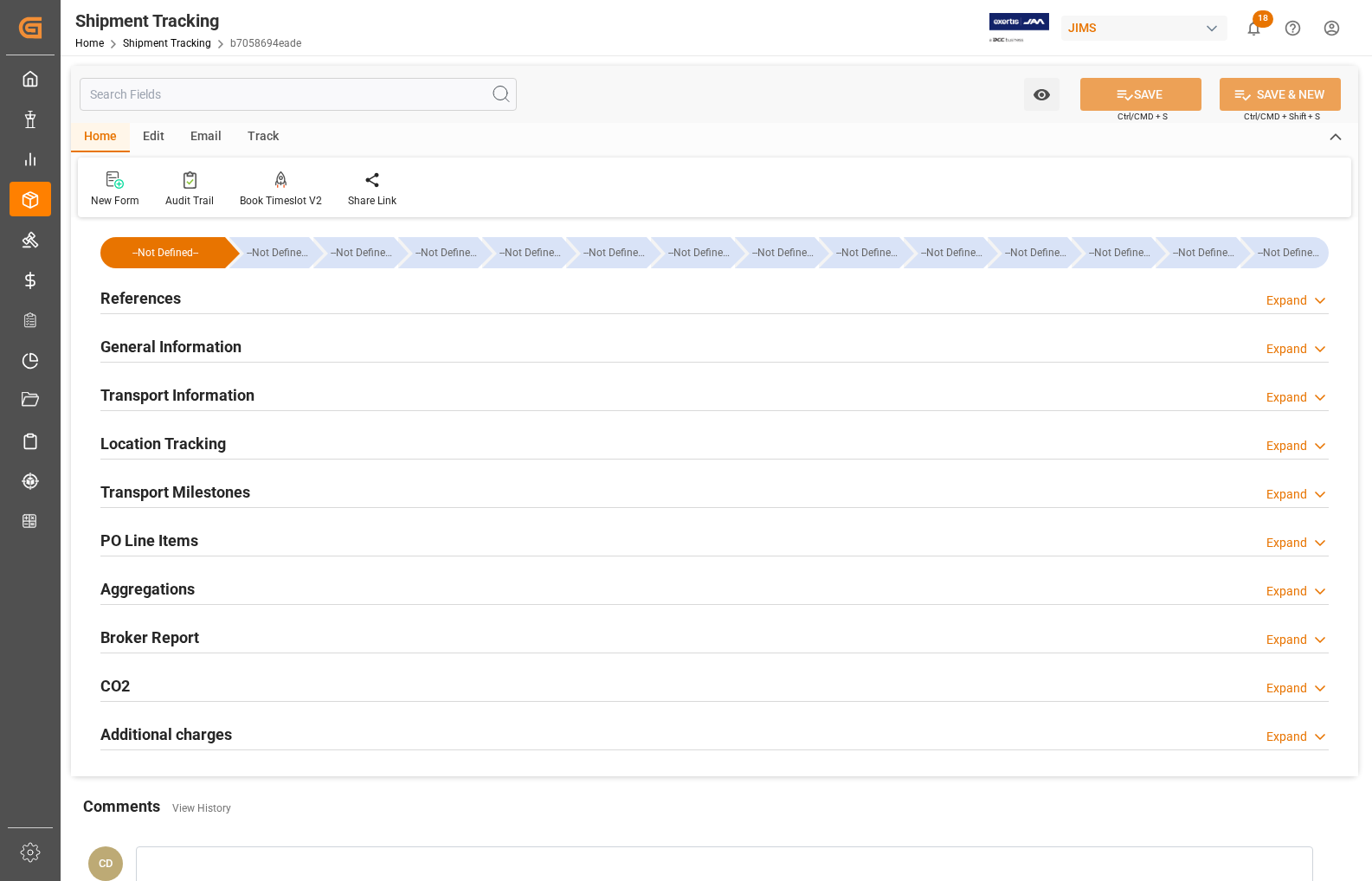
click at [136, 450] on h2 "Location Tracking" at bounding box center [163, 443] width 126 height 23
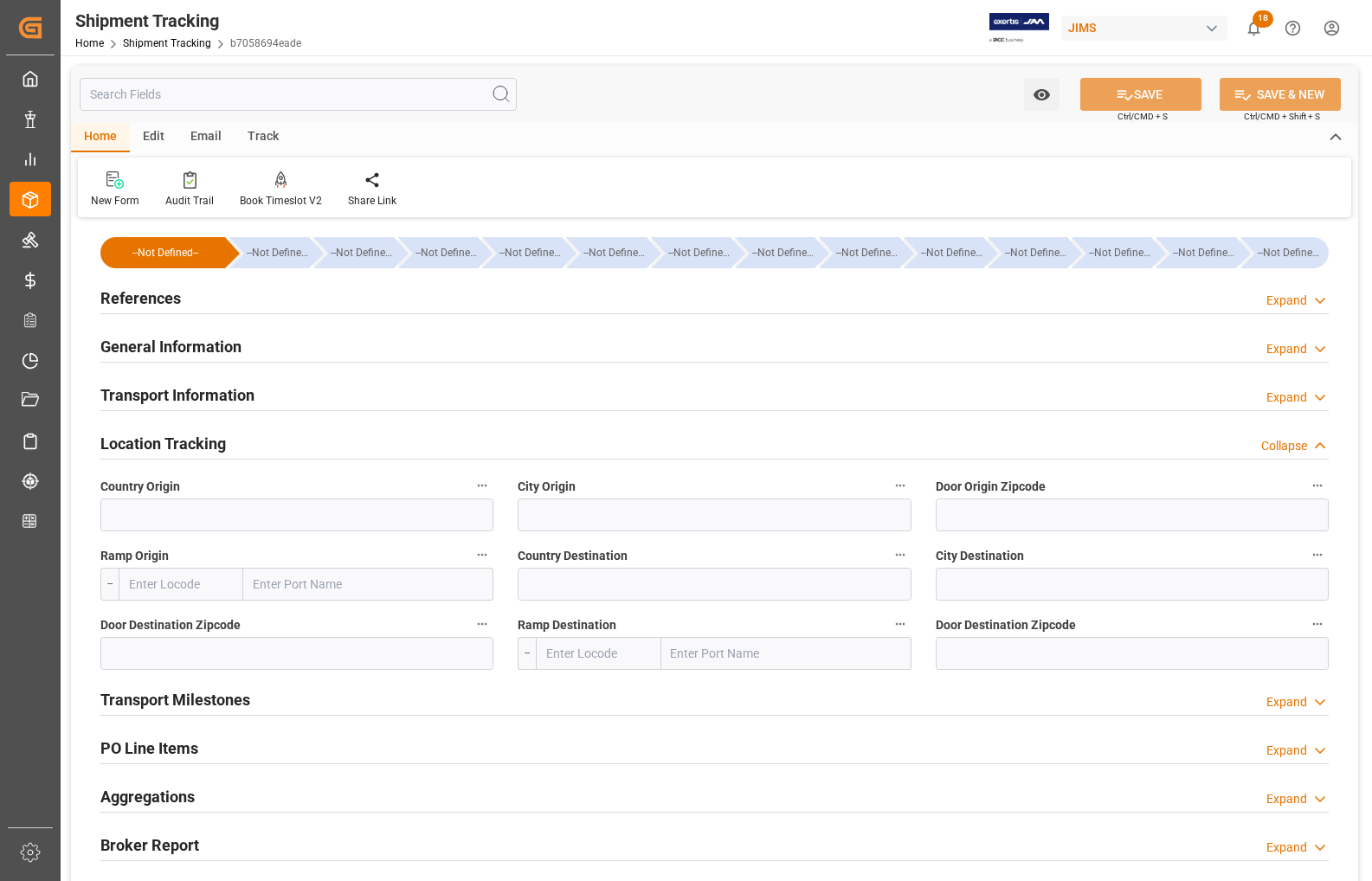
click at [136, 450] on h2 "Location Tracking" at bounding box center [163, 443] width 126 height 23
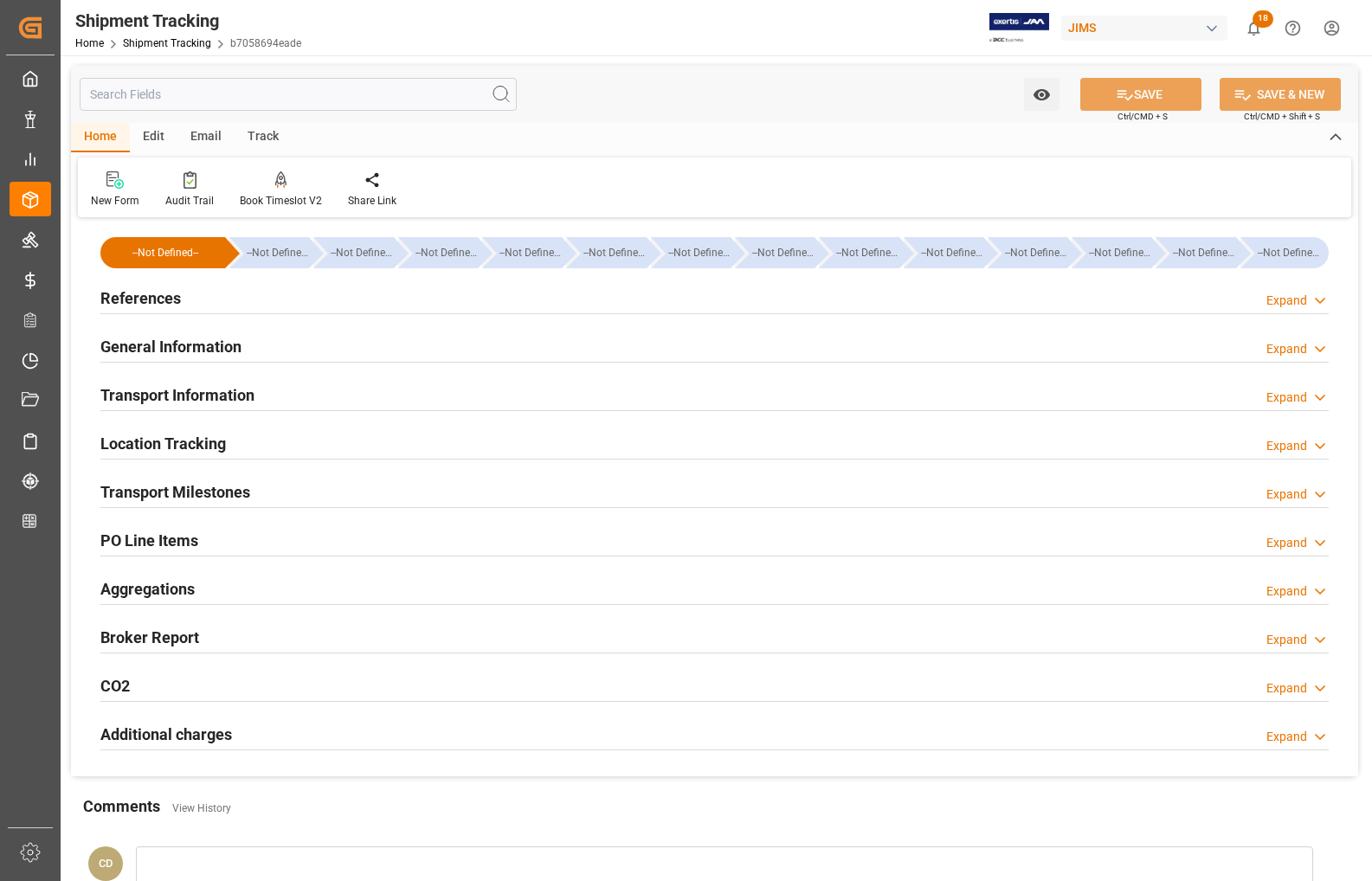
click at [136, 392] on h2 "Transport Information" at bounding box center [178, 395] width 154 height 23
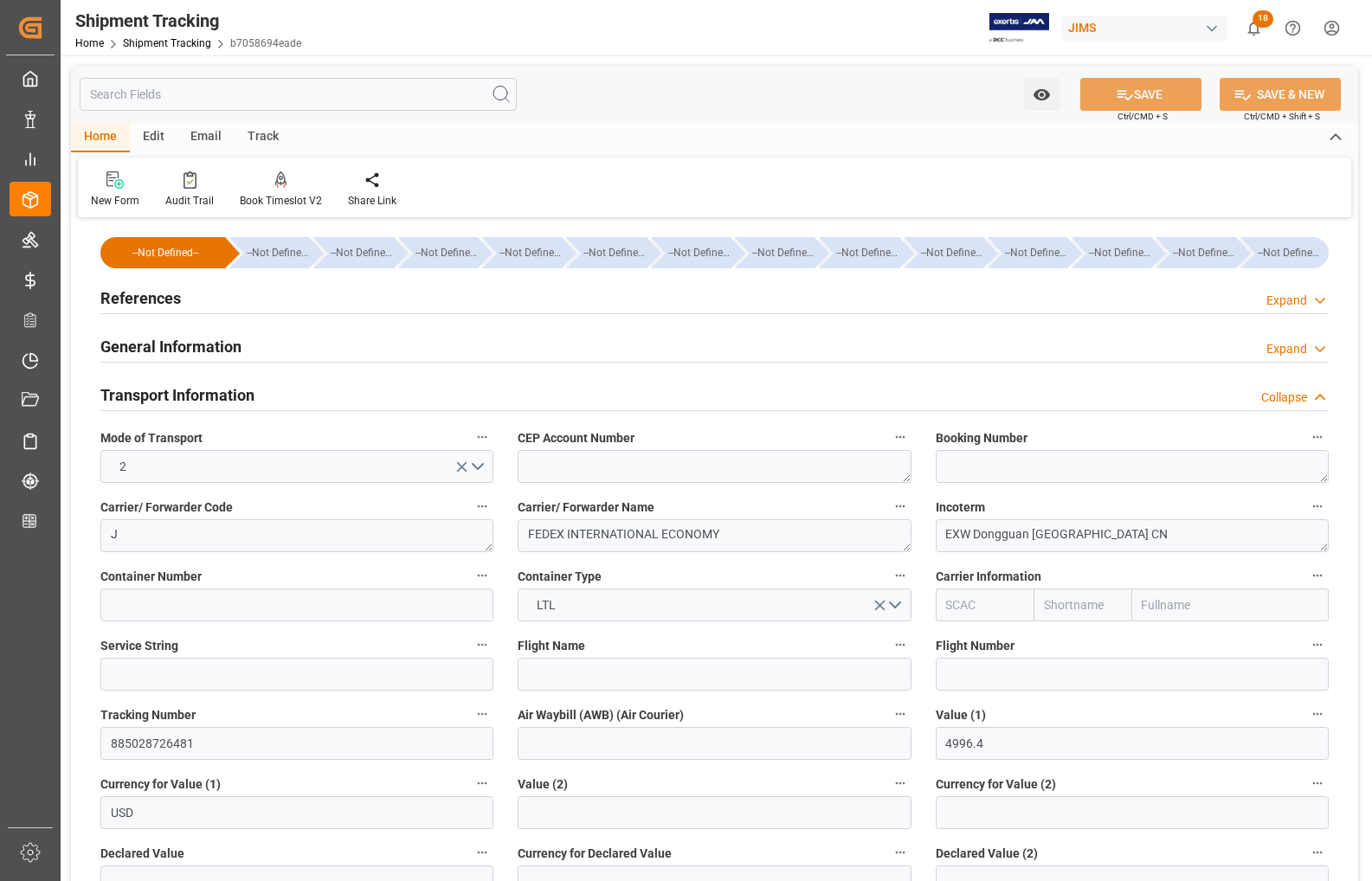
click at [136, 392] on h2 "Transport Information" at bounding box center [178, 395] width 154 height 23
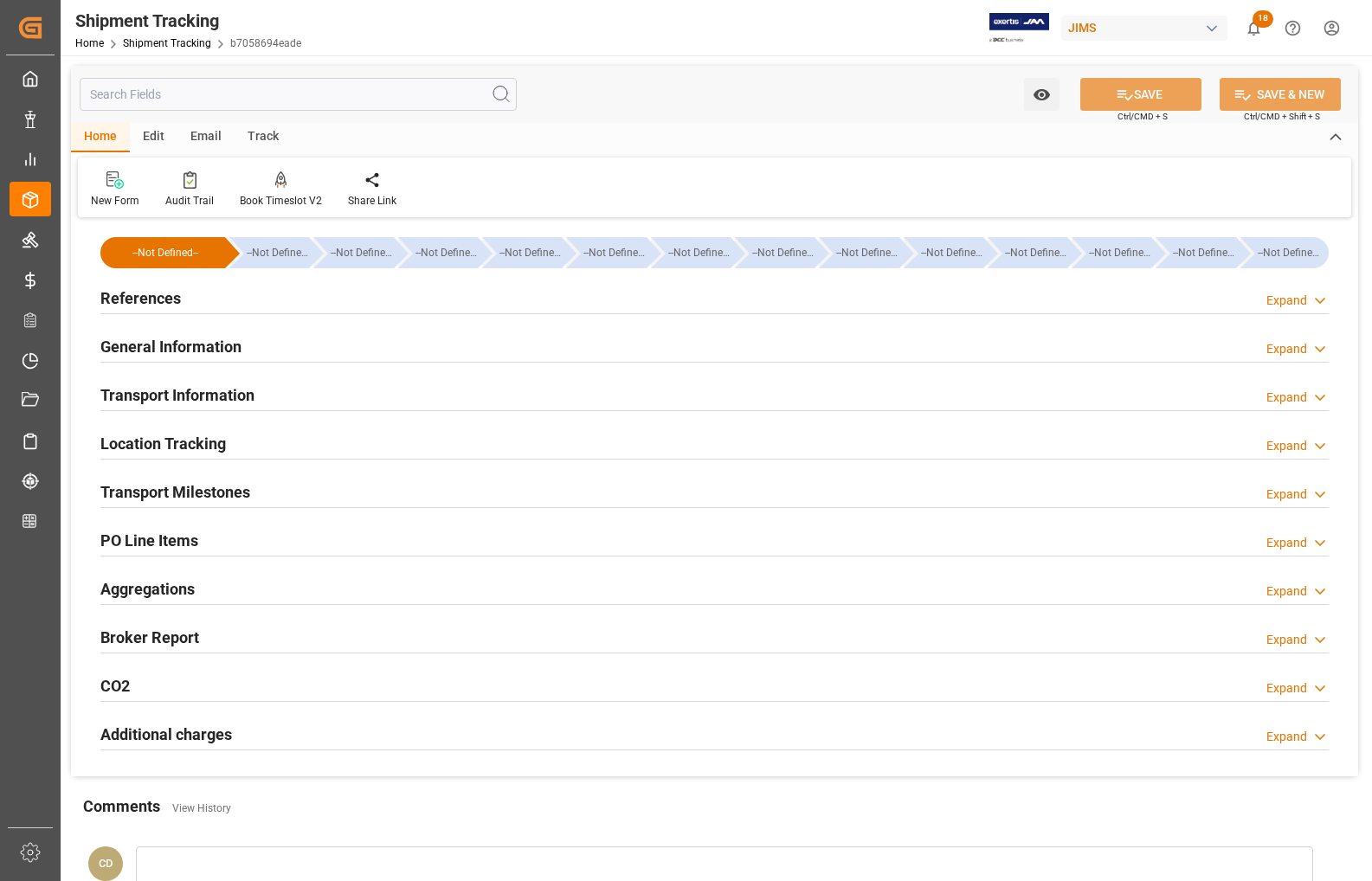
click at [153, 489] on h2 "Transport Milestones" at bounding box center [176, 492] width 150 height 23
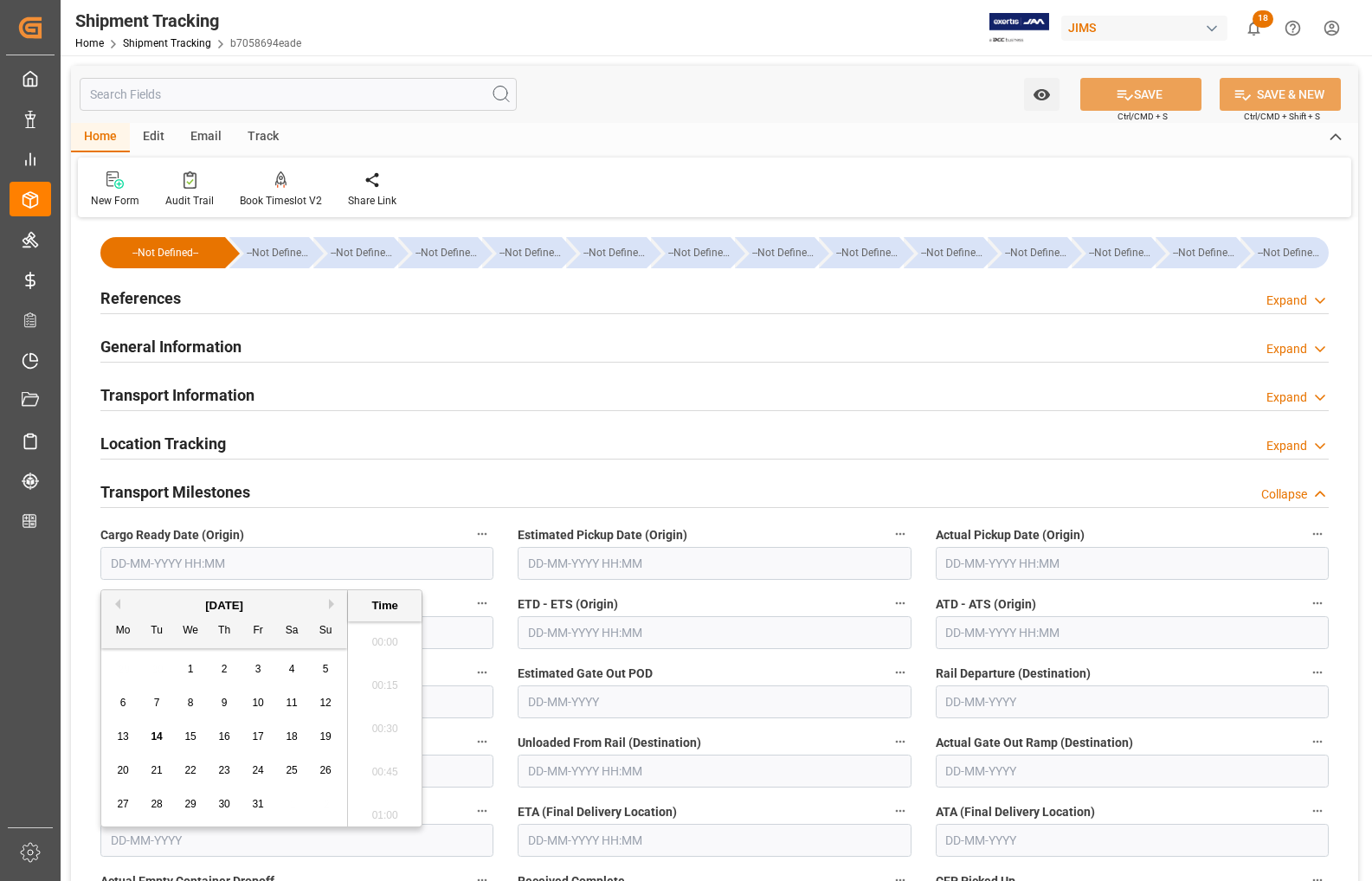
click at [191, 568] on input "text" at bounding box center [297, 563] width 393 height 33
click at [108, 669] on div "29 30 1 2 3 4 5" at bounding box center [224, 670] width 236 height 34
click at [262, 701] on span "10" at bounding box center [257, 703] width 12 height 12
type input "[DATE] 00:00"
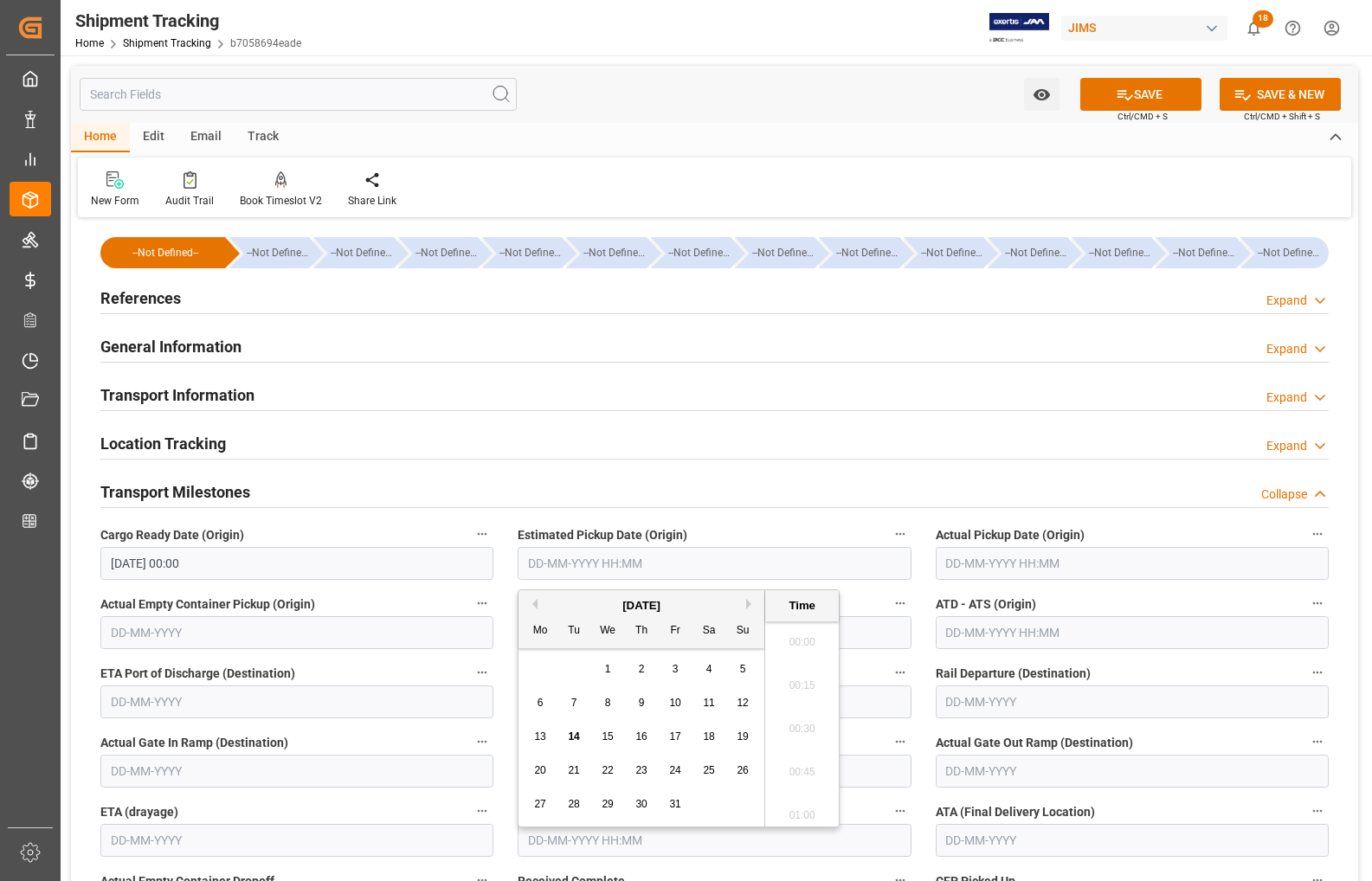
click at [707, 564] on input "text" at bounding box center [714, 563] width 393 height 33
click at [674, 704] on span "10" at bounding box center [674, 703] width 12 height 12
type input "[DATE] 00:00"
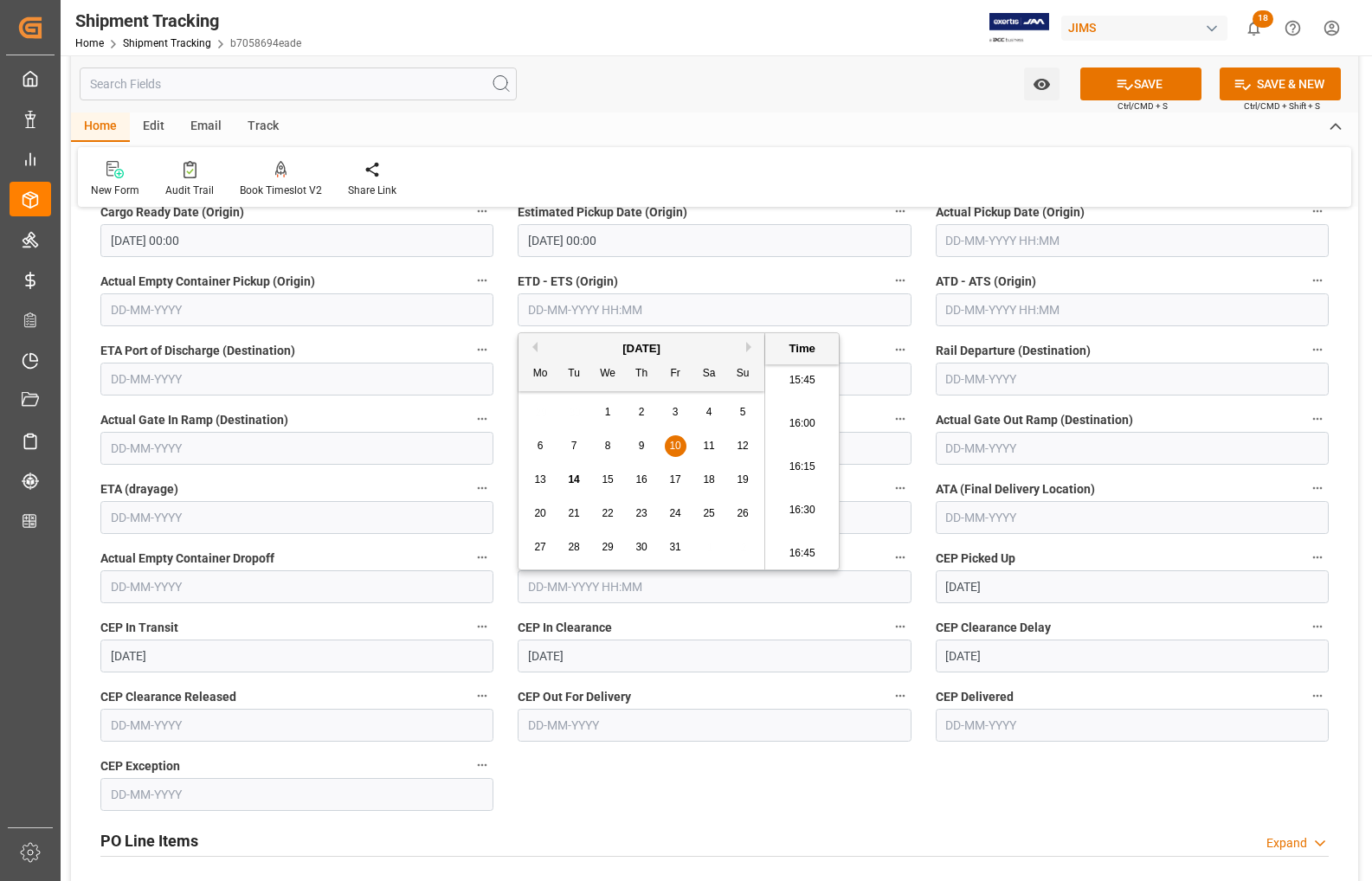
scroll to position [325, 0]
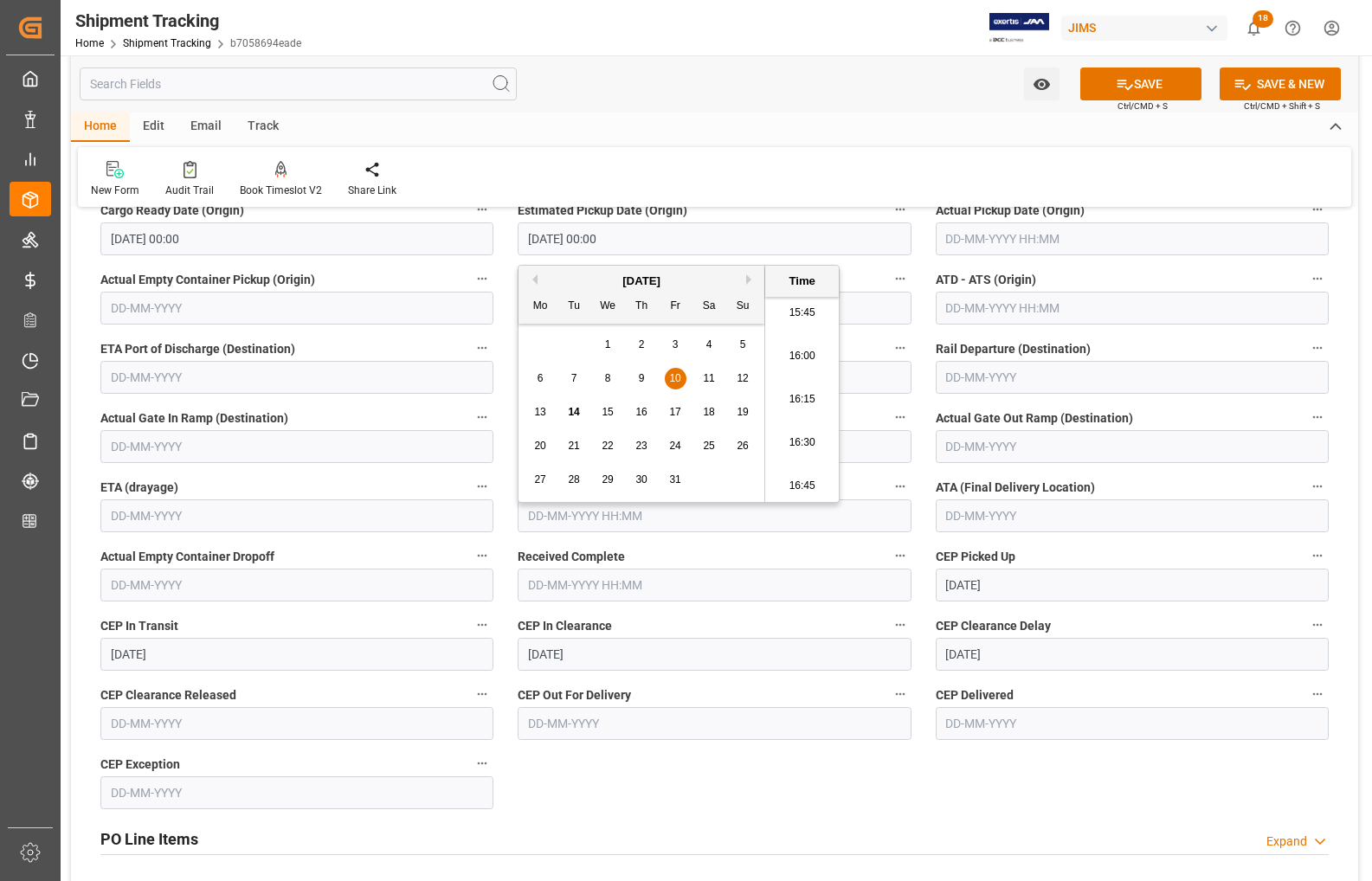
click at [475, 524] on input "text" at bounding box center [297, 515] width 393 height 33
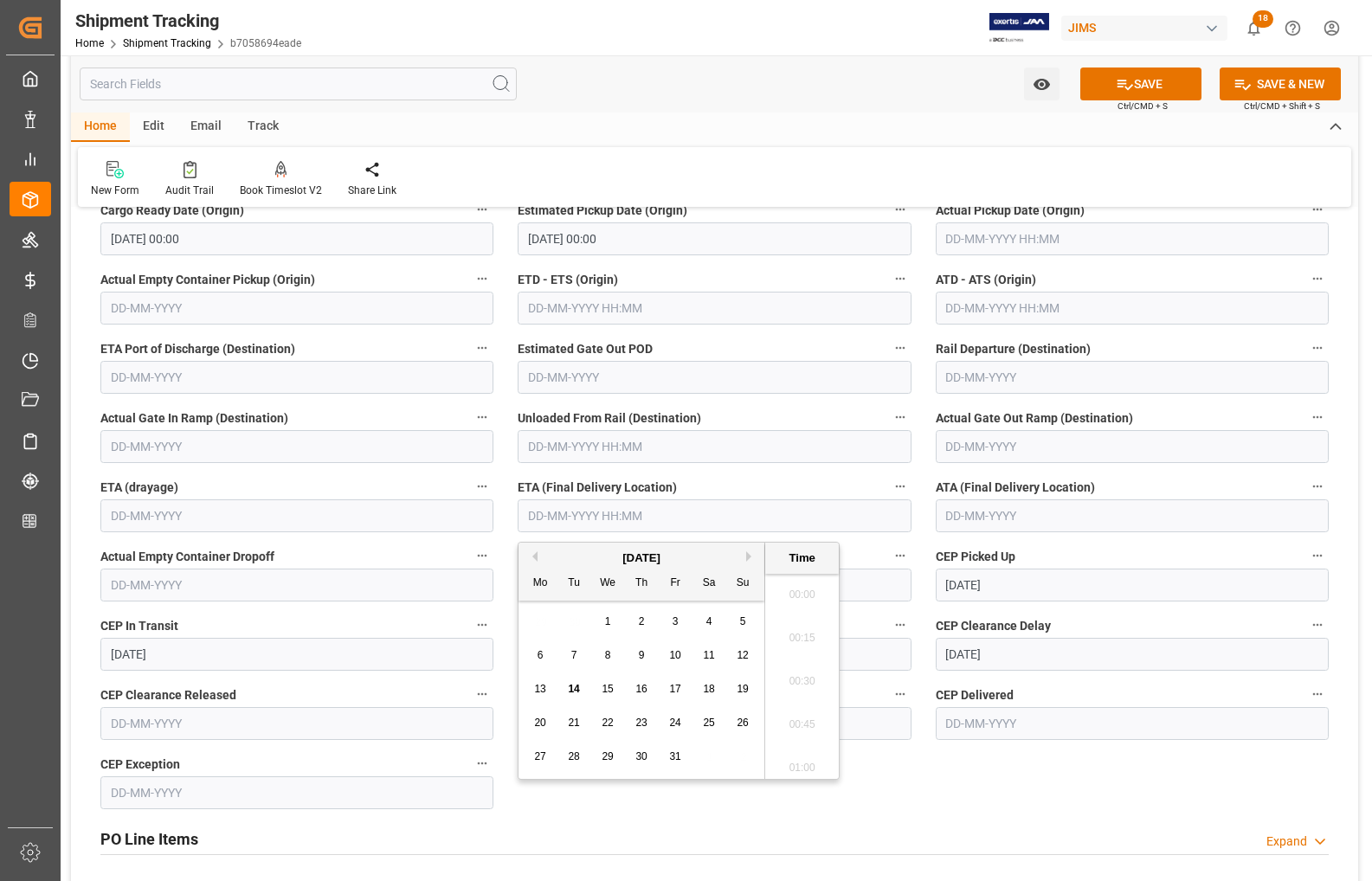
click at [573, 515] on input "text" at bounding box center [714, 515] width 393 height 33
click at [524, 616] on div "29 30 1 2 3 4 5" at bounding box center [641, 622] width 236 height 34
click at [604, 692] on span "15" at bounding box center [607, 689] width 12 height 12
type input "[DATE] 00:00"
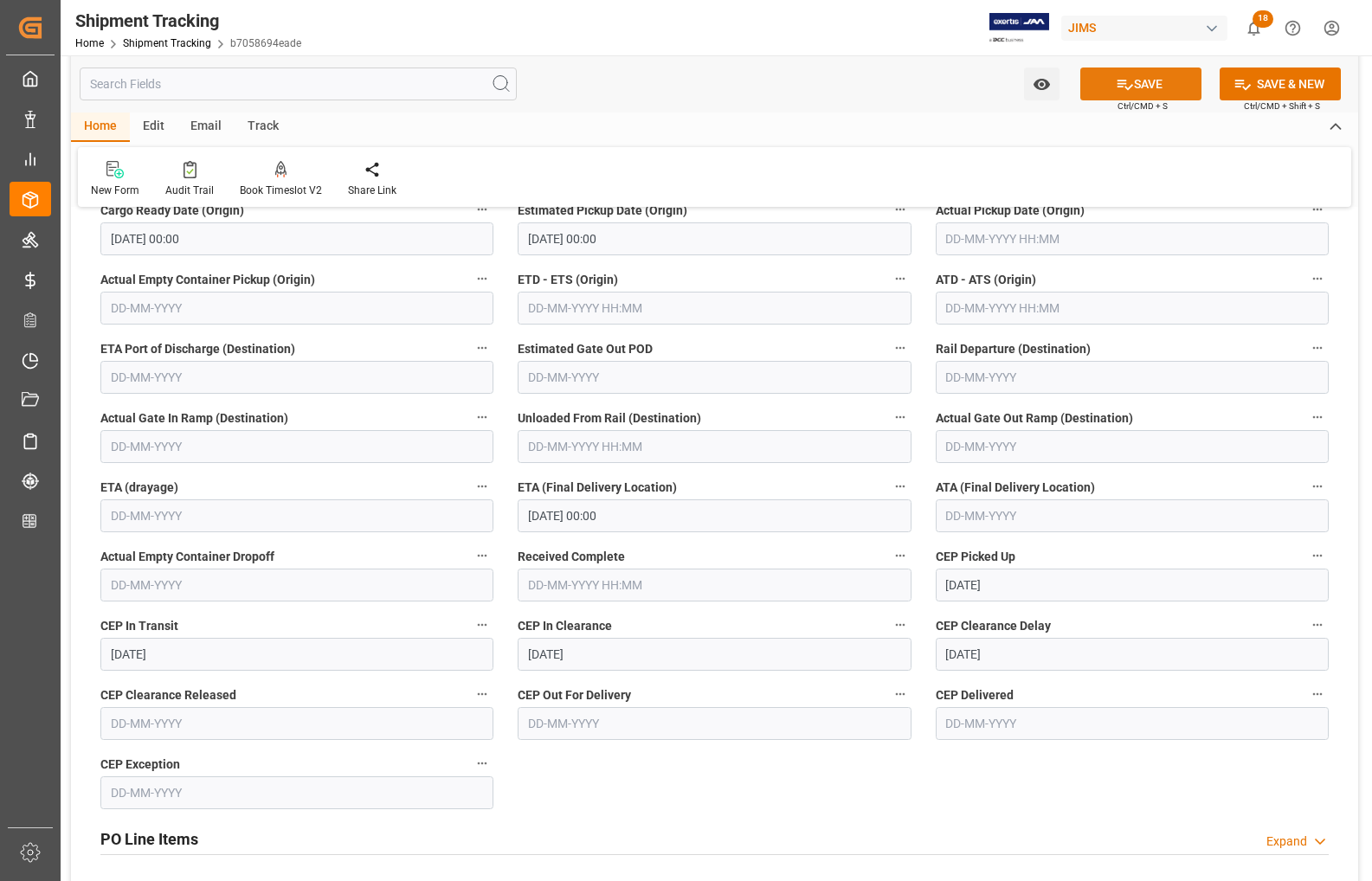
click at [1121, 84] on icon at bounding box center [1125, 84] width 18 height 18
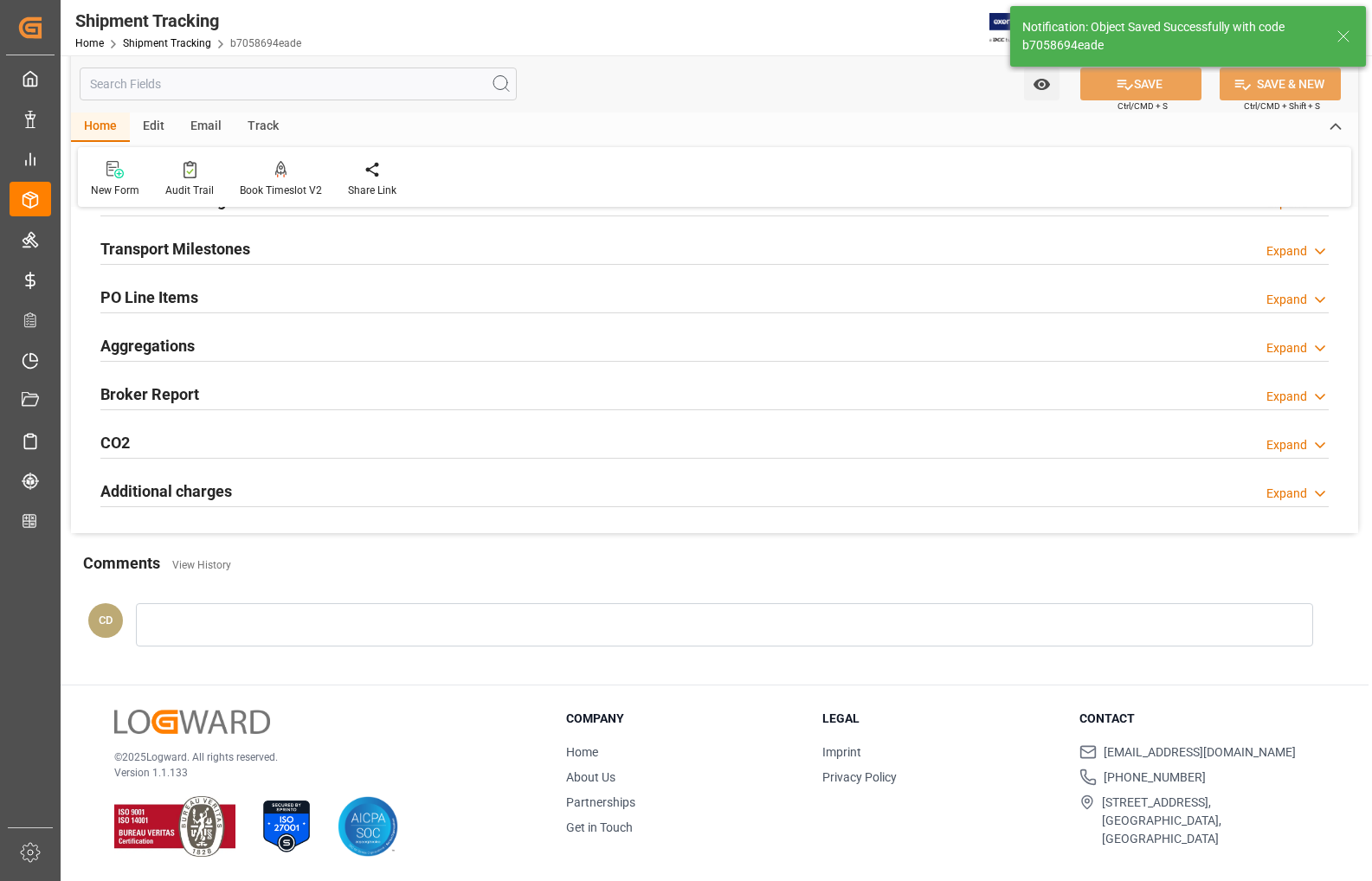
scroll to position [244, 0]
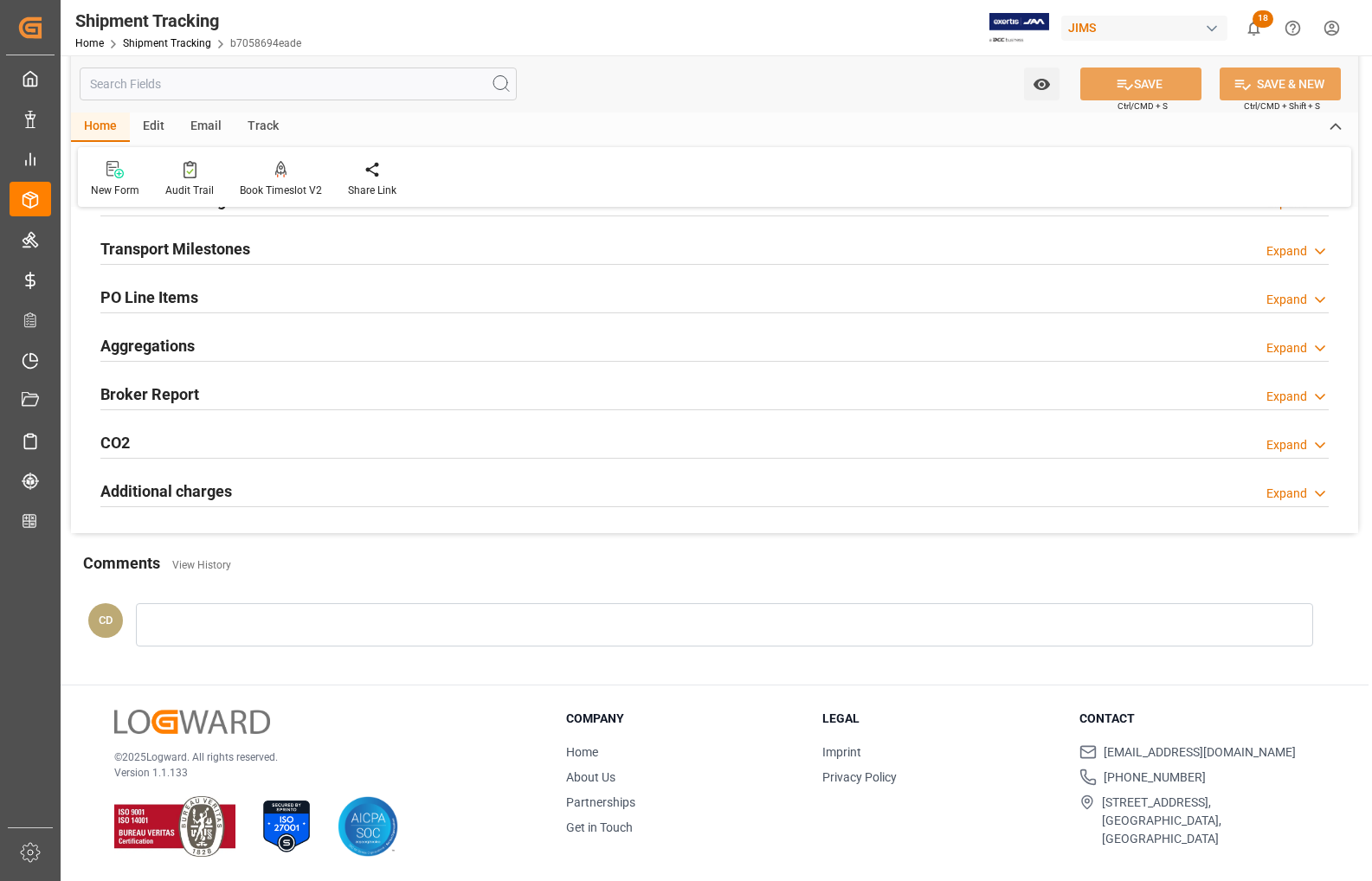
click at [162, 247] on h2 "Transport Milestones" at bounding box center [176, 249] width 150 height 23
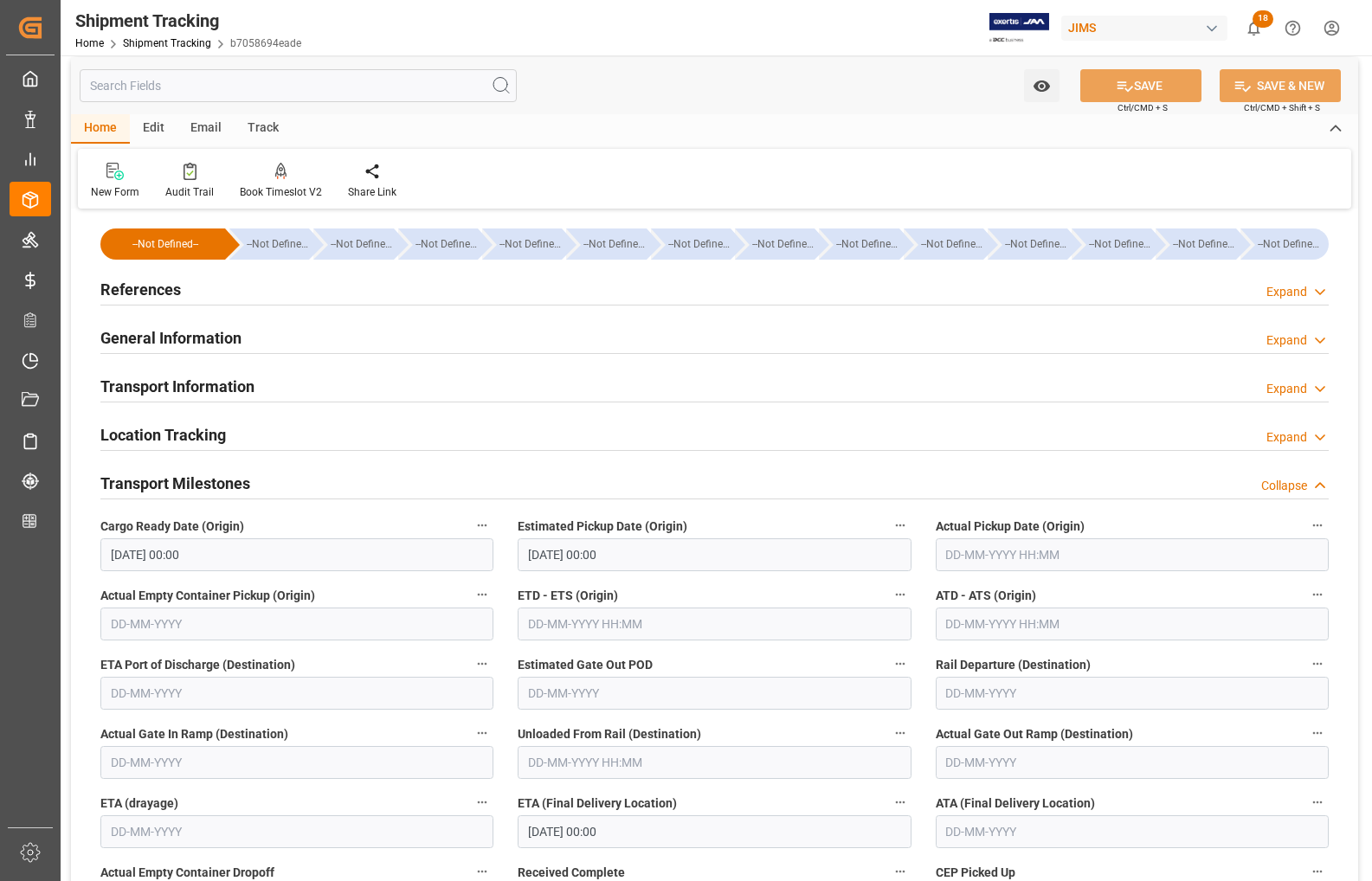
scroll to position [0, 0]
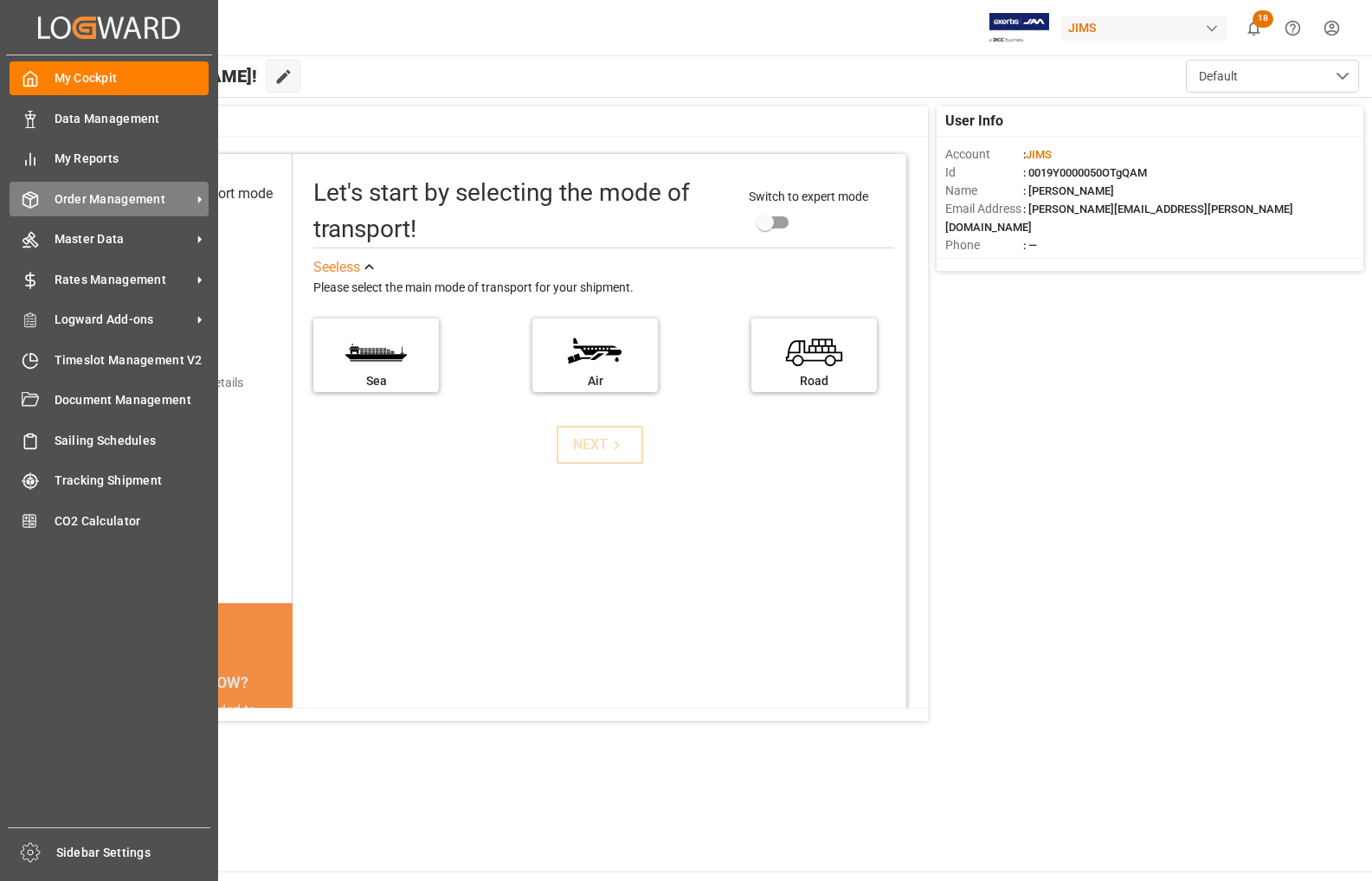
click at [87, 193] on span "Order Management" at bounding box center [122, 200] width 136 height 18
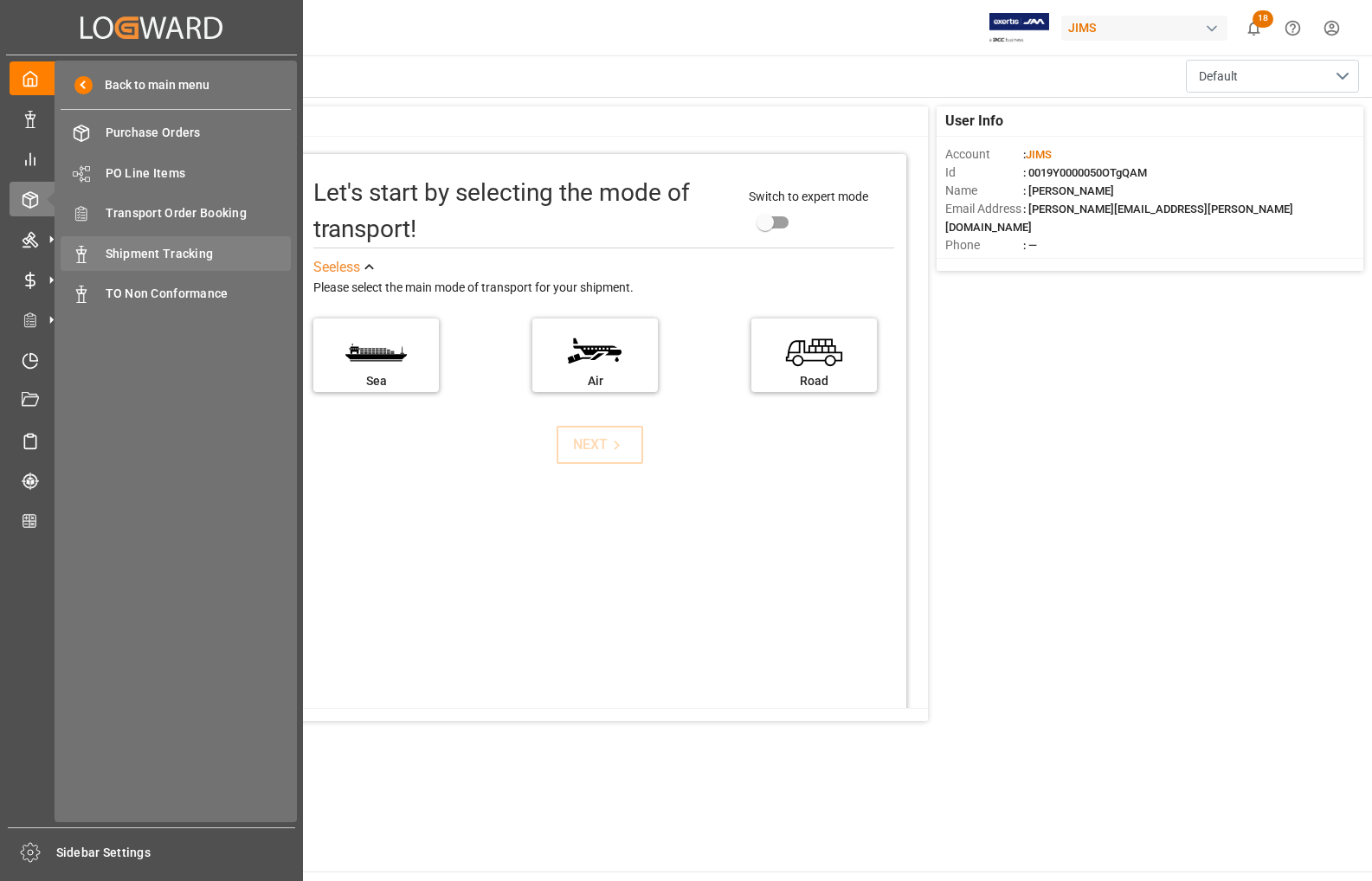
click at [128, 251] on span "Shipment Tracking" at bounding box center [198, 254] width 186 height 18
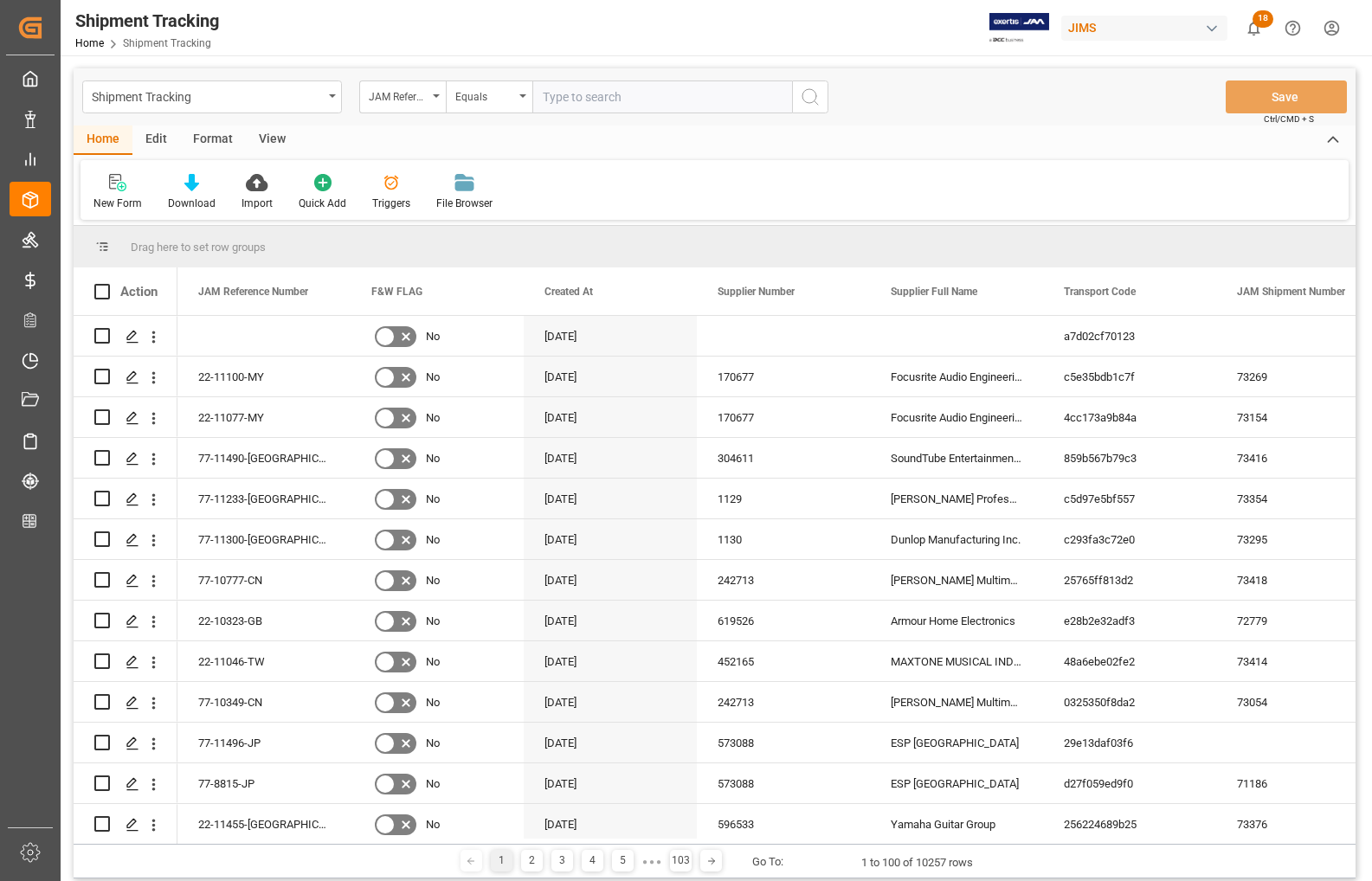
click at [646, 85] on input "text" at bounding box center [662, 96] width 260 height 33
type input "77-10651-DE"
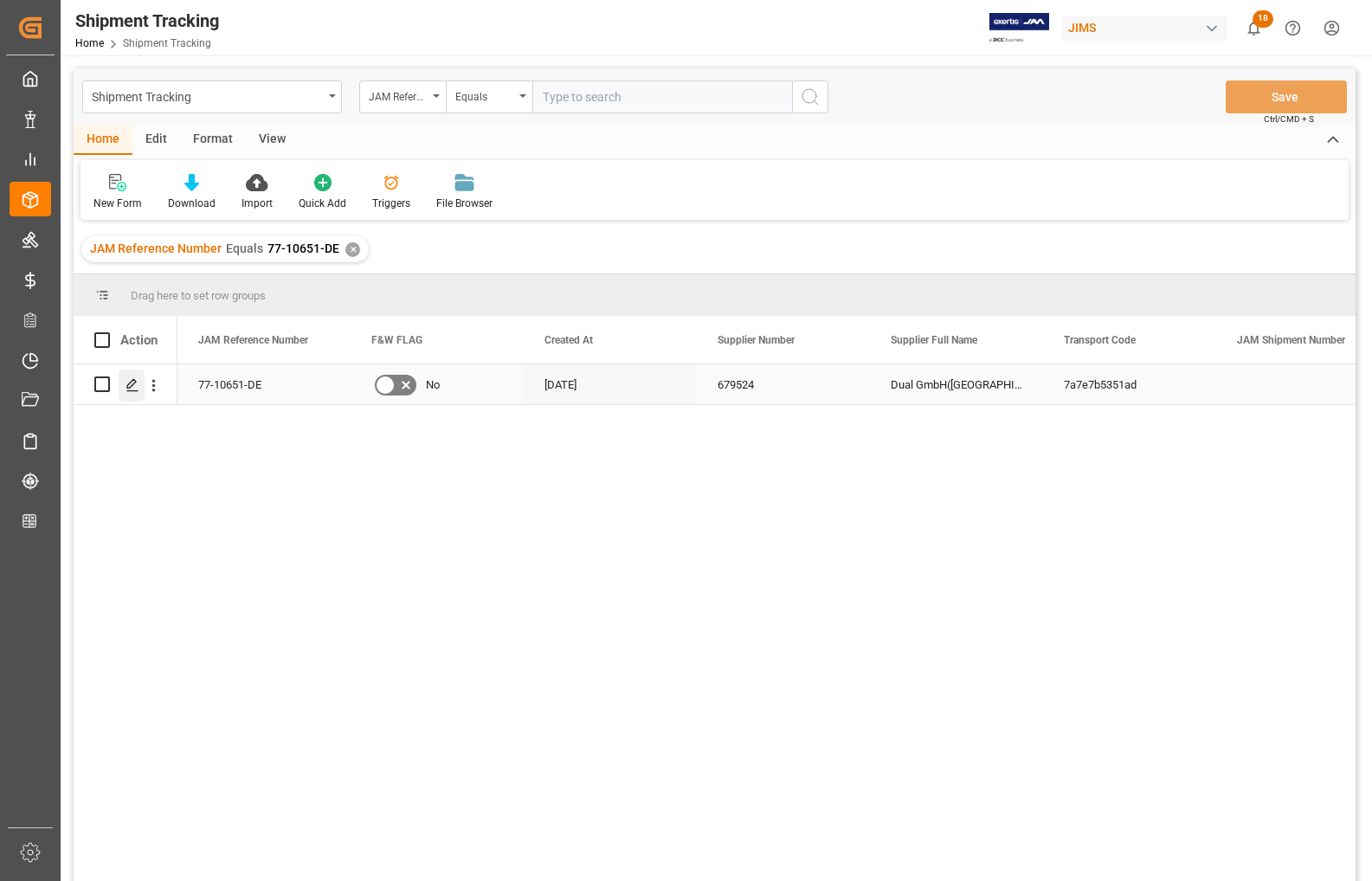
click at [128, 383] on icon "Press SPACE to select this row." at bounding box center [133, 385] width 14 height 14
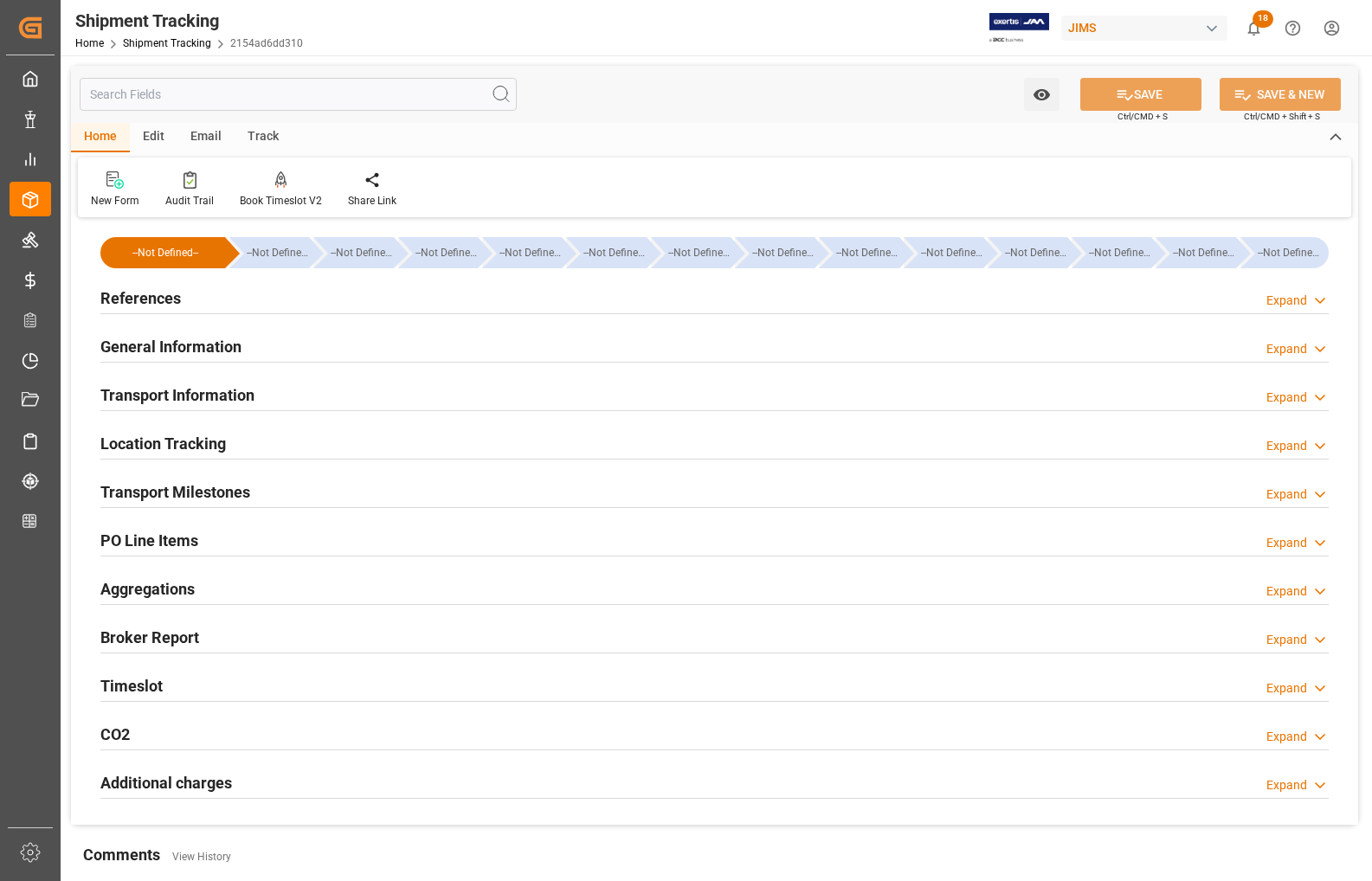
type input "26-09-2025 00:00"
type input "14-10-2025 00:00"
type input "06-10-2025 00:00"
click at [131, 495] on h2 "Transport Milestones" at bounding box center [176, 492] width 150 height 23
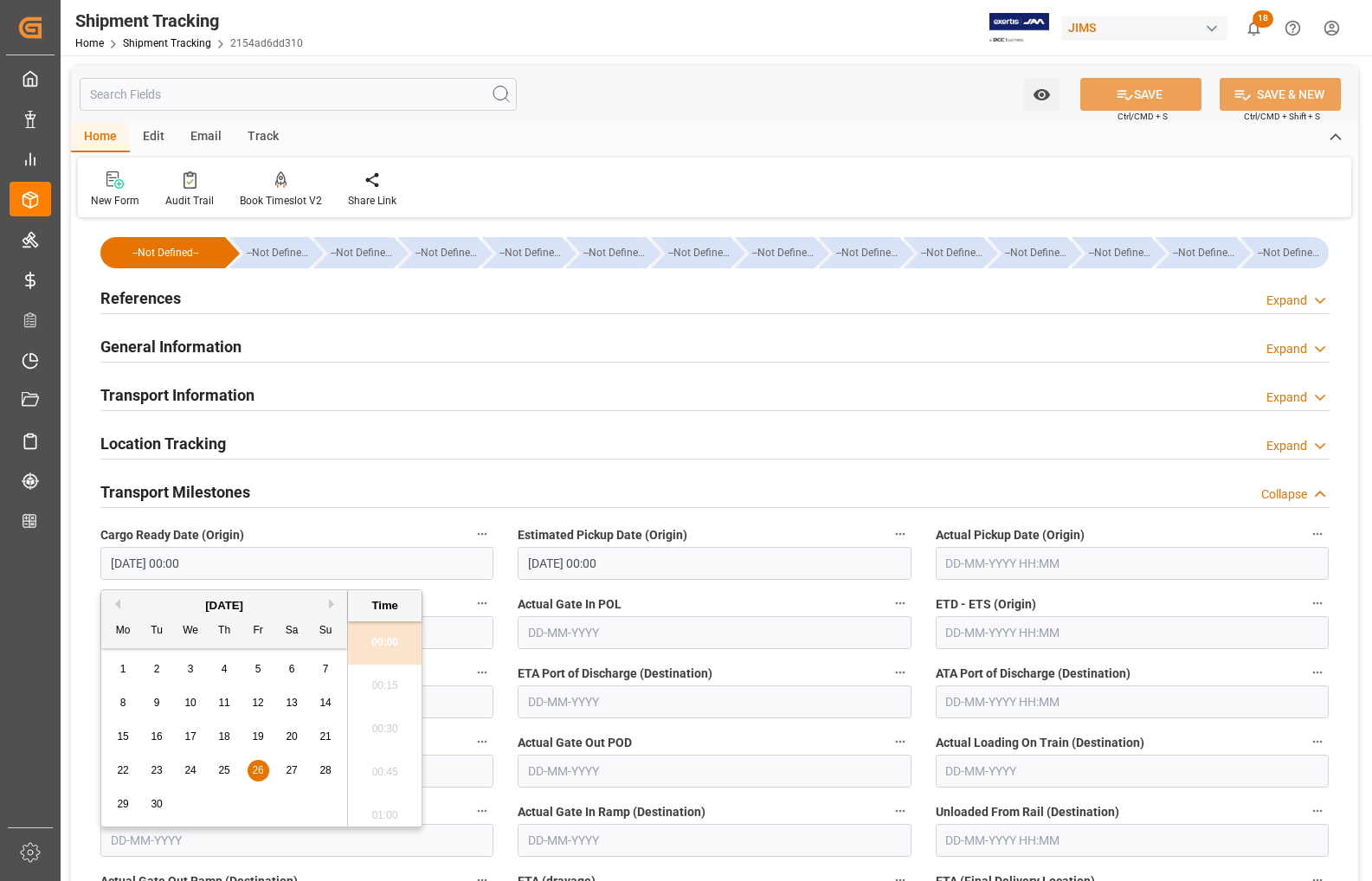
click at [182, 564] on input "26-09-2025 00:00" at bounding box center [297, 563] width 393 height 33
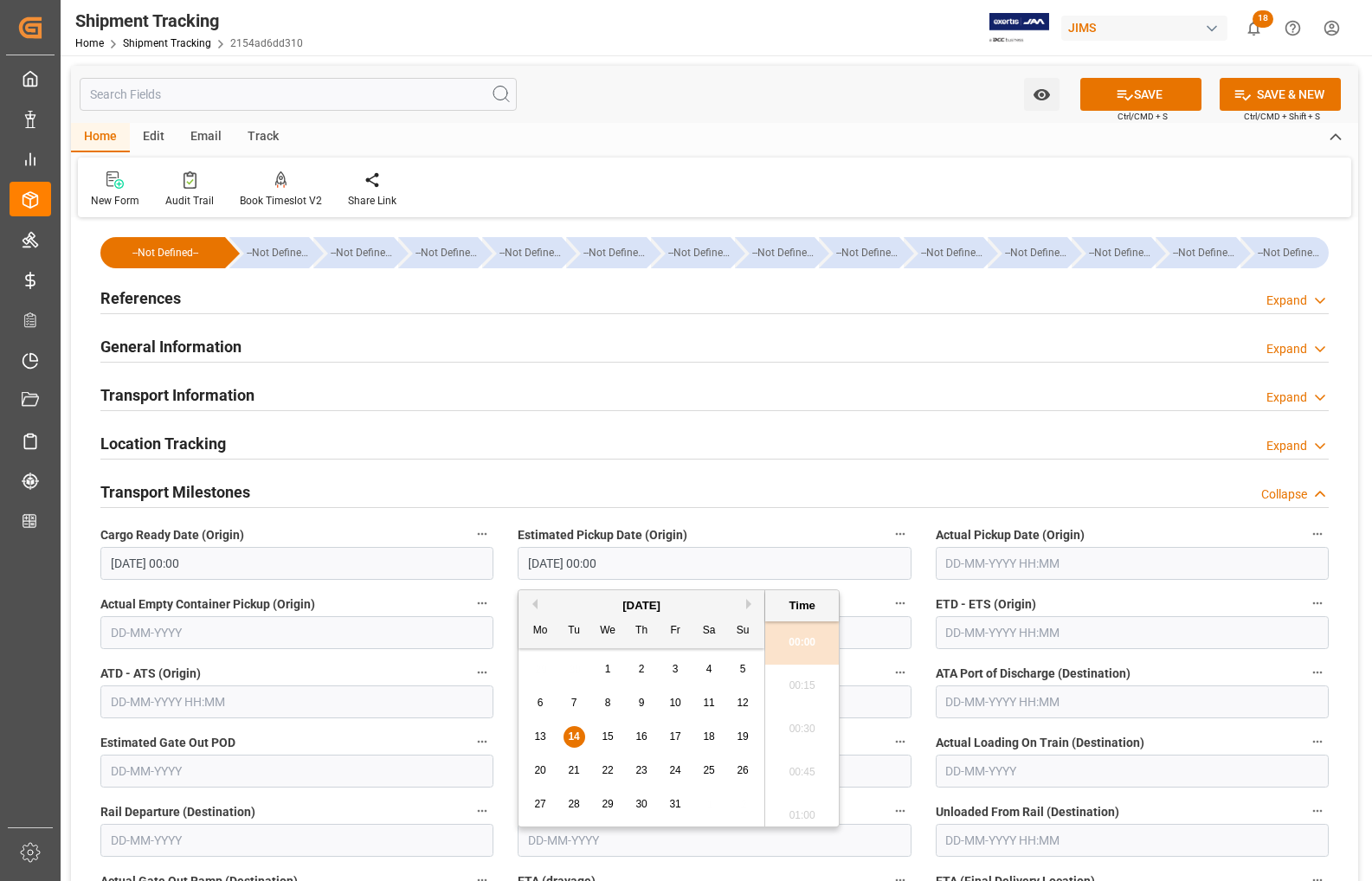
click at [660, 567] on input "14-10-2025 00:00" at bounding box center [714, 563] width 393 height 33
drag, startPoint x: 660, startPoint y: 567, endPoint x: 492, endPoint y: 565, distance: 168.0
click at [492, 565] on div "--Not Defined-- --Not Defined-- --Not Defined-- --Not Defined-- --Not Defined--…" at bounding box center [715, 869] width 1287 height 1295
click at [639, 737] on span "16" at bounding box center [641, 737] width 12 height 12
type input "16-10-2025 00:00"
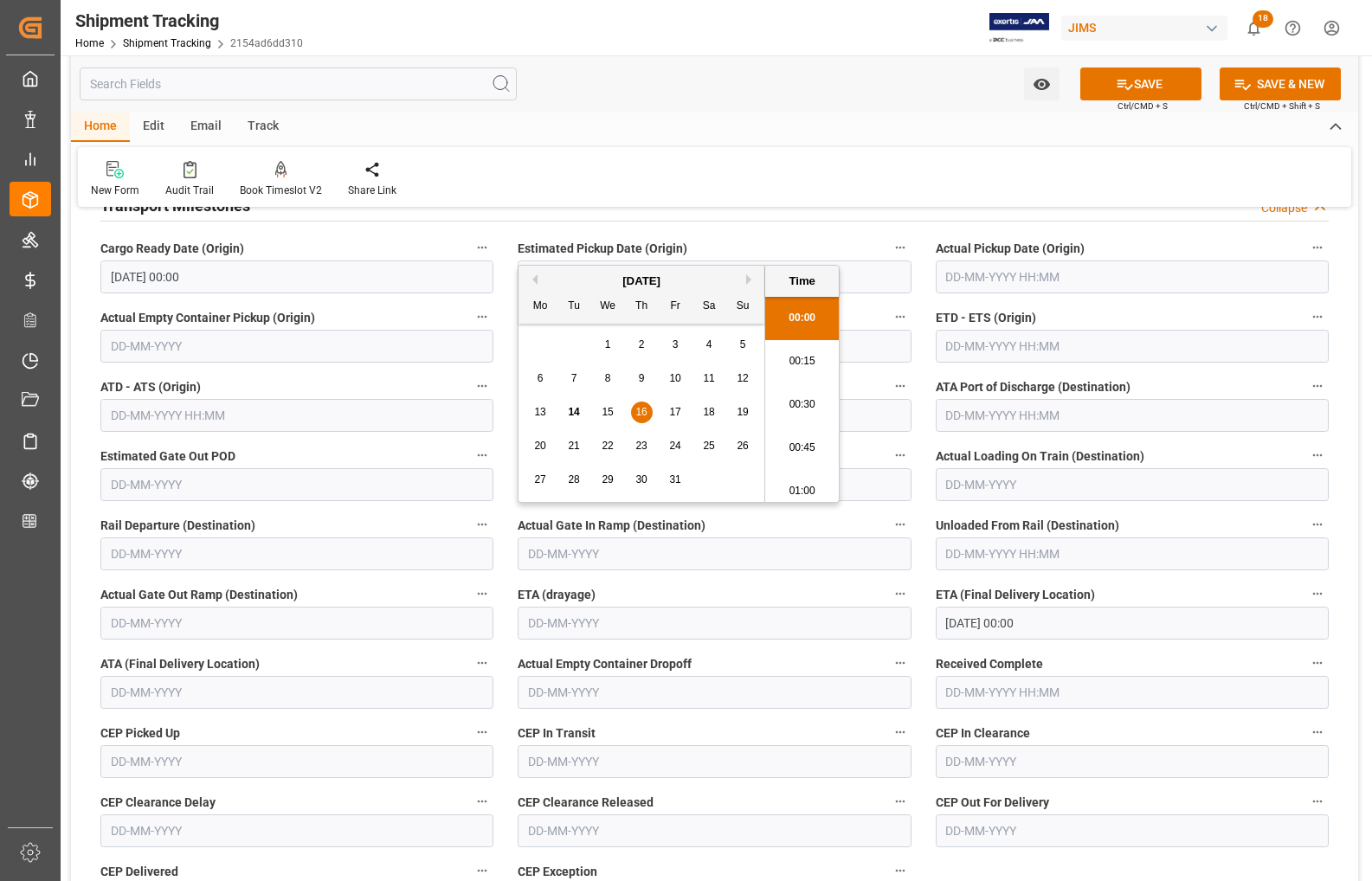
scroll to position [325, 0]
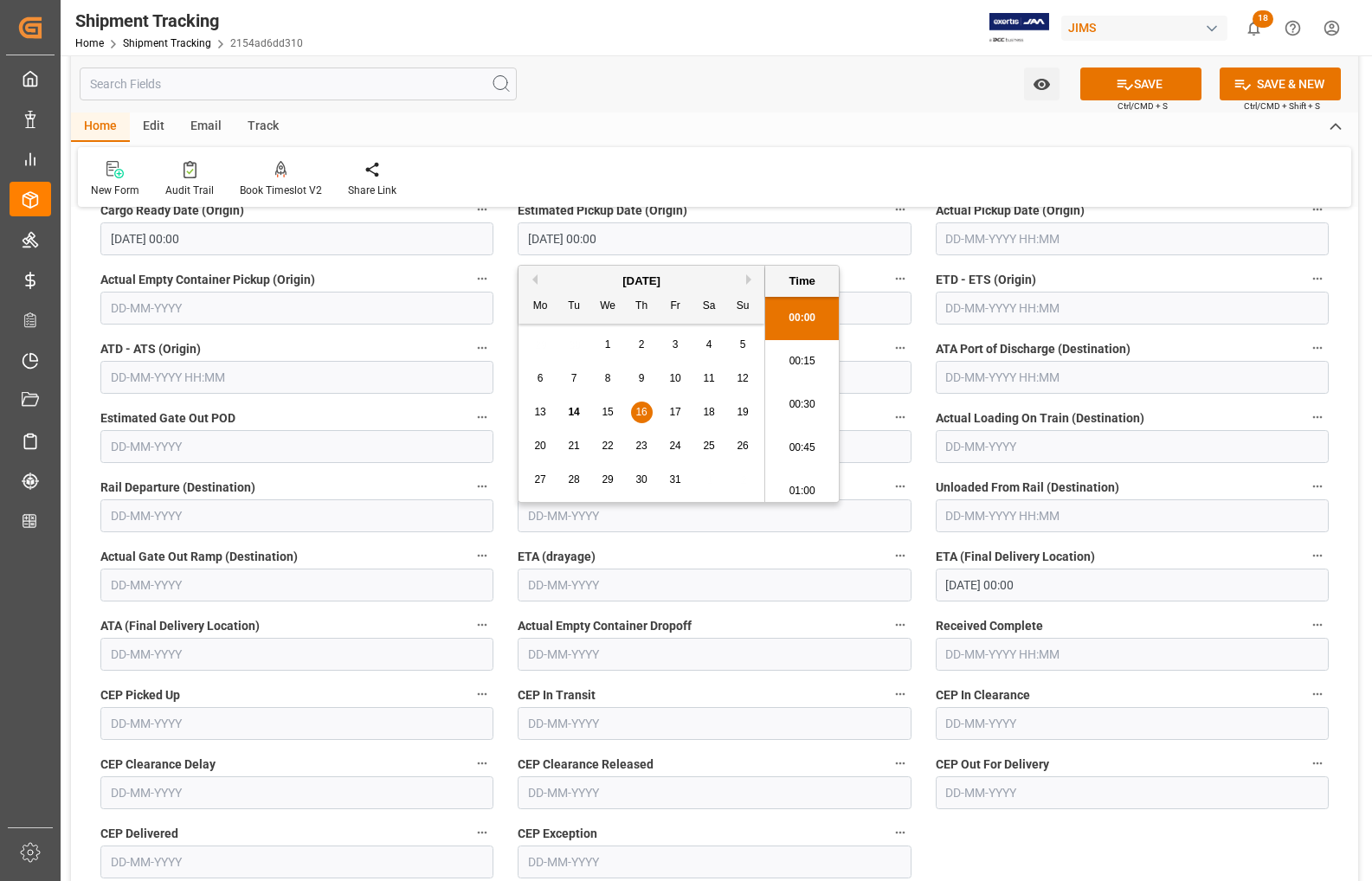
click at [967, 587] on input "06-10-2025 00:00" at bounding box center [1132, 585] width 393 height 33
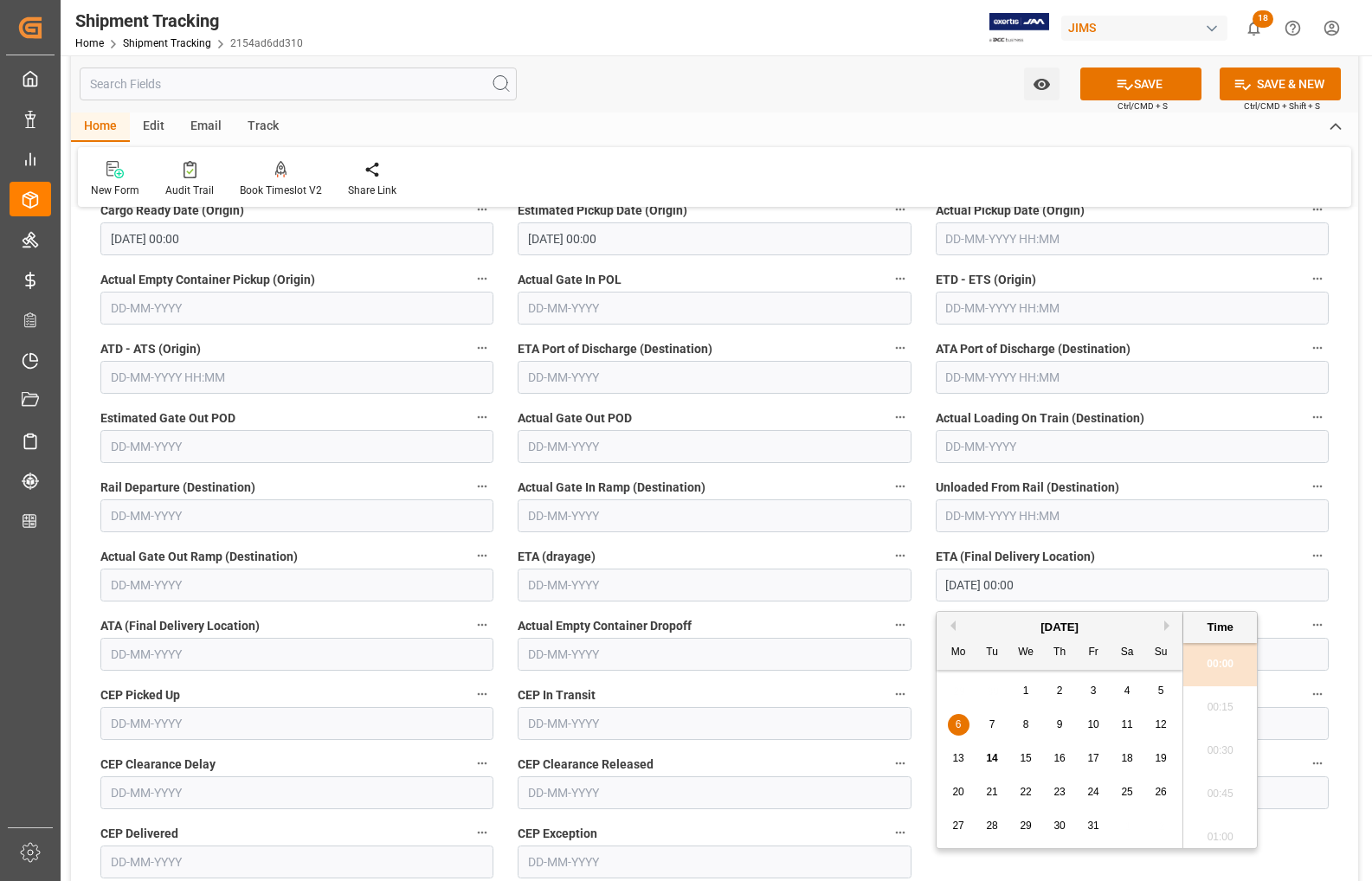
click at [957, 797] on span "20" at bounding box center [958, 792] width 12 height 12
type input "20-10-2025 00:00"
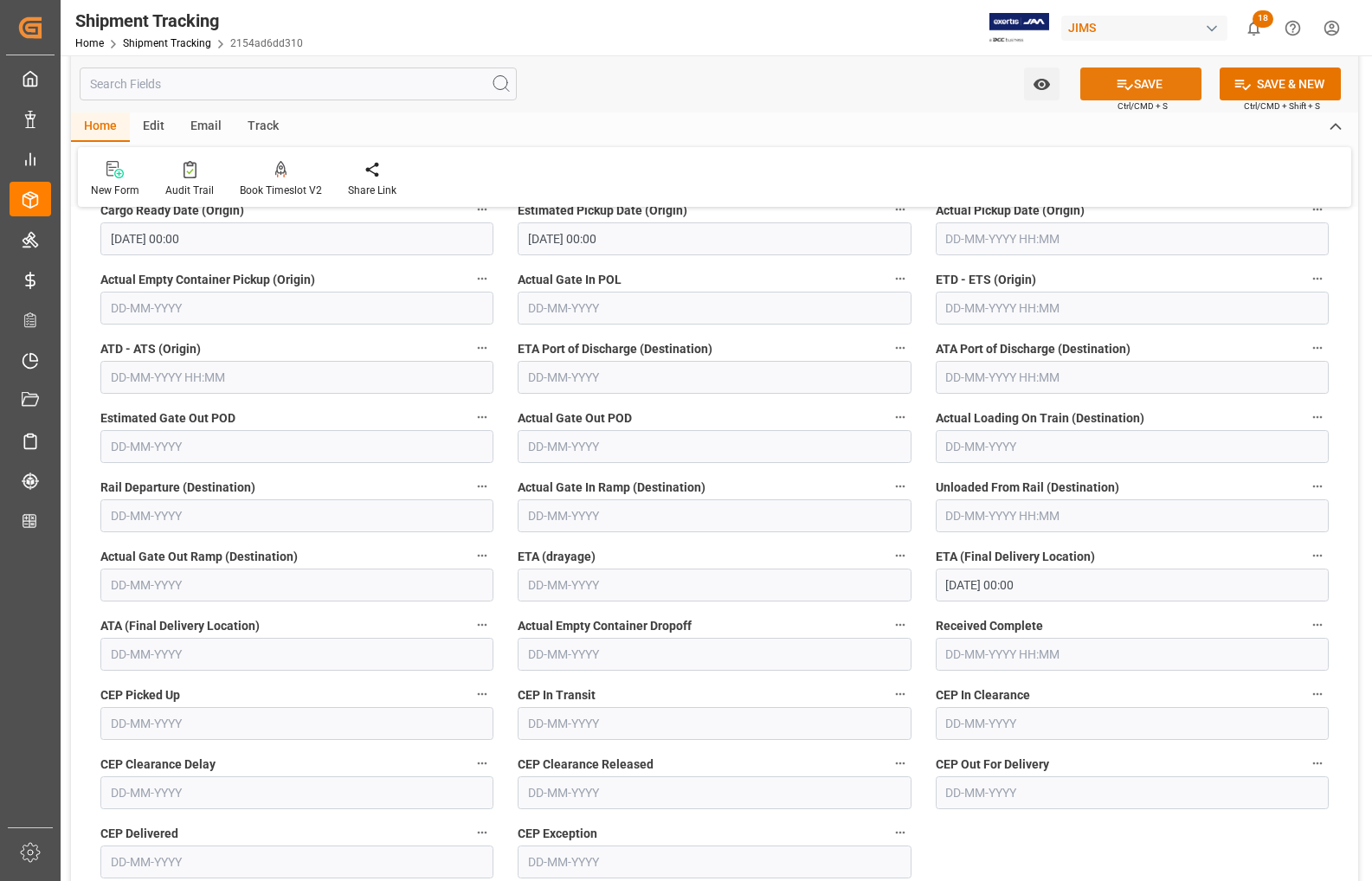
click at [1117, 87] on icon at bounding box center [1125, 84] width 18 height 18
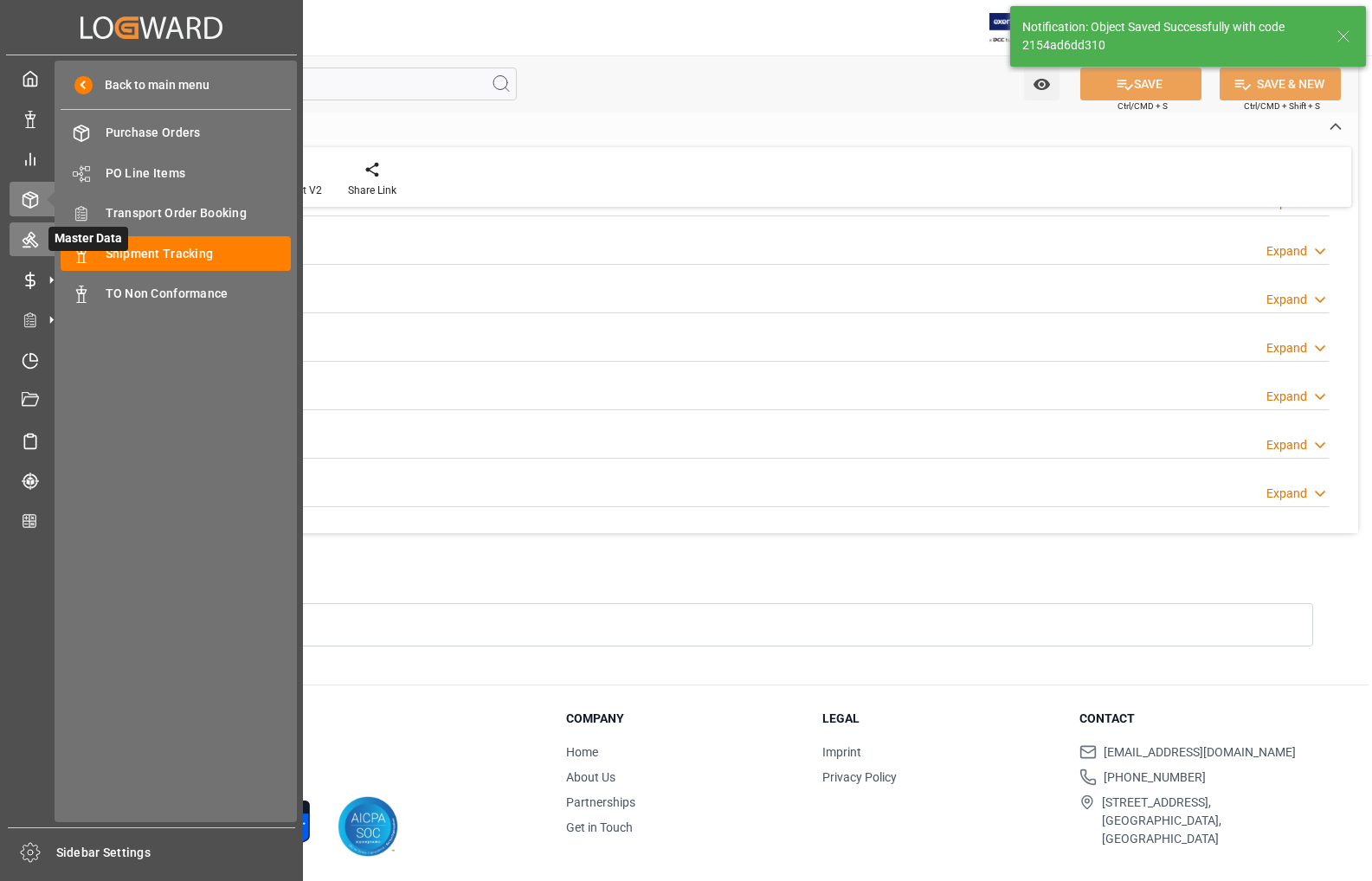
scroll to position [292, 0]
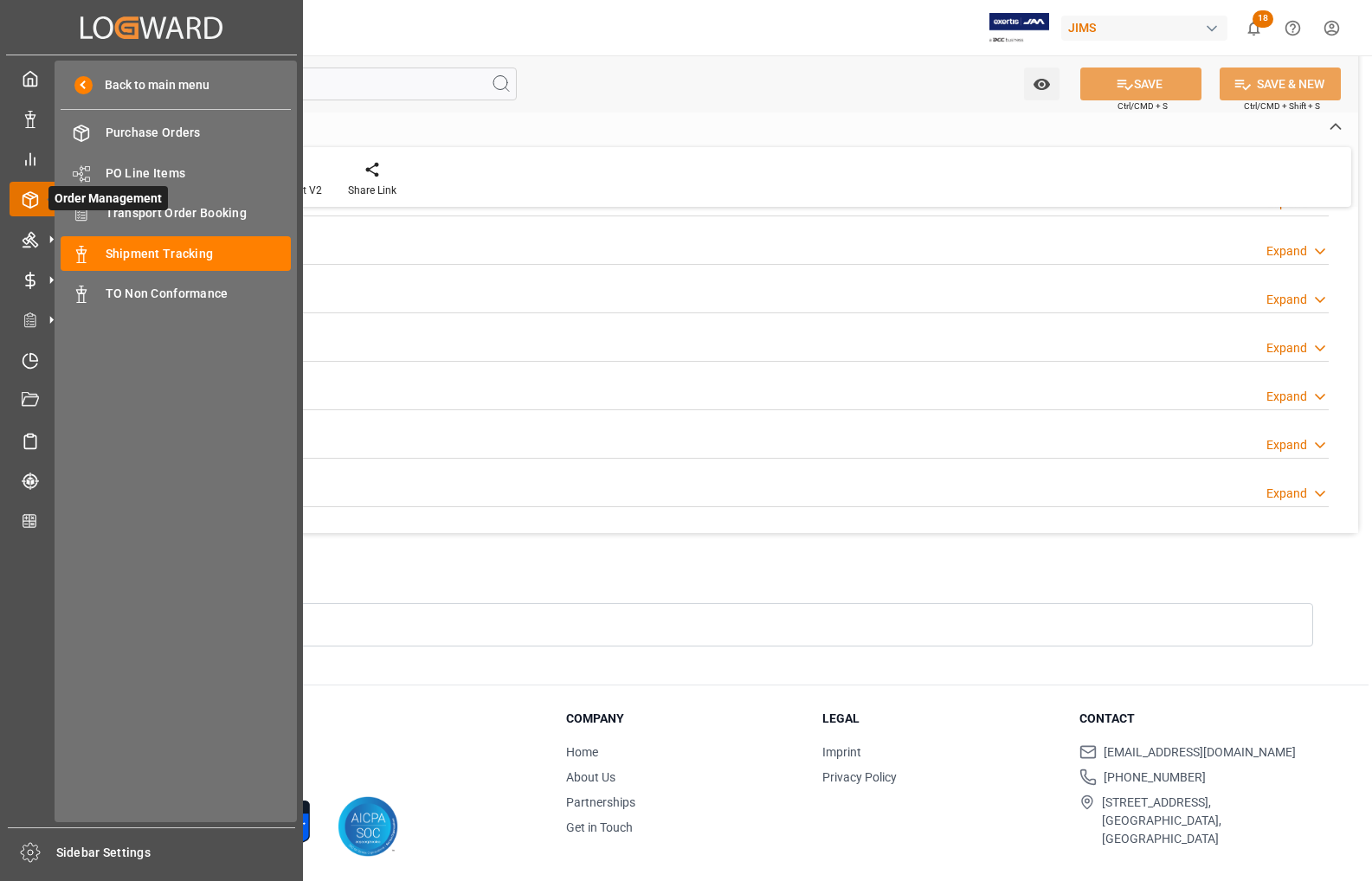
click at [162, 202] on span "Order Management" at bounding box center [108, 198] width 120 height 24
click at [153, 212] on span "Transport Order Booking" at bounding box center [198, 213] width 186 height 18
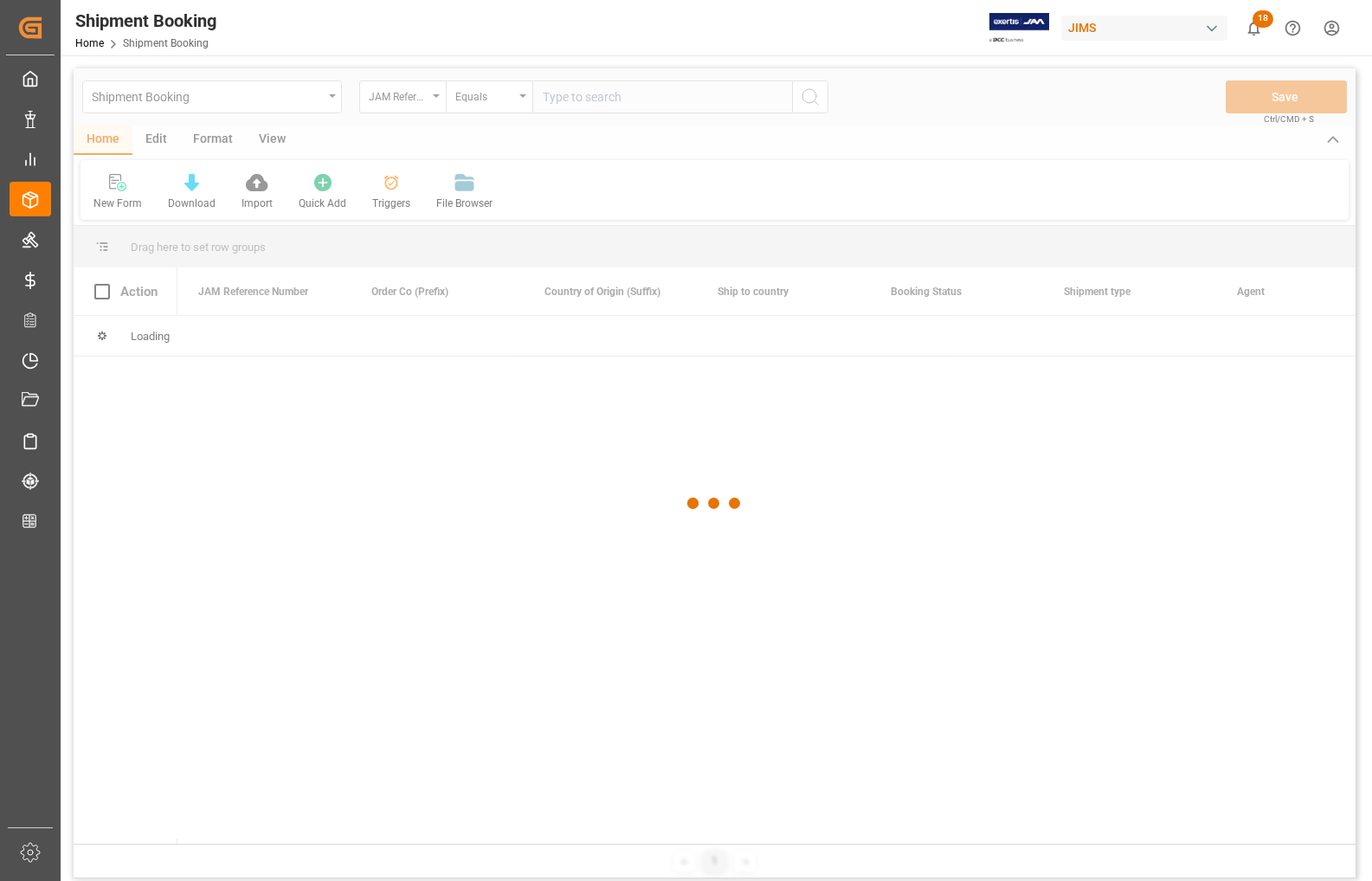
click at [610, 103] on div at bounding box center [715, 504] width 1282 height 870
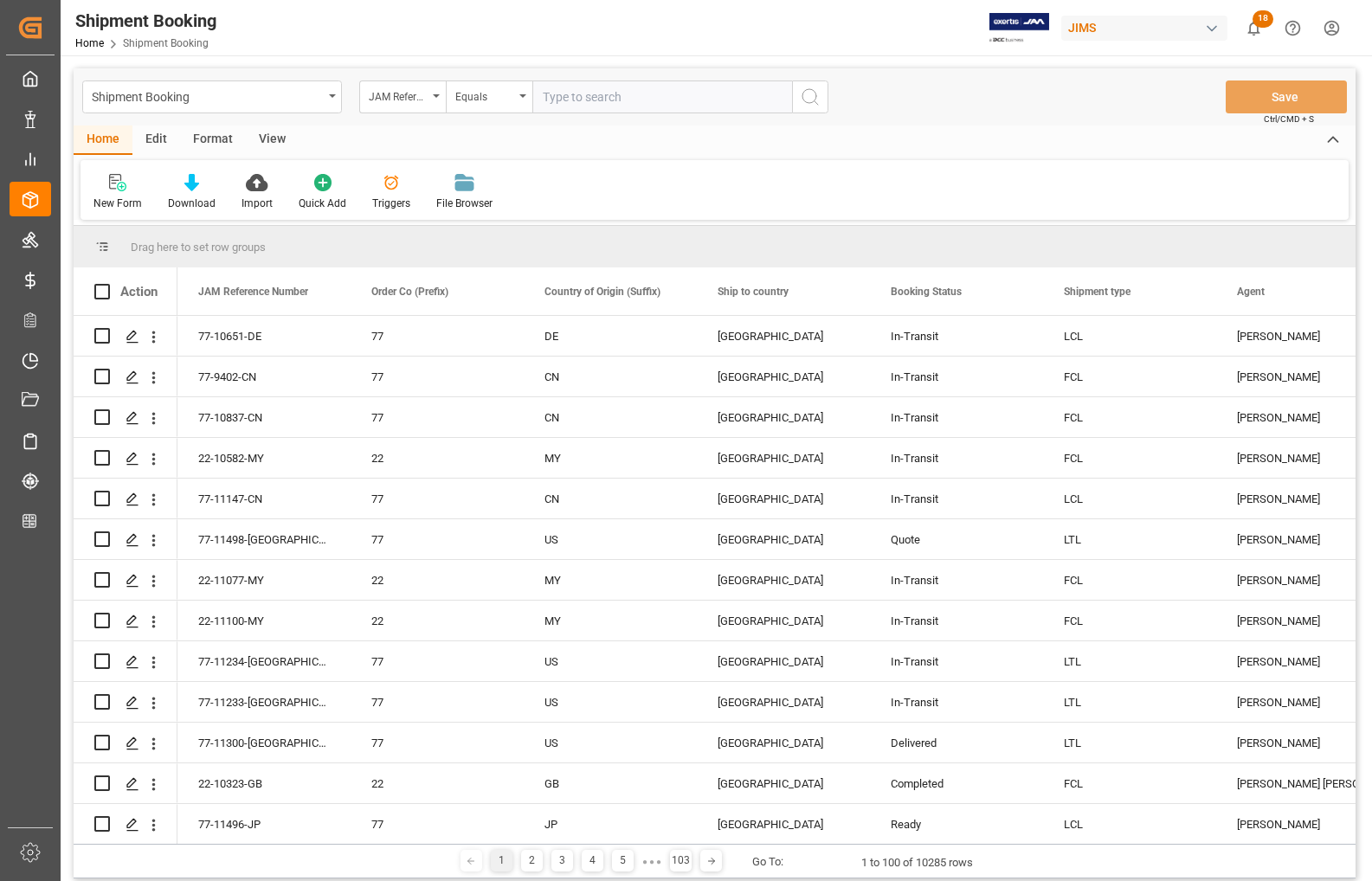
click at [610, 103] on input "text" at bounding box center [662, 96] width 260 height 33
type input "77-11287-CN"
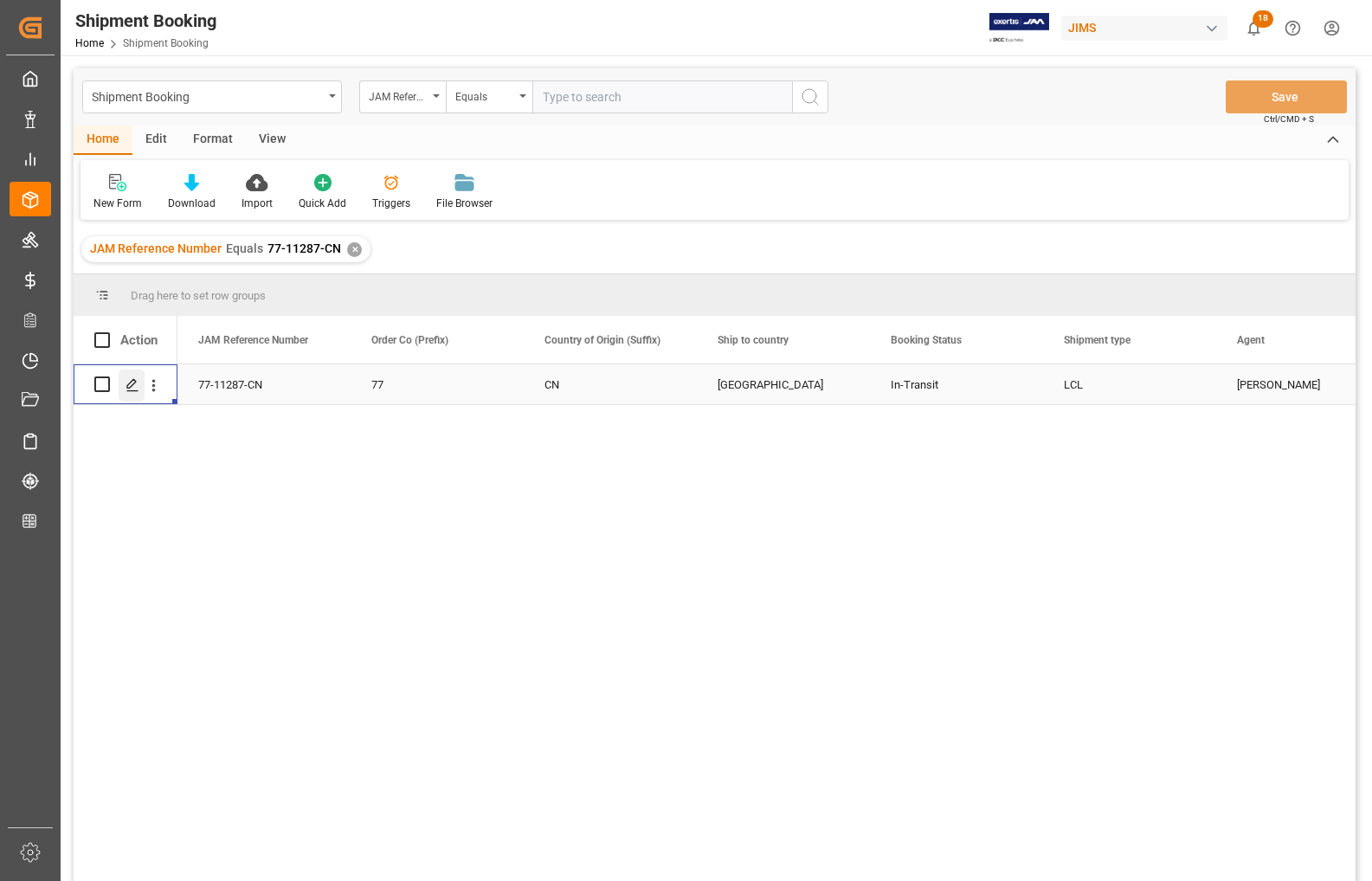
click at [132, 386] on polygon "Press SPACE to select this row." at bounding box center [132, 383] width 9 height 9
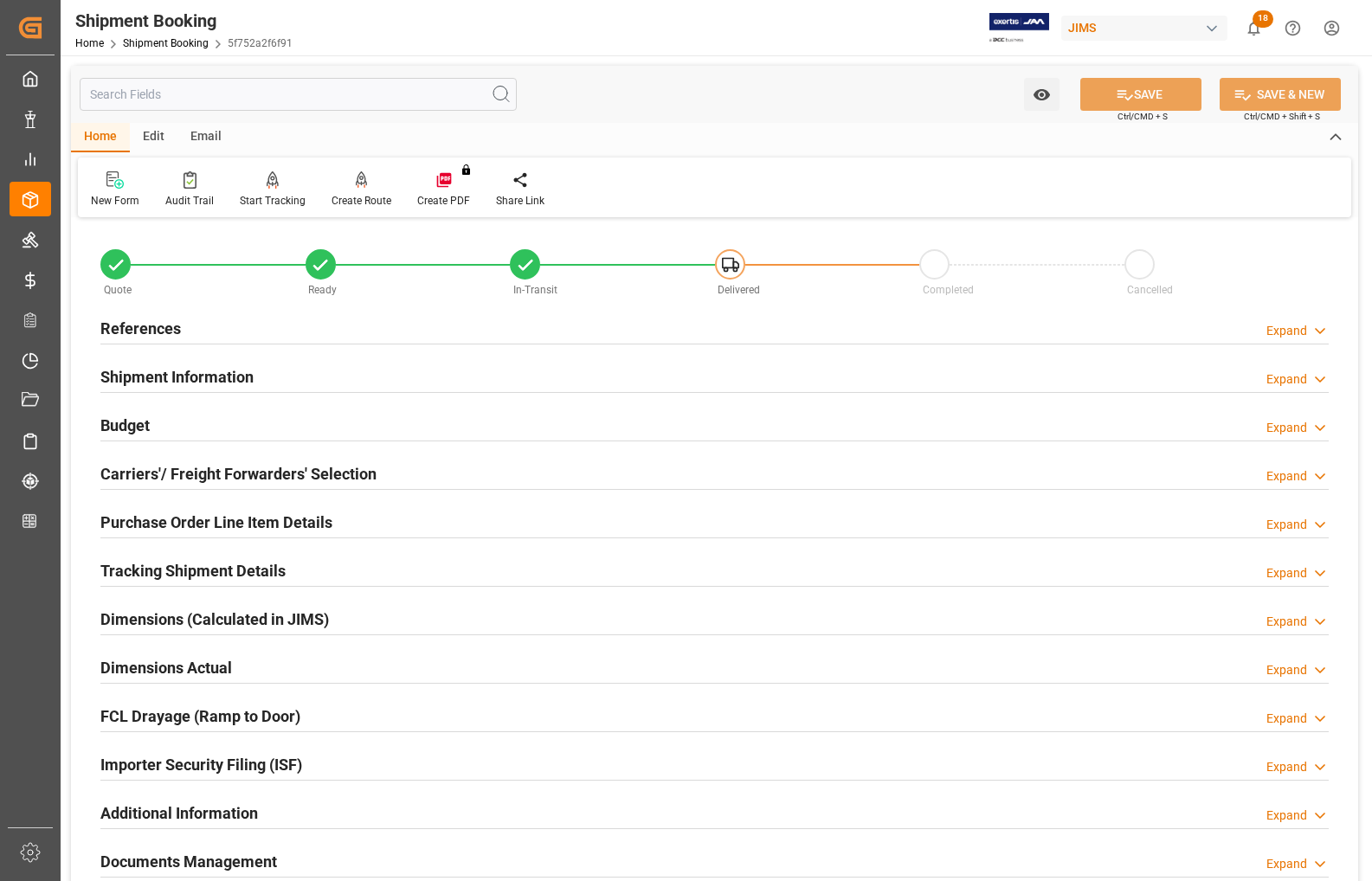
click at [179, 470] on h2 "Carriers'/ Freight Forwarders' Selection" at bounding box center [239, 473] width 277 height 23
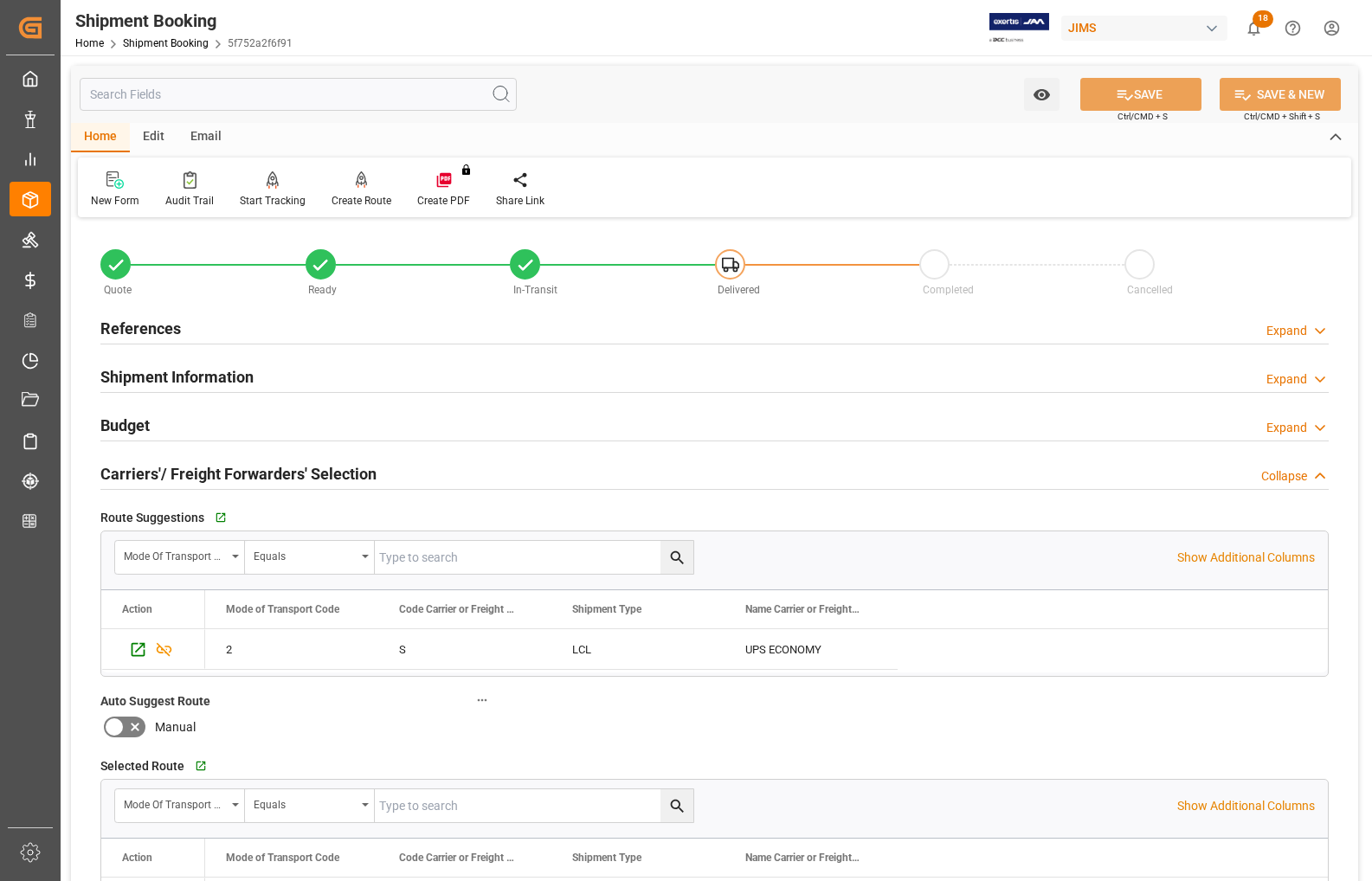
click at [179, 470] on h2 "Carriers'/ Freight Forwarders' Selection" at bounding box center [239, 473] width 277 height 23
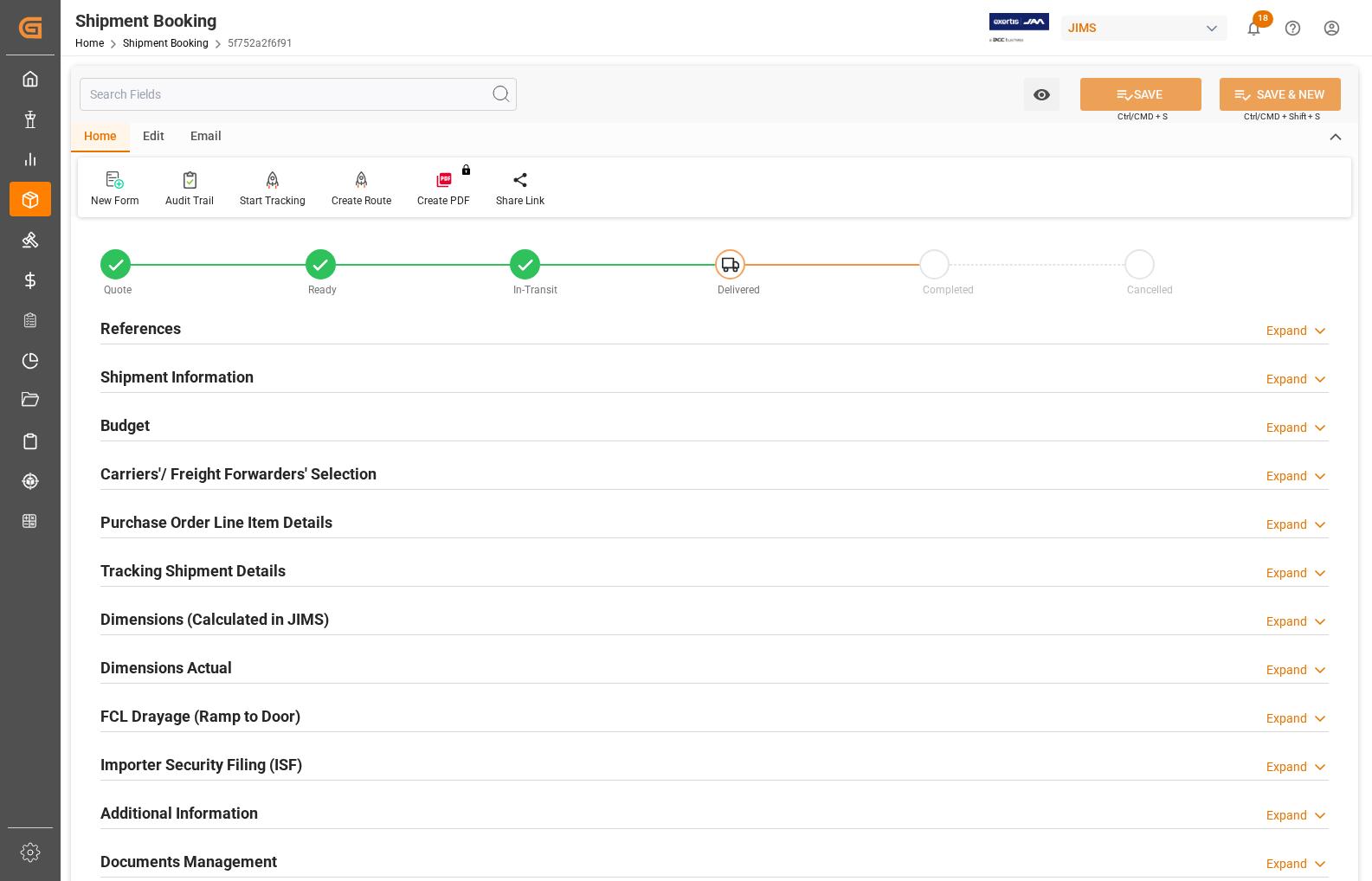
click at [140, 428] on h2 "Budget" at bounding box center [125, 425] width 49 height 23
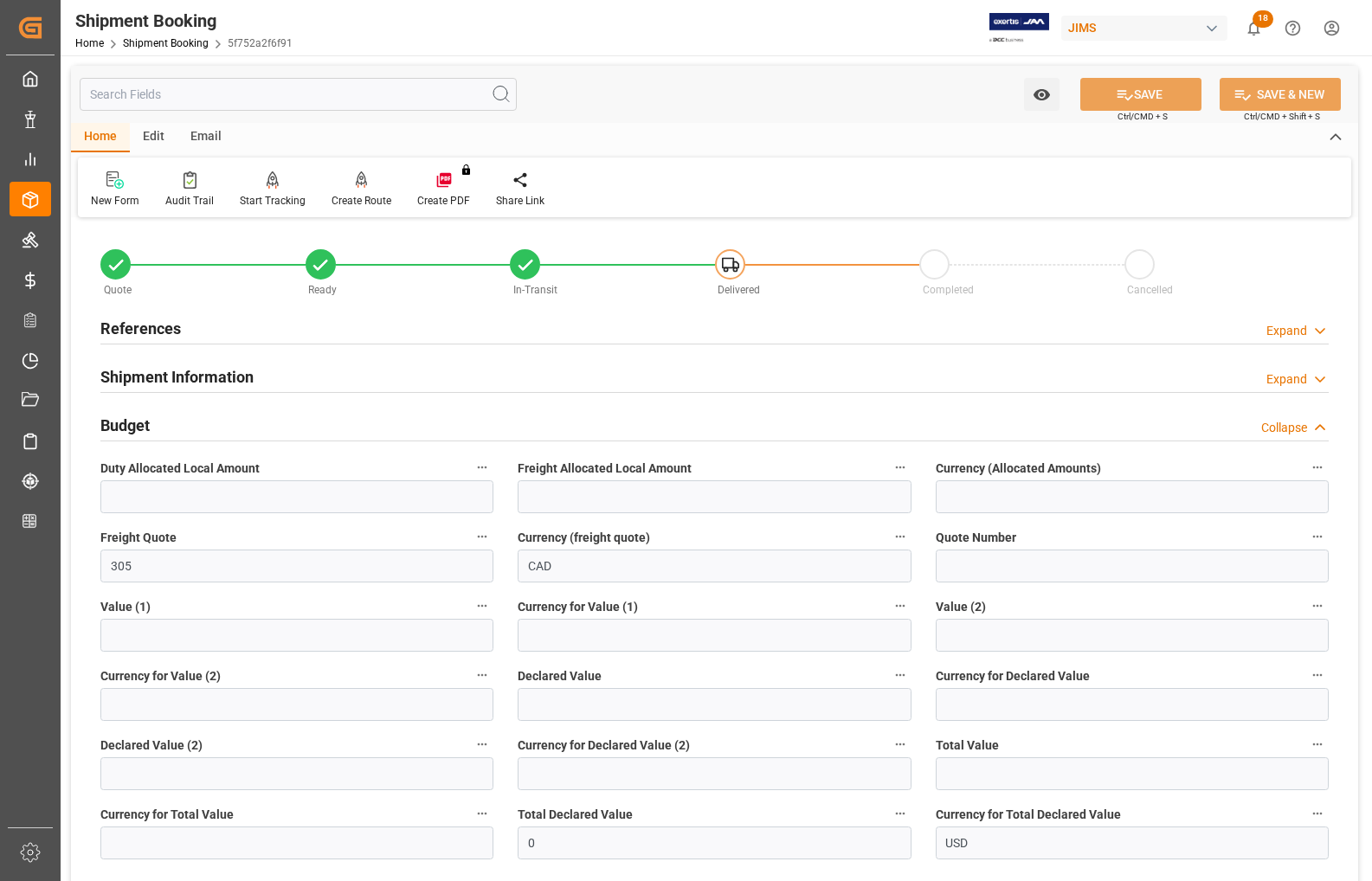
click at [128, 422] on h2 "Budget" at bounding box center [125, 425] width 49 height 23
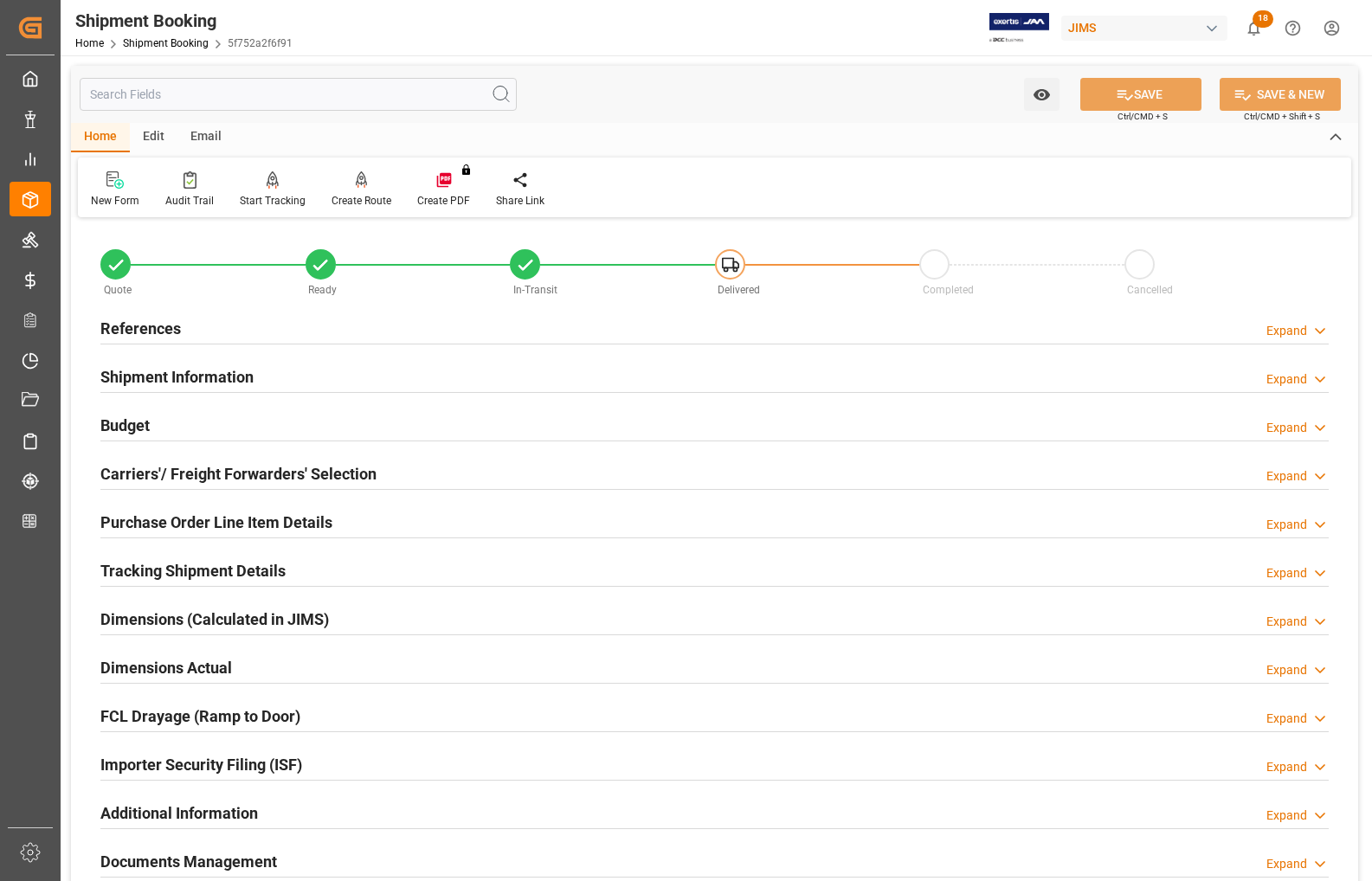
click at [152, 372] on h2 "Shipment Information" at bounding box center [178, 377] width 153 height 23
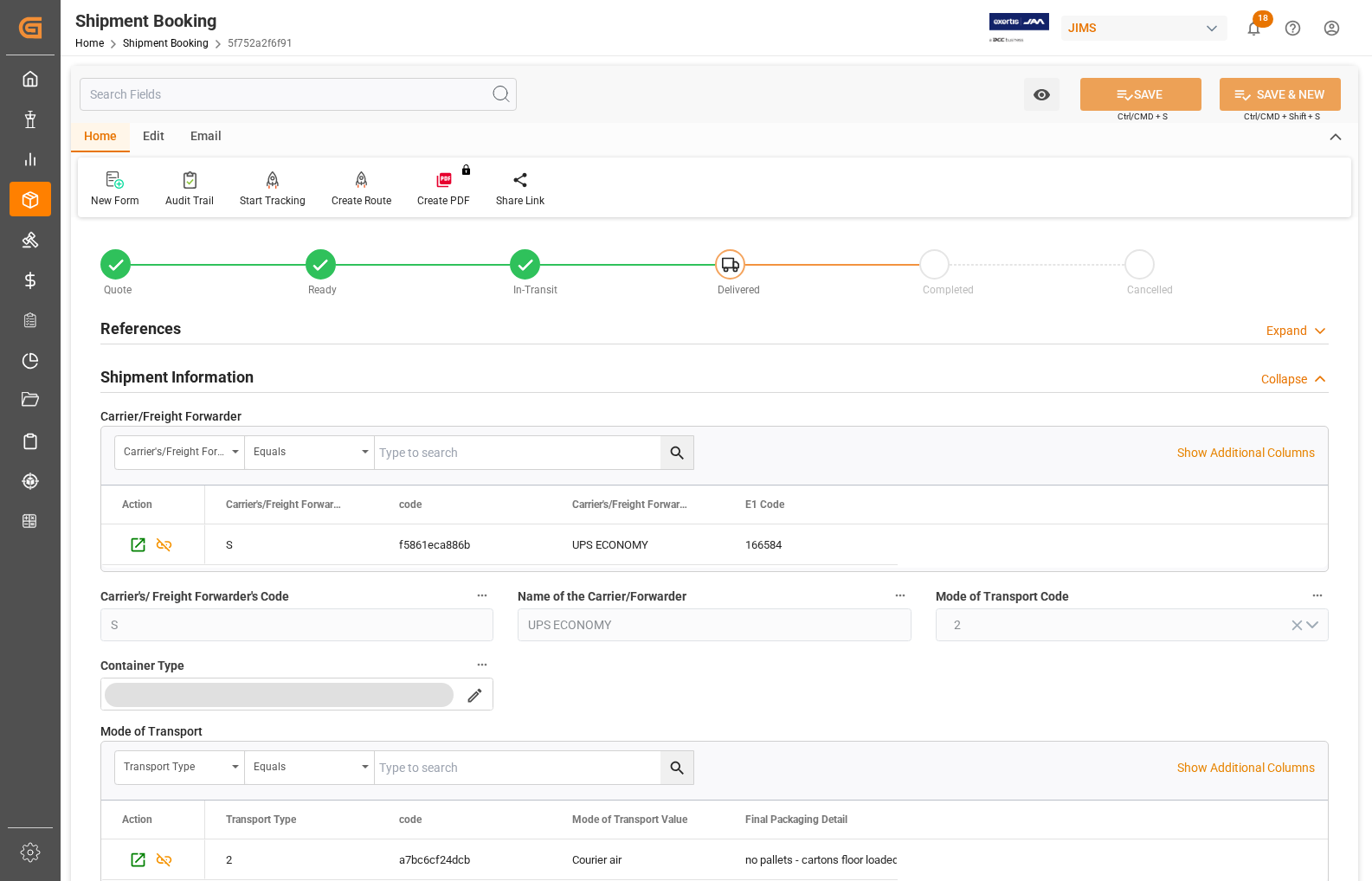
click at [152, 372] on h2 "Shipment Information" at bounding box center [178, 377] width 153 height 23
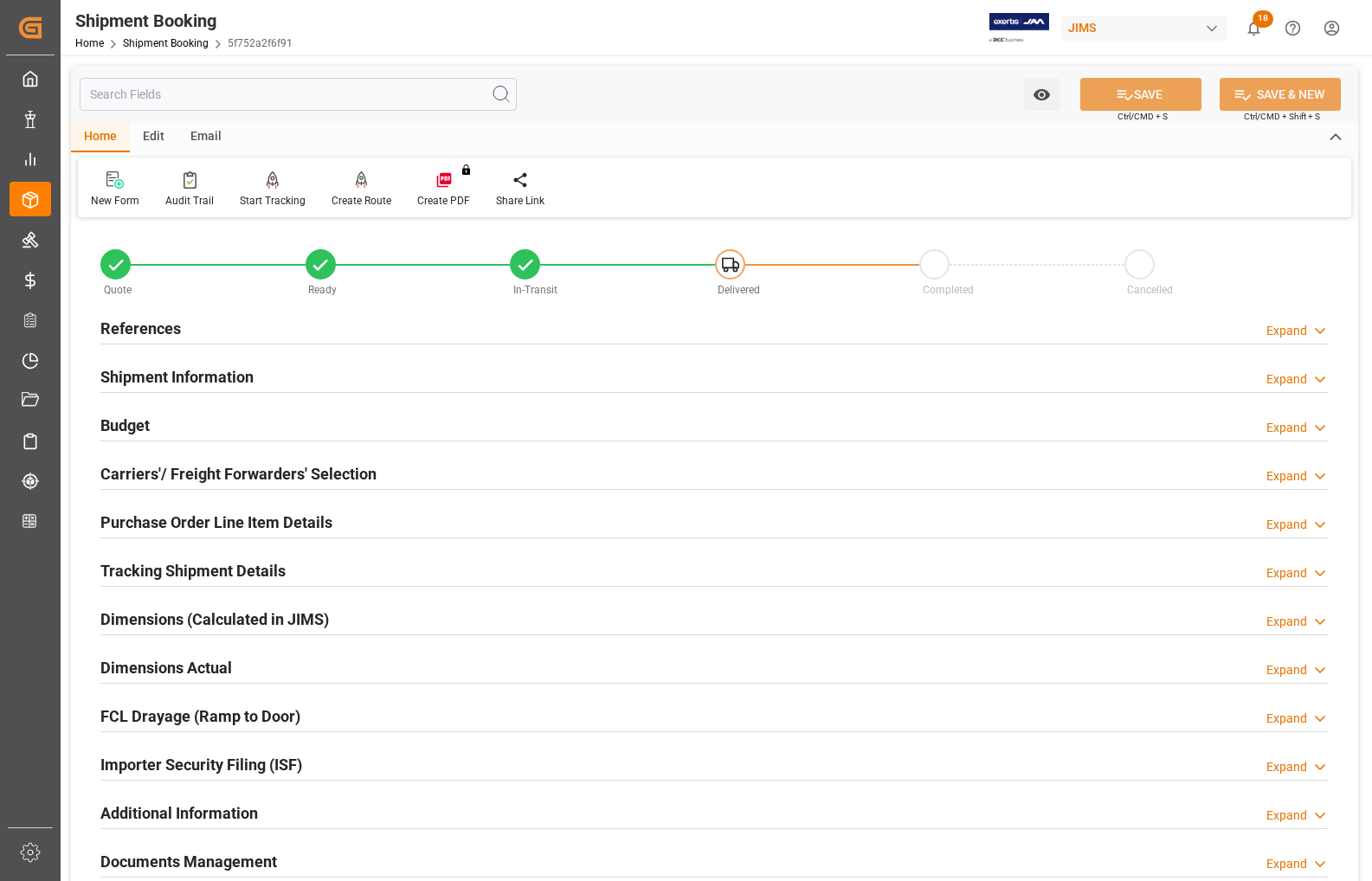
click at [122, 326] on h2 "References" at bounding box center [141, 328] width 80 height 23
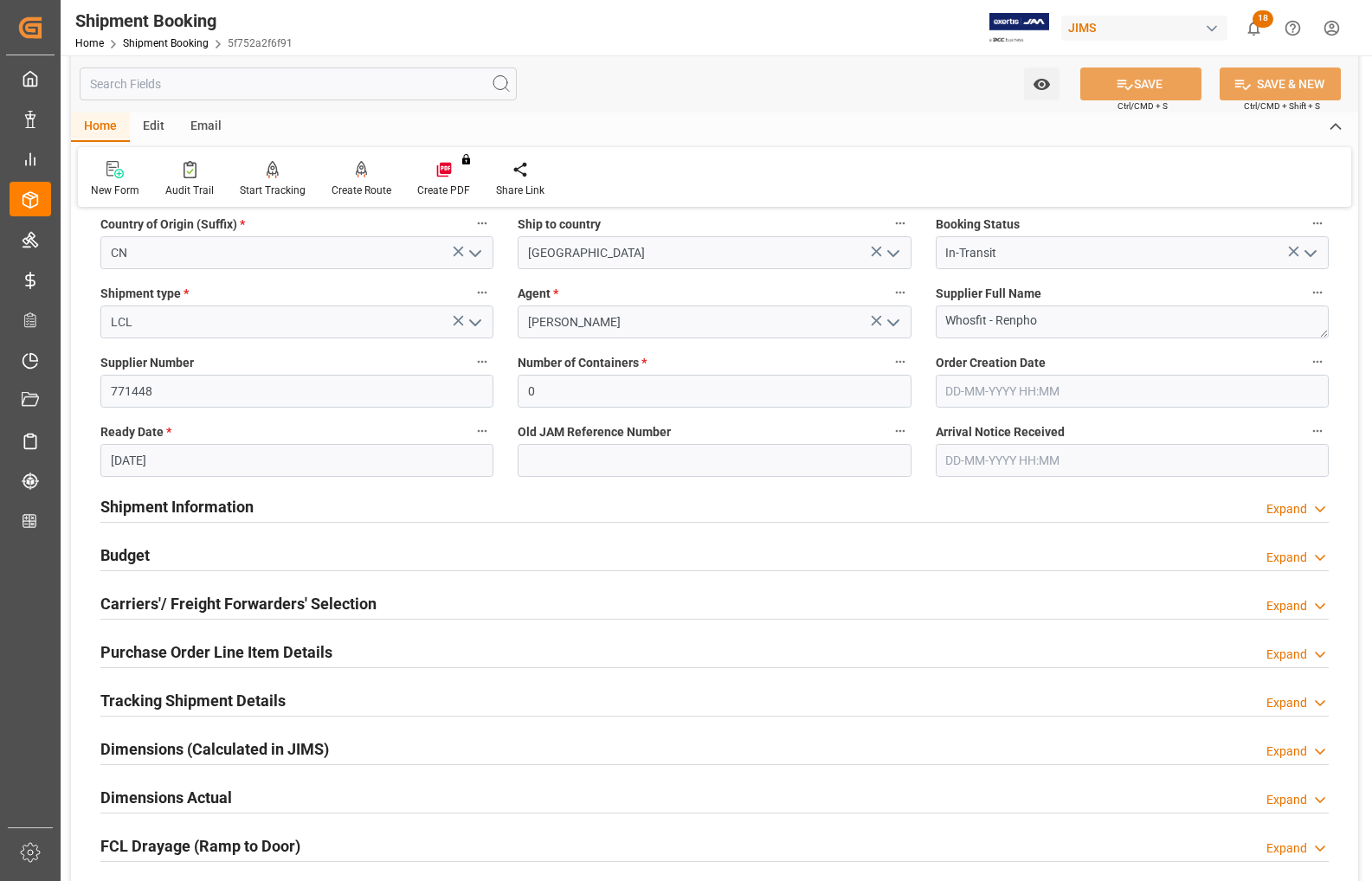
scroll to position [432, 0]
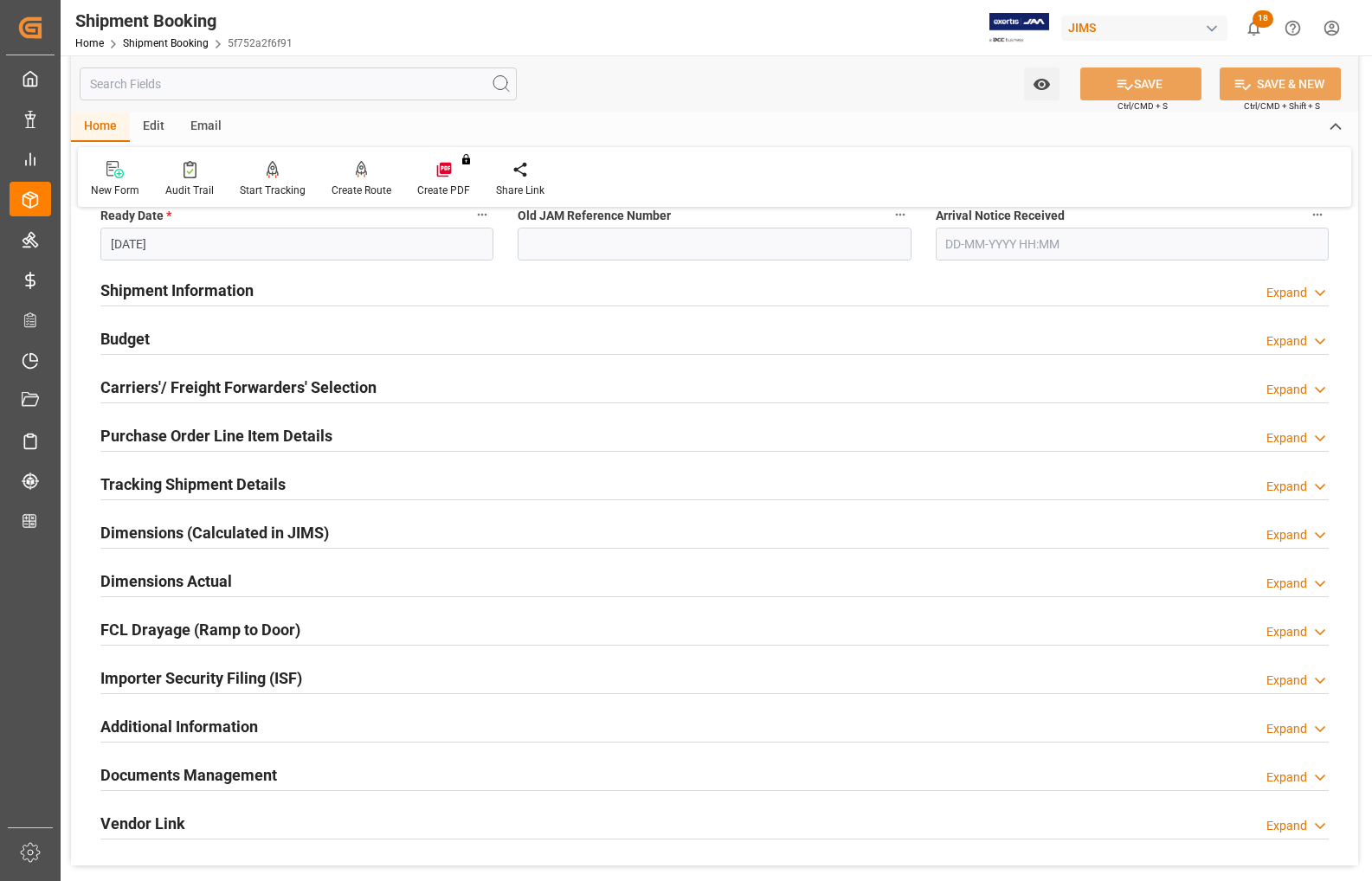
drag, startPoint x: 136, startPoint y: 776, endPoint x: 169, endPoint y: 753, distance: 40.2
click at [136, 776] on h2 "Documents Management" at bounding box center [189, 775] width 177 height 23
